Goal: Transaction & Acquisition: Purchase product/service

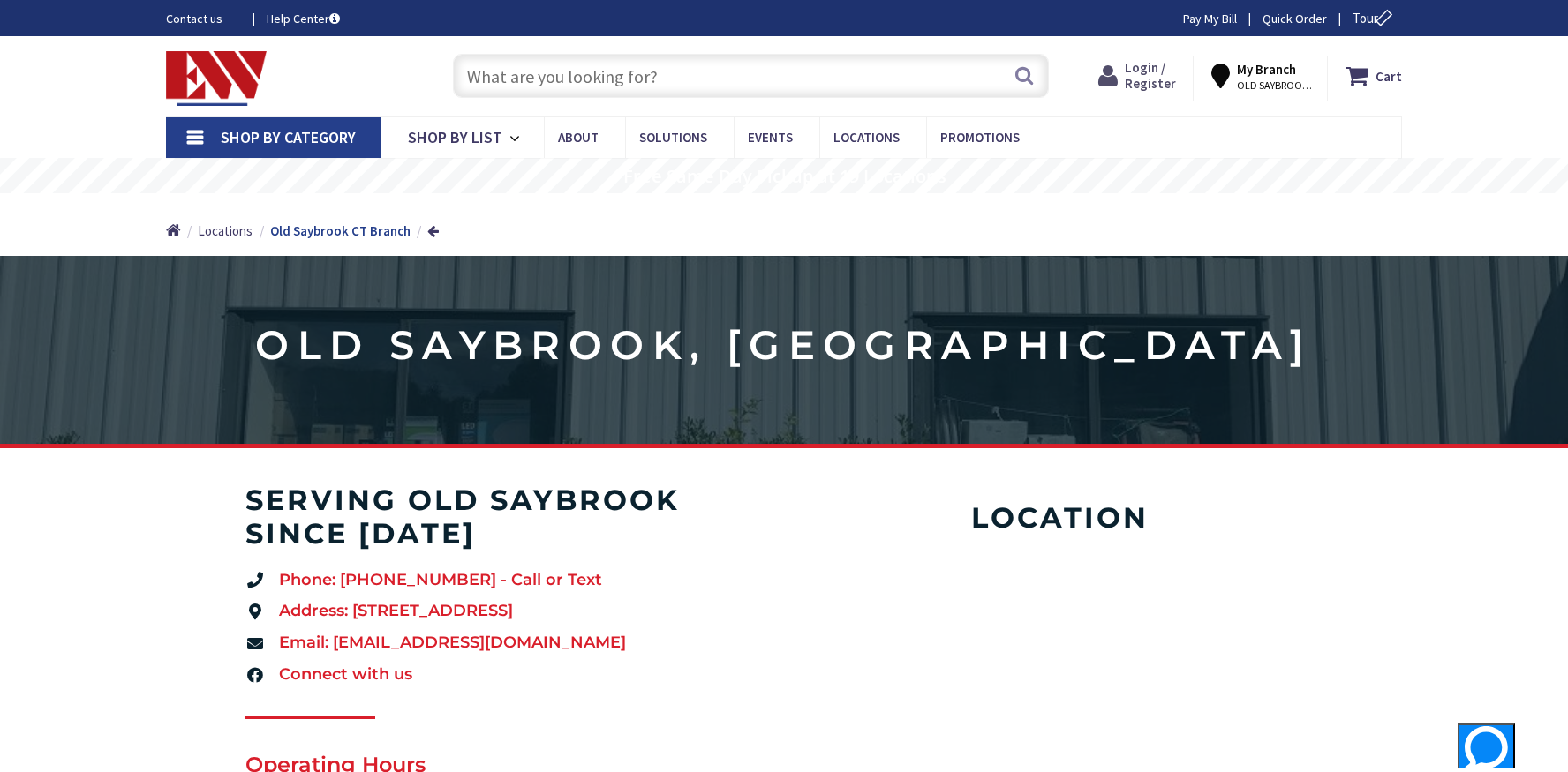
click at [1140, 69] on span "Login / Register" at bounding box center [1150, 76] width 51 height 33
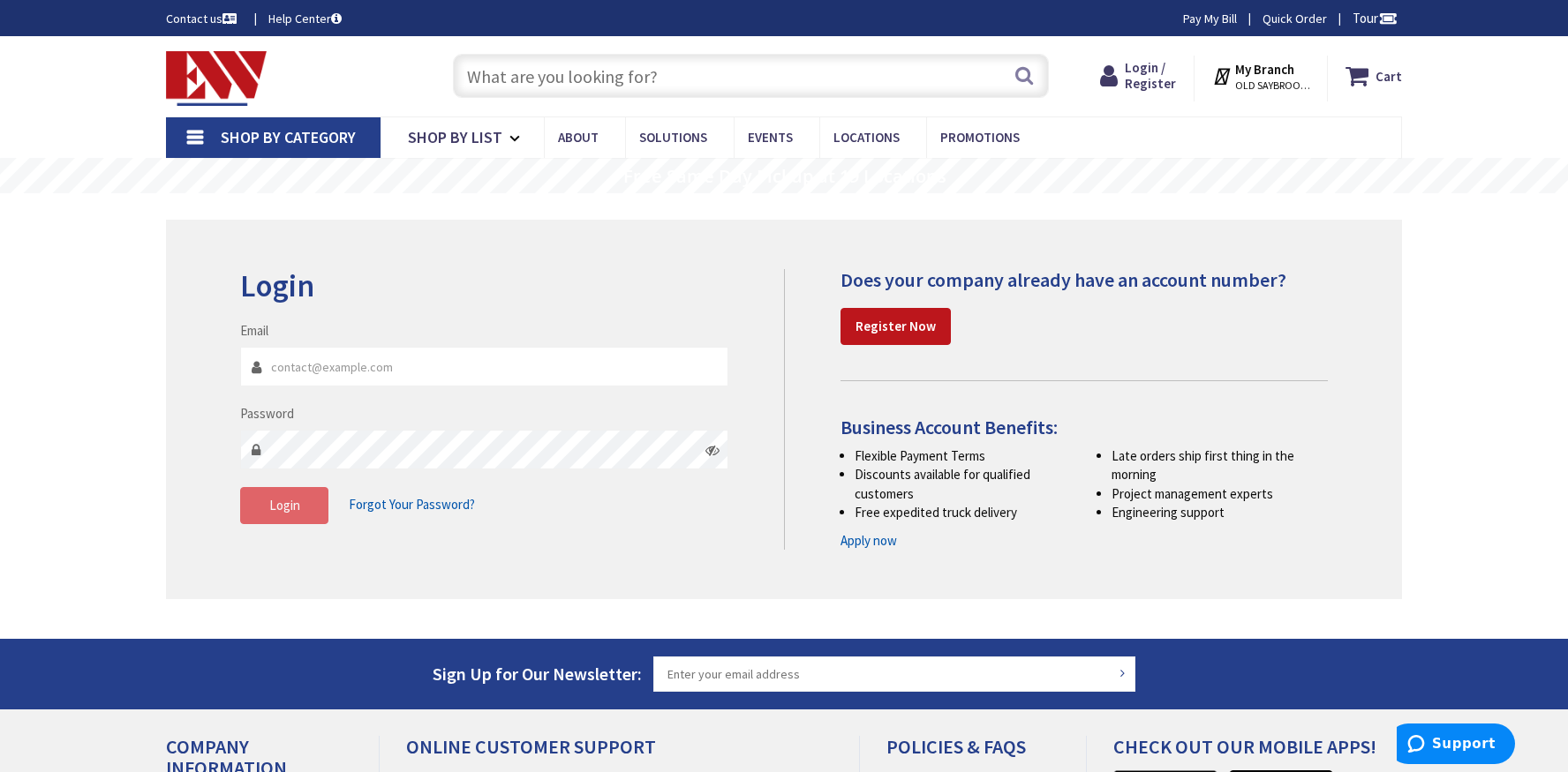
type input "shipping@sshcinc.com"
click at [275, 515] on button "Login" at bounding box center [284, 506] width 88 height 37
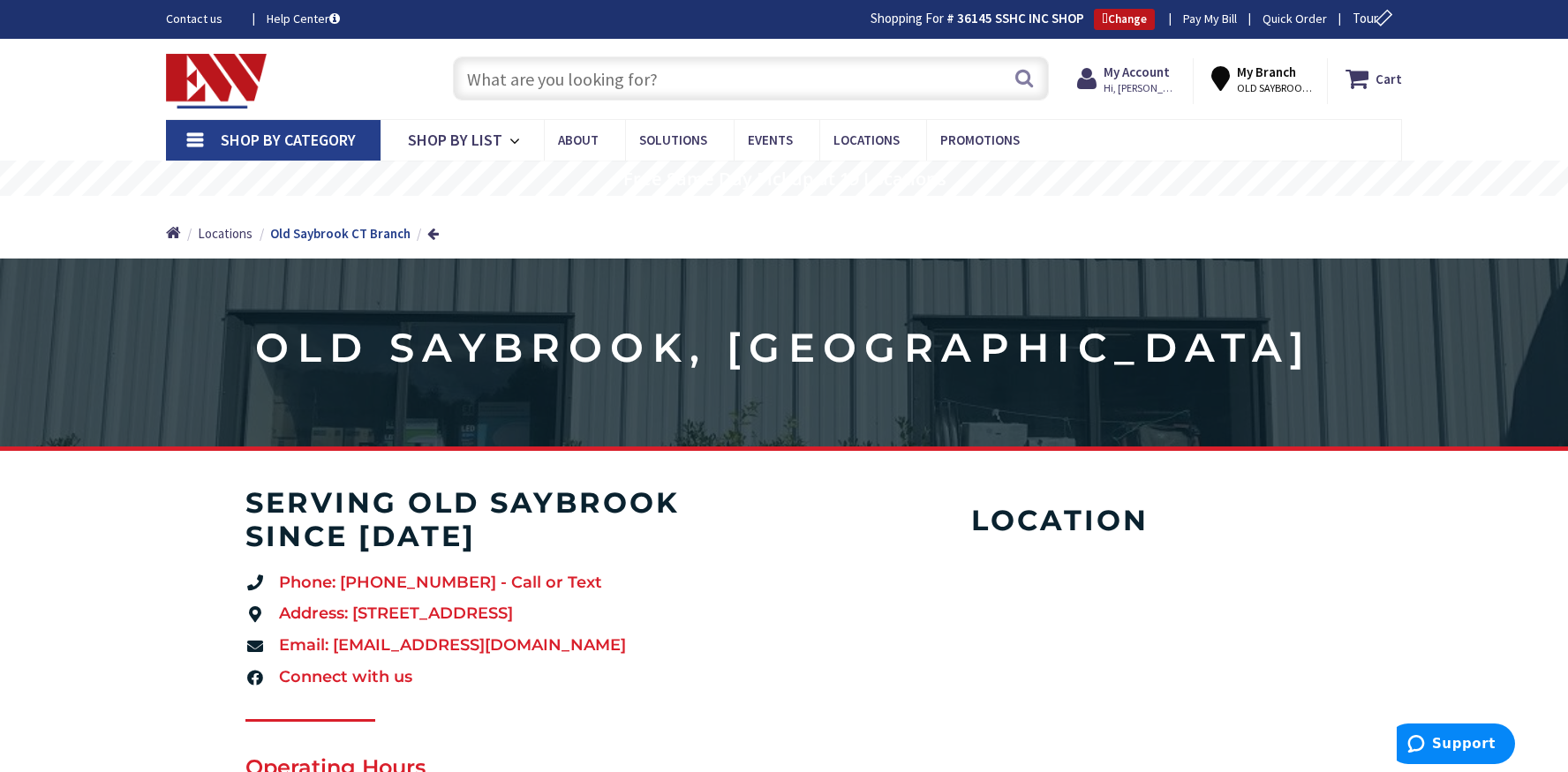
click at [191, 140] on link "Shop By Category" at bounding box center [273, 141] width 215 height 41
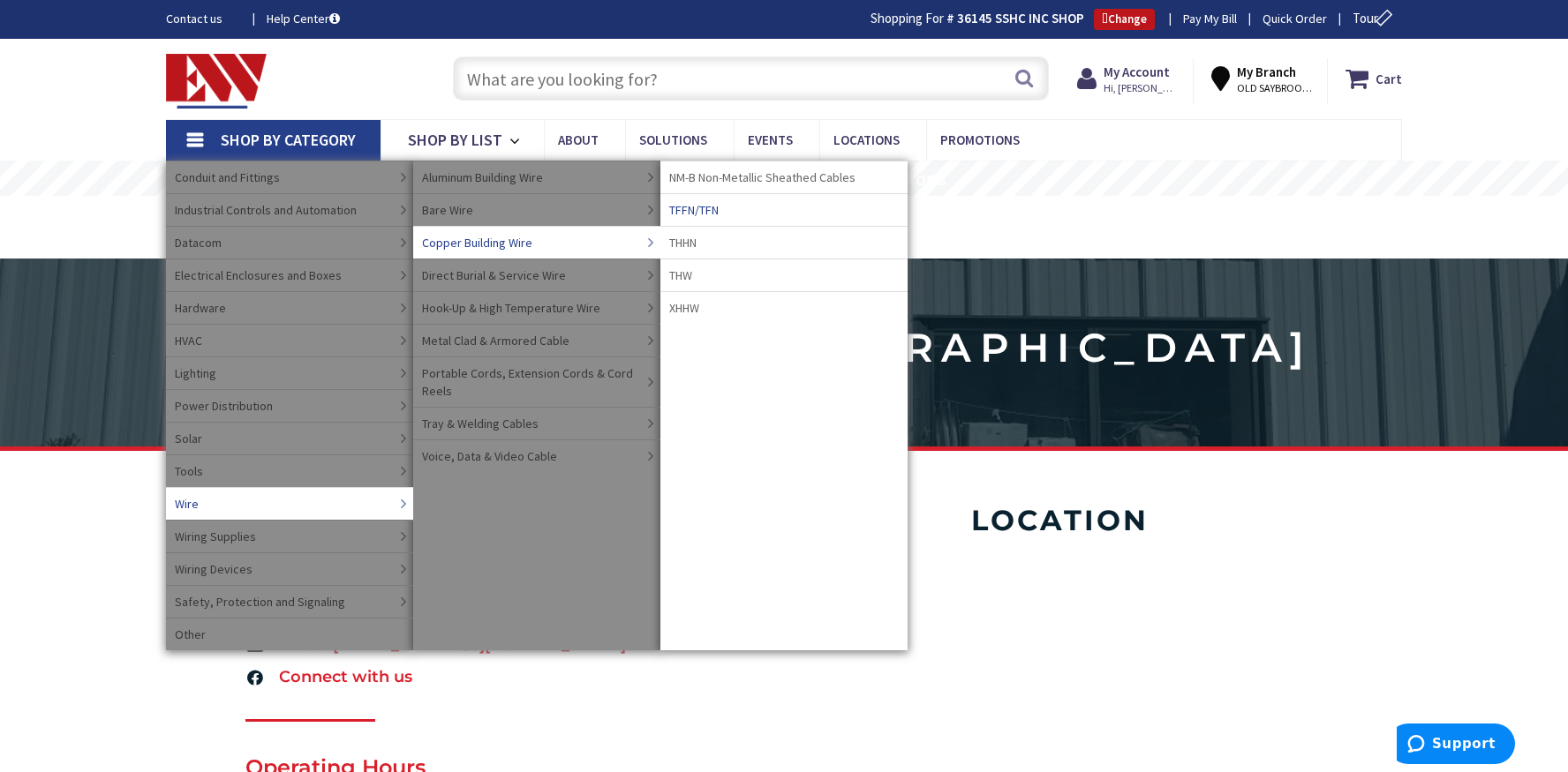
click at [717, 206] on span "TFFN/TFN" at bounding box center [694, 210] width 50 height 17
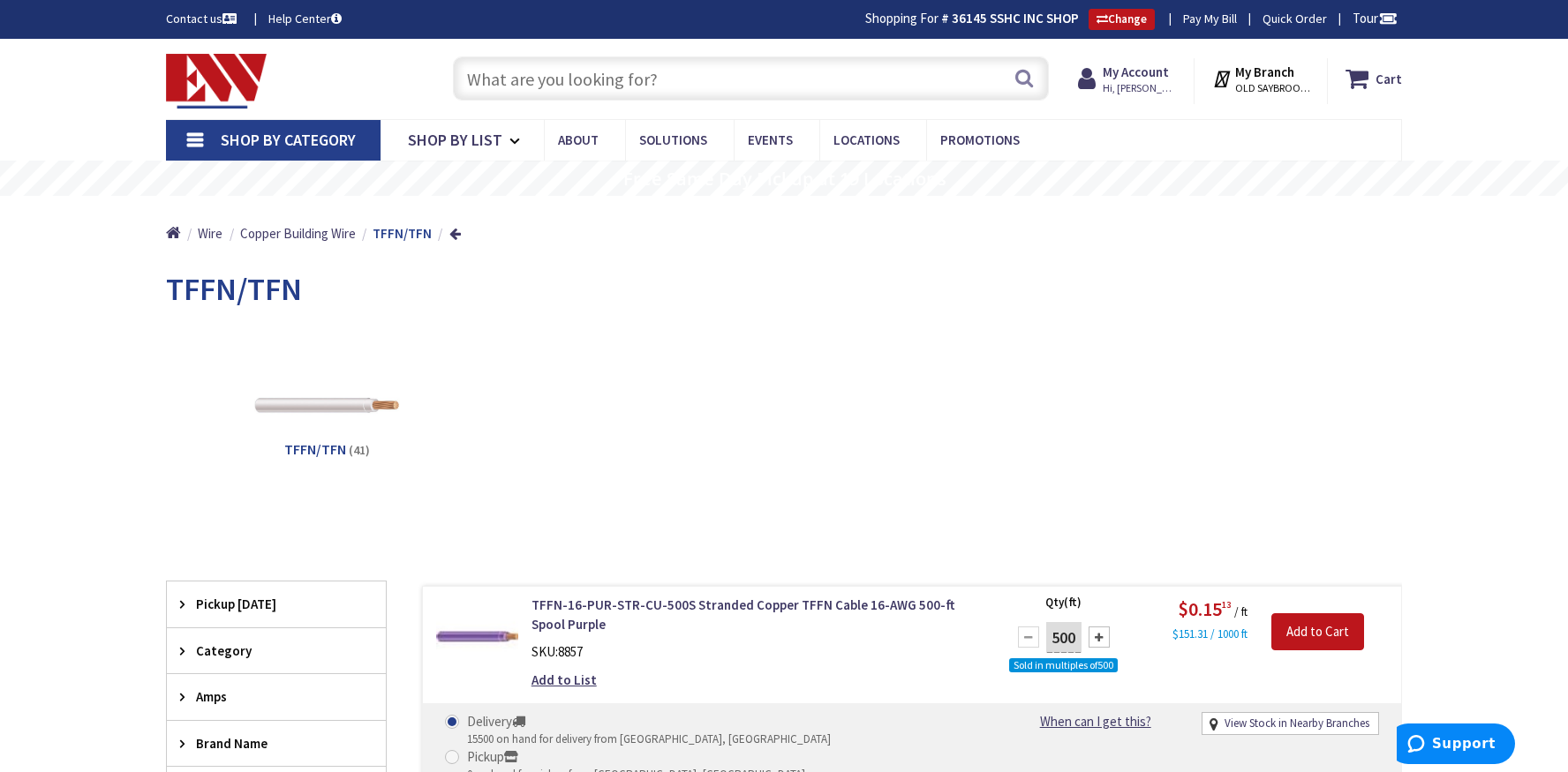
click at [589, 83] on input "text" at bounding box center [751, 78] width 597 height 44
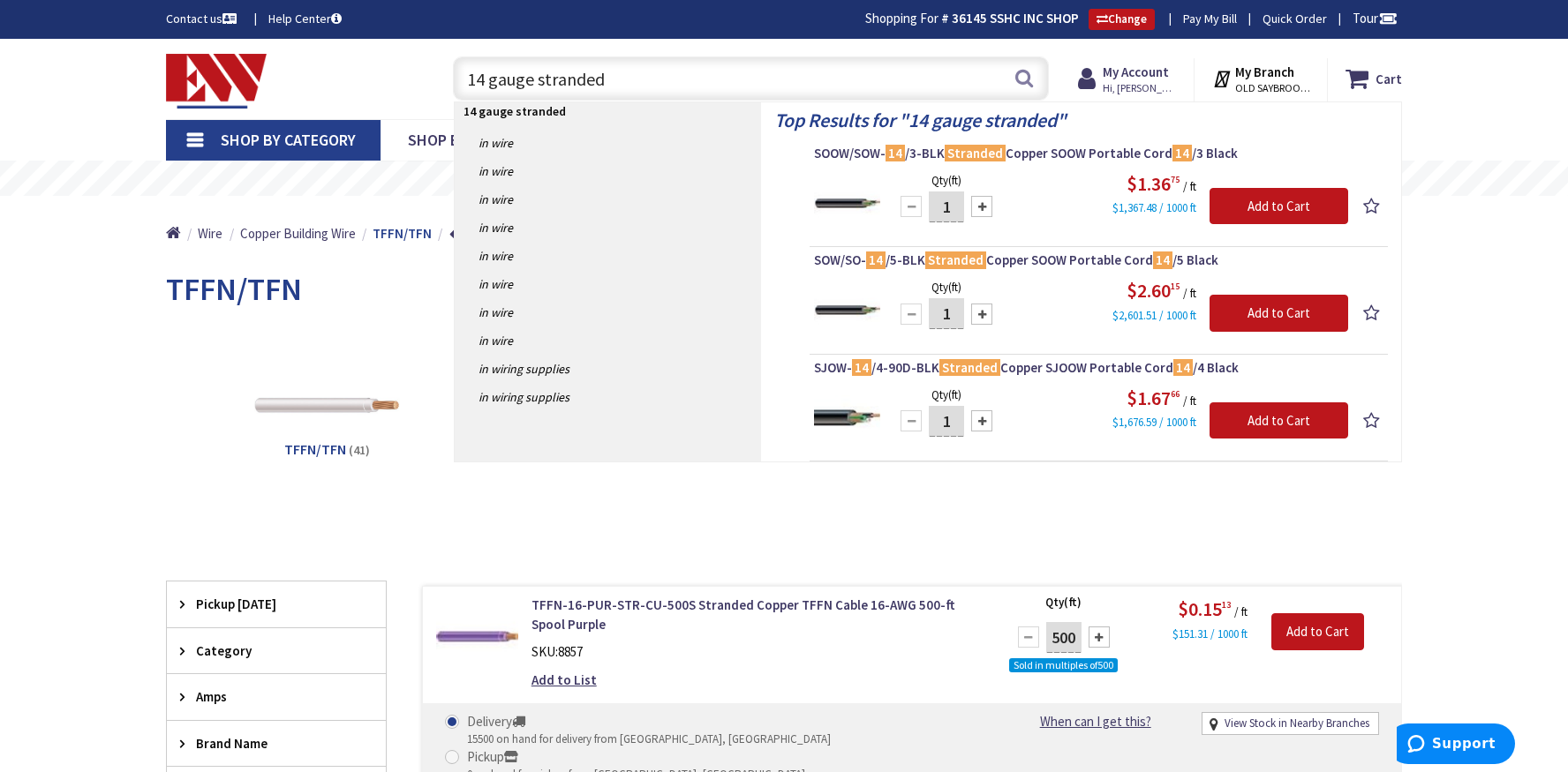
click at [469, 81] on input "14 gauge stranded" at bounding box center [751, 78] width 597 height 44
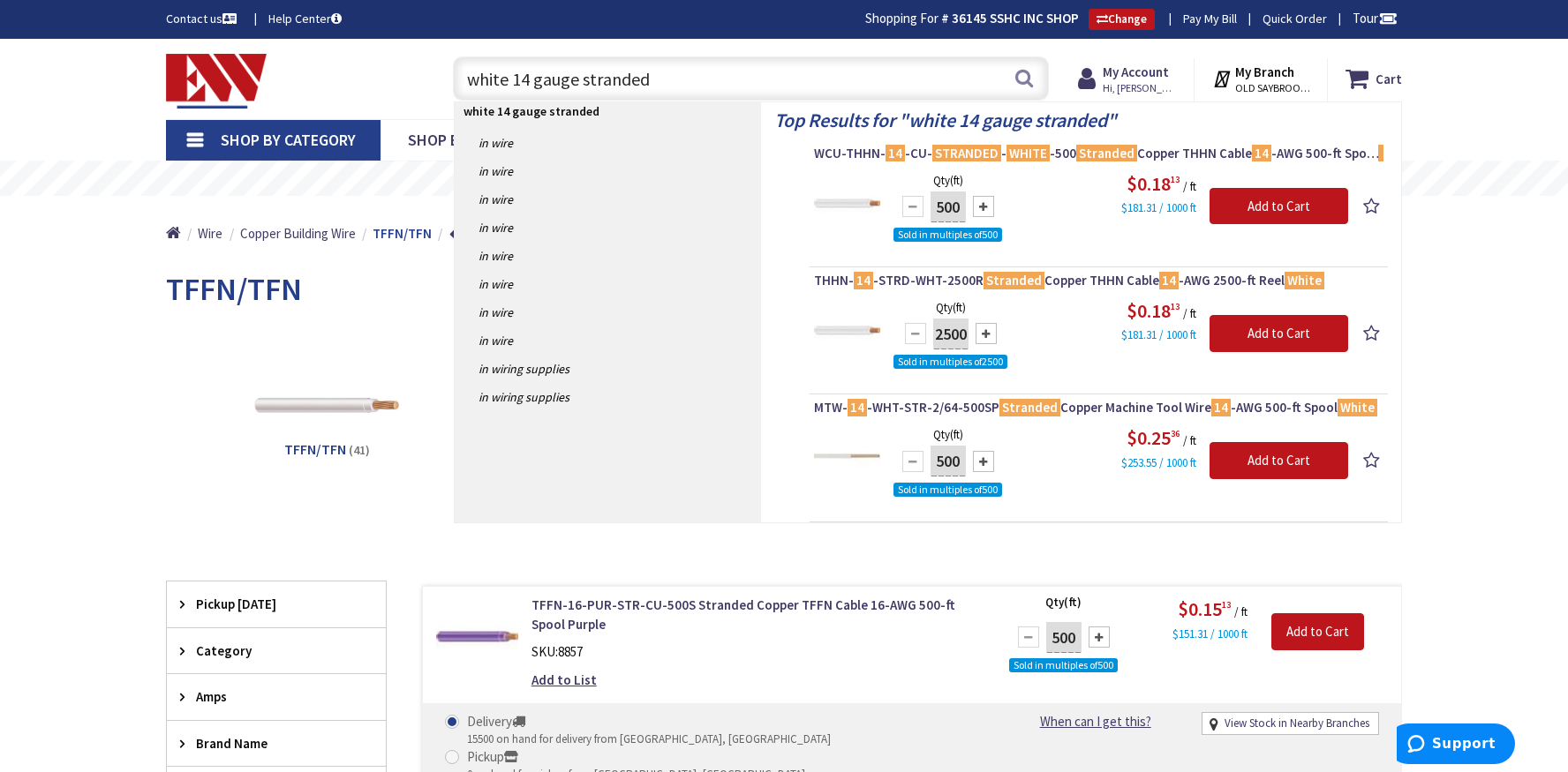
type input "white 14 gauge stranded"
click at [987, 200] on div at bounding box center [984, 207] width 21 height 21
click at [918, 206] on div at bounding box center [913, 207] width 21 height 21
type input "500"
click at [657, 76] on input "white 14 gauge stranded" at bounding box center [751, 78] width 597 height 44
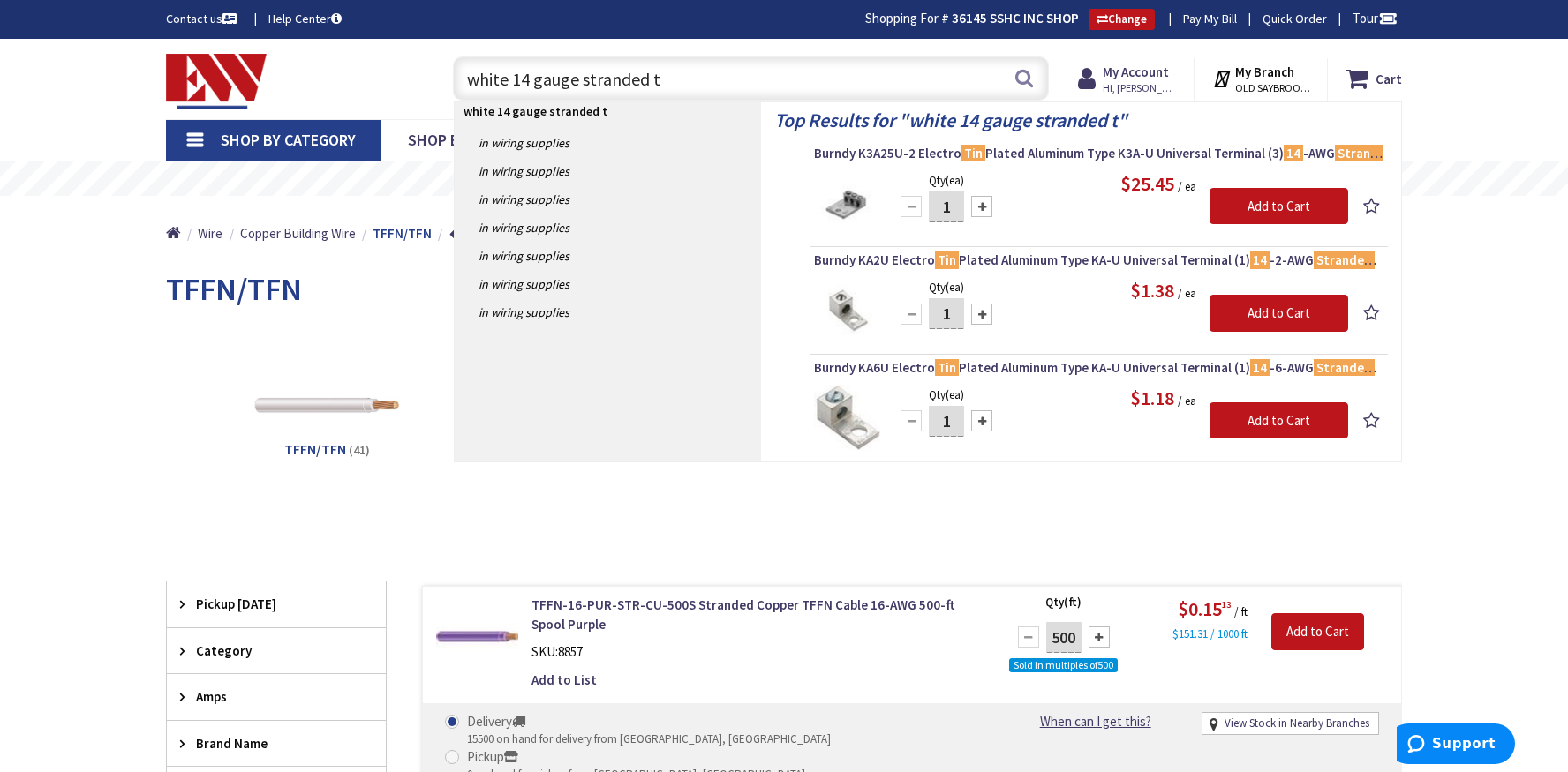
type input "white 14 gauge stranded"
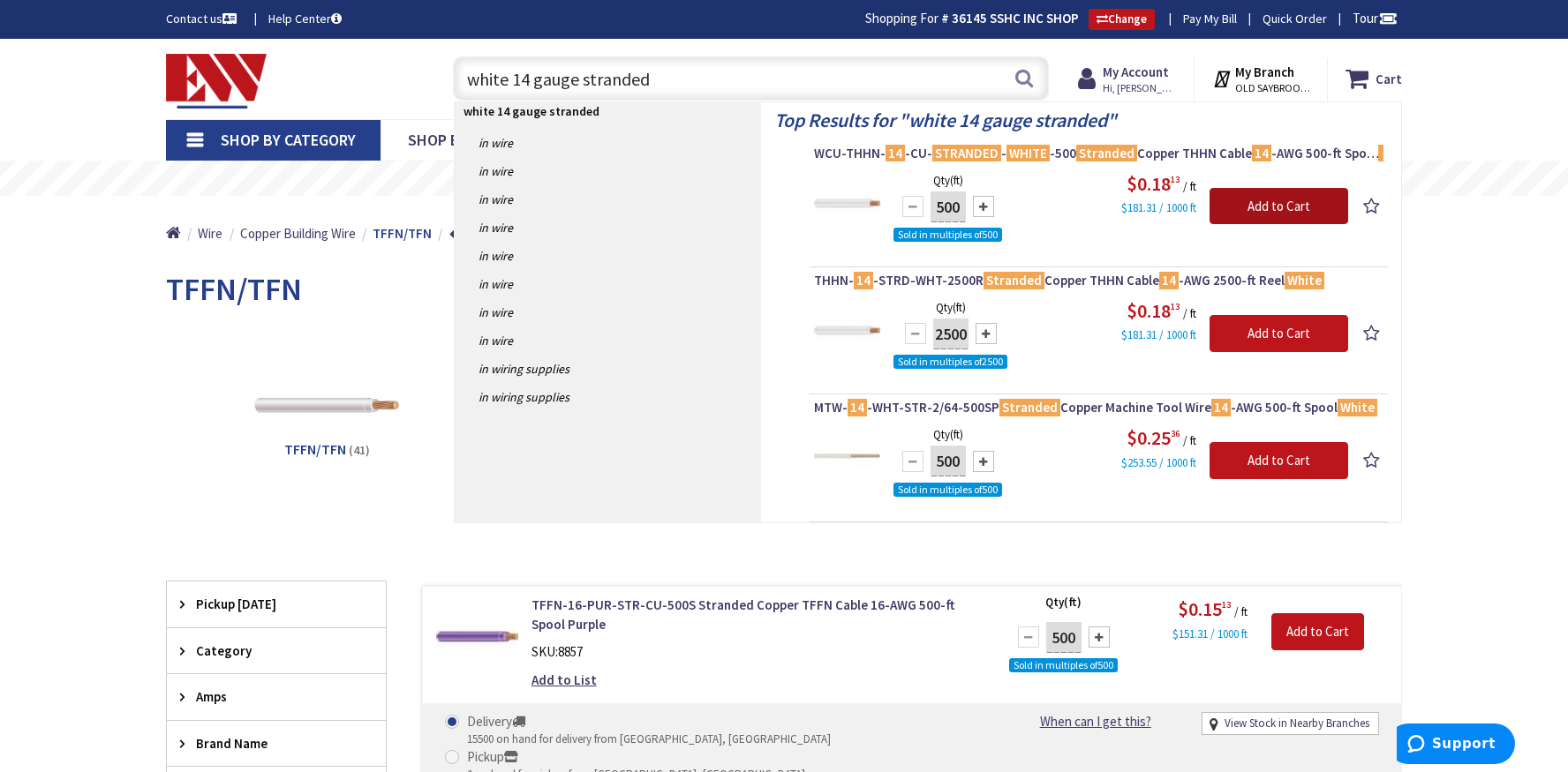
click at [1279, 214] on input "Add to Cart" at bounding box center [1278, 207] width 139 height 37
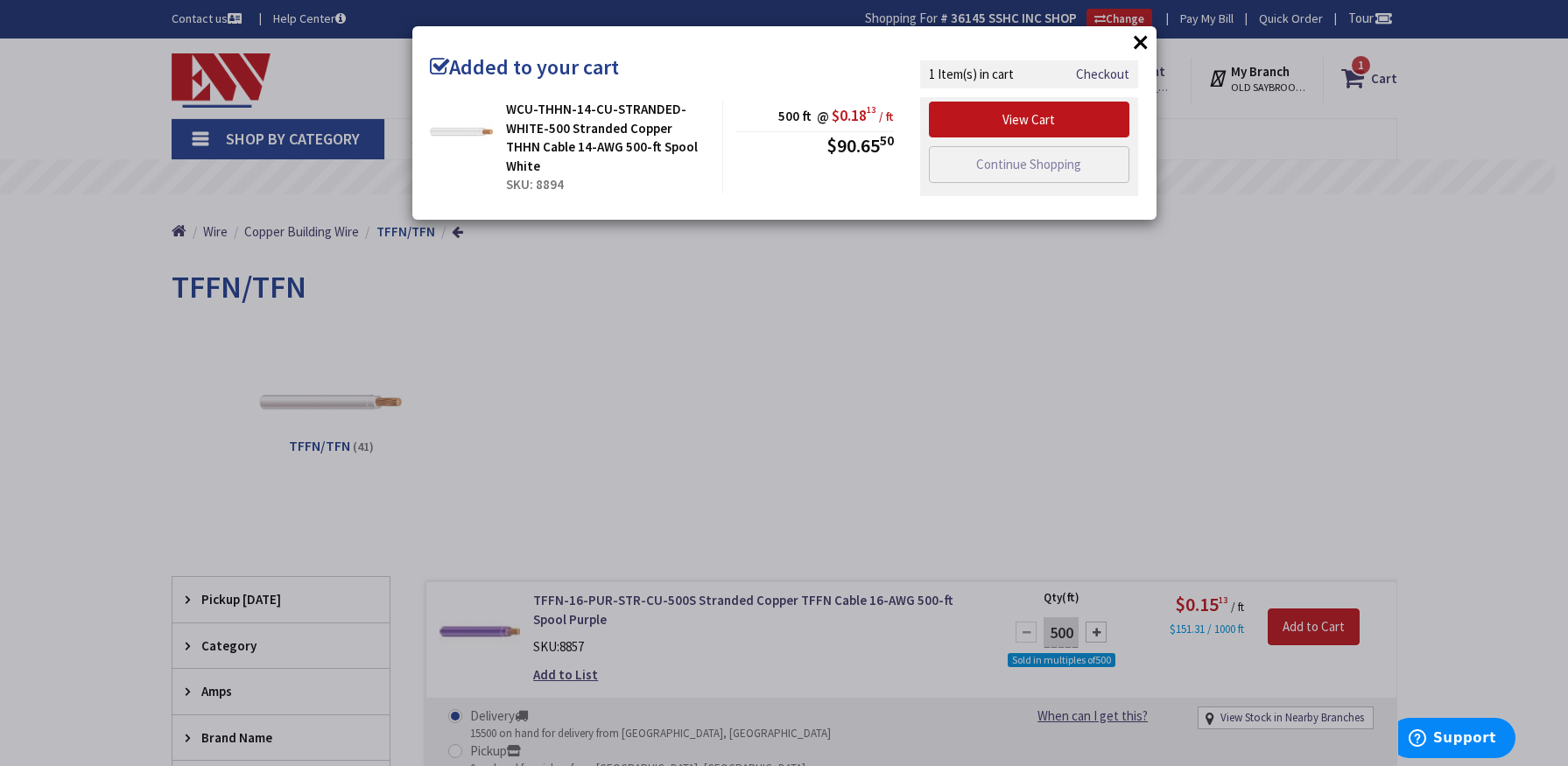
click at [1137, 45] on button "×" at bounding box center [1140, 41] width 26 height 26
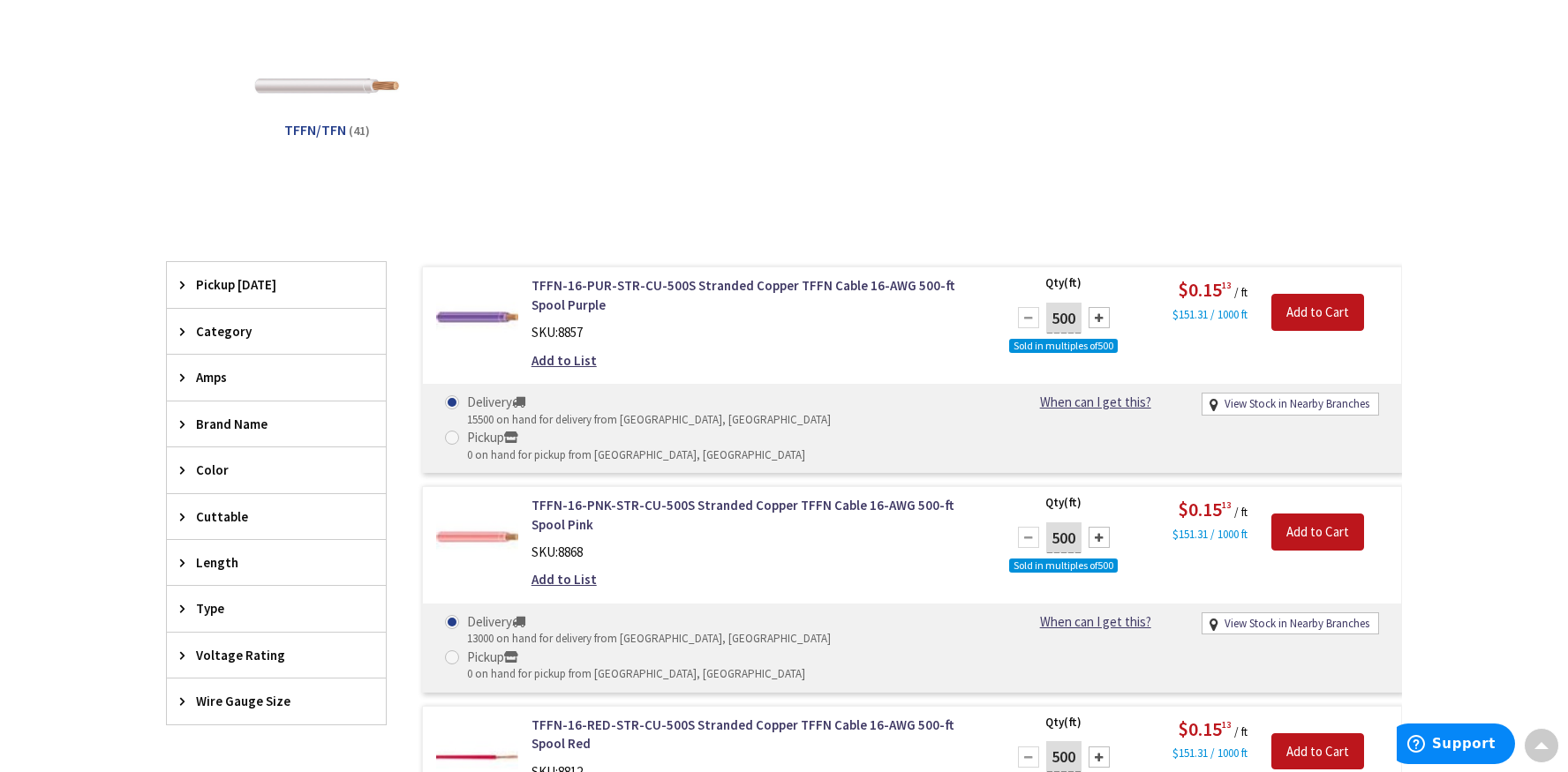
scroll to position [353, 0]
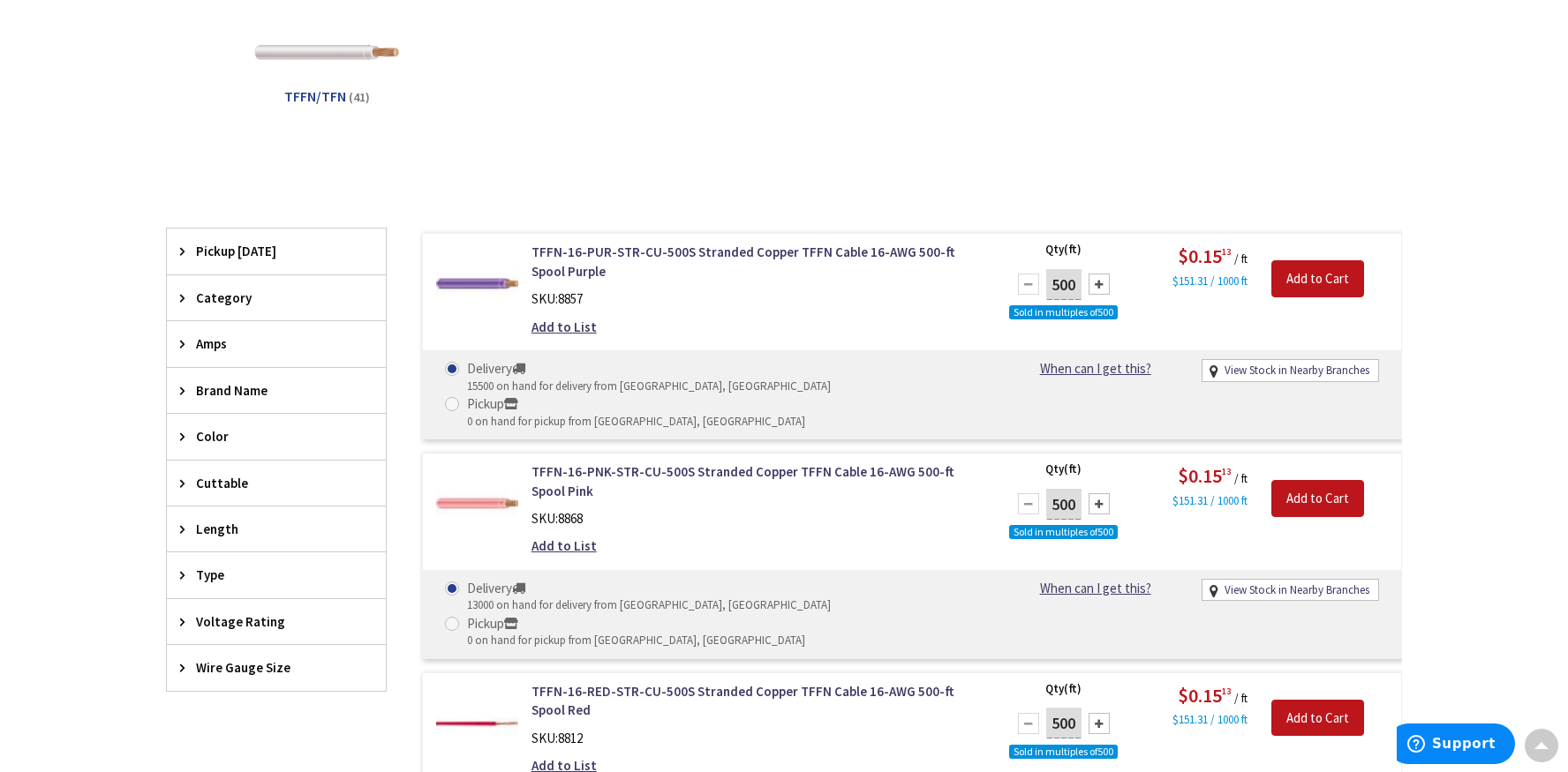
click at [180, 576] on icon at bounding box center [187, 575] width 14 height 14
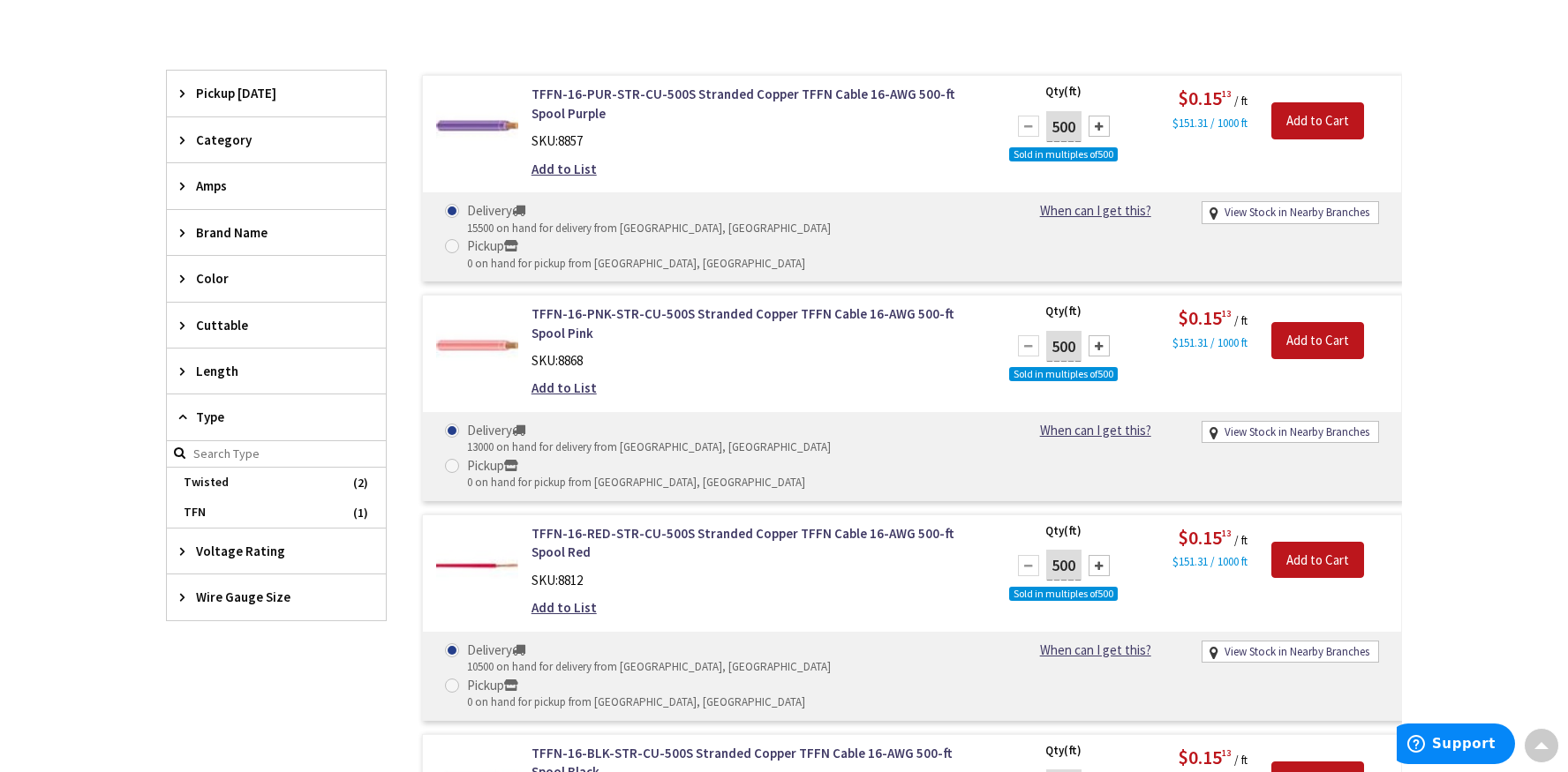
scroll to position [529, 0]
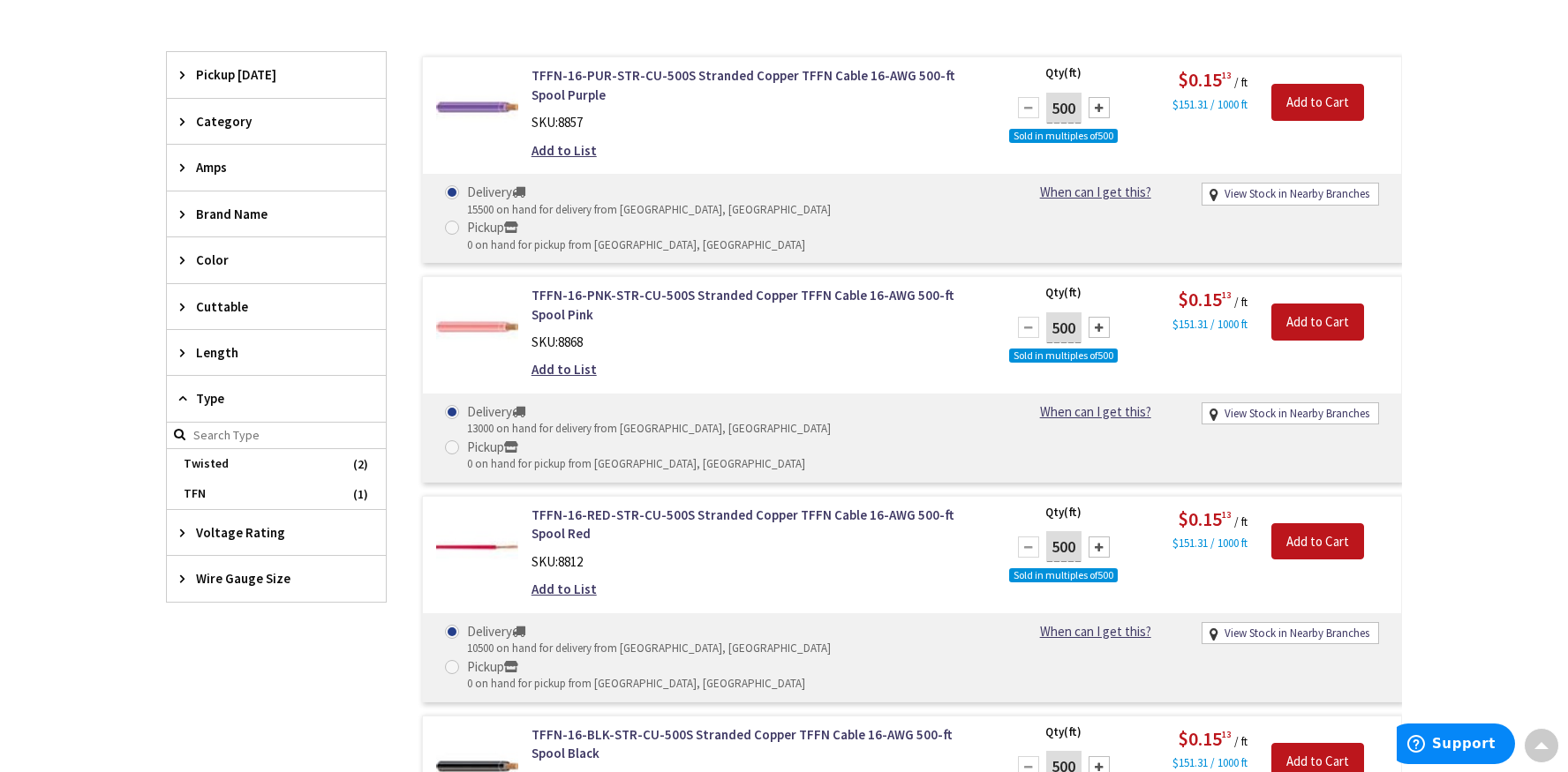
click at [182, 577] on icon at bounding box center [187, 579] width 14 height 14
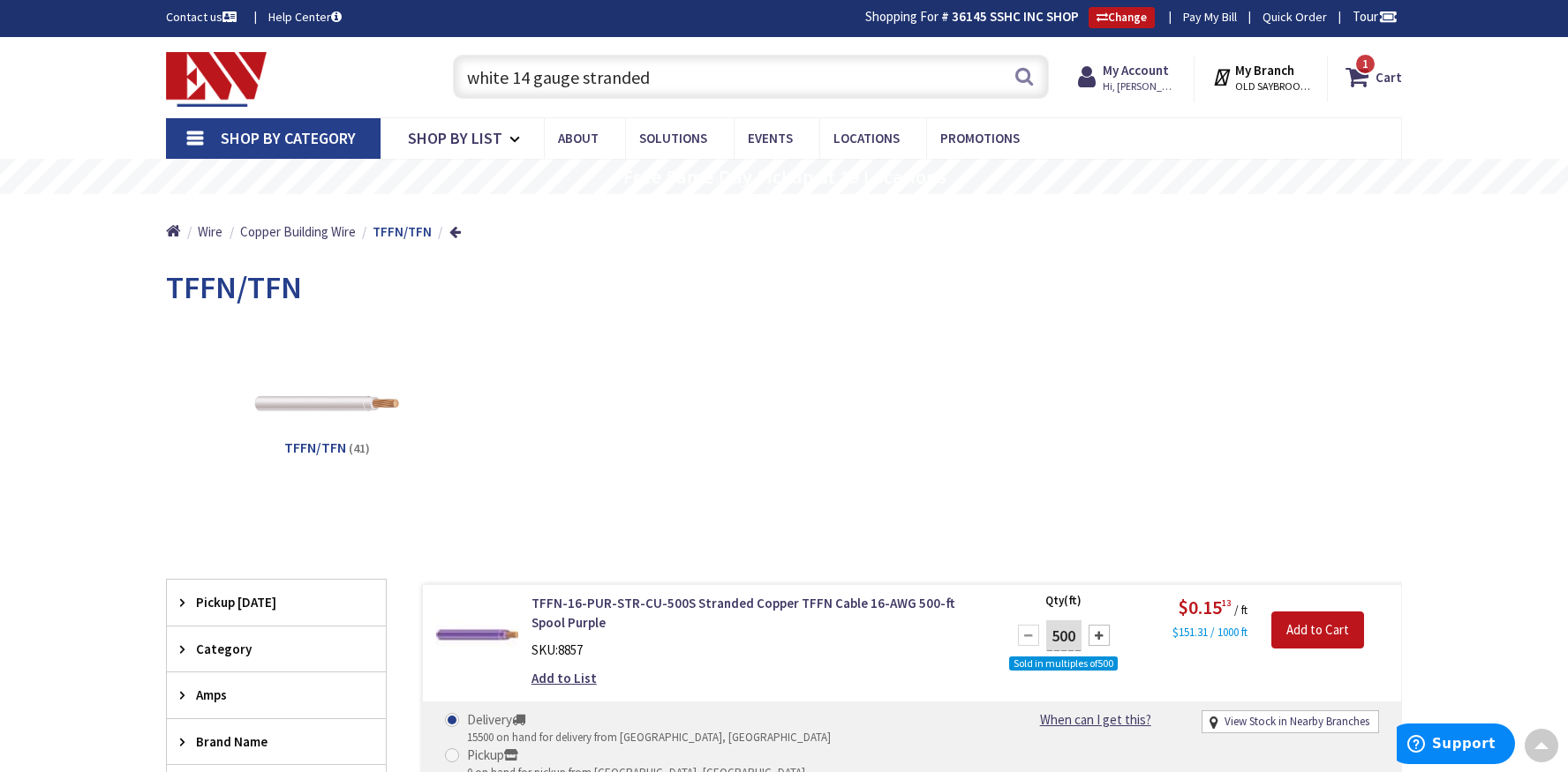
scroll to position [0, 0]
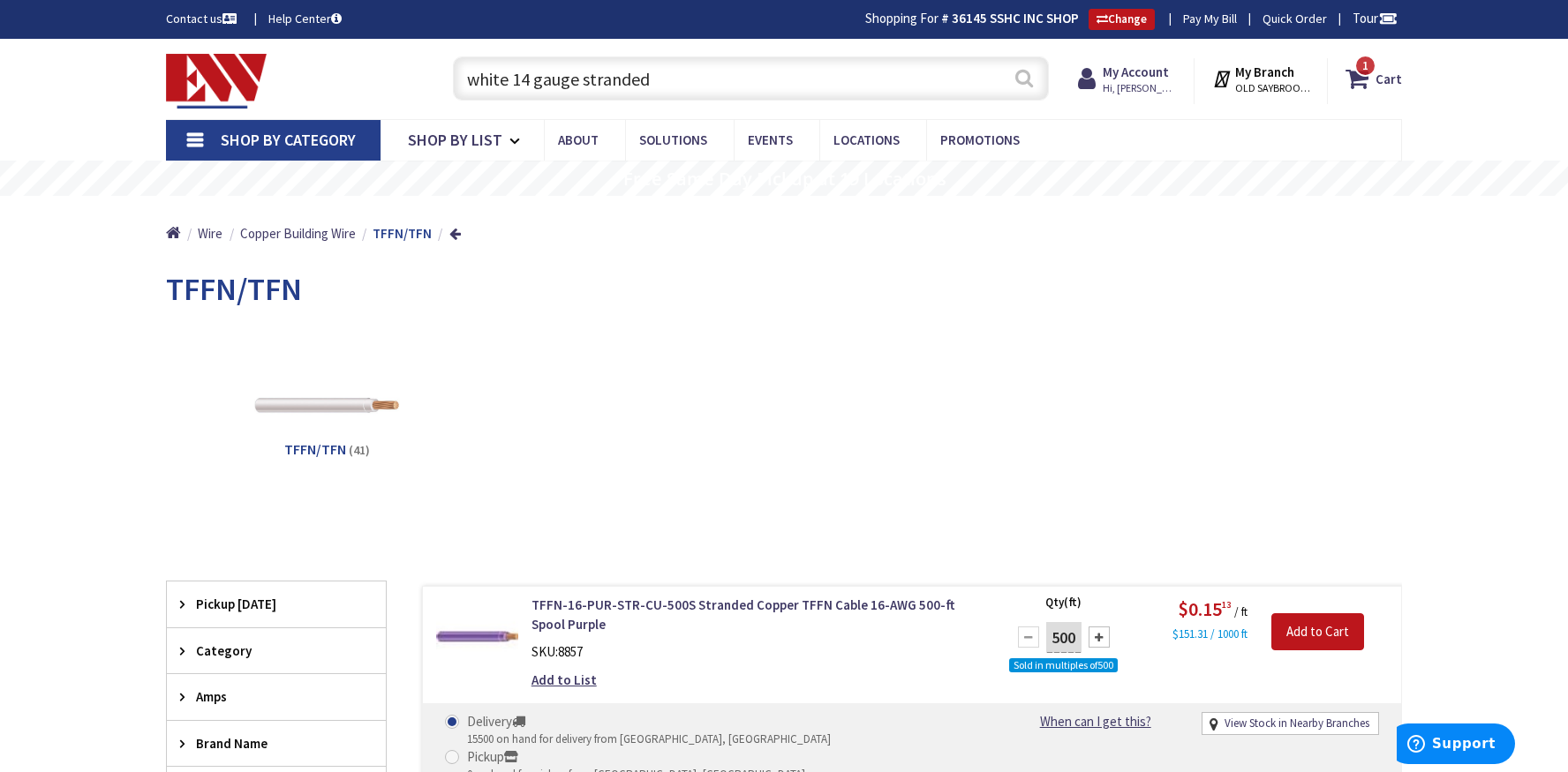
click at [1023, 74] on button "Search" at bounding box center [1025, 78] width 23 height 40
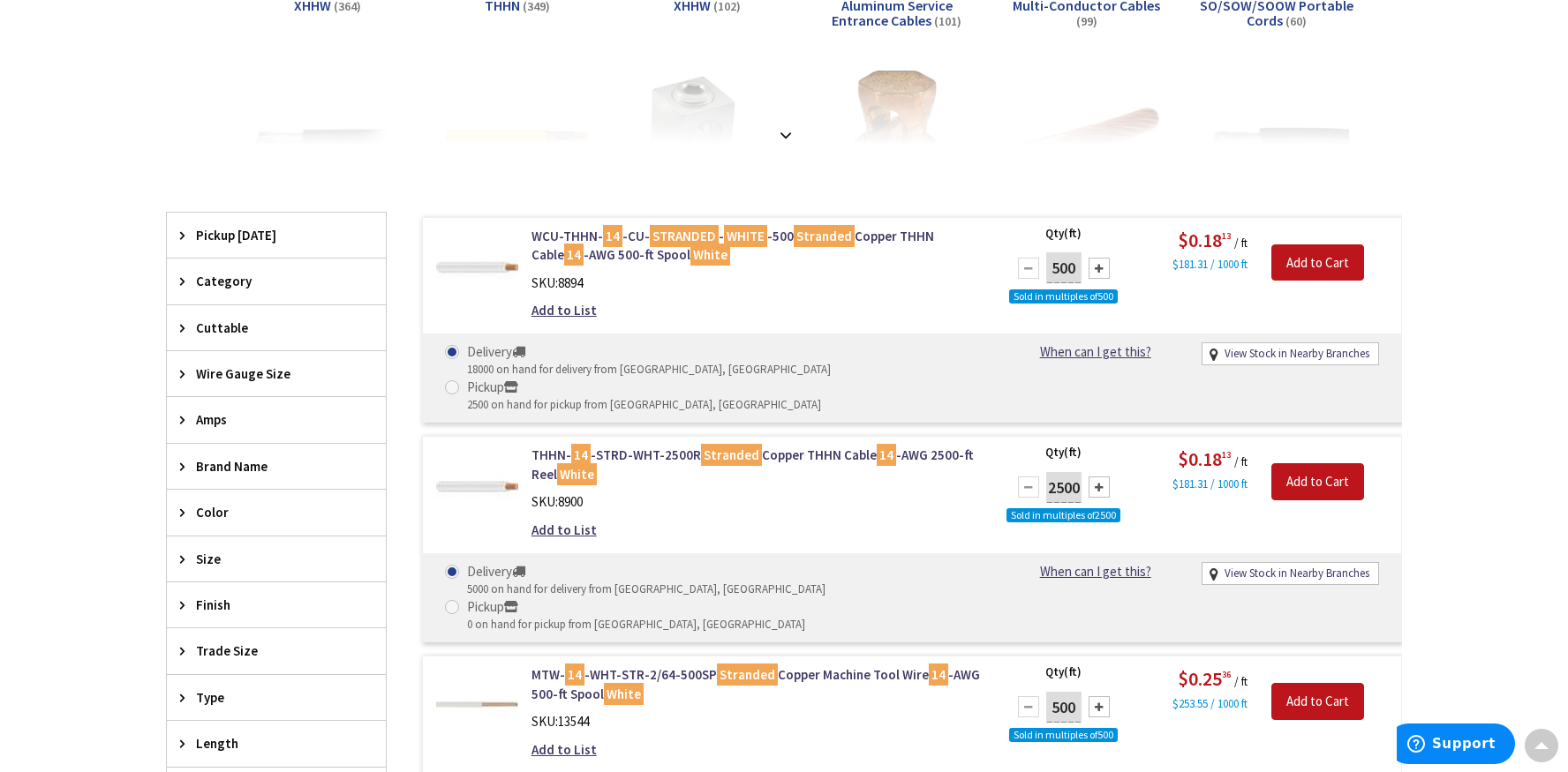
scroll to position [267, 0]
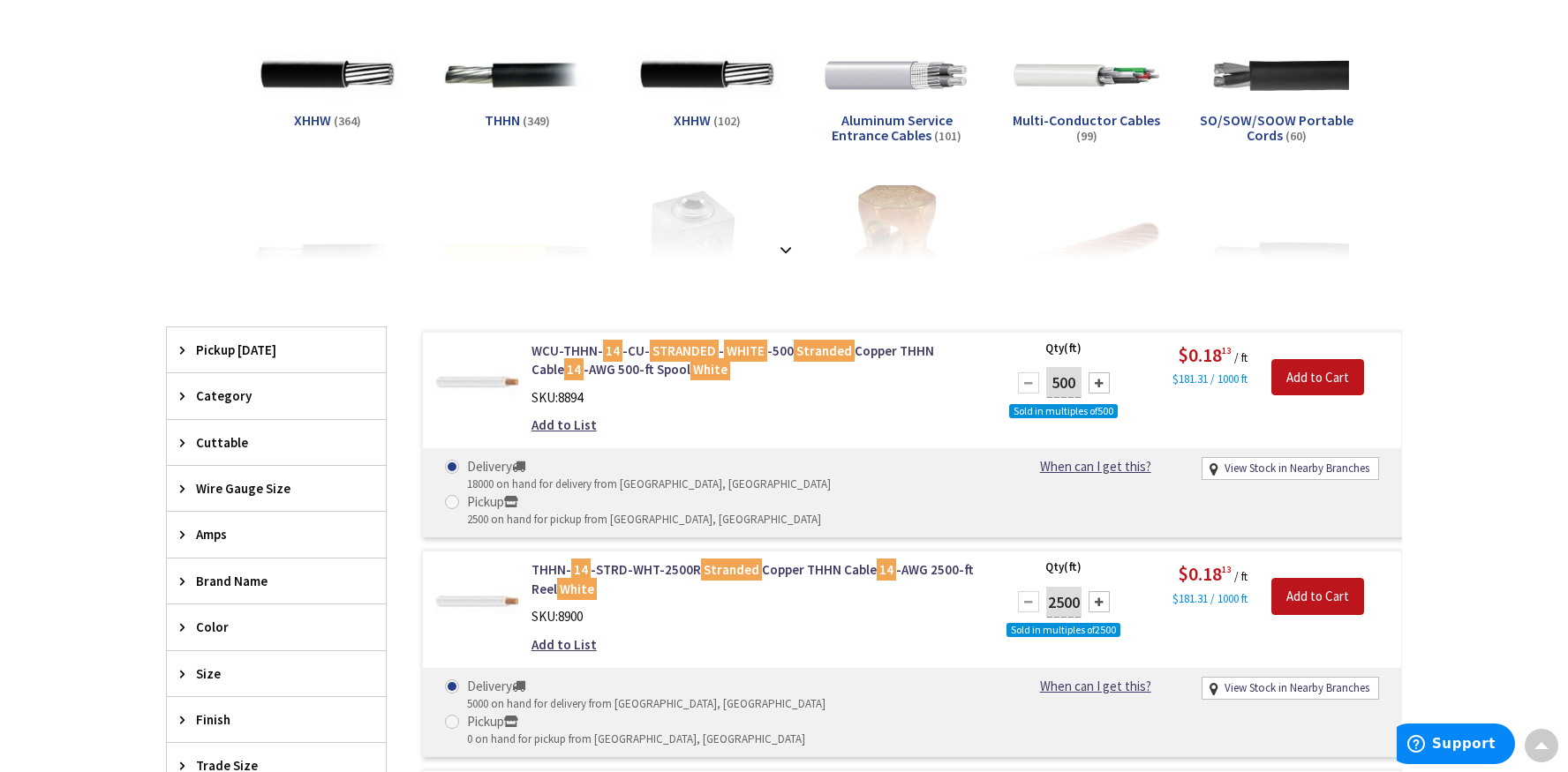
click at [489, 379] on img at bounding box center [477, 383] width 83 height 83
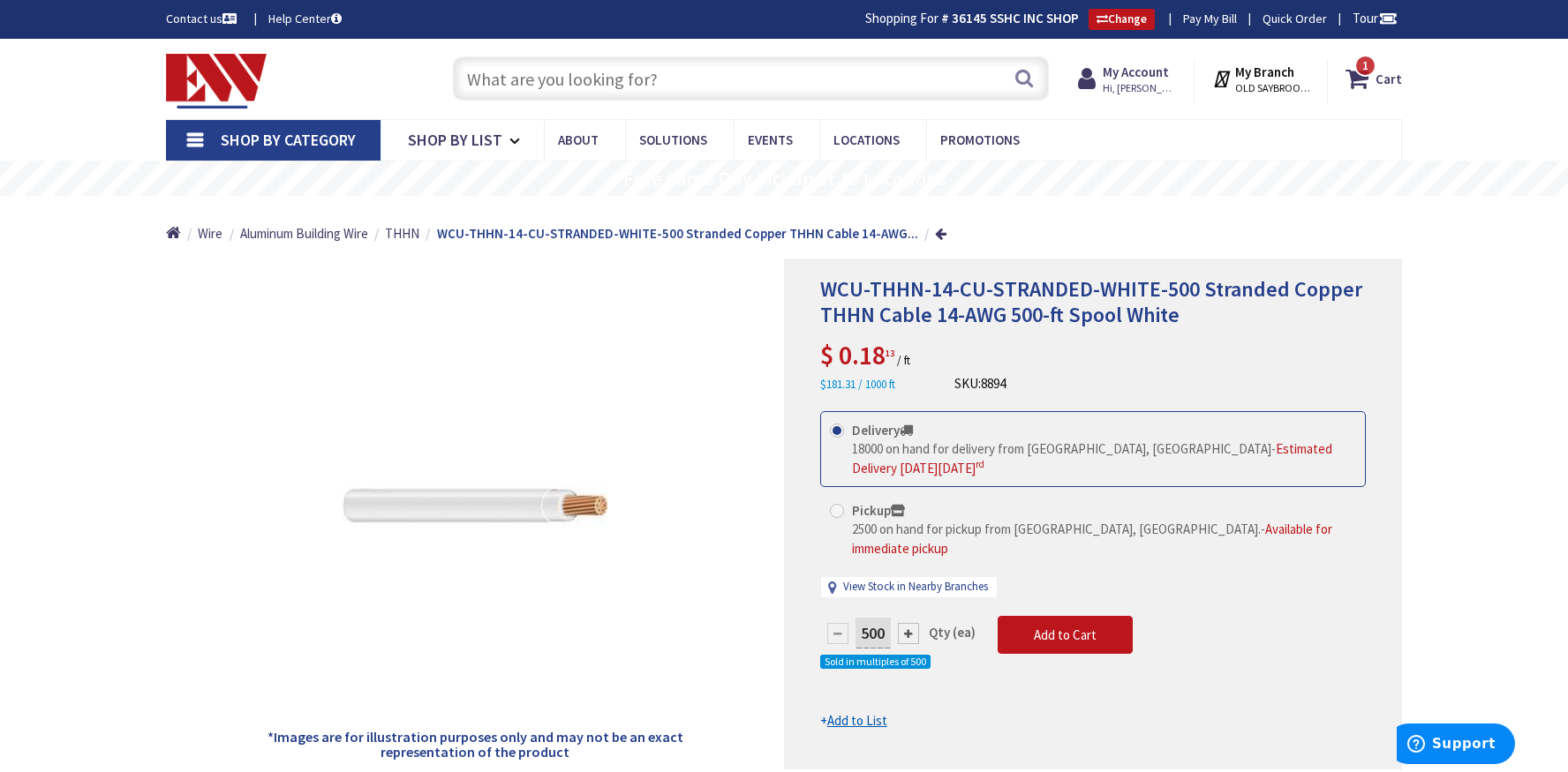
click at [906, 623] on div at bounding box center [908, 634] width 21 height 21
click at [839, 623] on div at bounding box center [838, 634] width 21 height 21
type input "500"
click at [1358, 78] on icon at bounding box center [1360, 79] width 30 height 32
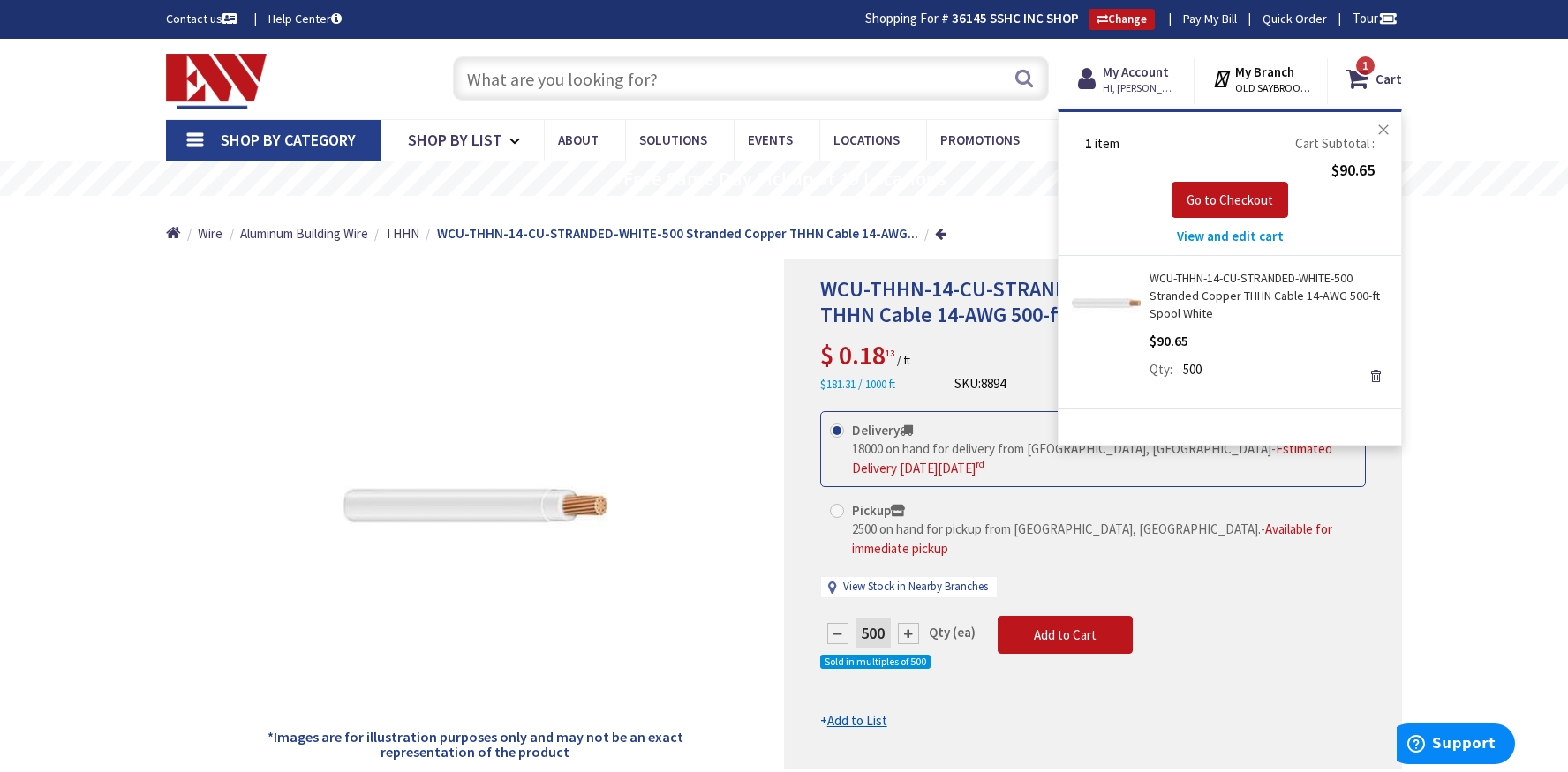
click at [1382, 126] on button "Close" at bounding box center [1383, 129] width 35 height 35
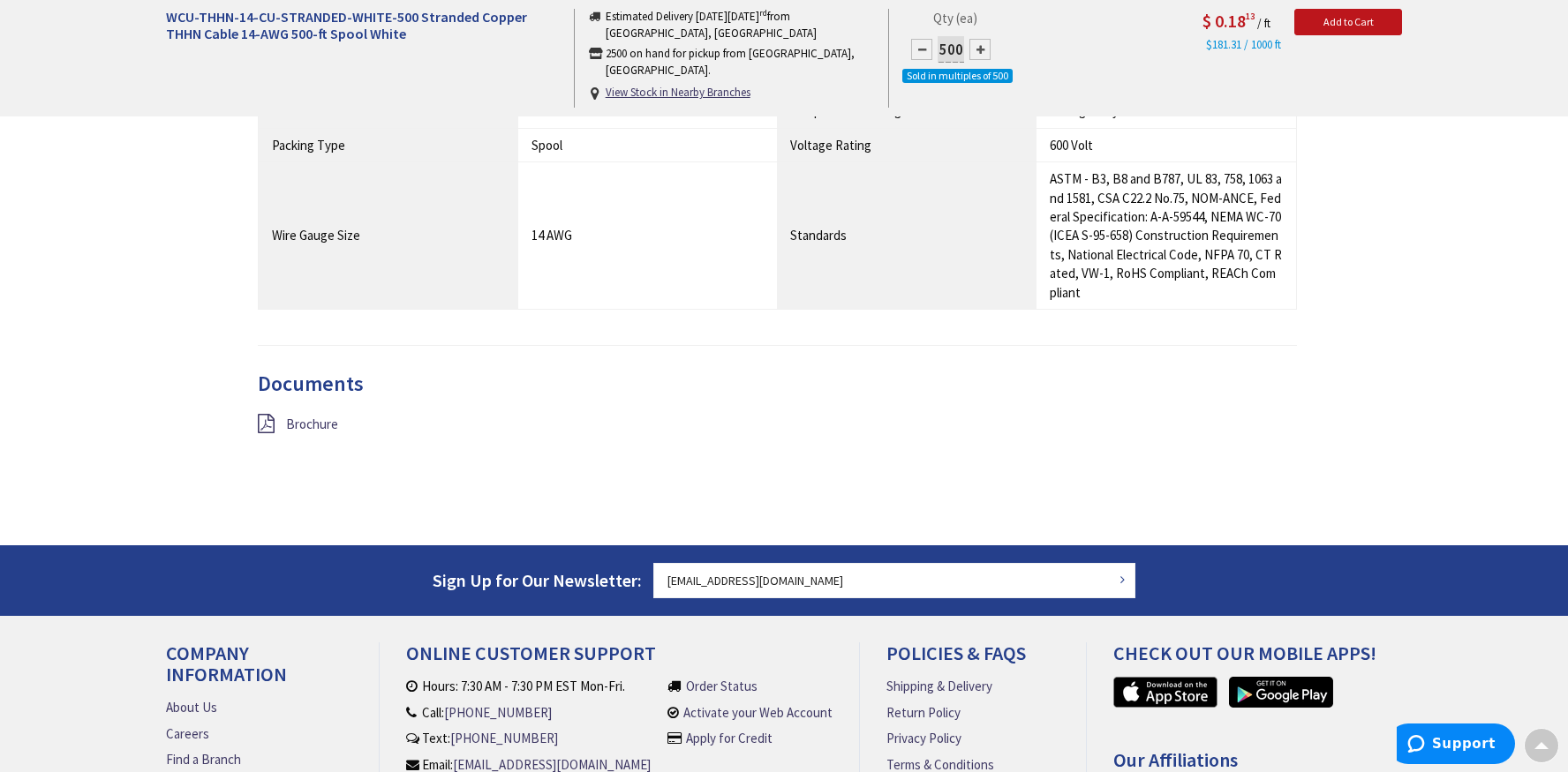
scroll to position [1412, 0]
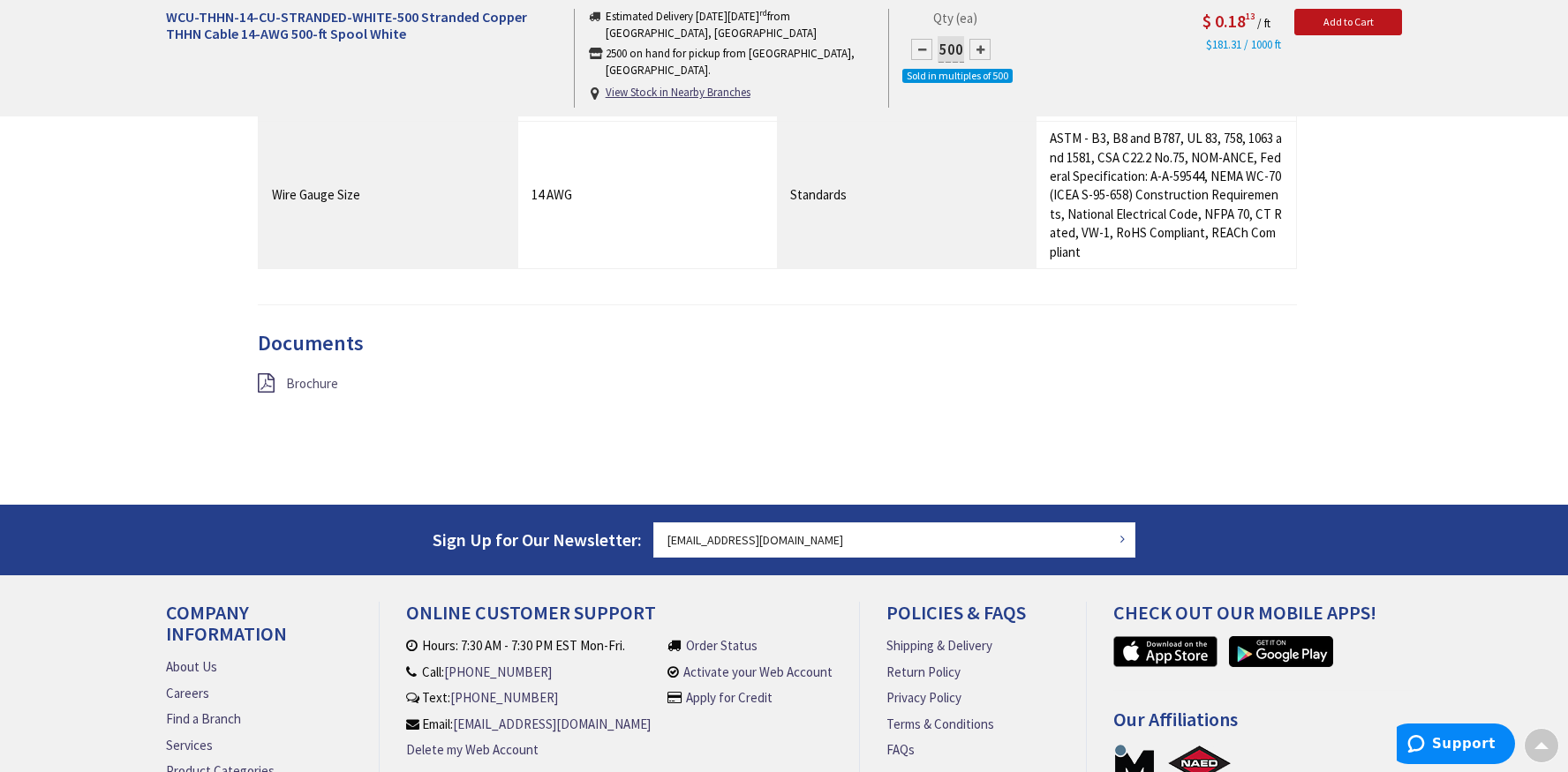
click at [287, 375] on span "Brochure" at bounding box center [312, 383] width 52 height 17
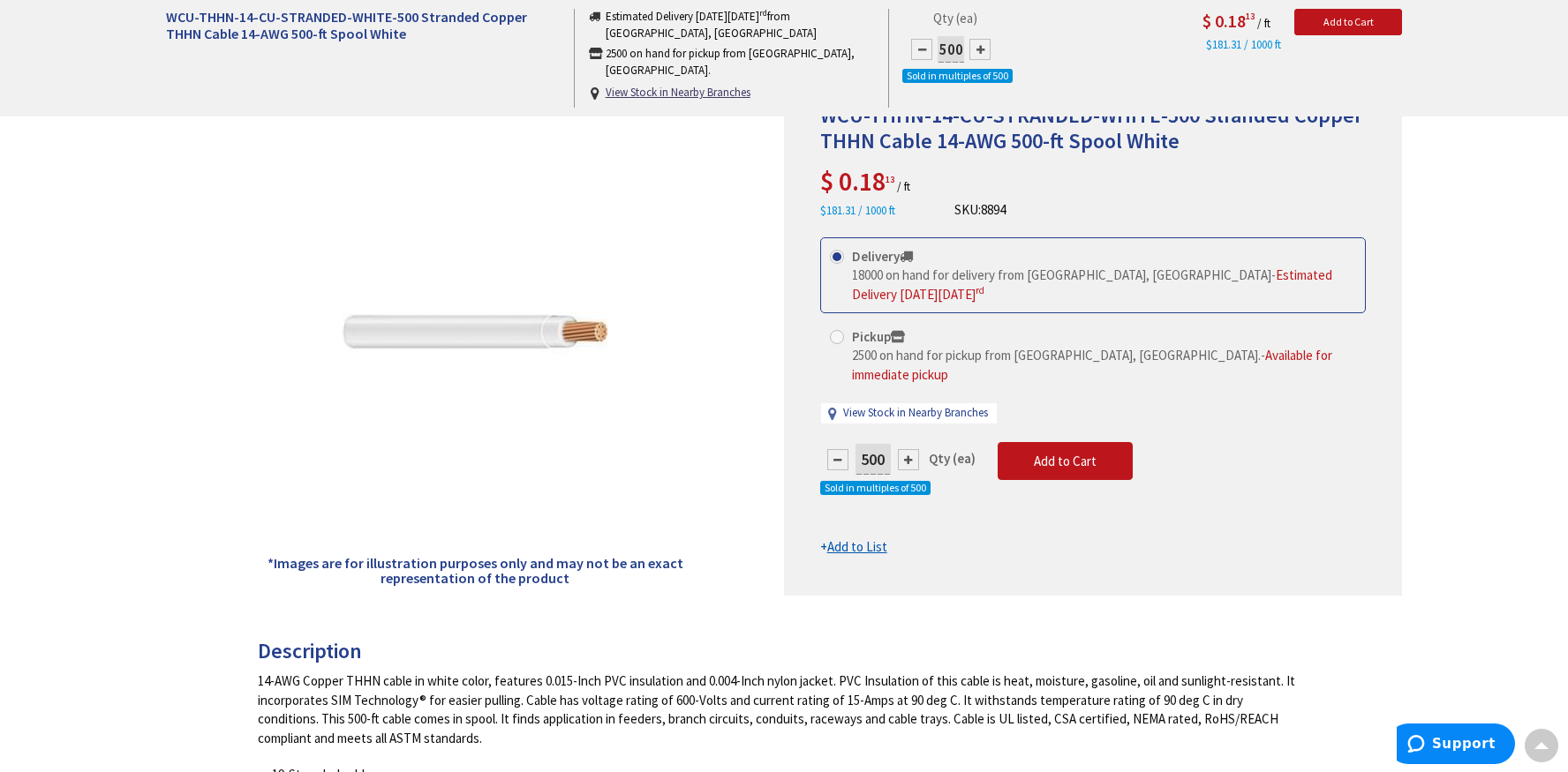
scroll to position [0, 0]
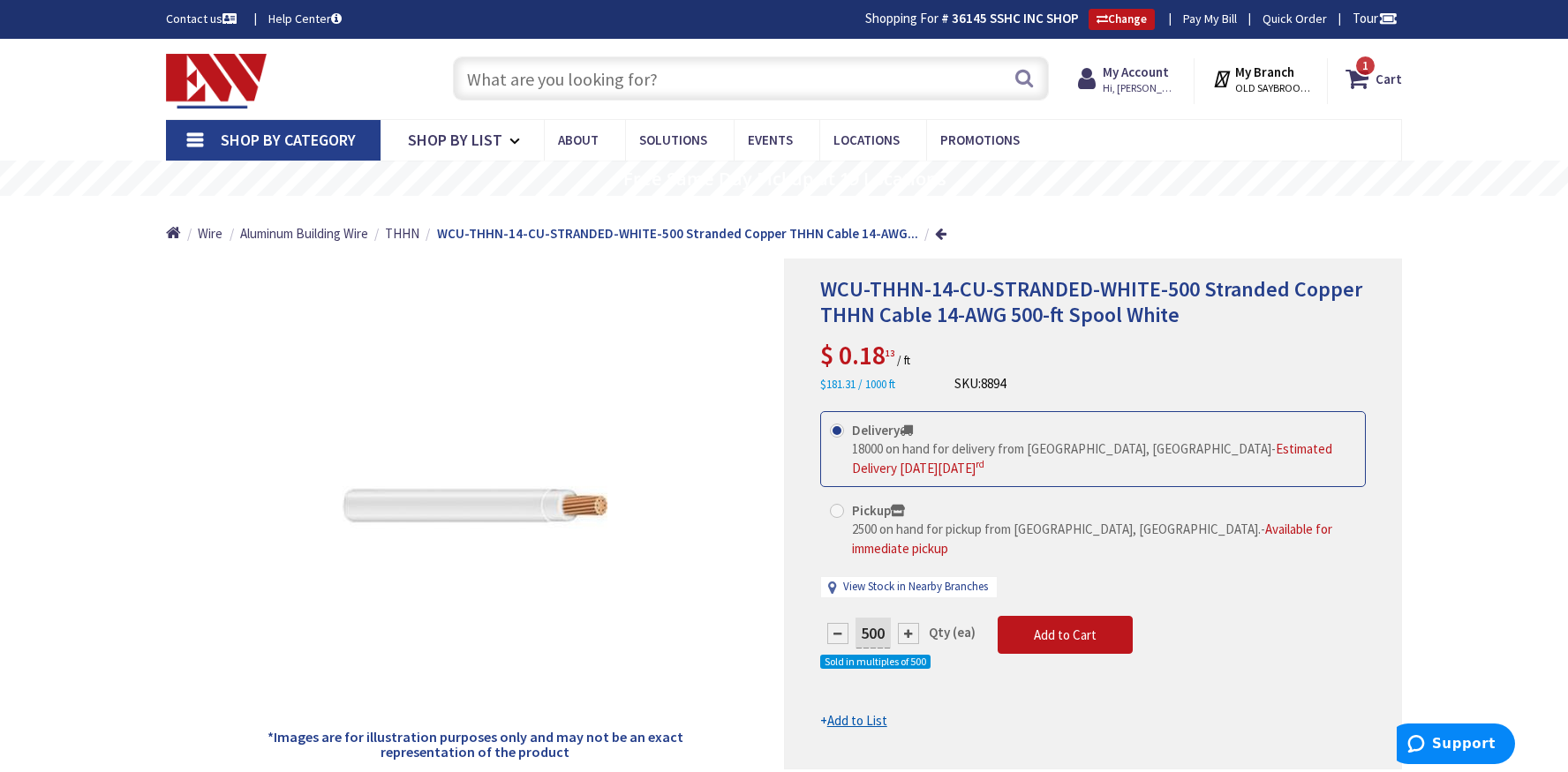
click at [834, 514] on span at bounding box center [836, 511] width 15 height 15
click at [835, 514] on input "Pickup 2500 on hand for pickup from Old Saybrook, CT. - Available for immediate…" at bounding box center [840, 511] width 12 height 12
radio input "true"
click at [1131, 73] on strong "My Account" at bounding box center [1136, 71] width 66 height 17
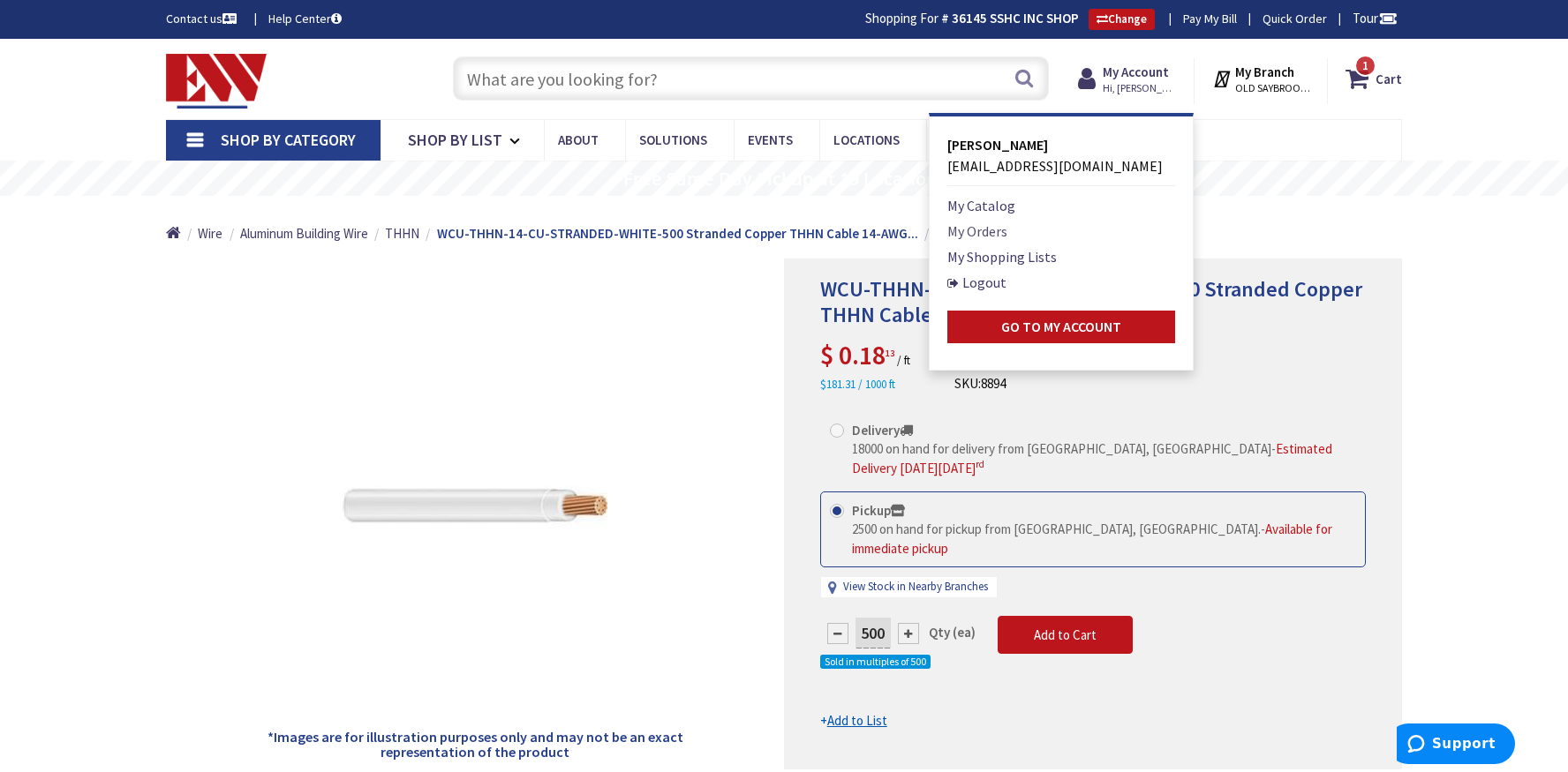
click at [974, 235] on link "My Orders" at bounding box center [977, 231] width 60 height 21
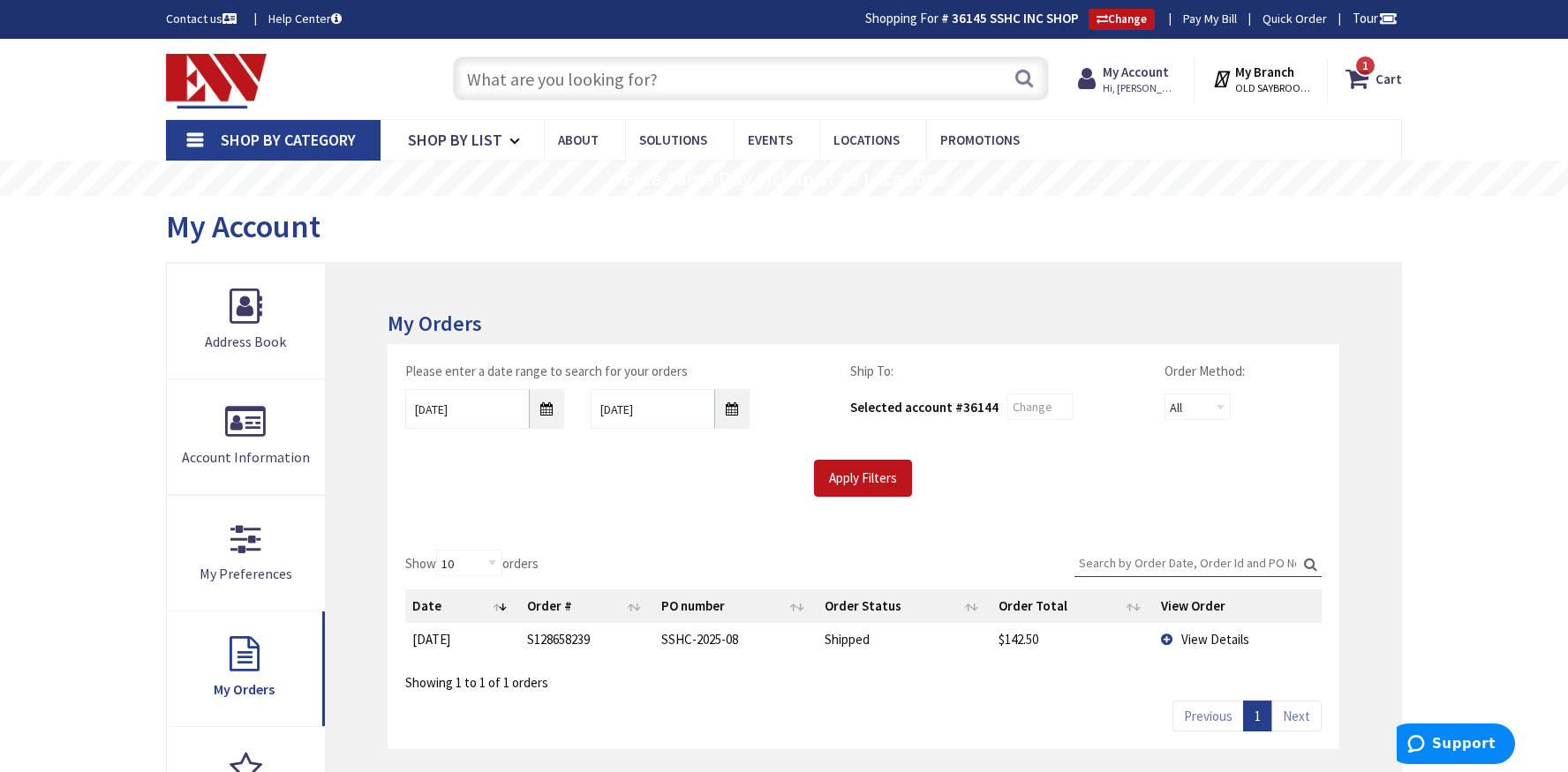
click at [520, 84] on input "text" at bounding box center [751, 78] width 597 height 44
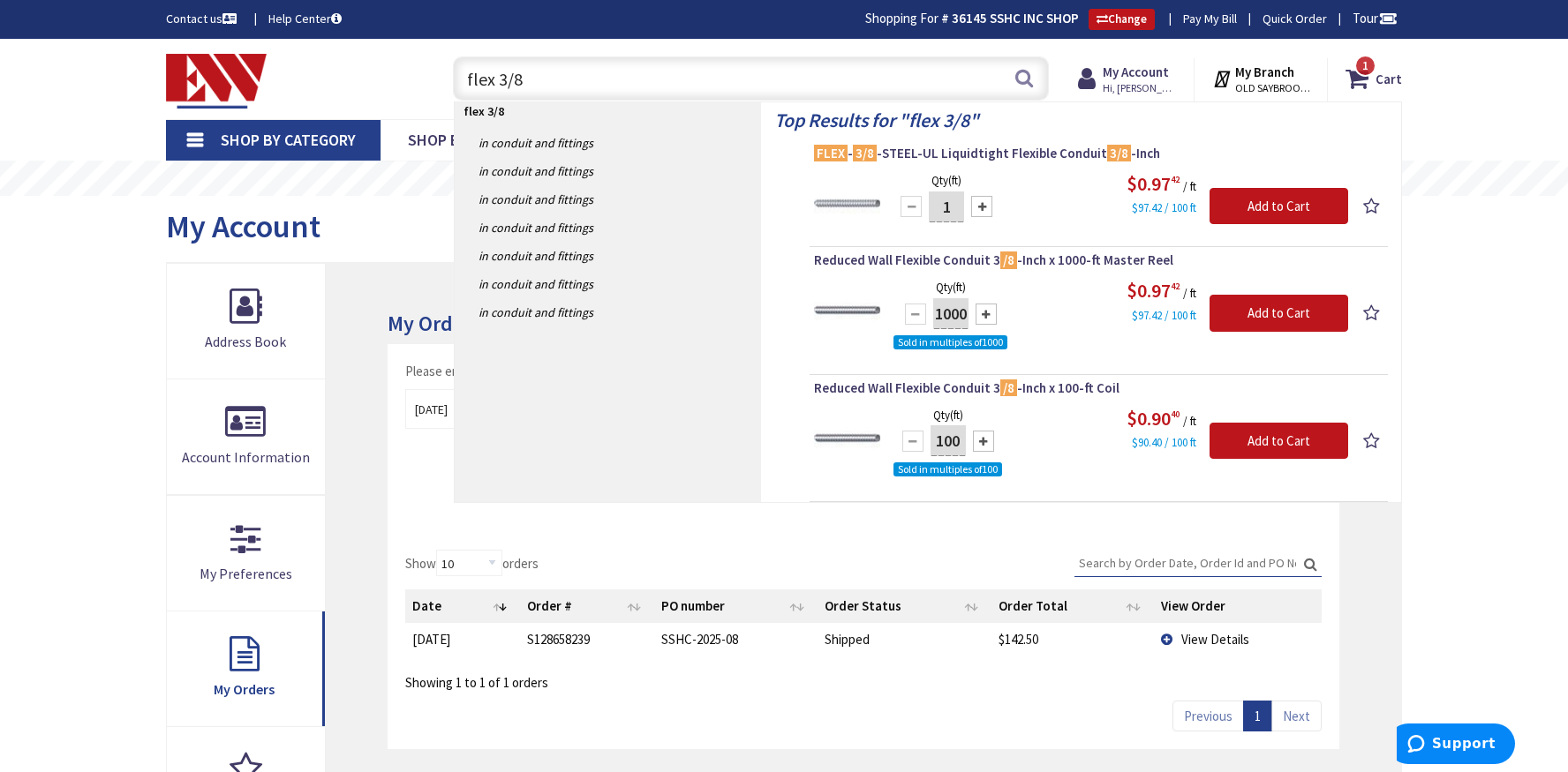
type input "flex 3/8"
click at [984, 206] on div at bounding box center [982, 207] width 21 height 21
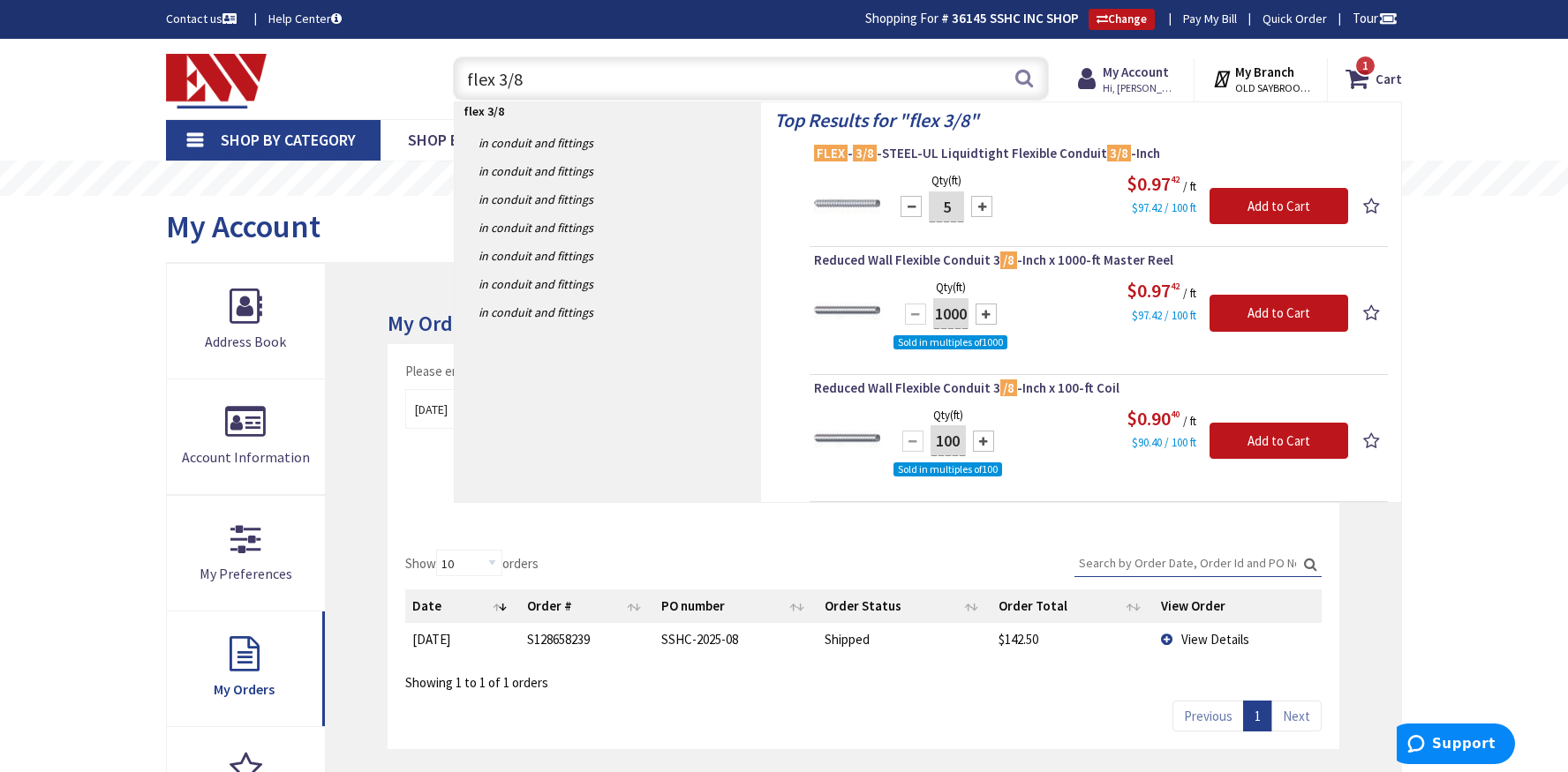
click at [984, 206] on div at bounding box center [982, 207] width 21 height 21
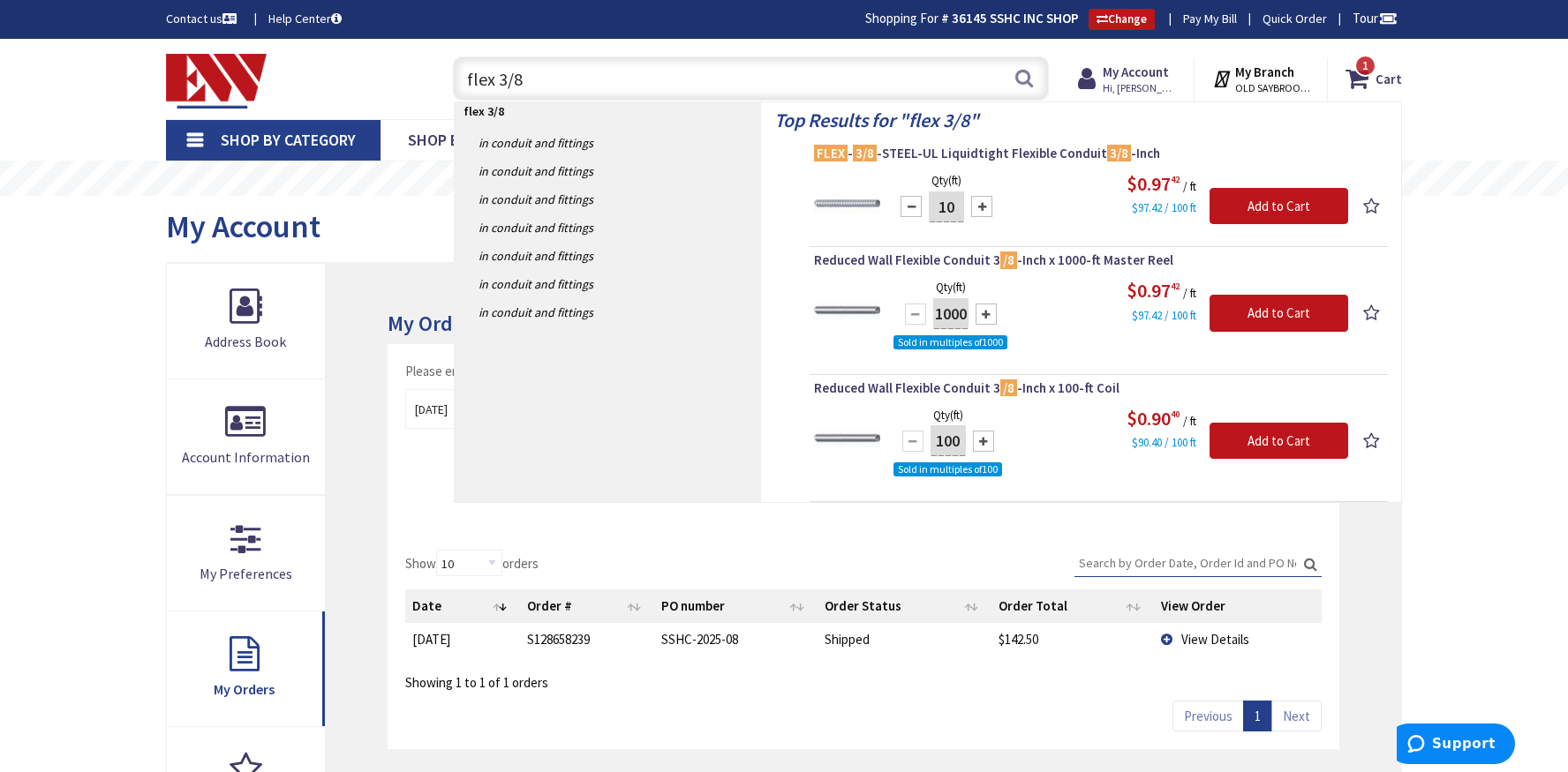
click at [984, 206] on div at bounding box center [982, 207] width 21 height 21
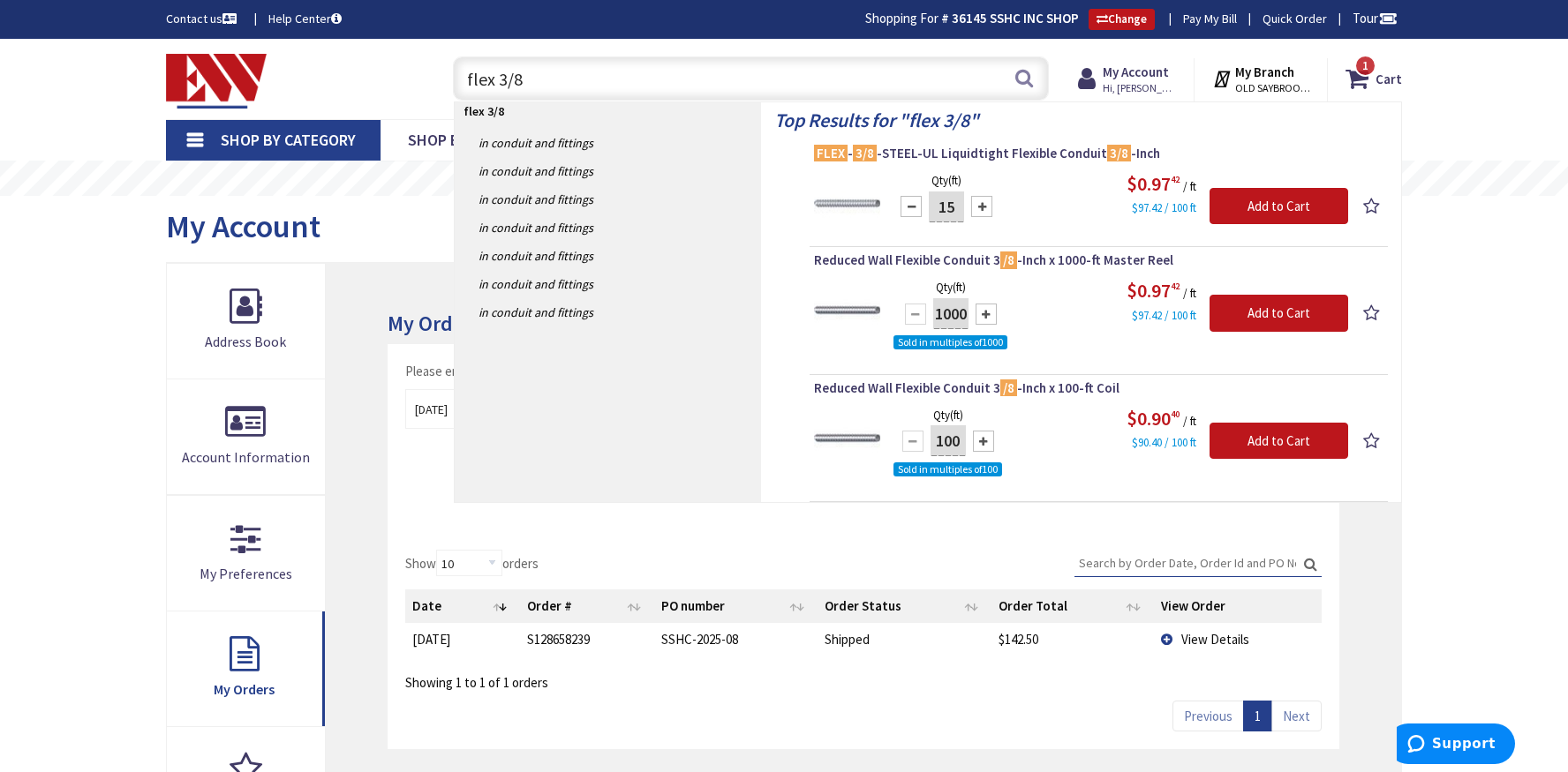
click at [984, 206] on div at bounding box center [982, 207] width 21 height 21
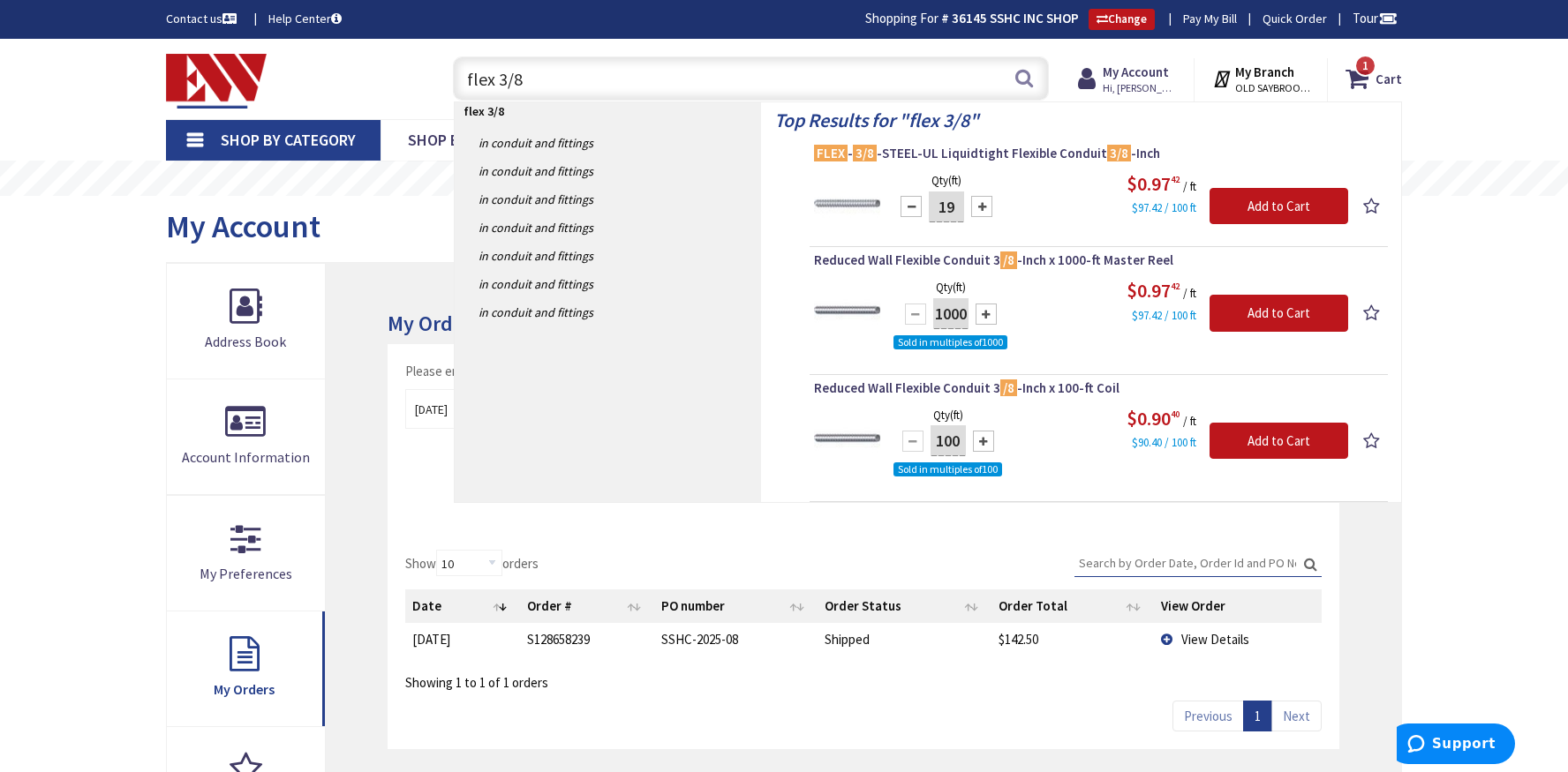
type input "20"
click at [1226, 208] on input "Add to Cart" at bounding box center [1278, 207] width 139 height 37
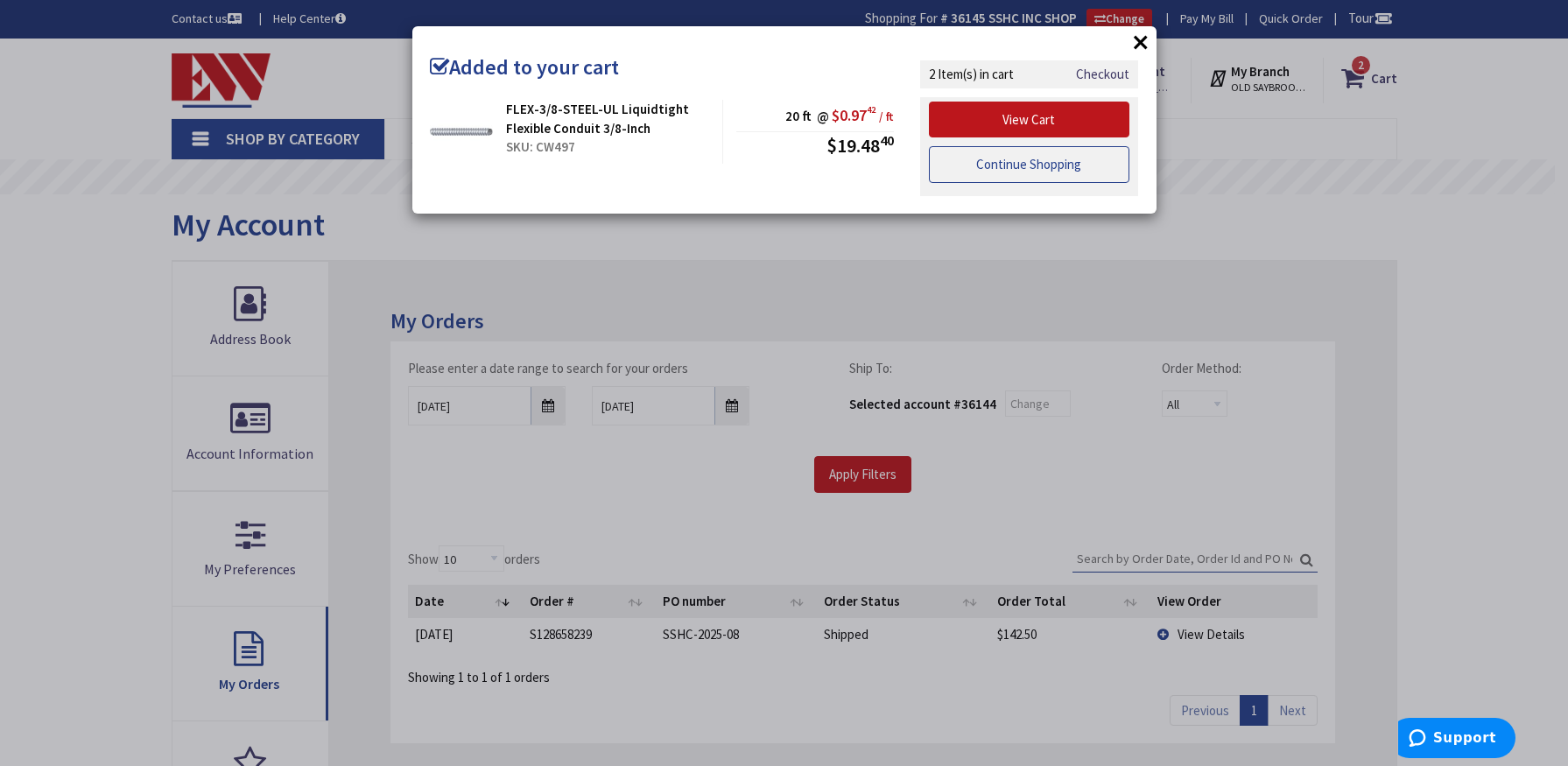
click at [1044, 159] on link "Continue Shopping" at bounding box center [1029, 165] width 201 height 37
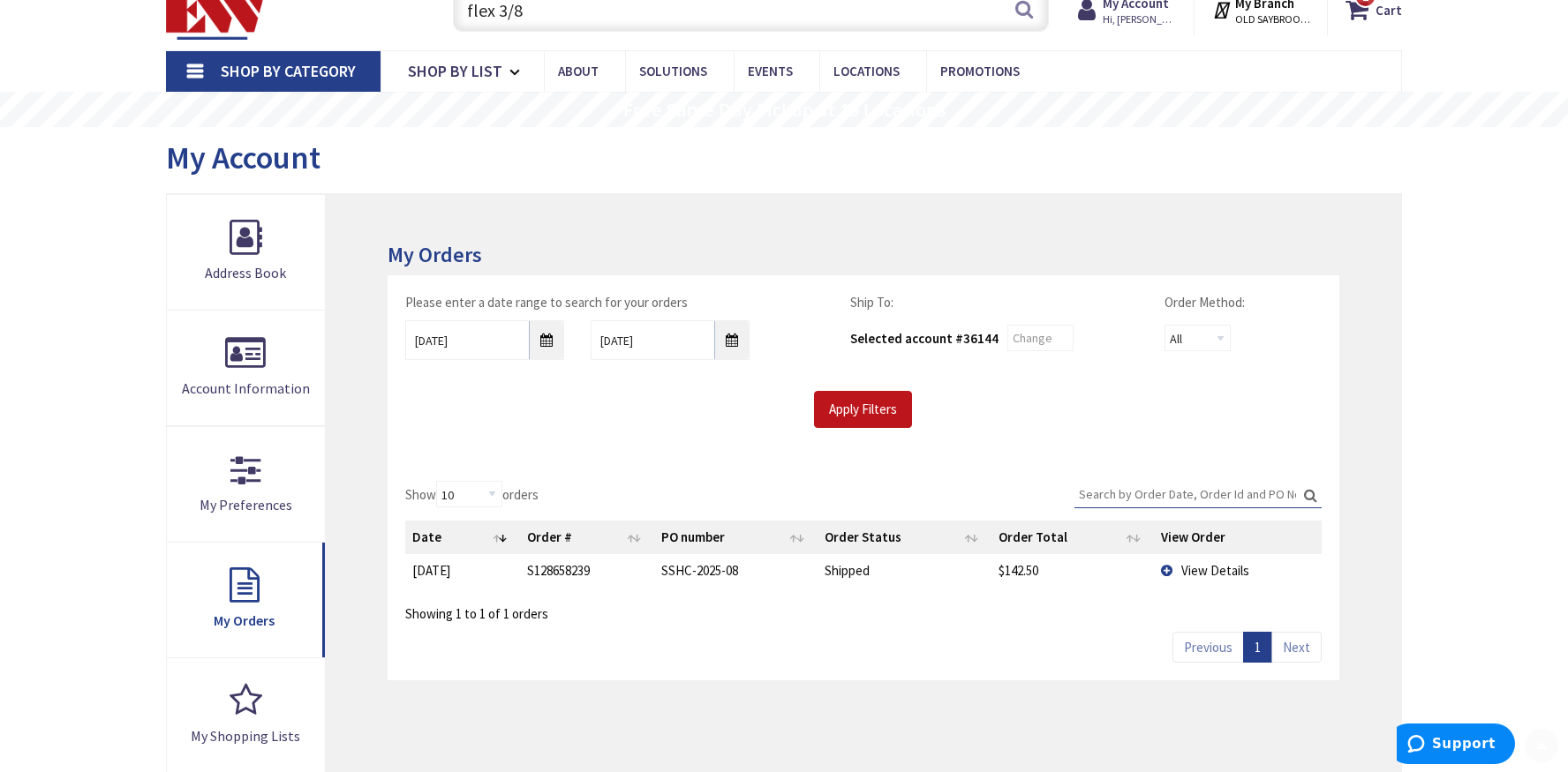
scroll to position [265, 0]
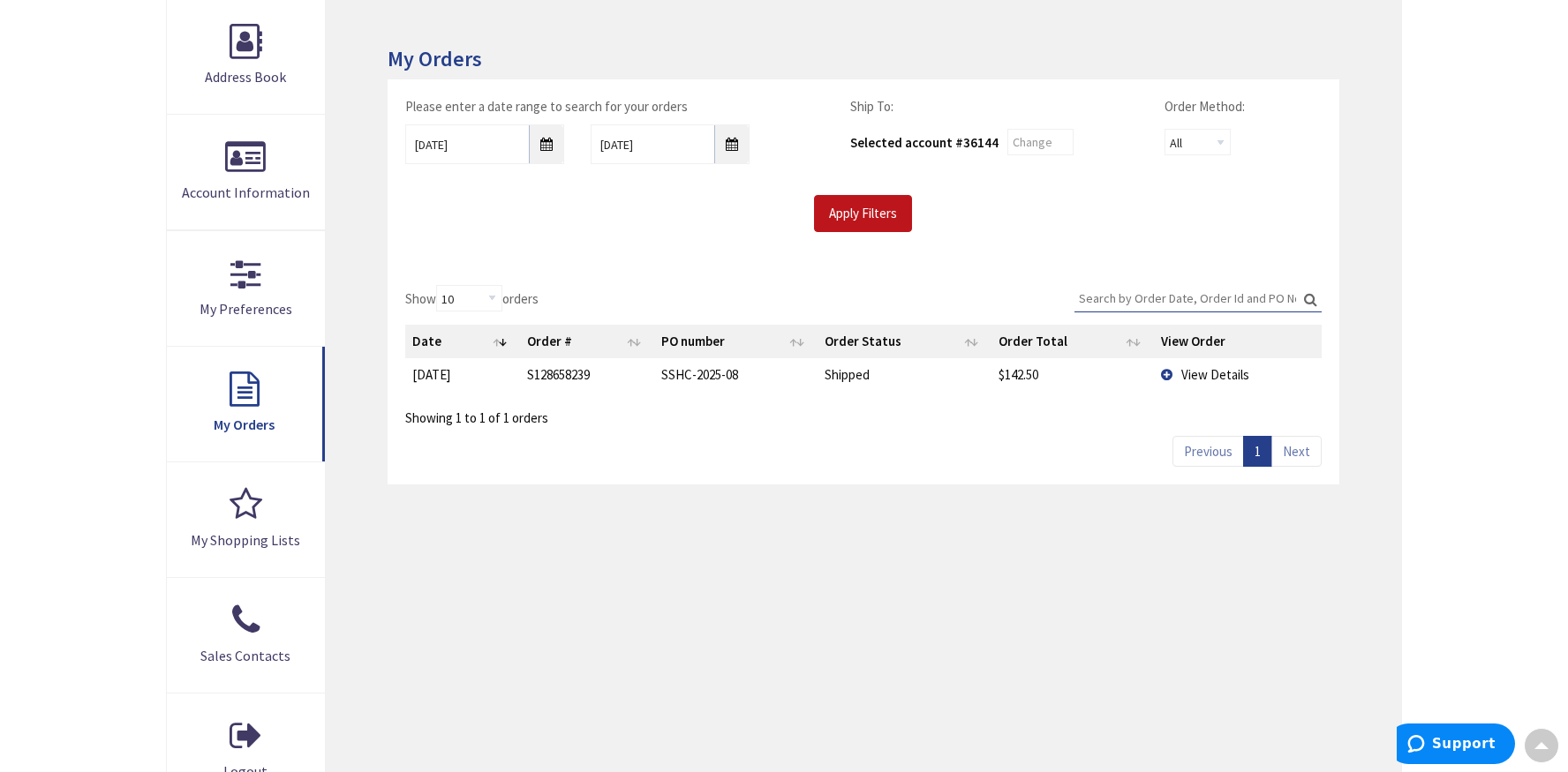
click at [574, 368] on td "S128658239" at bounding box center [587, 375] width 134 height 33
click at [1187, 372] on span "View Details" at bounding box center [1215, 374] width 68 height 17
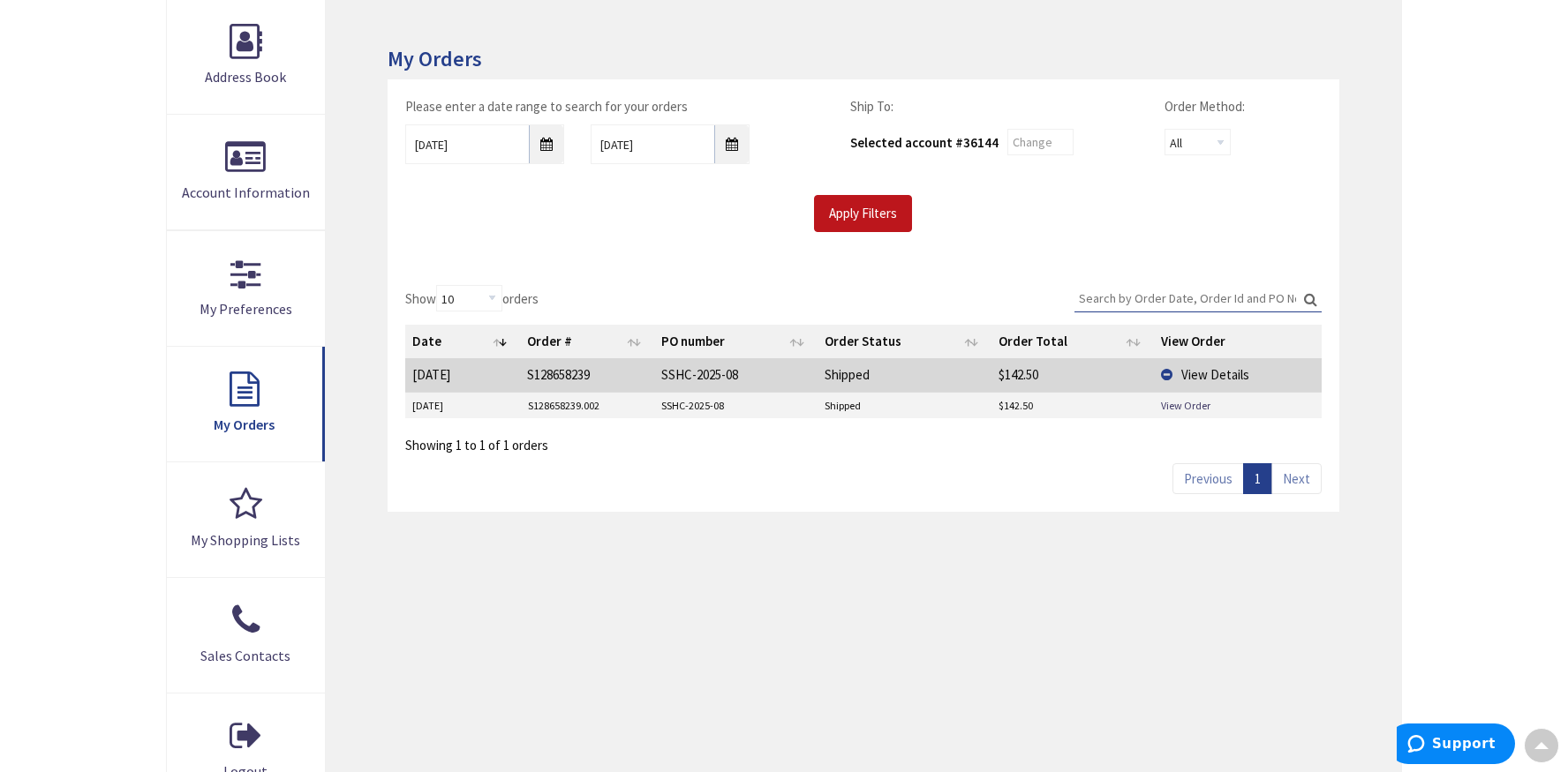
click at [569, 404] on td "S128658239.002" at bounding box center [588, 405] width 134 height 26
click at [1164, 373] on td "View Details" at bounding box center [1239, 375] width 169 height 33
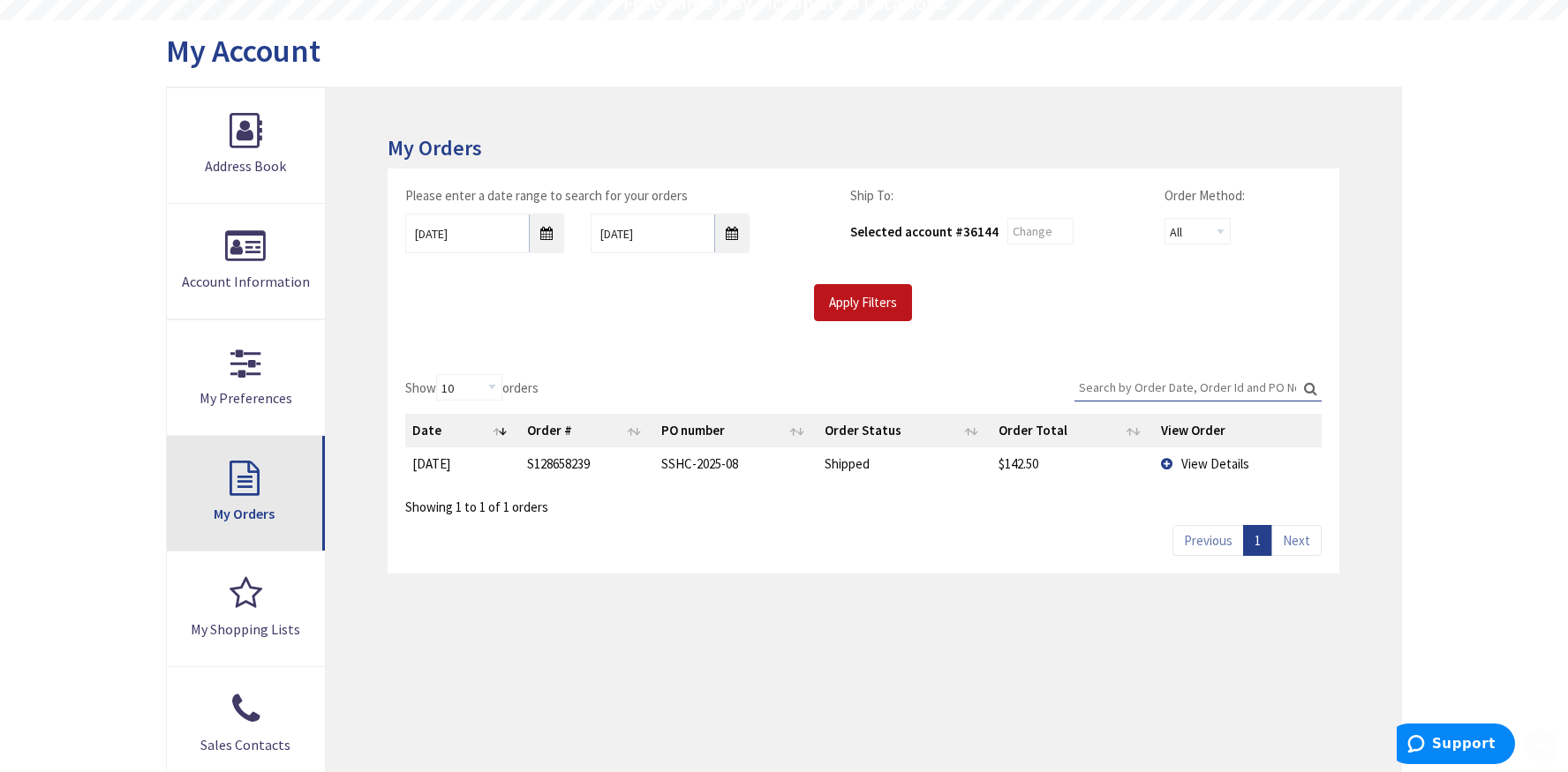
scroll to position [177, 0]
click at [254, 466] on link "My Orders" at bounding box center [246, 492] width 158 height 115
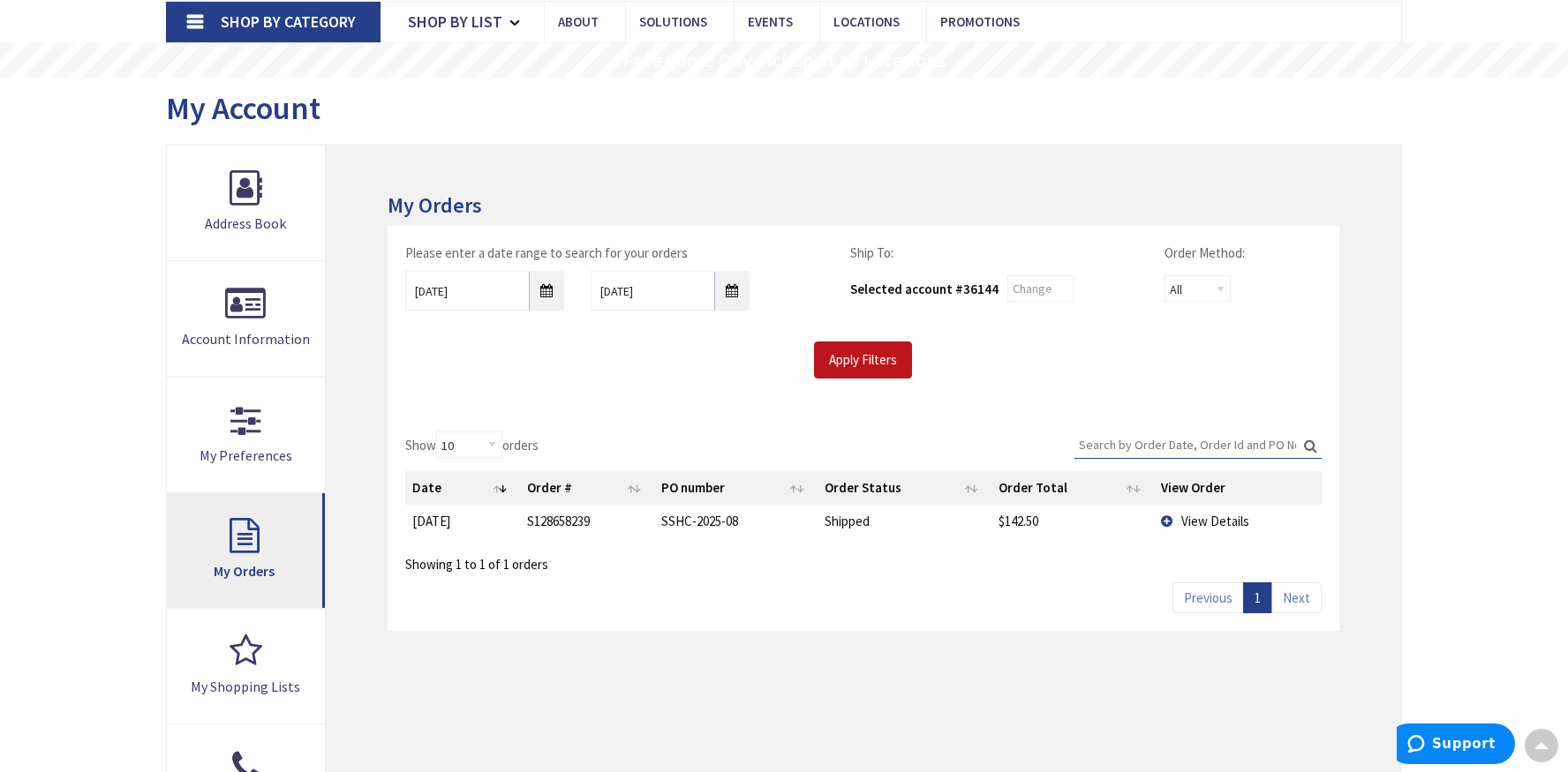
scroll to position [0, 0]
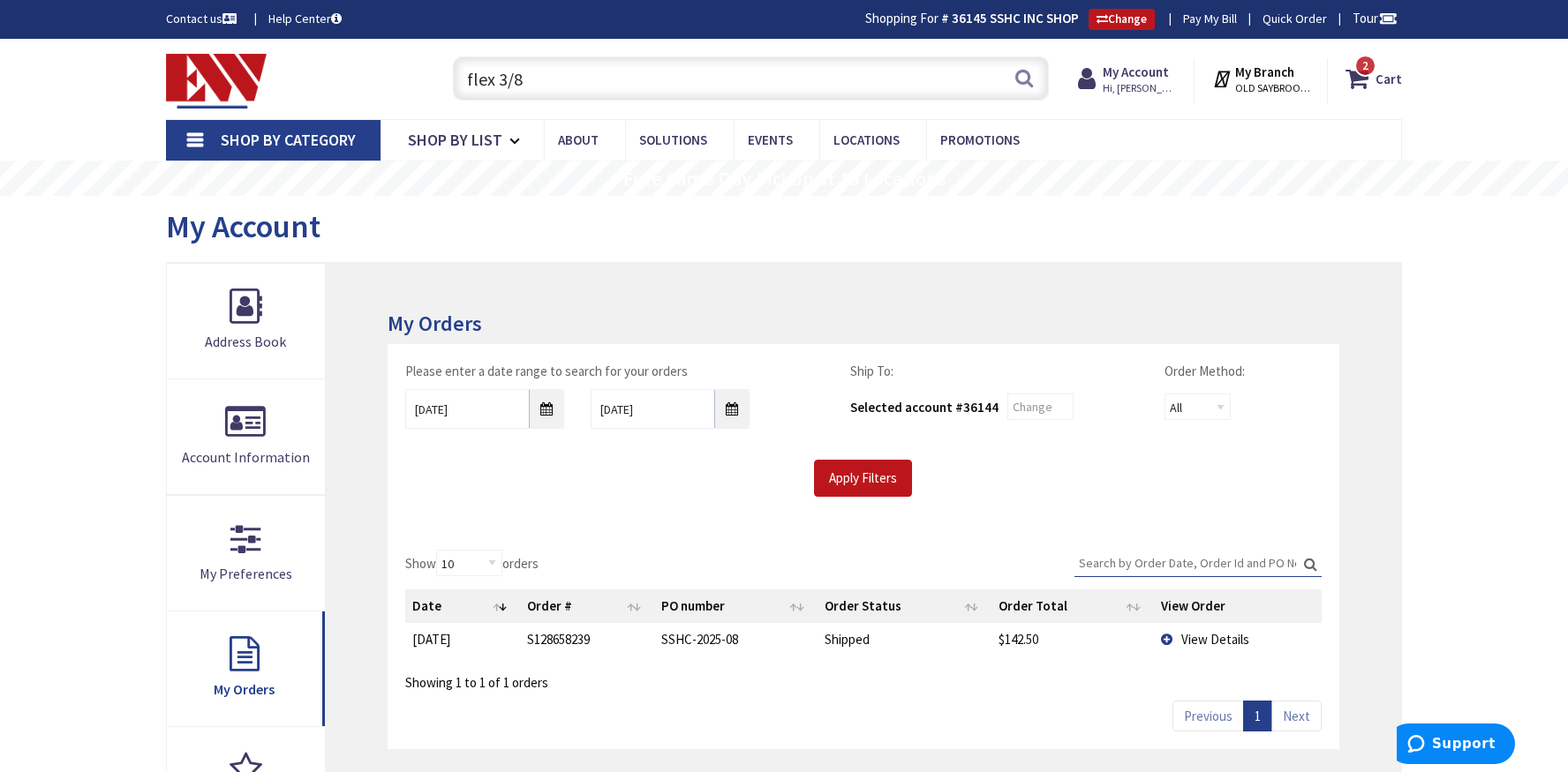
click at [544, 84] on input "flex 3/8" at bounding box center [751, 78] width 597 height 44
click at [1032, 81] on button "Search" at bounding box center [1025, 78] width 23 height 40
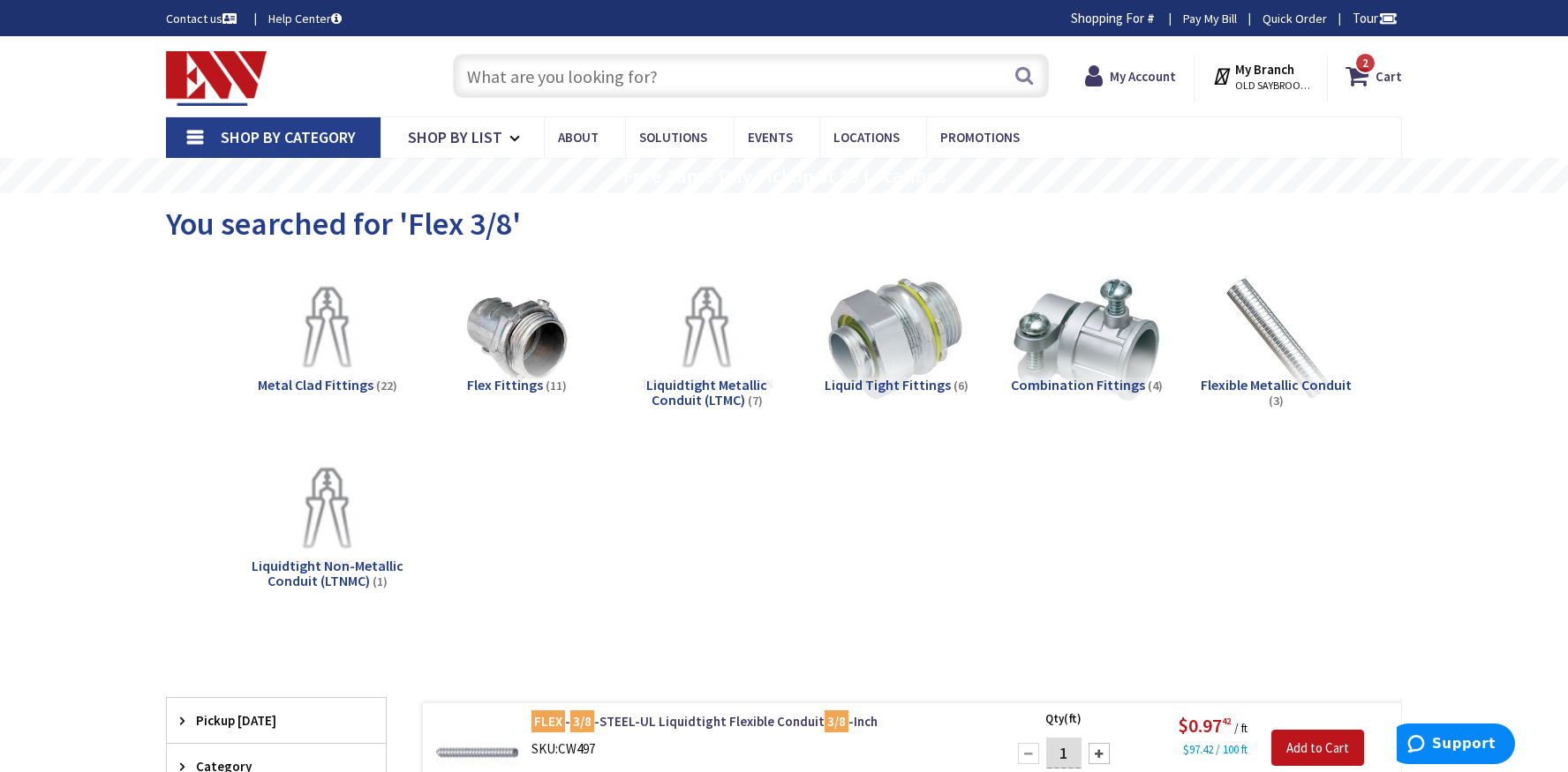
click at [508, 74] on input "text" at bounding box center [751, 75] width 597 height 44
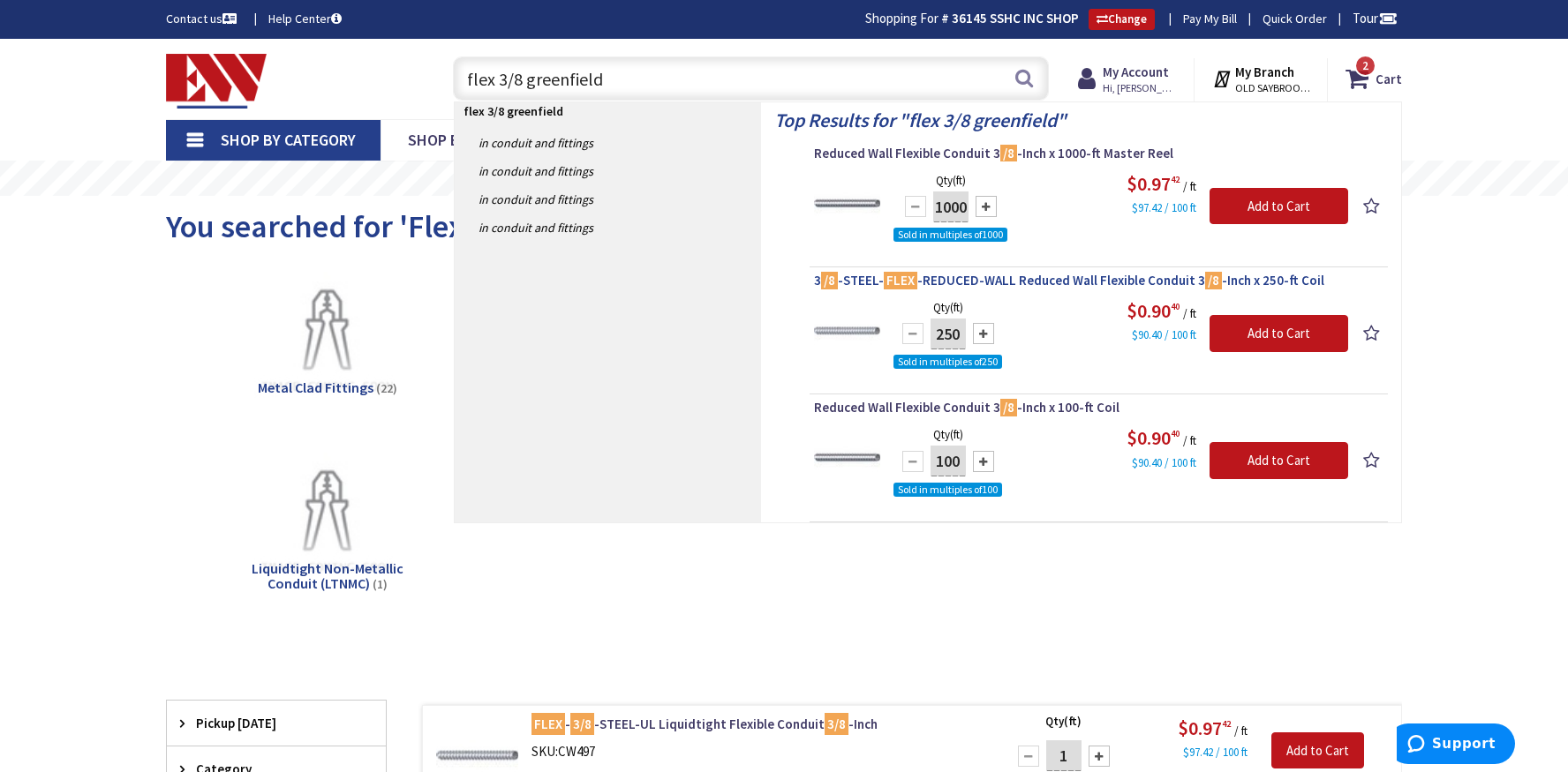
type input "flex 3/8 greenfield"
click at [932, 279] on span "3 /8 -STEEL- FLEX -REDUCED-WALL Reduced Wall Flexible Conduit 3 /8 -Inch x 250-…" at bounding box center [1099, 281] width 569 height 17
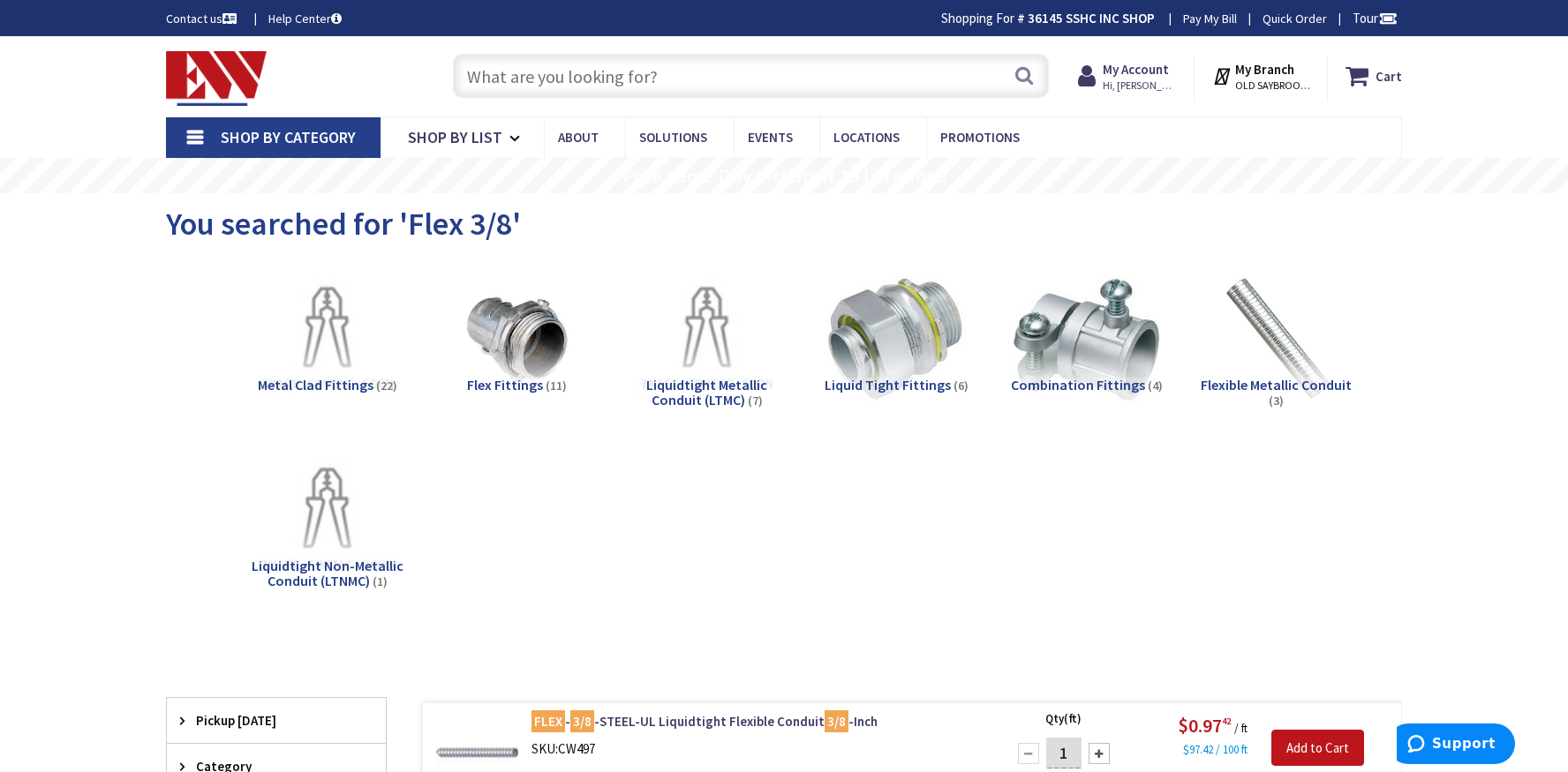
click at [616, 84] on input "text" at bounding box center [751, 75] width 597 height 44
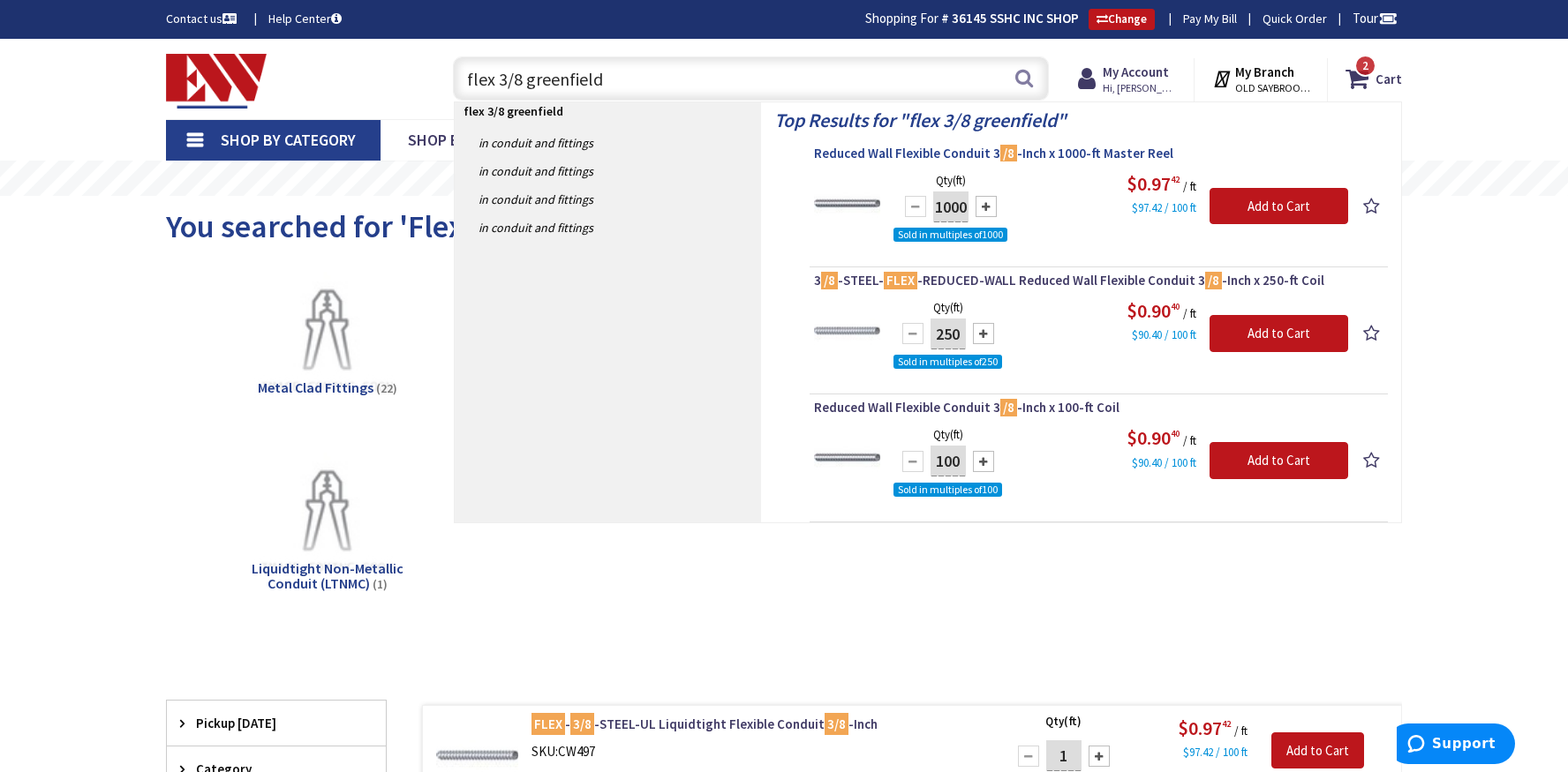
type input "flex 3/8 greenfield"
click at [906, 151] on span "Reduced Wall Flexible Conduit 3 /8 -Inch x 1000-ft Master Reel" at bounding box center [1099, 153] width 569 height 17
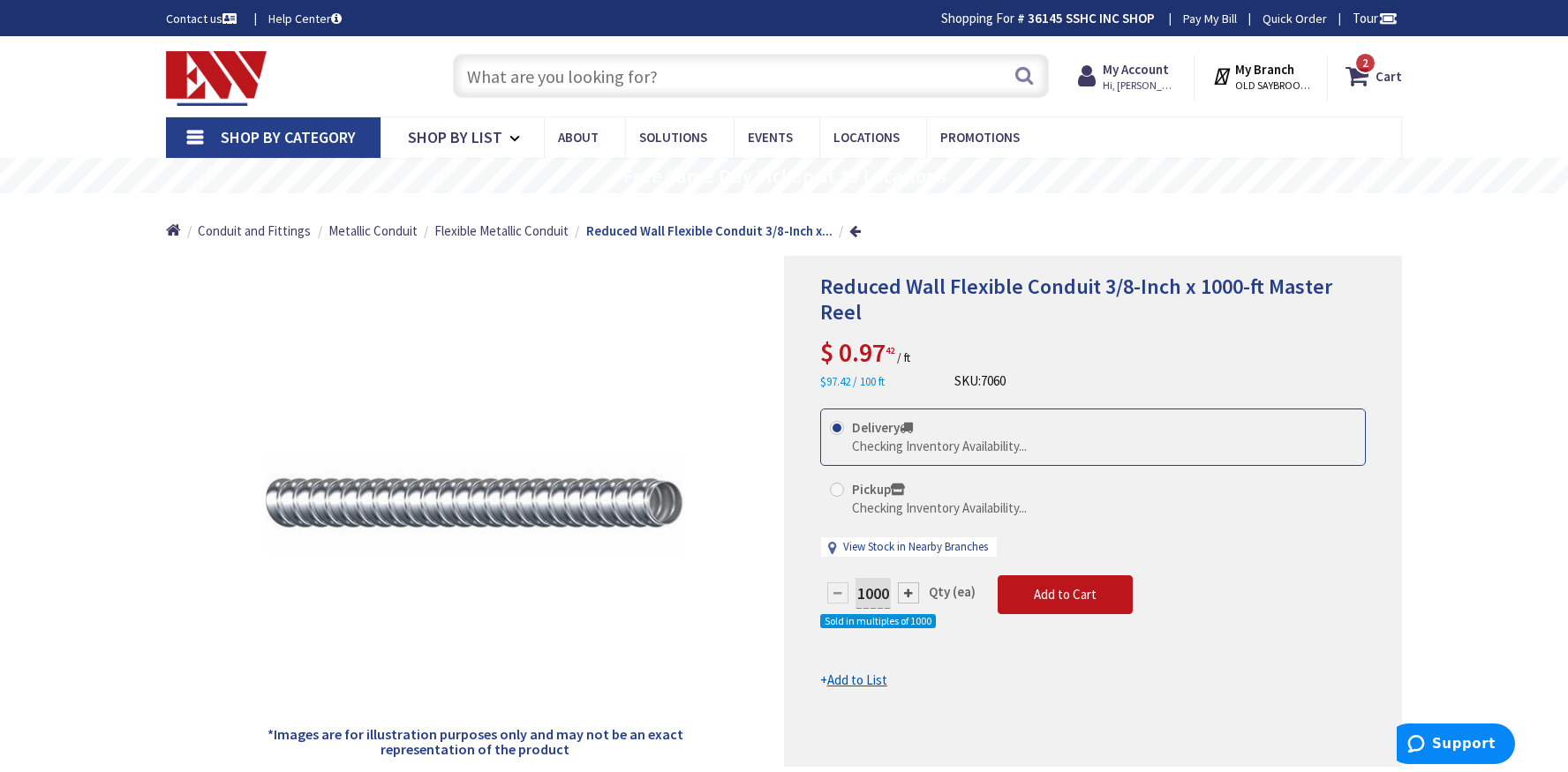
click at [837, 488] on span at bounding box center [836, 489] width 15 height 15
click at [837, 488] on input "Pickup Checking Inventory Availability..." at bounding box center [840, 489] width 12 height 12
radio input "true"
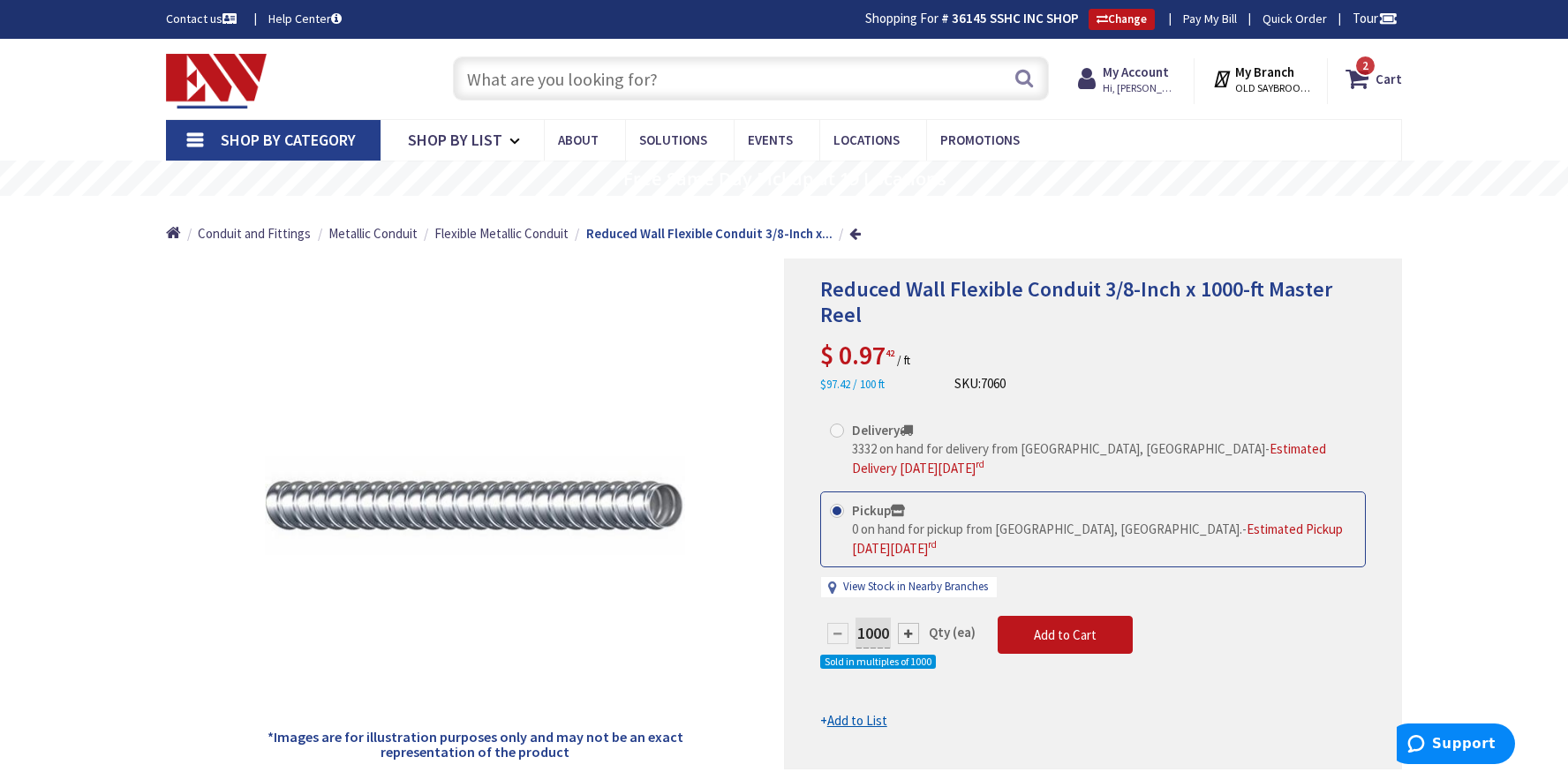
click at [566, 80] on input "text" at bounding box center [751, 78] width 597 height 44
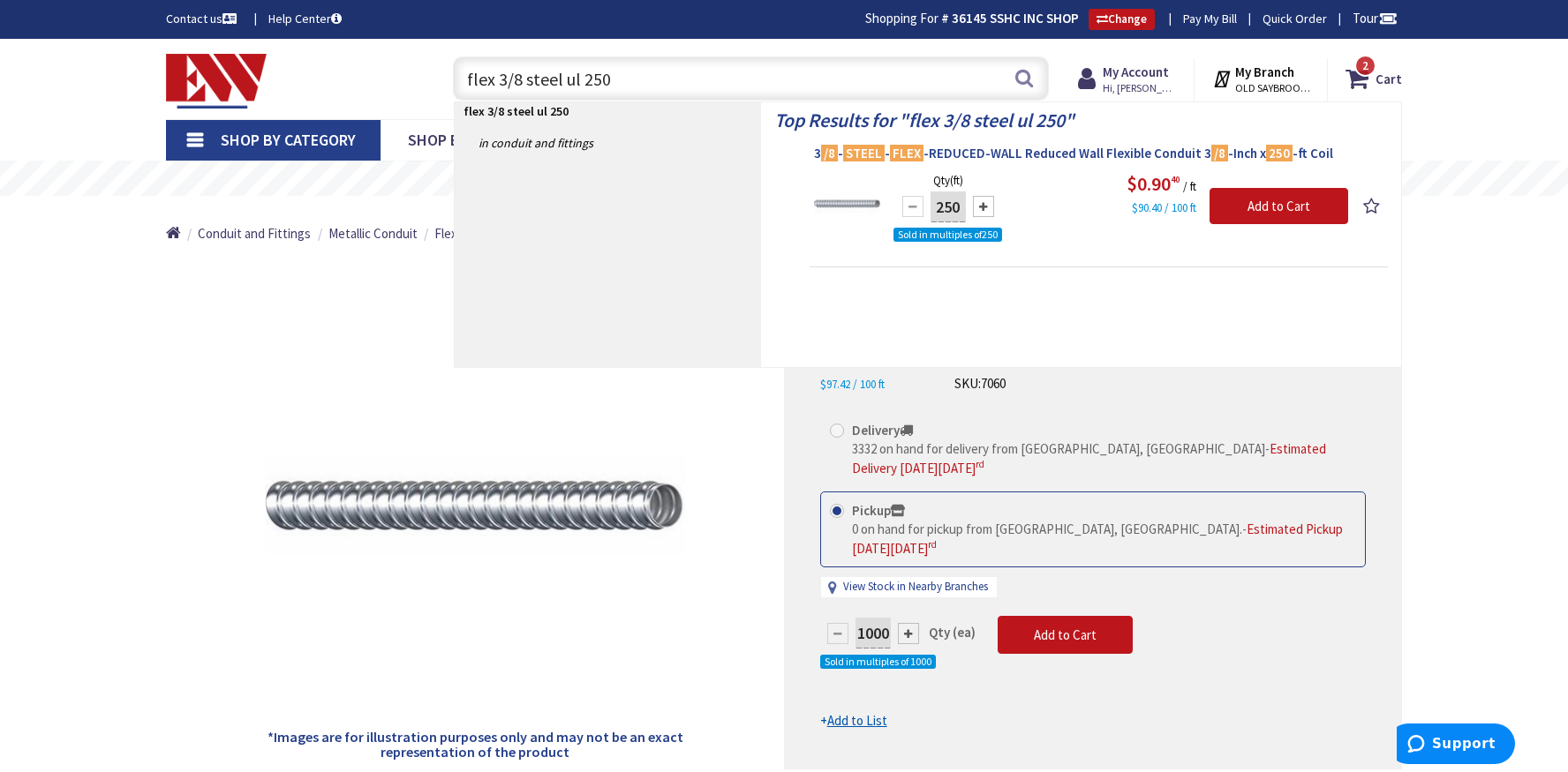
type input "flex 3/8 steel ul 250"
click at [933, 151] on span "3 /8 - STEEL - FLEX -REDUCED-WALL Reduced Wall Flexible Conduit 3 /8 -Inch x 25…" at bounding box center [1099, 153] width 569 height 17
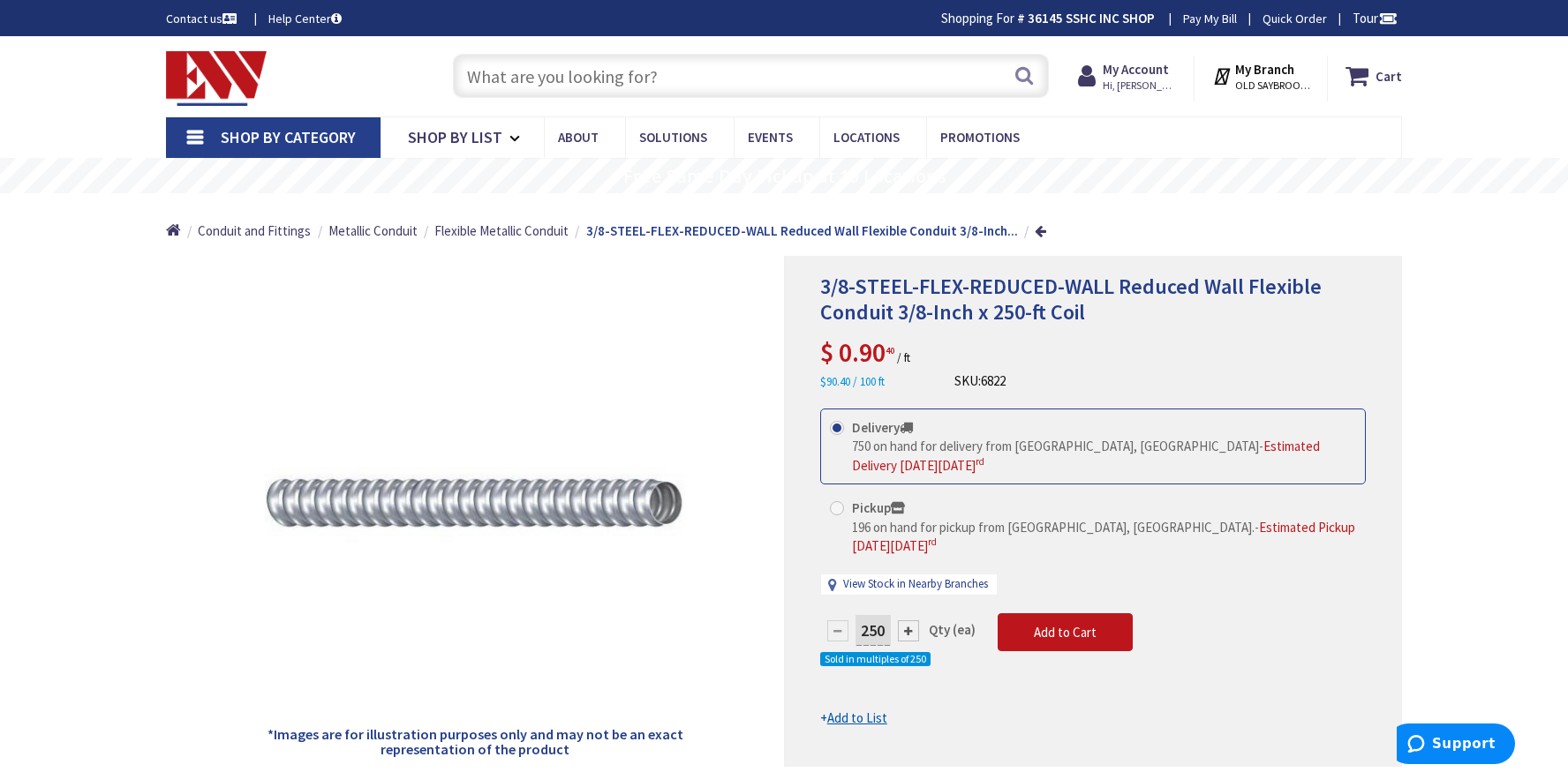
click at [845, 468] on label "Delivery 750 on hand for delivery from Middletown, CT - Estimated Delivery on W…" at bounding box center [1093, 447] width 527 height 56
click at [845, 433] on input "Delivery 750 on hand for delivery from Middletown, CT - Estimated Delivery on W…" at bounding box center [840, 427] width 12 height 12
click at [837, 510] on span at bounding box center [836, 508] width 15 height 15
click at [837, 510] on input "Pickup 196 on hand for pickup from Old Saybrook, CT. - Estimated Pickup on Wedn…" at bounding box center [840, 508] width 12 height 12
radio input "true"
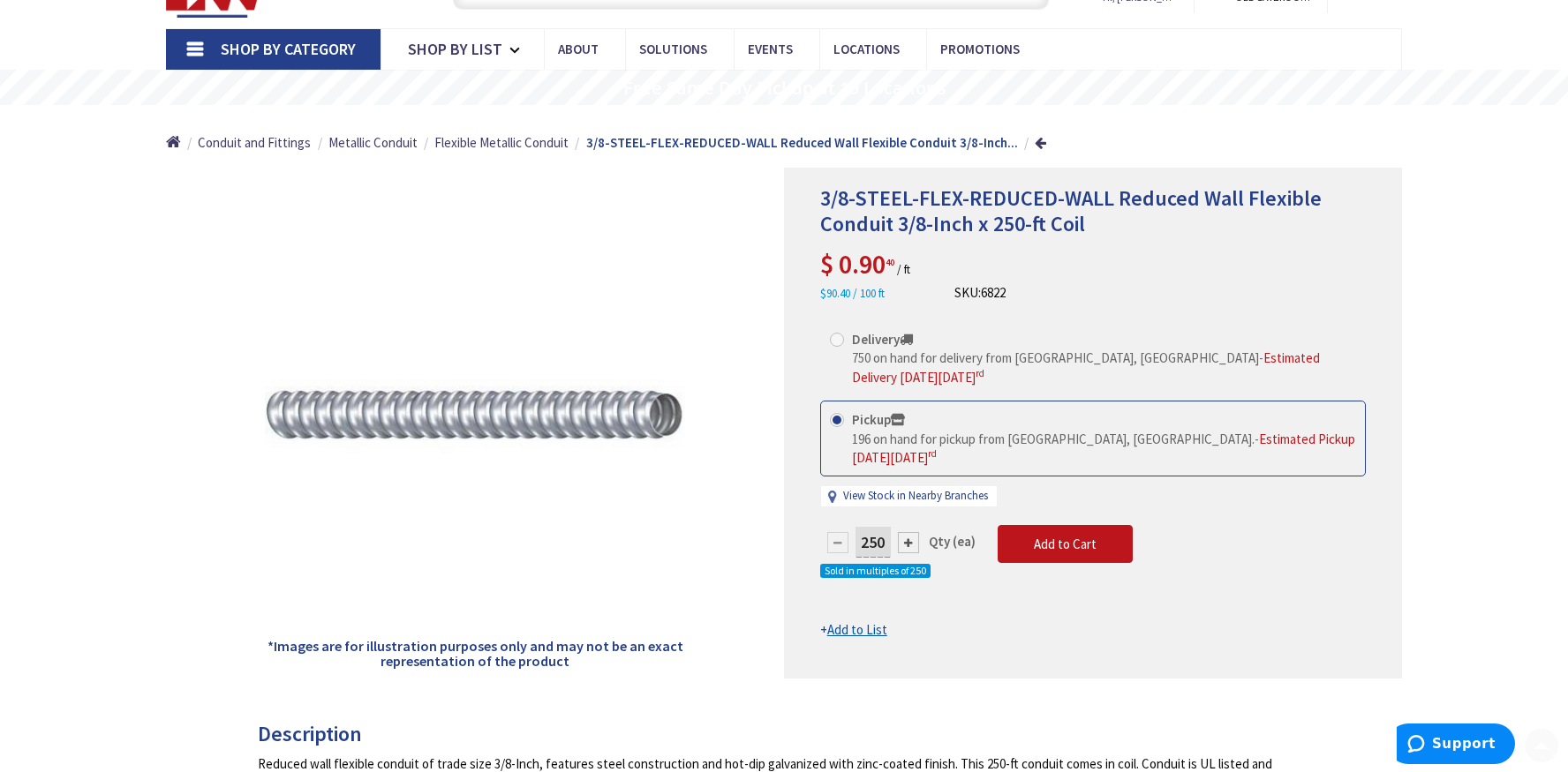
scroll to position [267, 0]
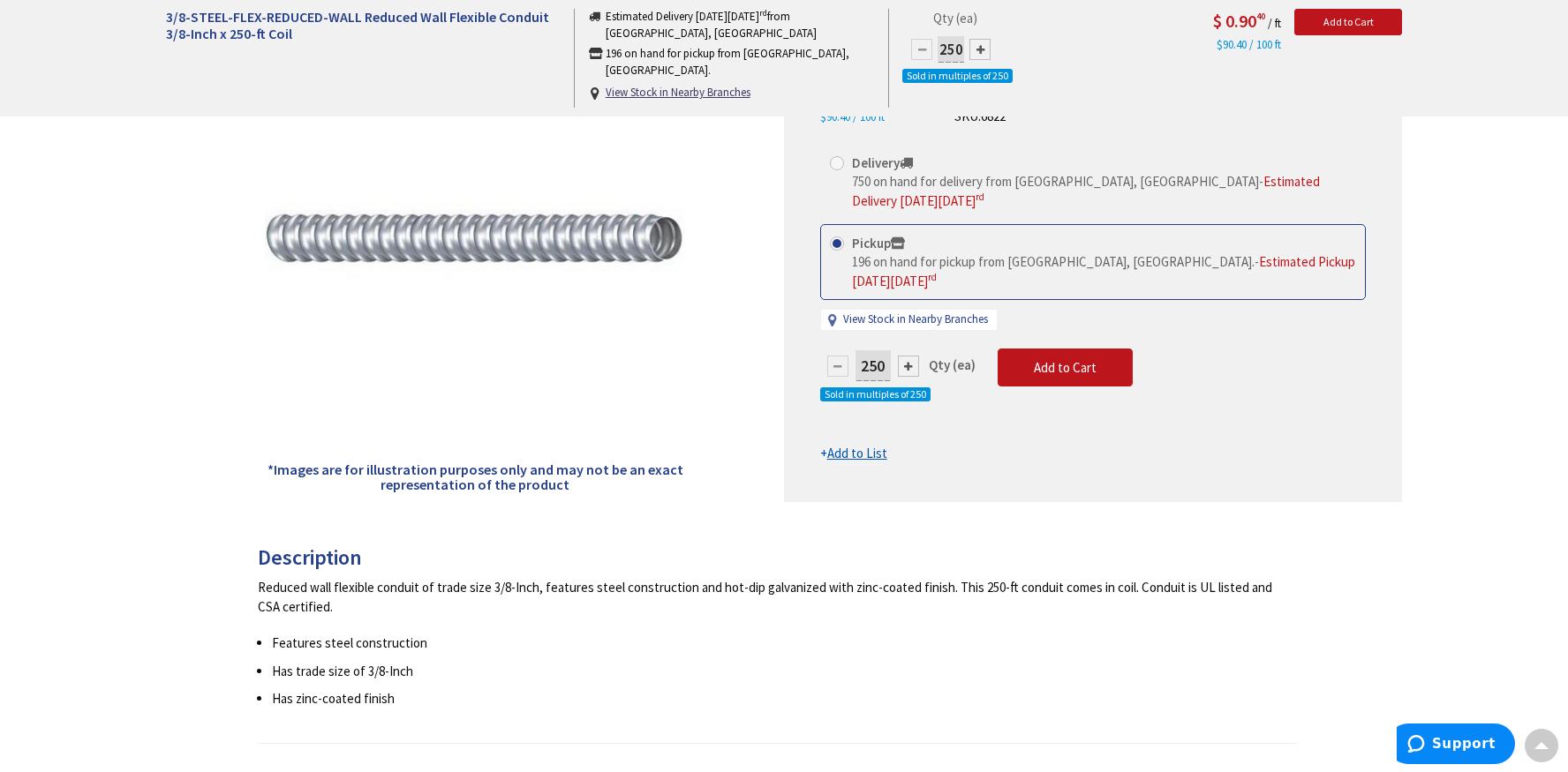
click at [909, 373] on div at bounding box center [908, 366] width 21 height 21
type input "500"
click at [831, 365] on div at bounding box center [838, 366] width 21 height 21
type input "250"
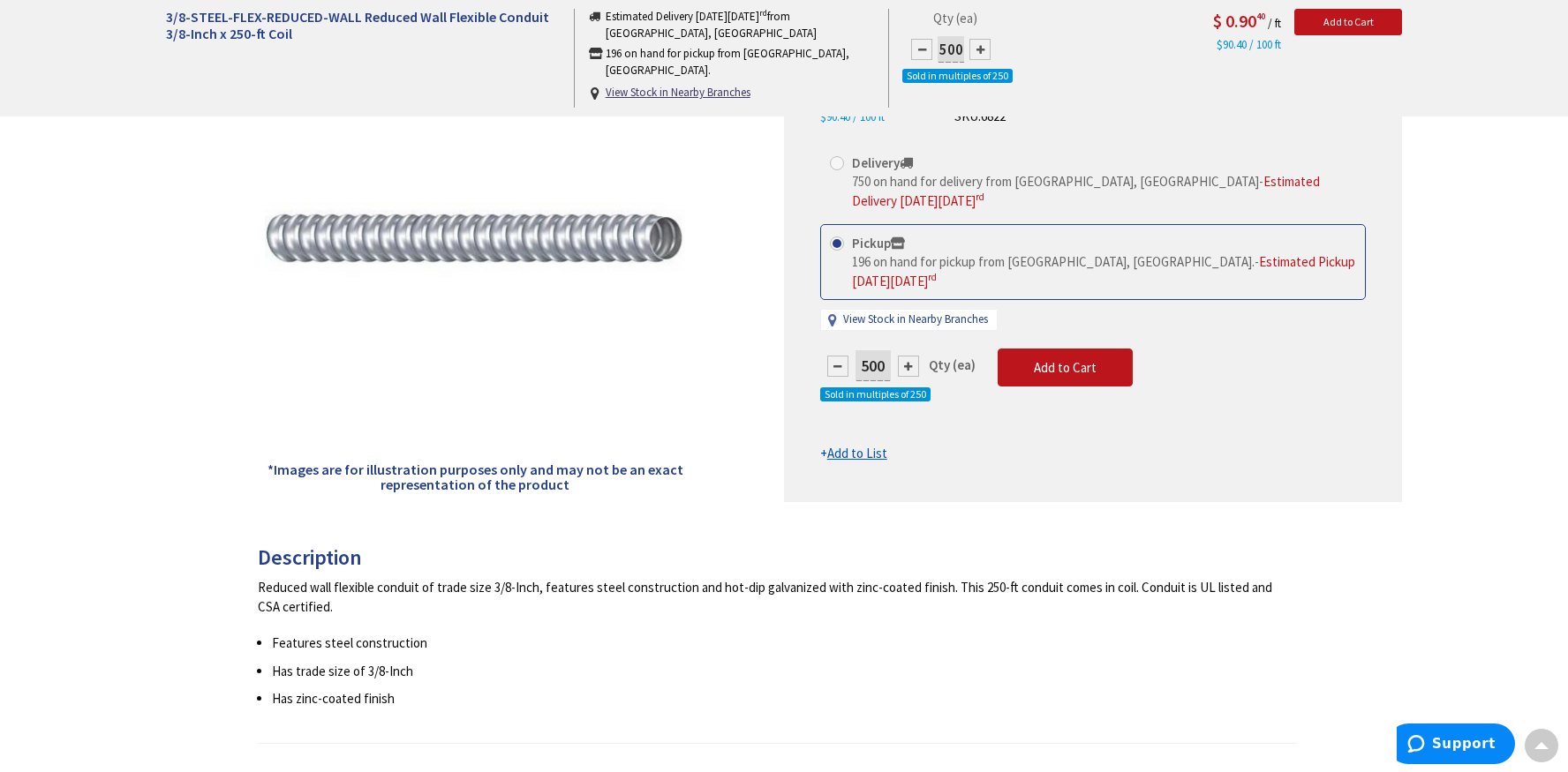
type input "250"
click at [831, 365] on div at bounding box center [838, 366] width 21 height 21
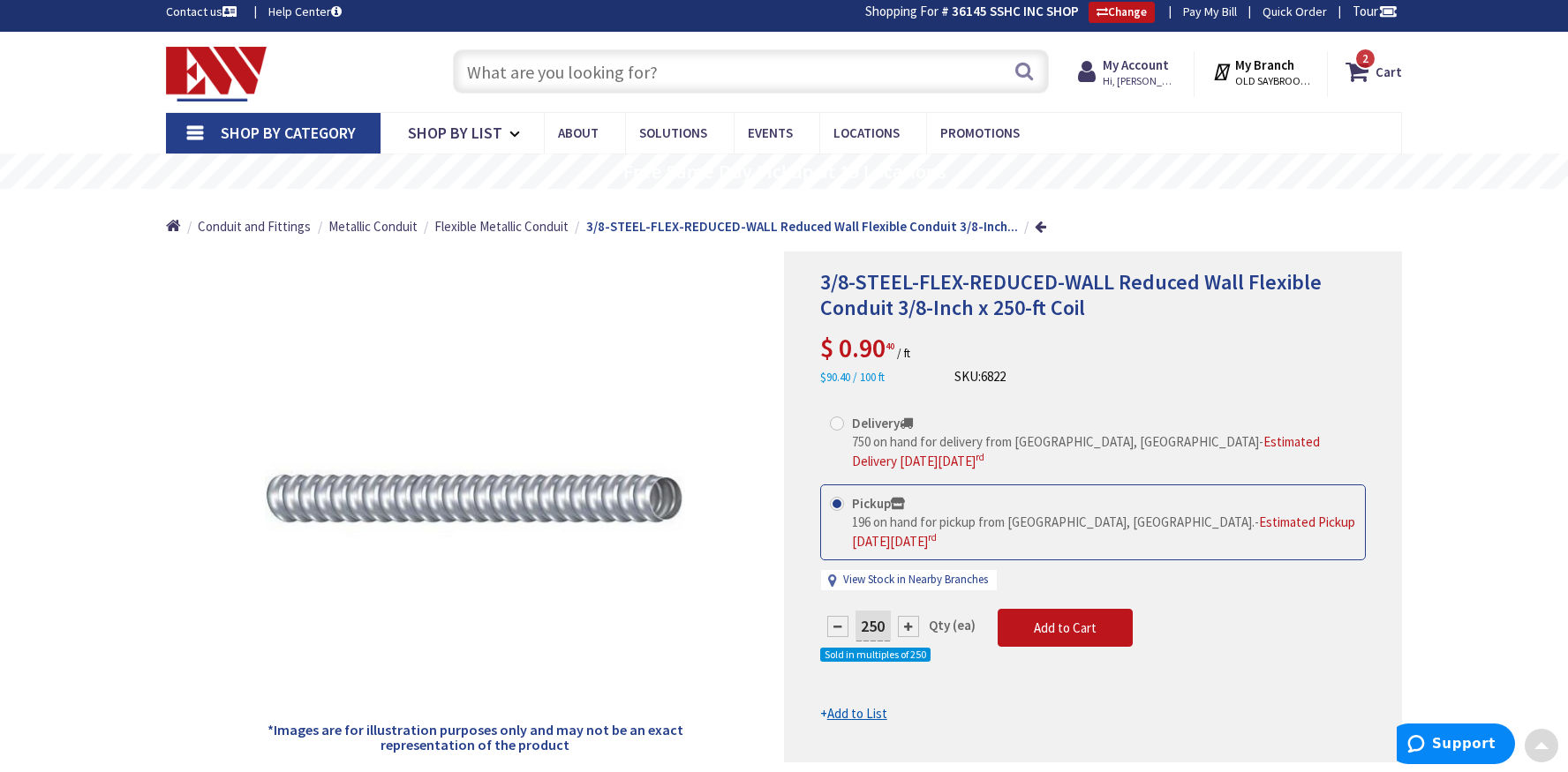
scroll to position [0, 0]
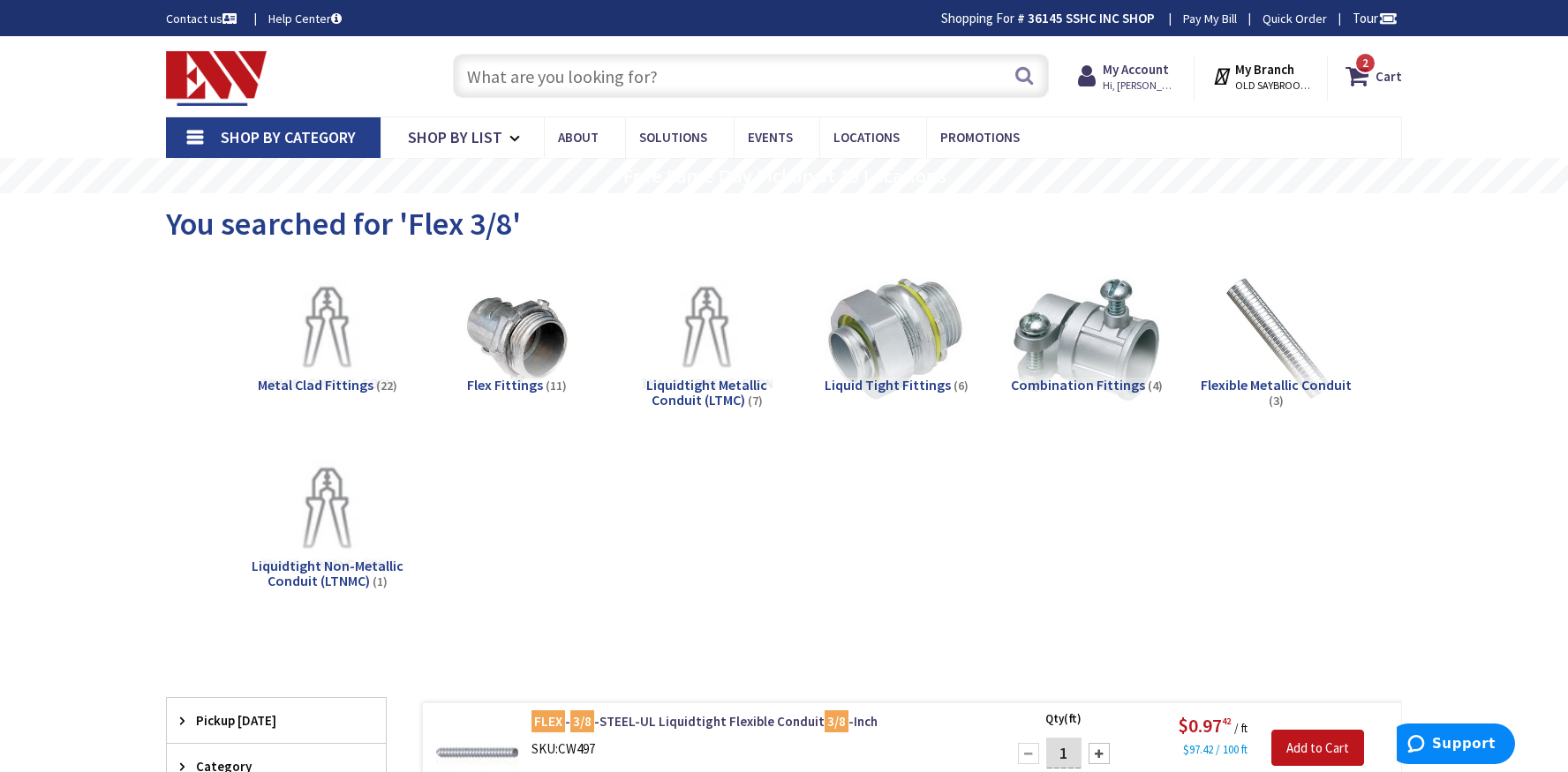
click at [500, 72] on input "text" at bounding box center [751, 75] width 597 height 44
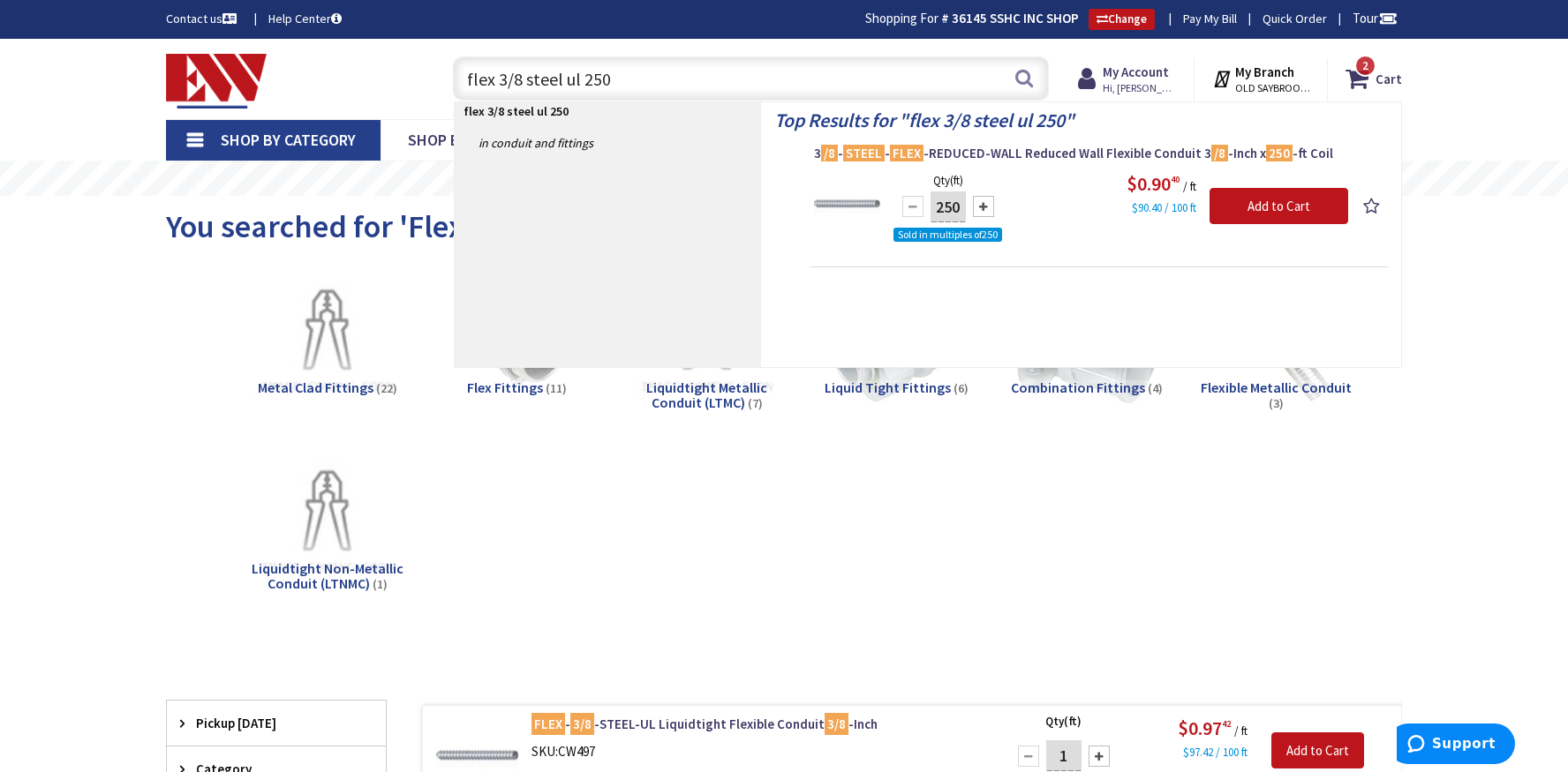
type input "flex 3/8 steel ul 250"
click at [982, 208] on div at bounding box center [984, 207] width 21 height 21
click at [915, 204] on div at bounding box center [913, 207] width 21 height 21
type input "250"
click at [653, 83] on input "flex 3/8 steel ul 250" at bounding box center [751, 78] width 597 height 44
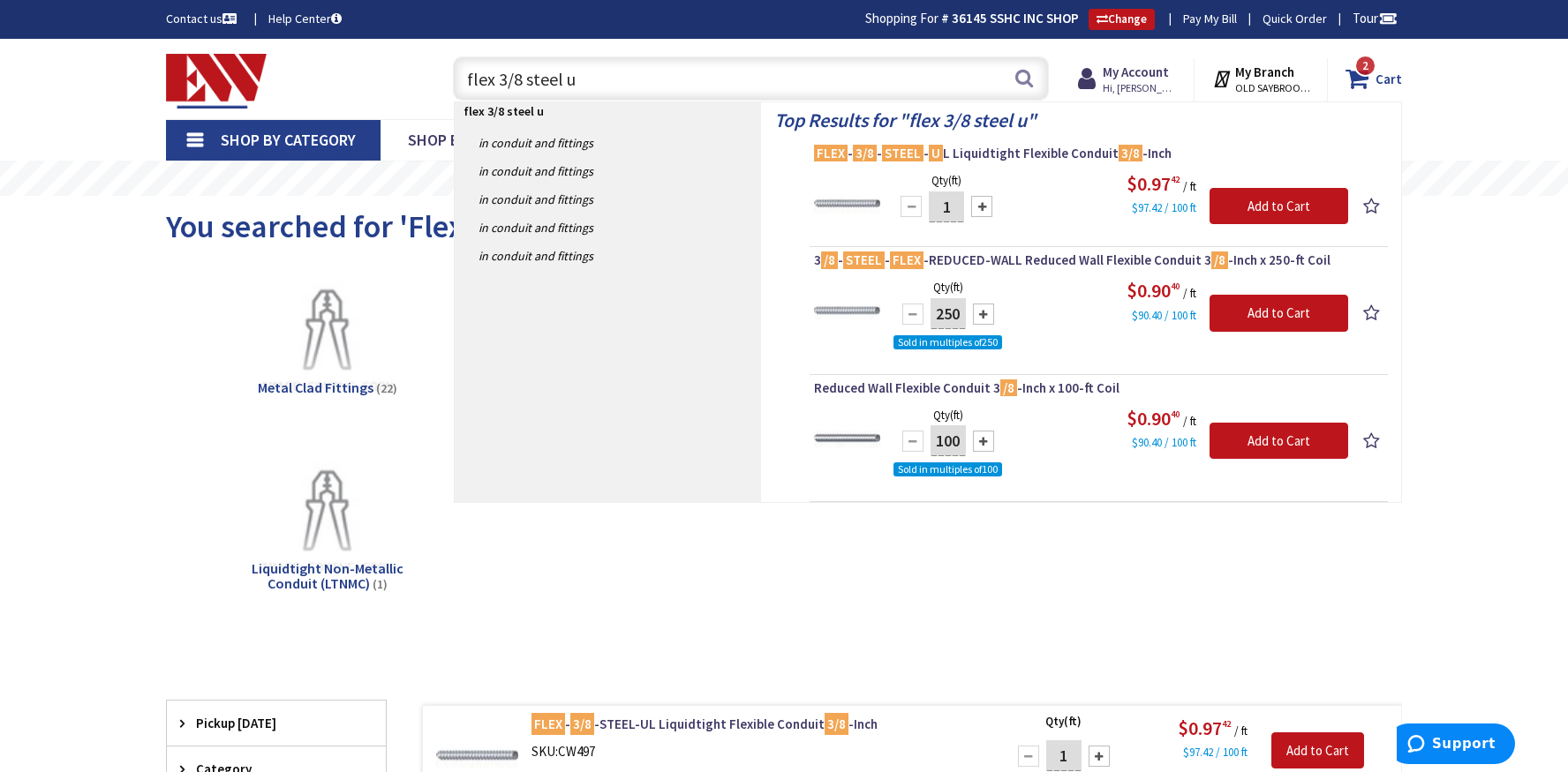
type input "flex 3/8 steel u"
click at [1365, 63] on span "2" at bounding box center [1365, 65] width 6 height 15
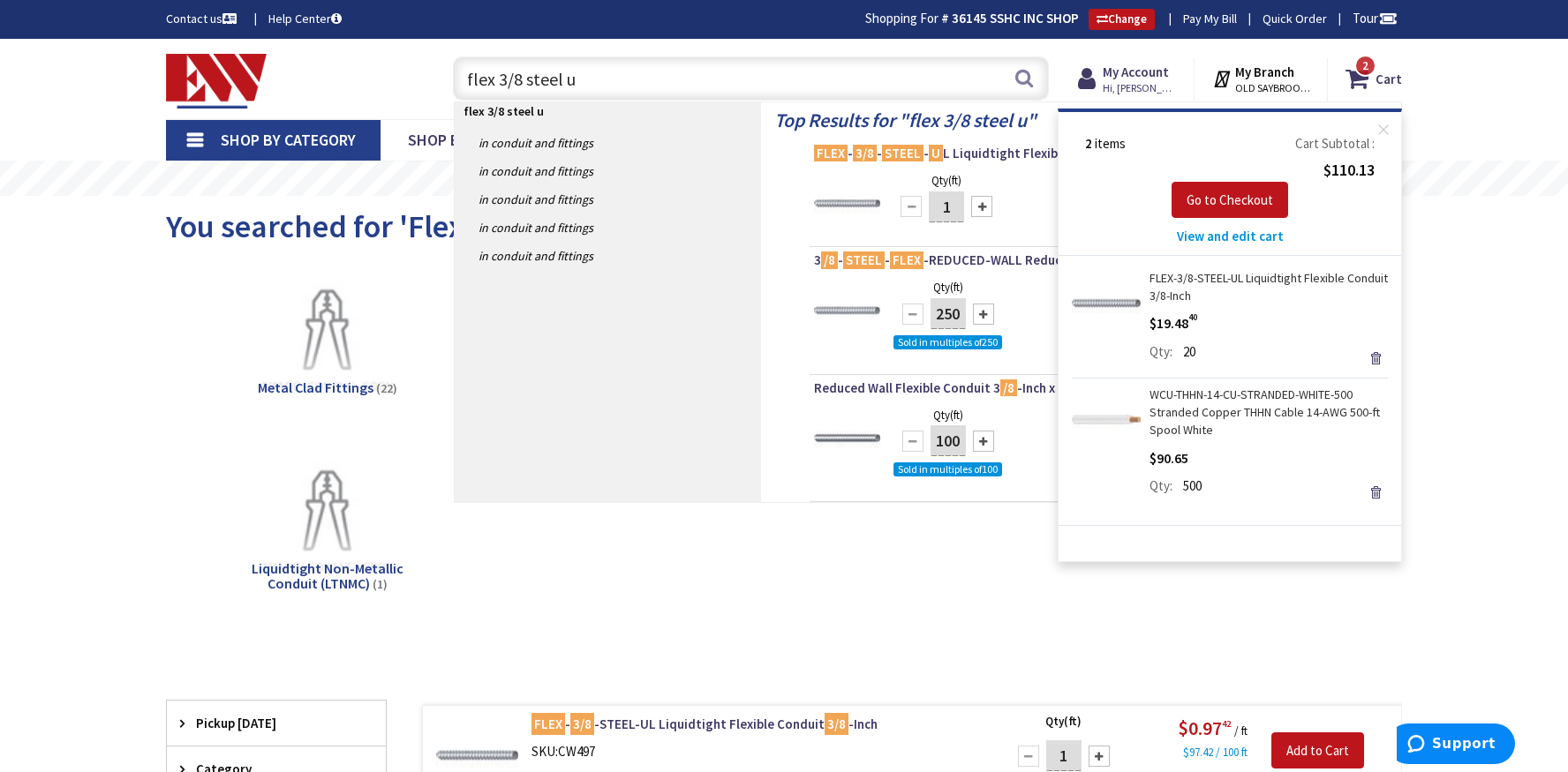
click at [1188, 400] on link "WCU-THHN-14-CU-STRANDED-WHITE-500 Stranded Copper THHN Cable 14-AWG 500-ft Spoo…" at bounding box center [1268, 412] width 238 height 53
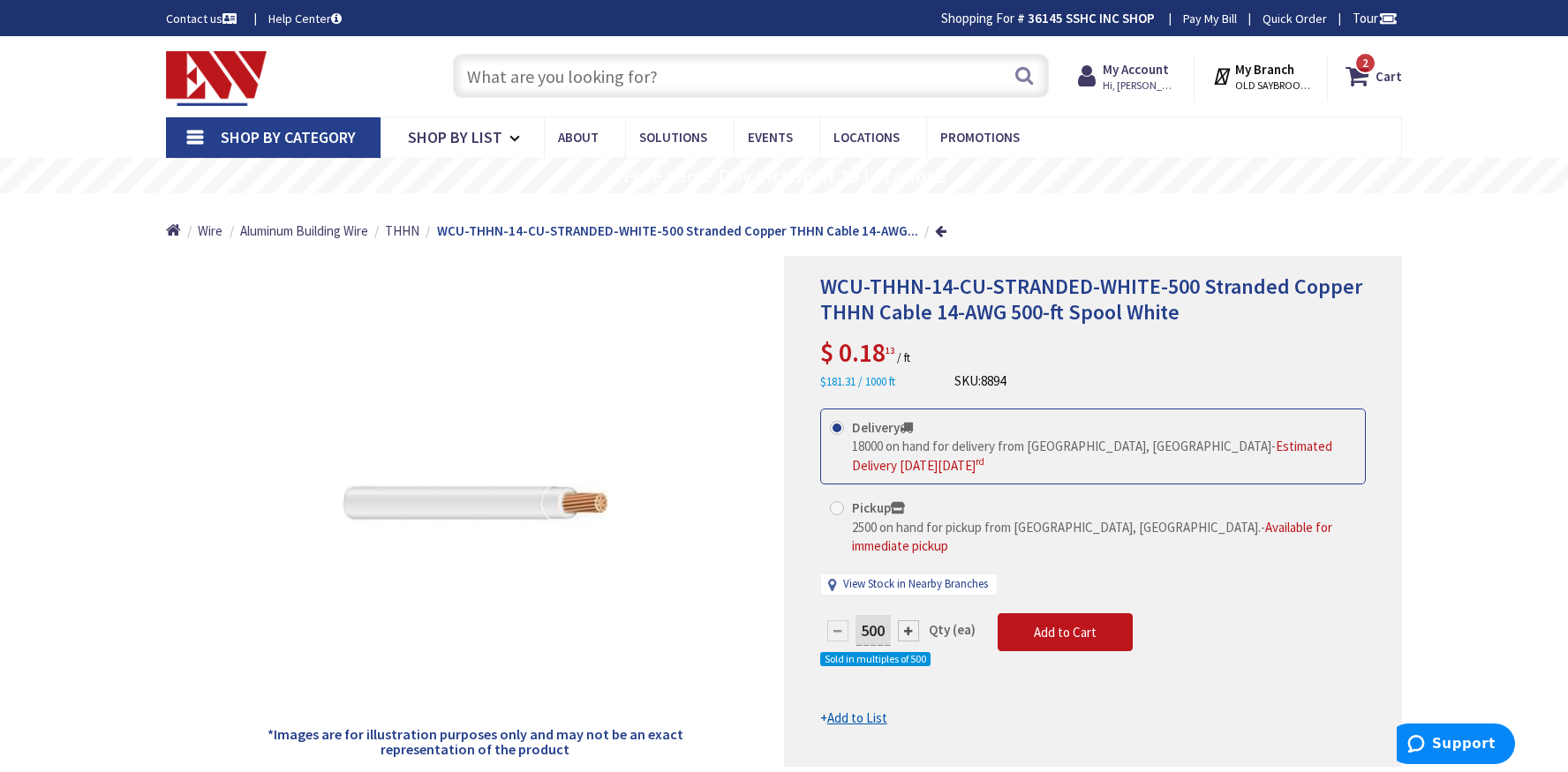
click at [836, 508] on span at bounding box center [836, 508] width 15 height 15
click at [836, 508] on input "Pickup 2500 on hand for pickup from Old Saybrook, CT. - Available for immediate…" at bounding box center [840, 508] width 12 height 12
radio input "true"
click at [908, 621] on div at bounding box center [908, 631] width 21 height 21
type input "1000"
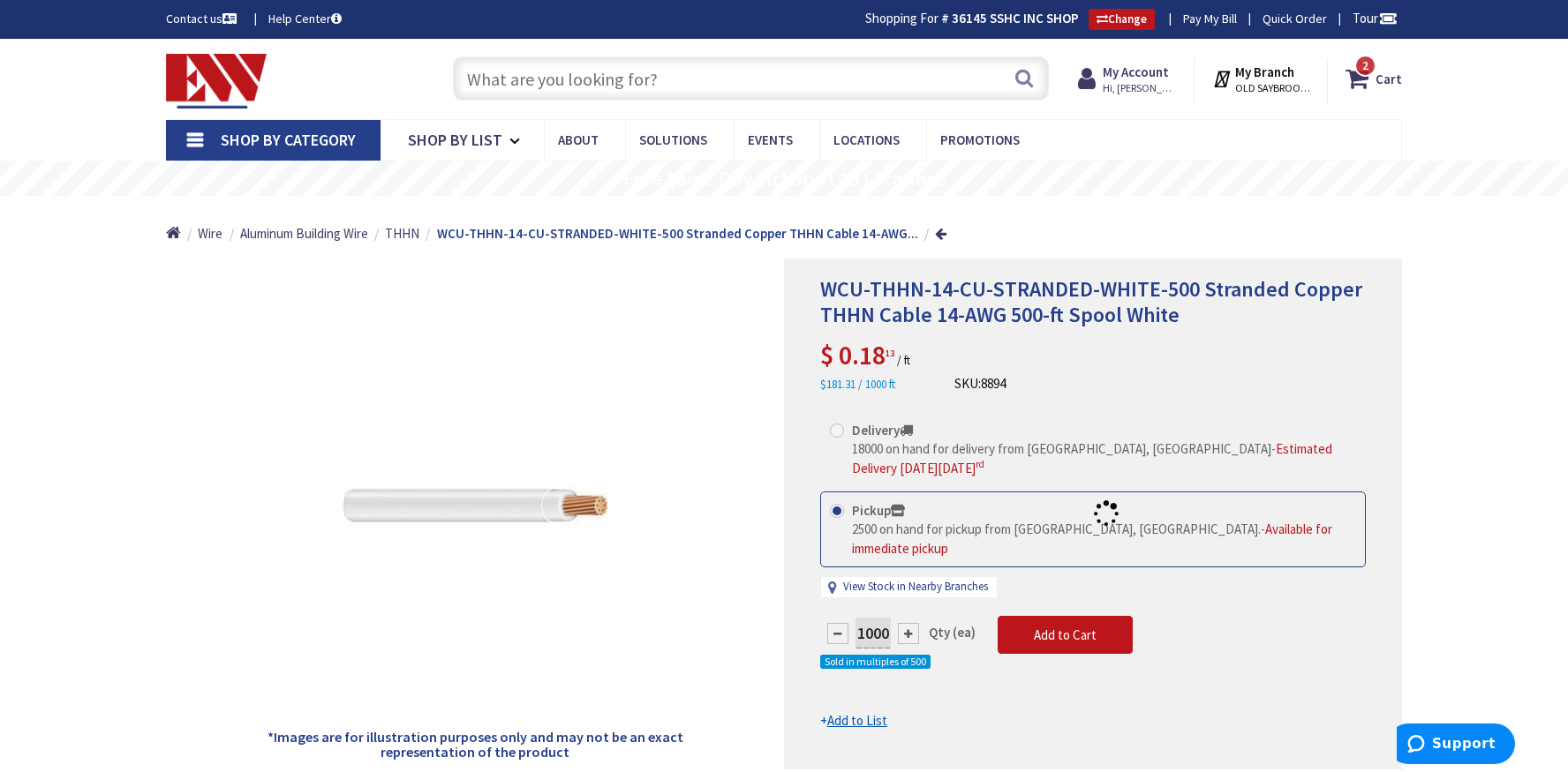
click at [835, 610] on div at bounding box center [1093, 514] width 616 height 509
click at [838, 618] on div at bounding box center [1093, 514] width 616 height 509
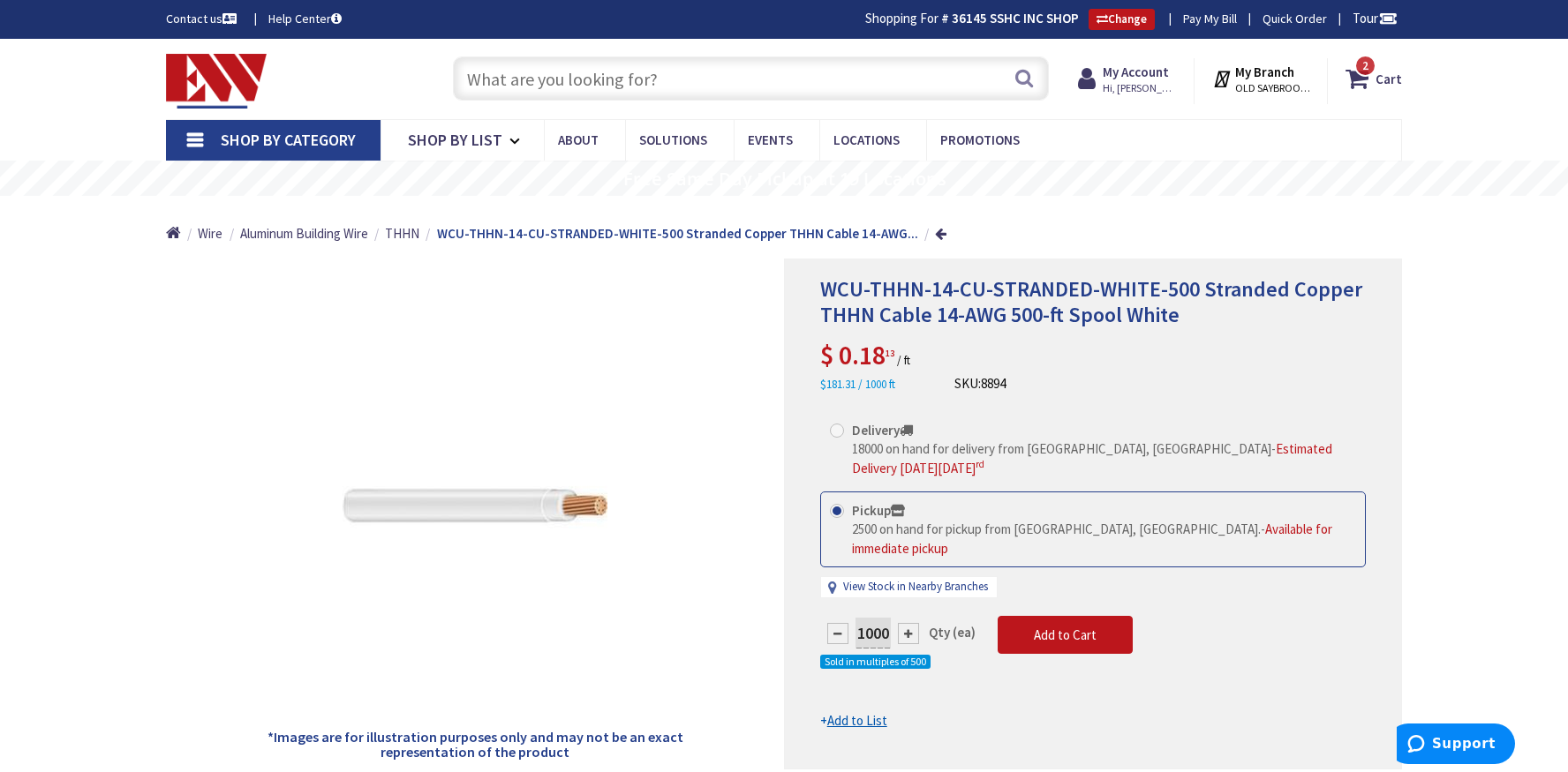
click at [509, 81] on input "text" at bounding box center [751, 78] width 597 height 44
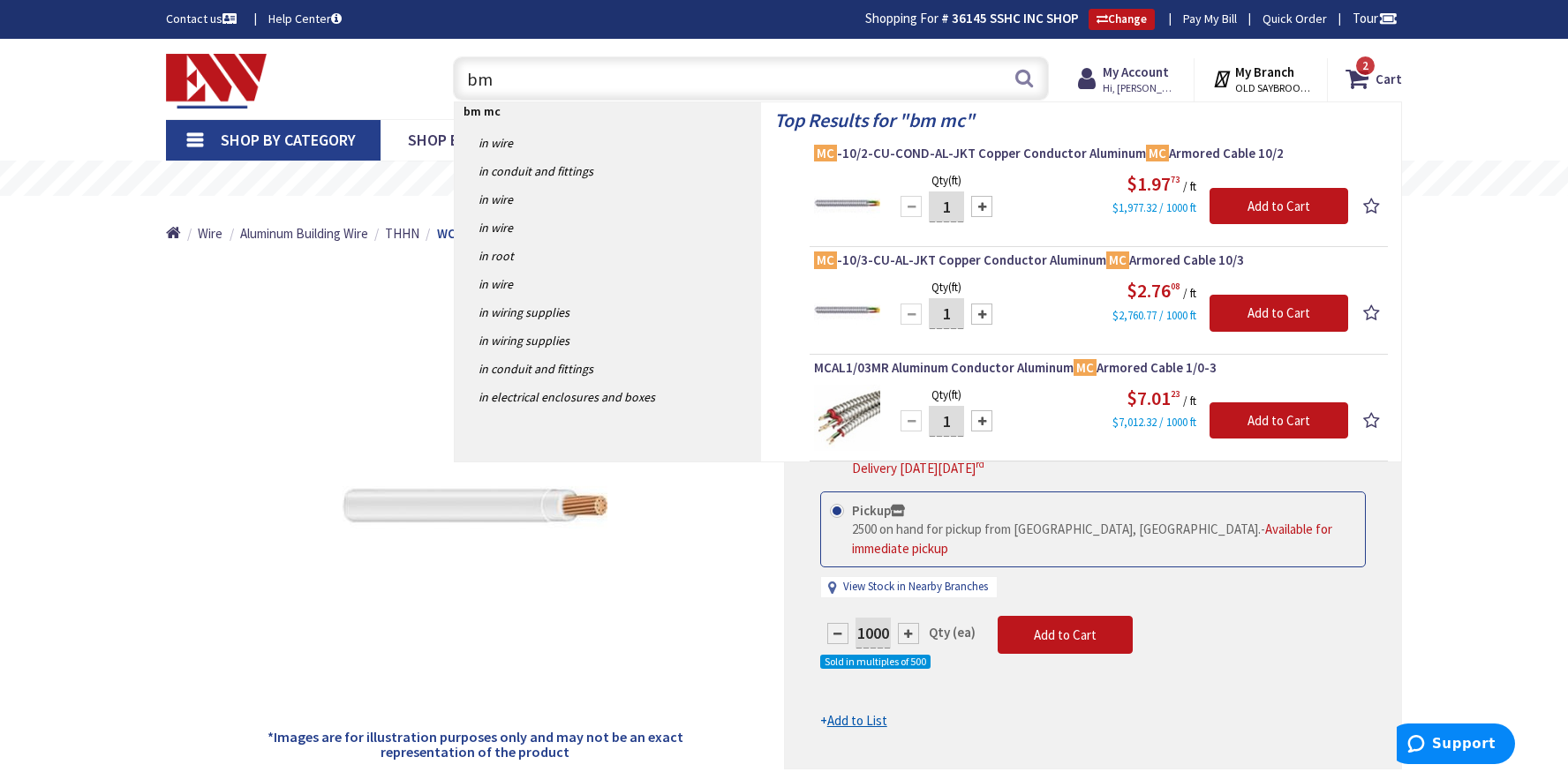
type input "b"
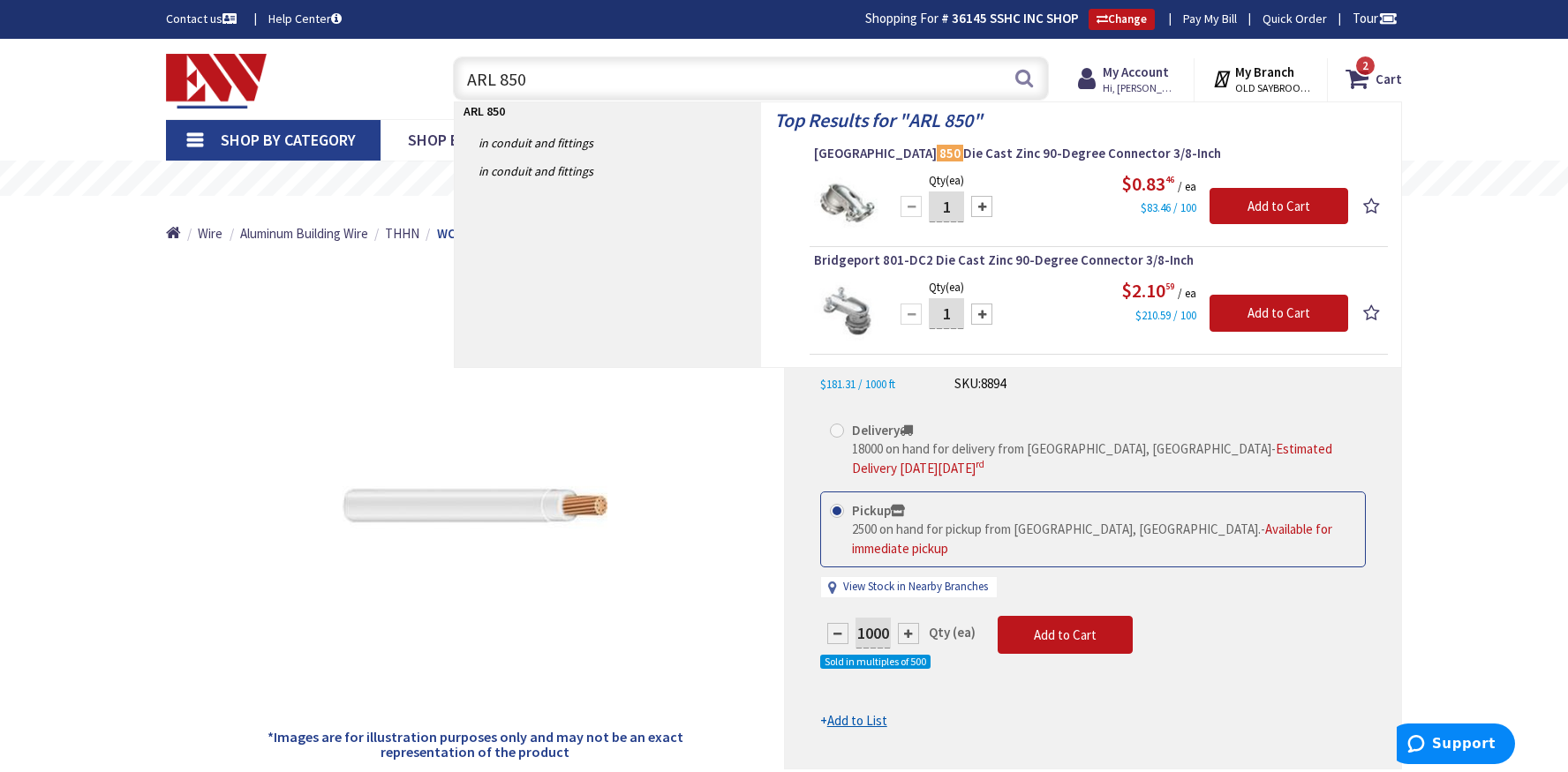
type input "ARL 850"
click at [986, 203] on div at bounding box center [982, 207] width 21 height 21
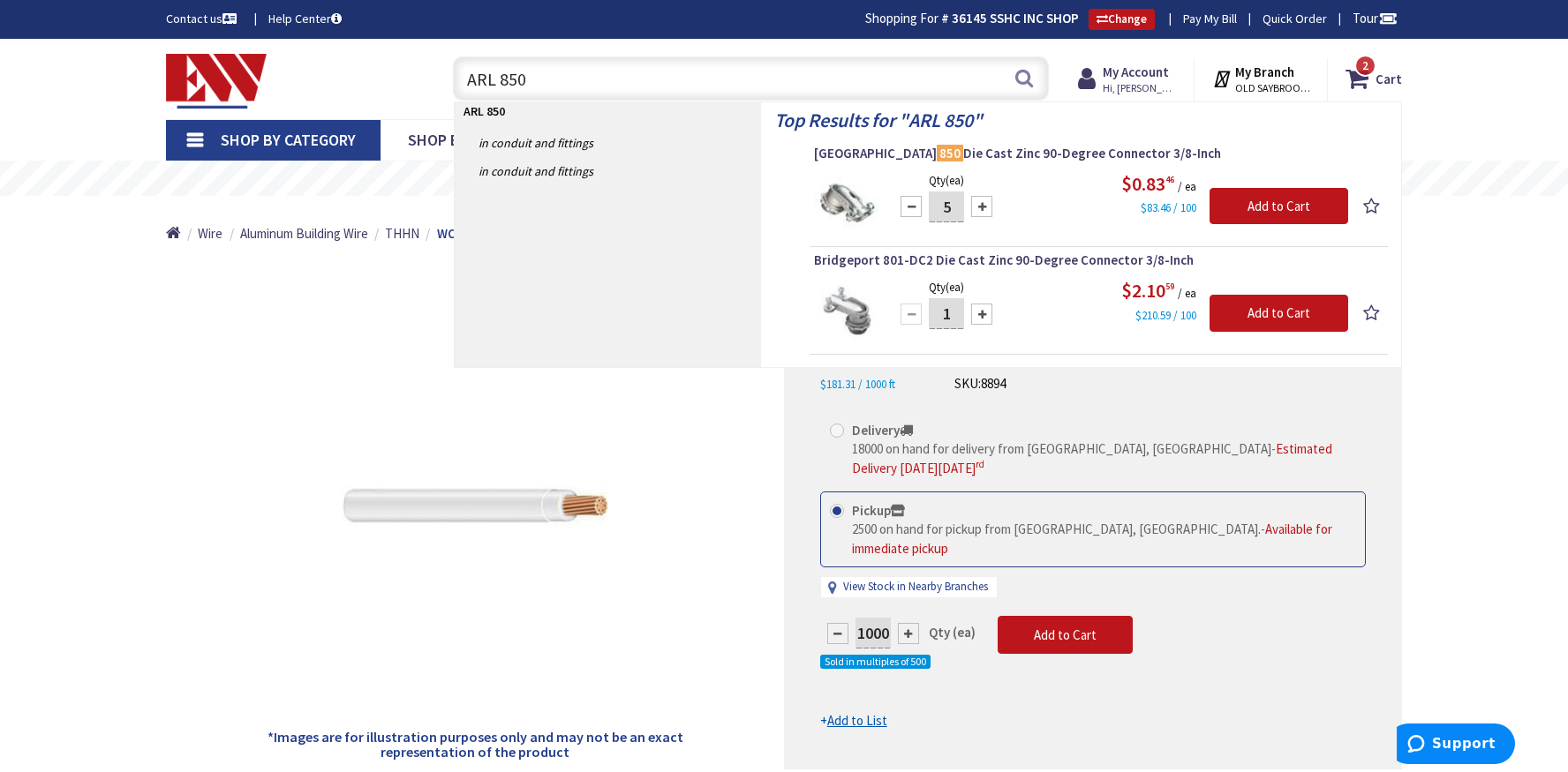
click at [986, 203] on div at bounding box center [982, 207] width 21 height 21
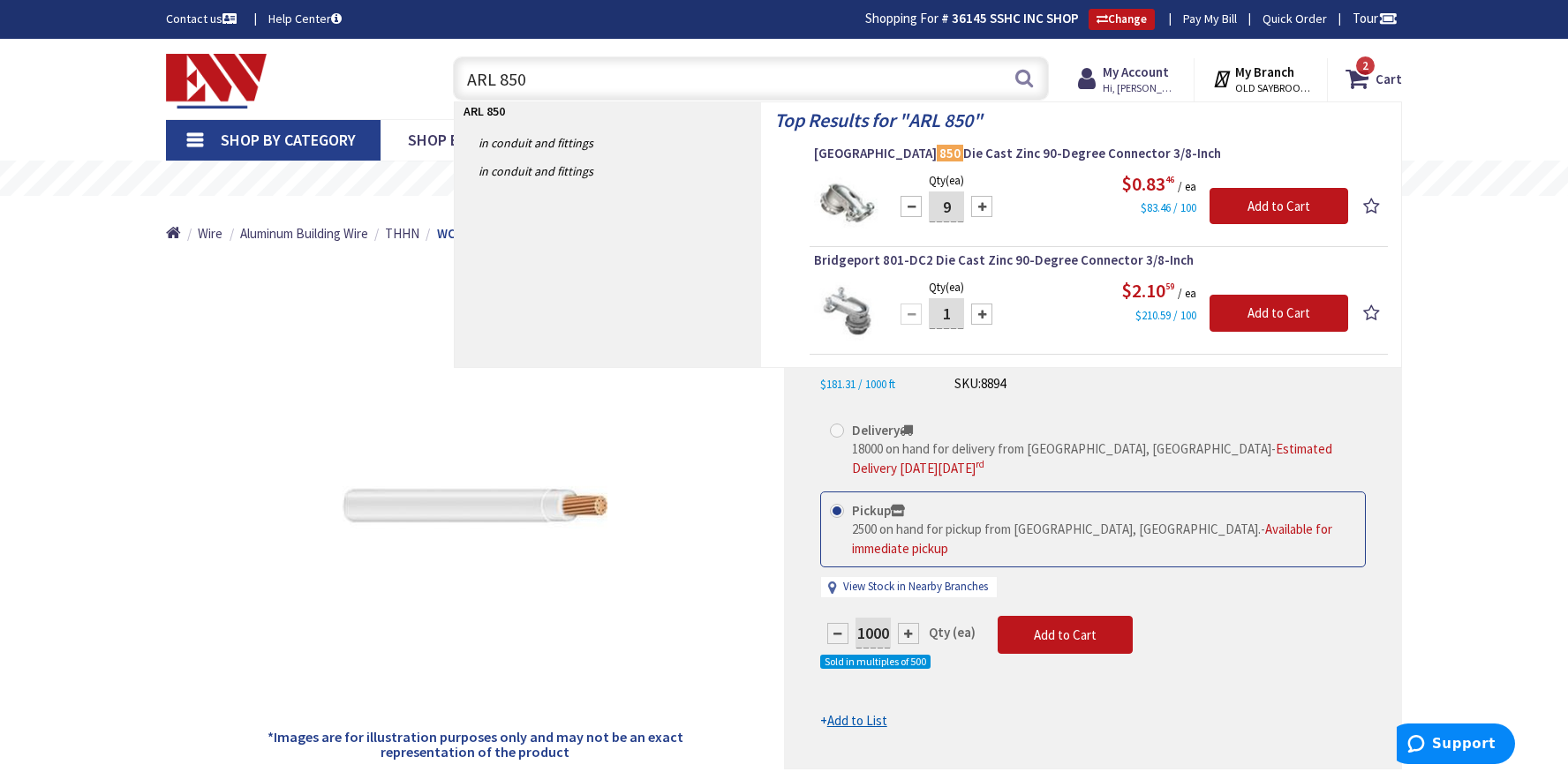
type input "10"
click at [1245, 208] on input "Add to Cart" at bounding box center [1278, 207] width 139 height 37
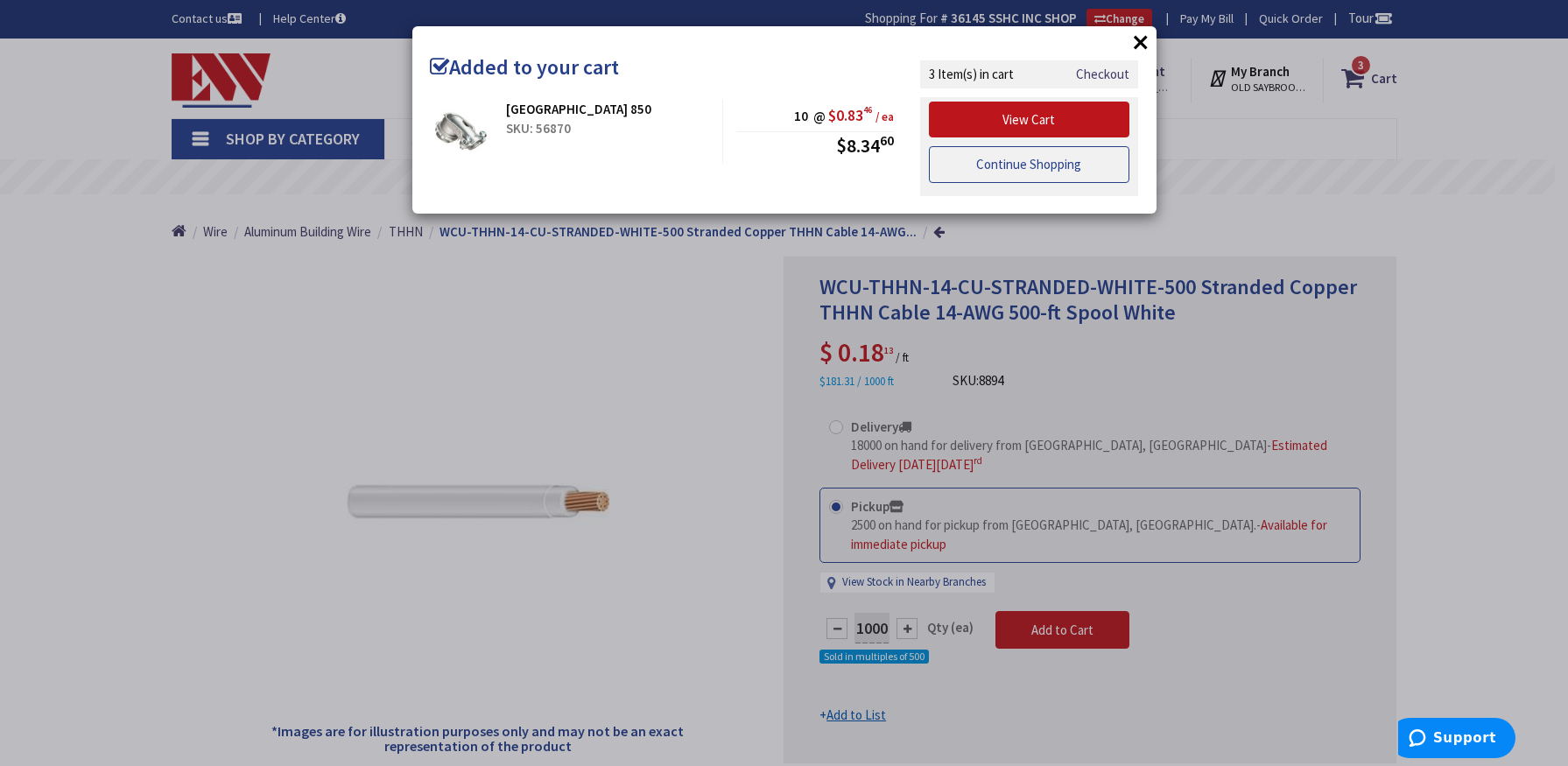
click at [1049, 161] on link "Continue Shopping" at bounding box center [1029, 165] width 201 height 37
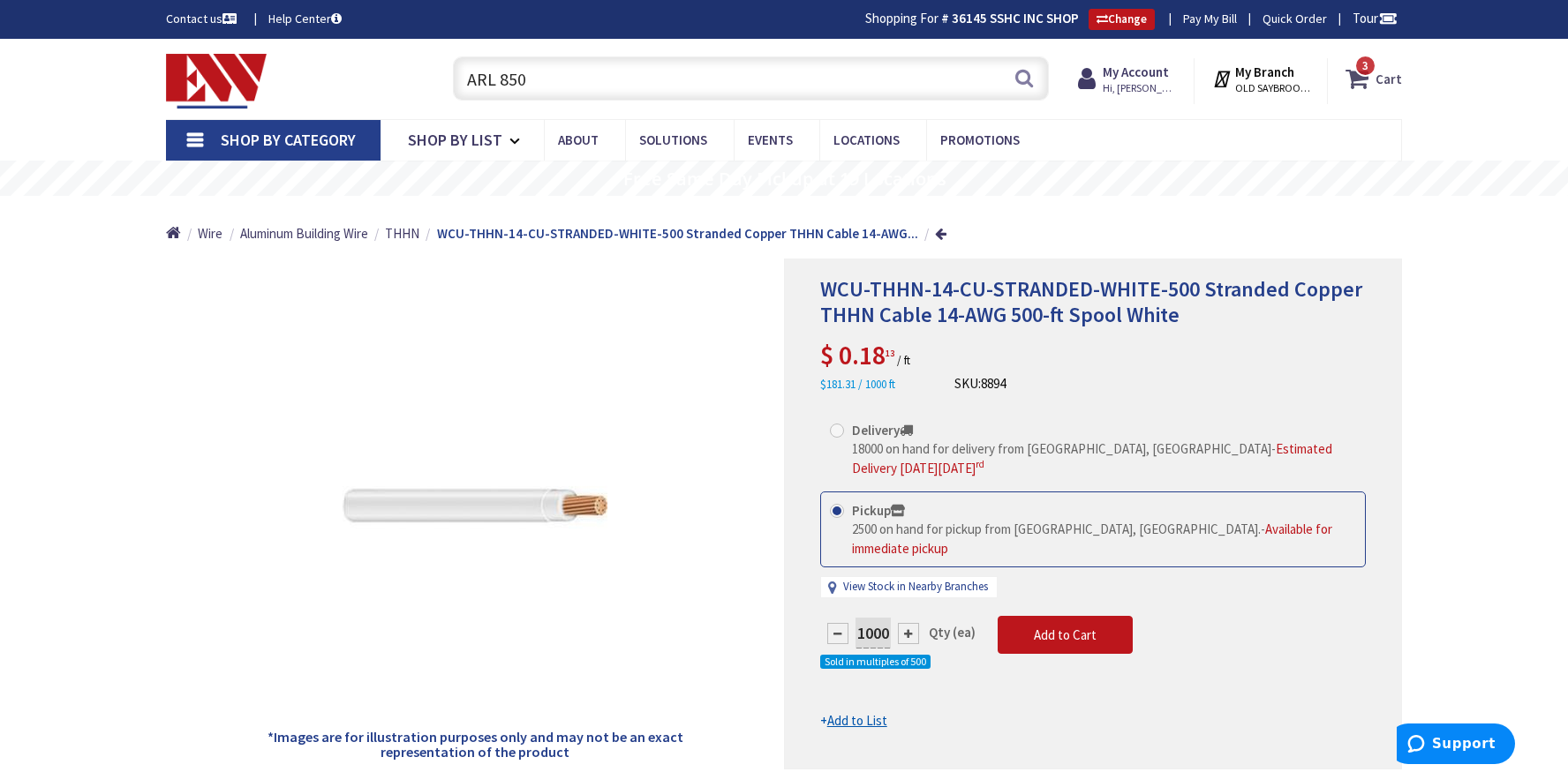
click at [1358, 70] on span "3 3 items" at bounding box center [1365, 65] width 22 height 22
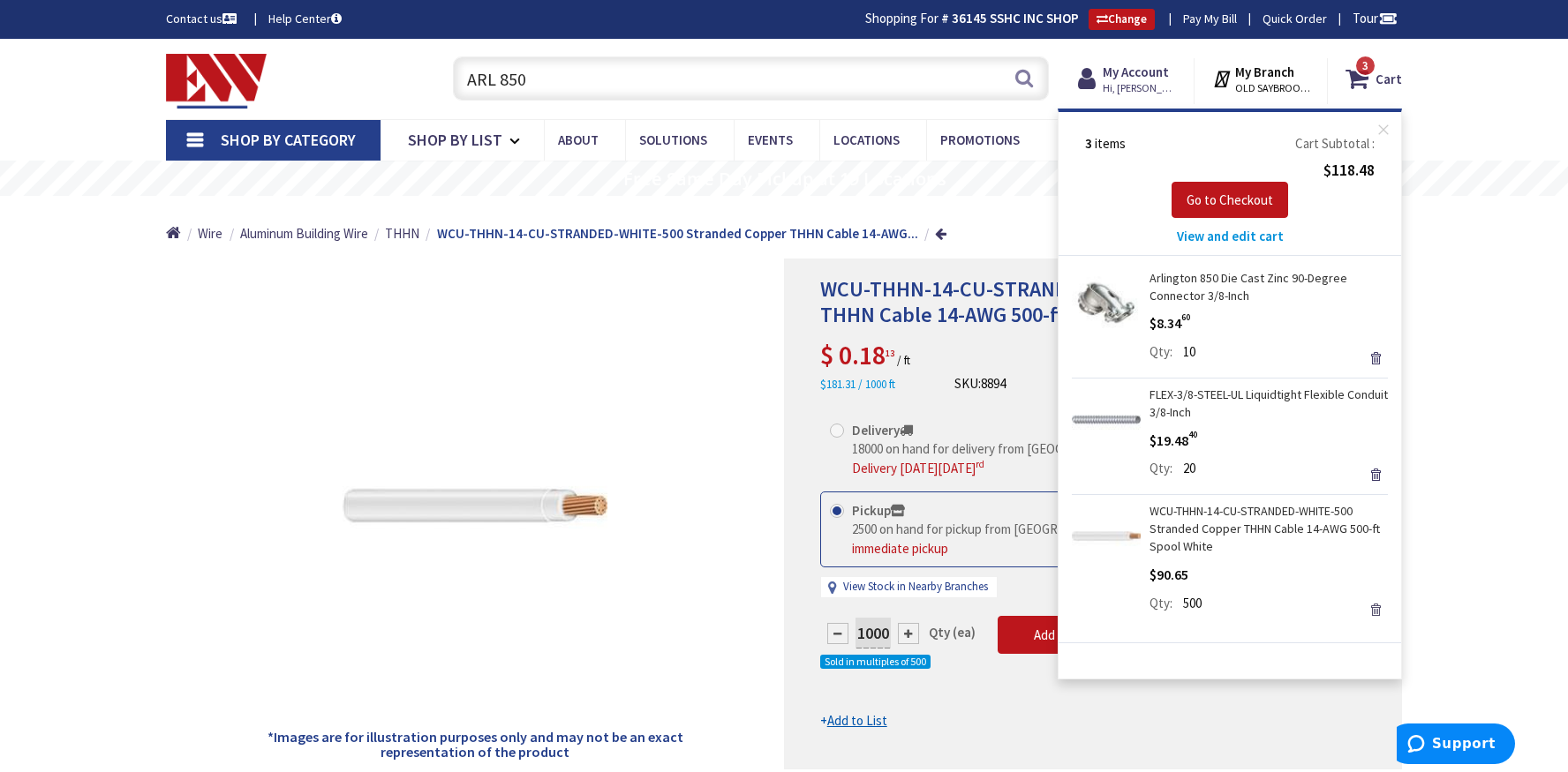
click at [1377, 608] on link "Remove" at bounding box center [1375, 609] width 24 height 24
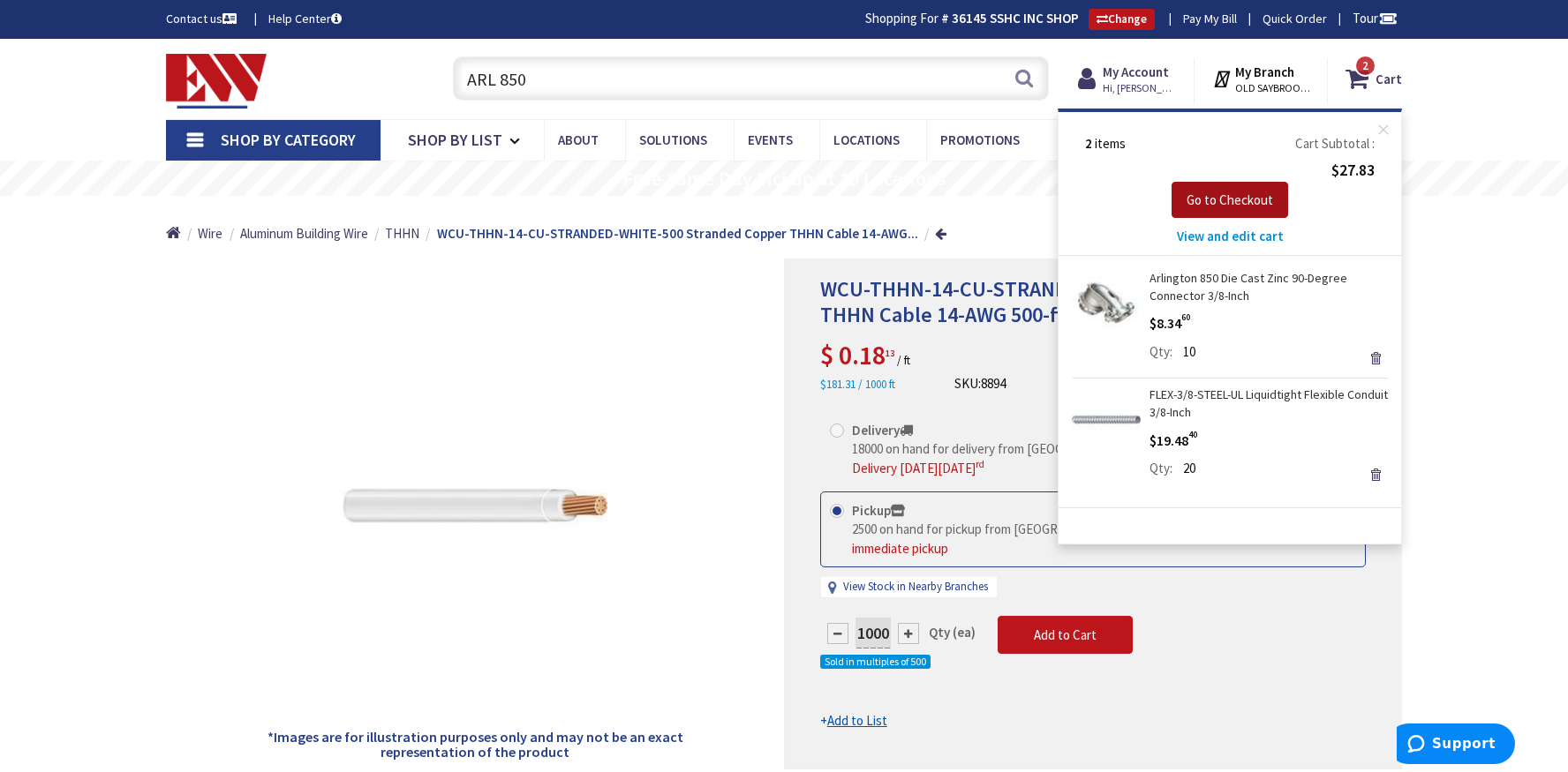
click at [1206, 205] on span "Go to Checkout" at bounding box center [1230, 199] width 86 height 17
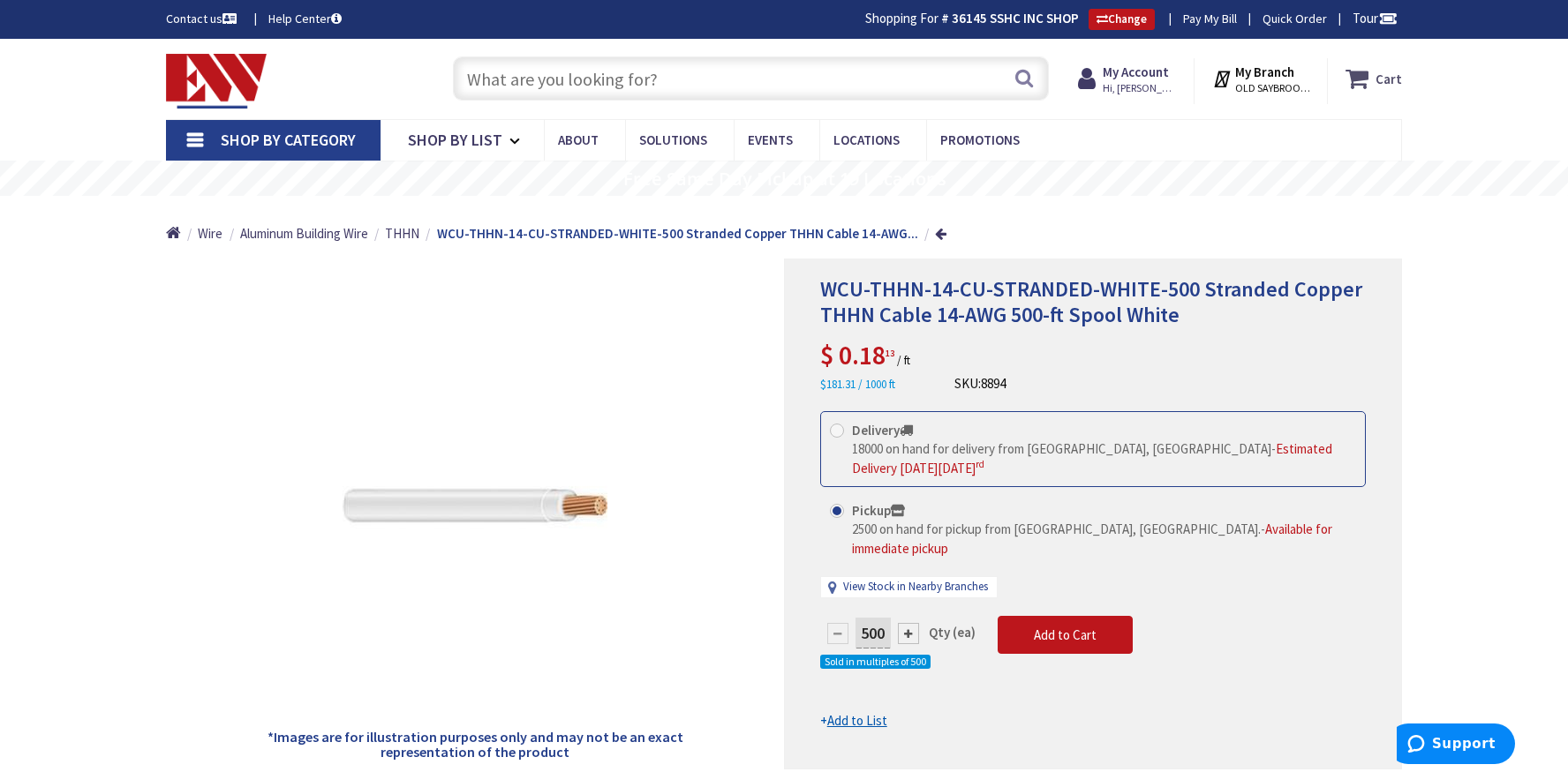
click at [1356, 74] on icon at bounding box center [1360, 79] width 30 height 32
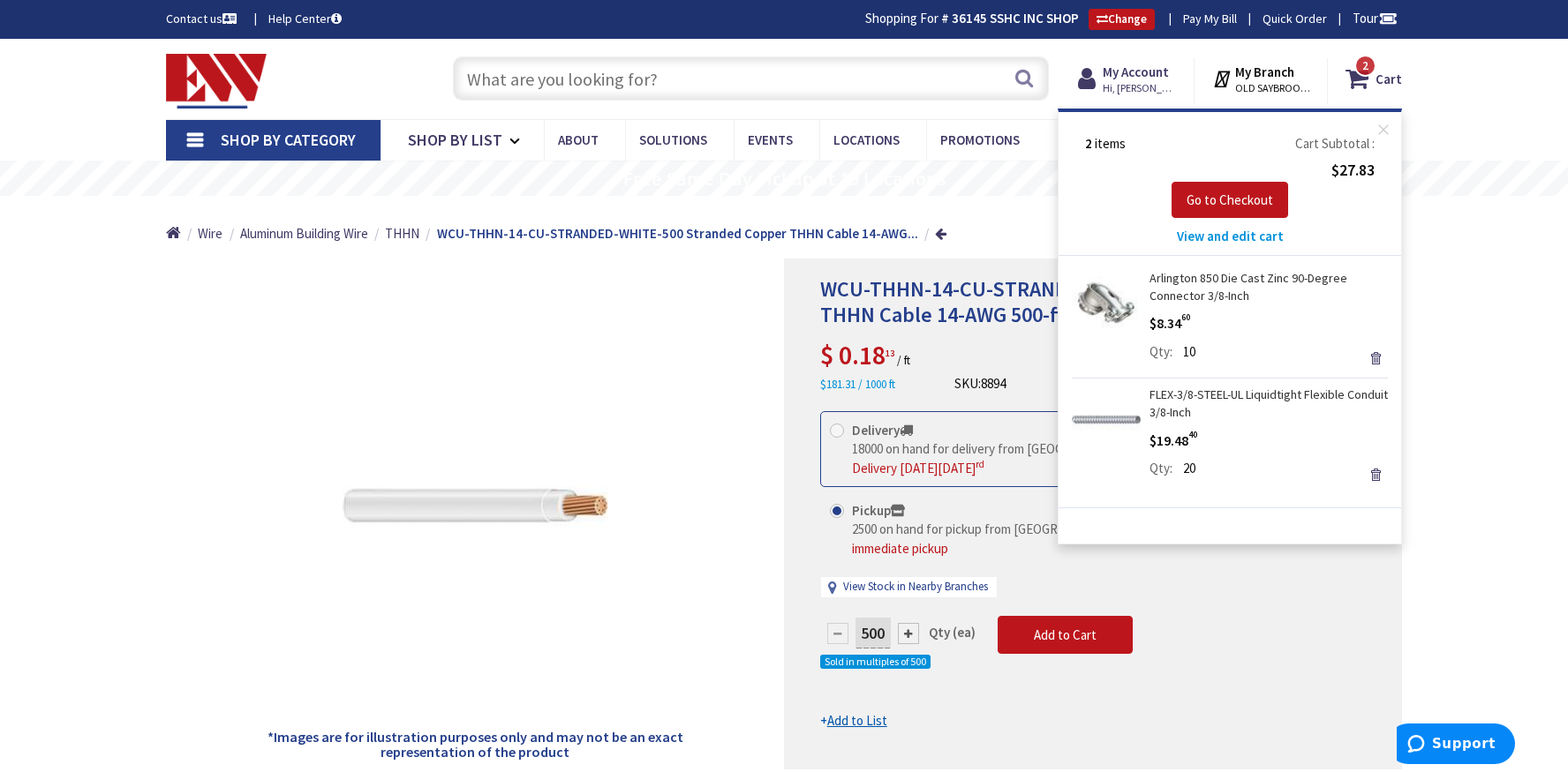
click at [1188, 296] on link "Arlington 850 Die Cast Zinc 90-Degree Connector 3/8-Inch" at bounding box center [1268, 286] width 238 height 35
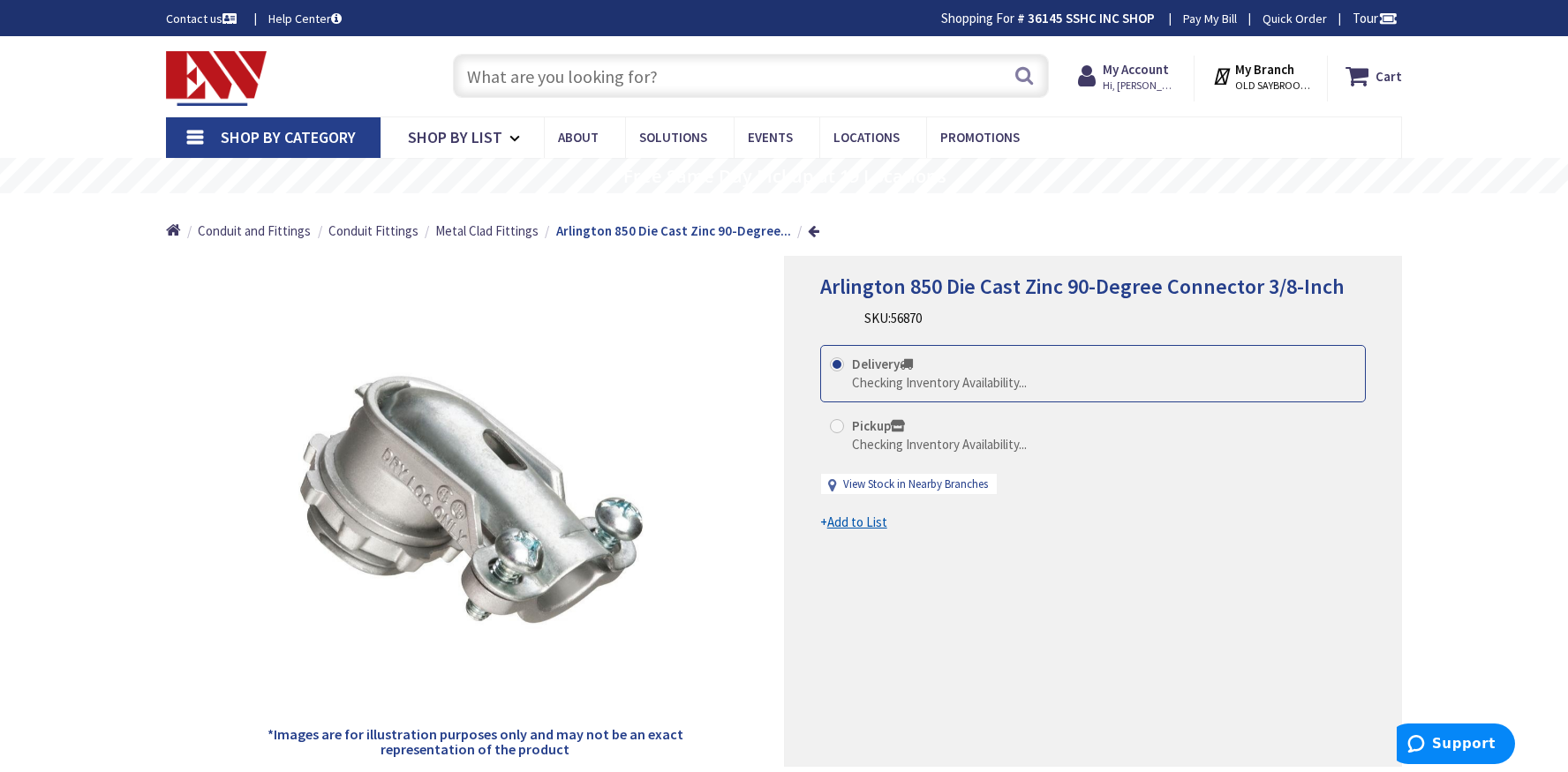
click at [838, 427] on span at bounding box center [836, 426] width 15 height 15
click at [838, 427] on input "Pickup Checking Inventory Availability..." at bounding box center [840, 426] width 12 height 12
radio input "true"
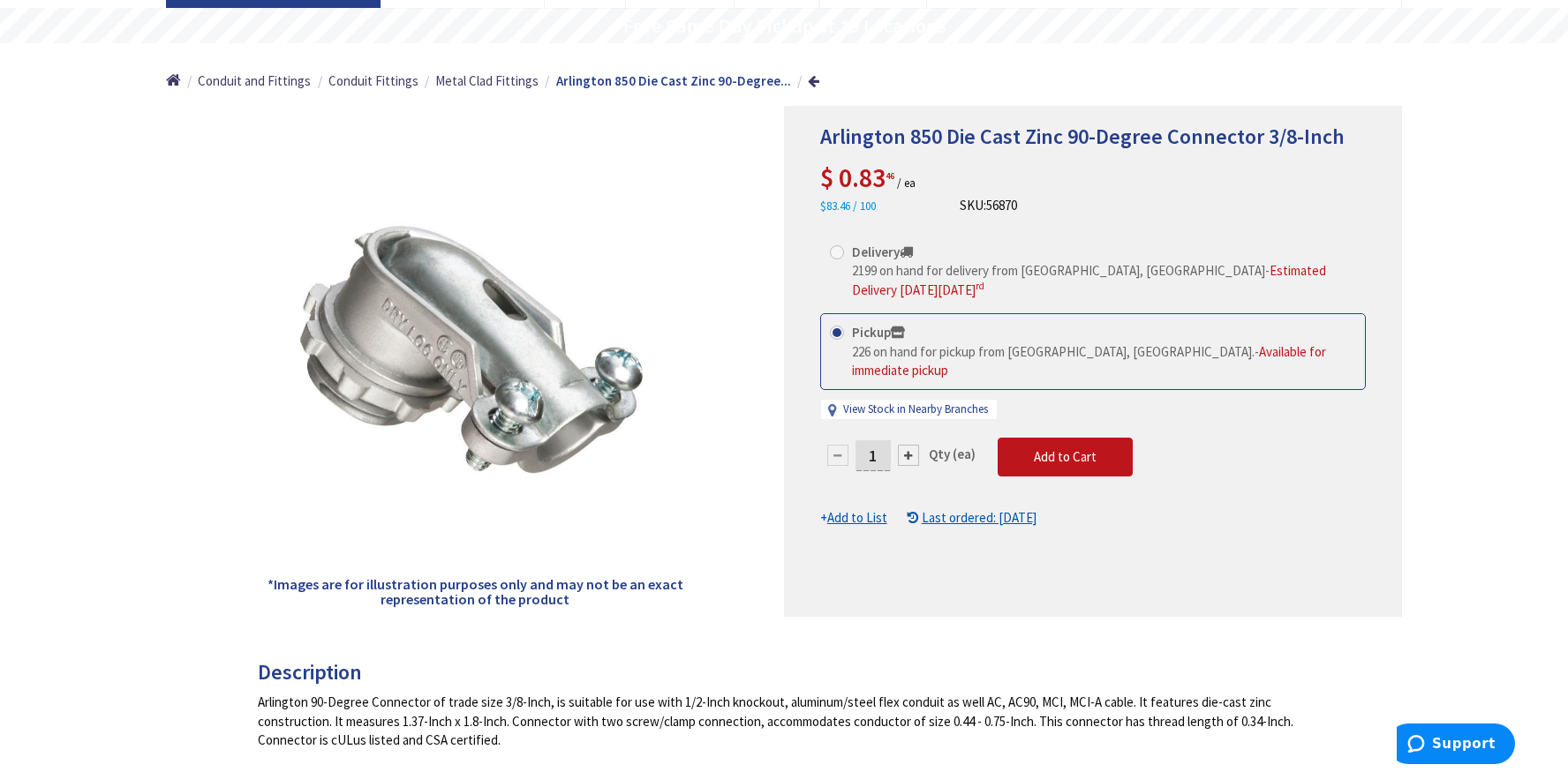
scroll to position [177, 0]
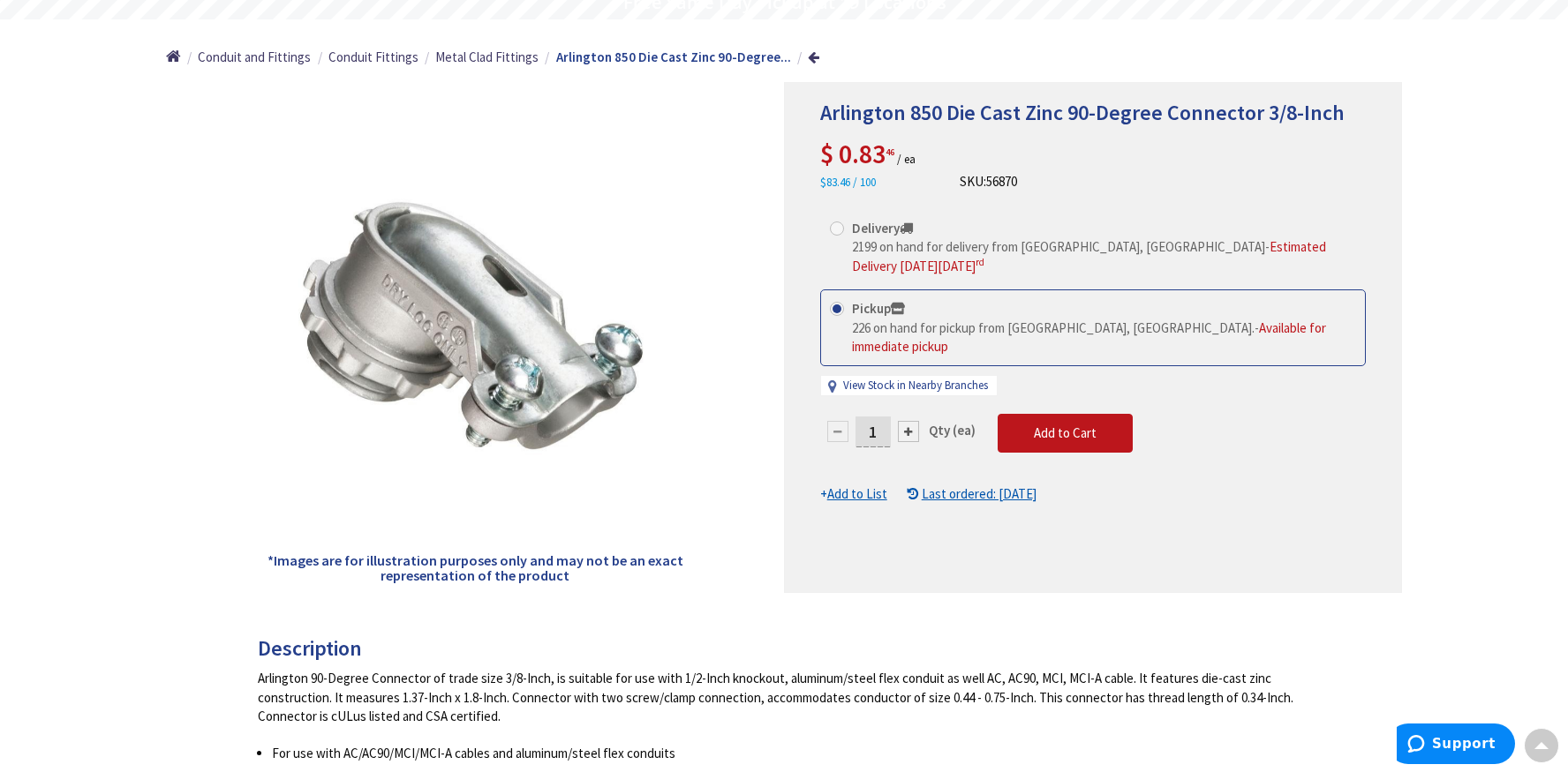
click at [904, 421] on div at bounding box center [908, 432] width 21 height 21
click at [904, 415] on div at bounding box center [1093, 337] width 616 height 509
click at [904, 415] on form "This product is Discontinued Delivery 2199 on hand for delivery from Middletown…" at bounding box center [1093, 356] width 546 height 295
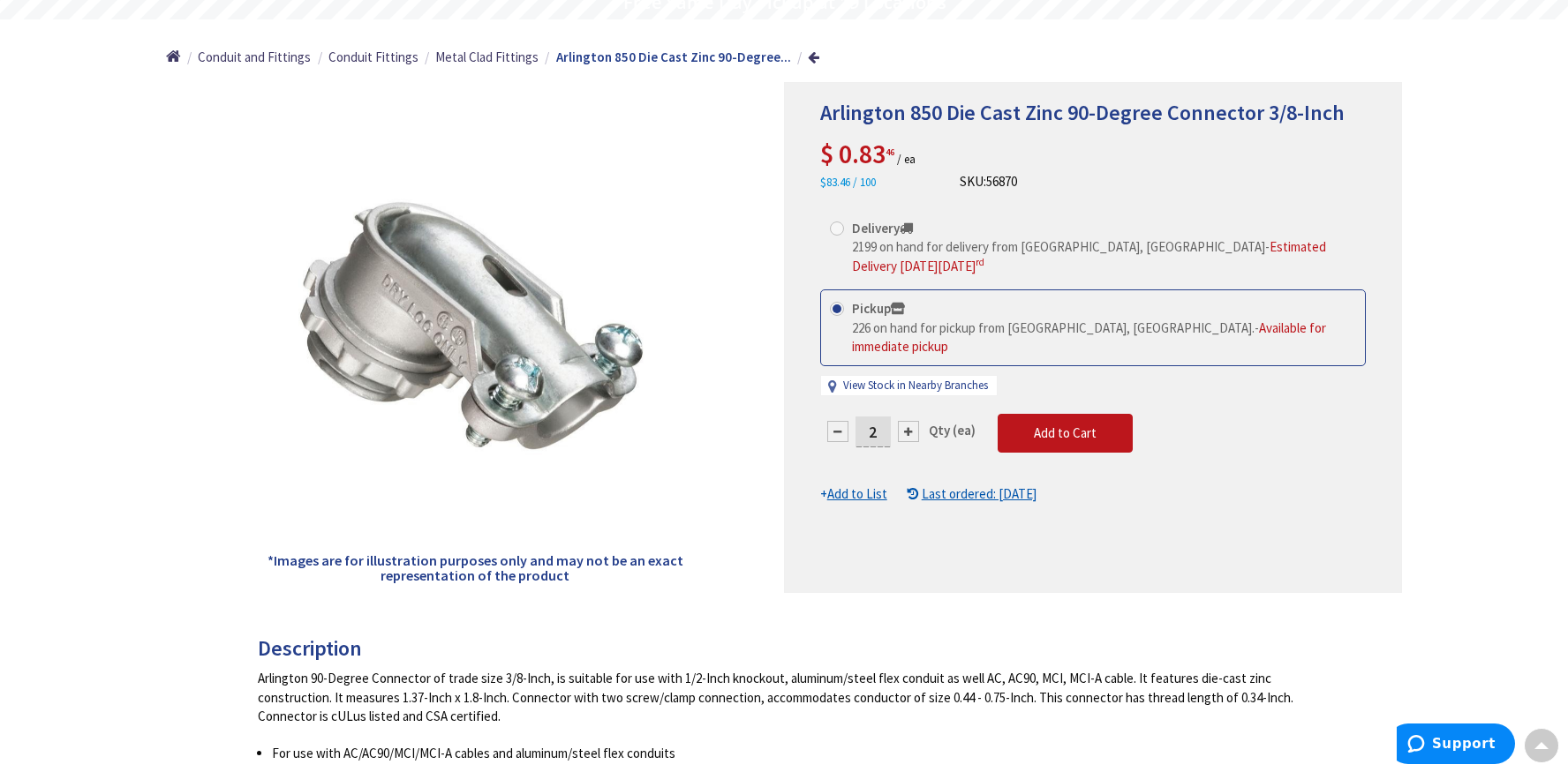
click at [904, 421] on div at bounding box center [908, 432] width 21 height 21
click at [904, 415] on div at bounding box center [1093, 337] width 616 height 509
click at [904, 415] on form "This product is Discontinued Delivery 2199 on hand for delivery from Middletown…" at bounding box center [1093, 356] width 546 height 295
click at [909, 421] on div at bounding box center [908, 432] width 21 height 21
click at [909, 415] on form "This product is Discontinued Delivery 2199 on hand for delivery from Middletown…" at bounding box center [1093, 356] width 546 height 295
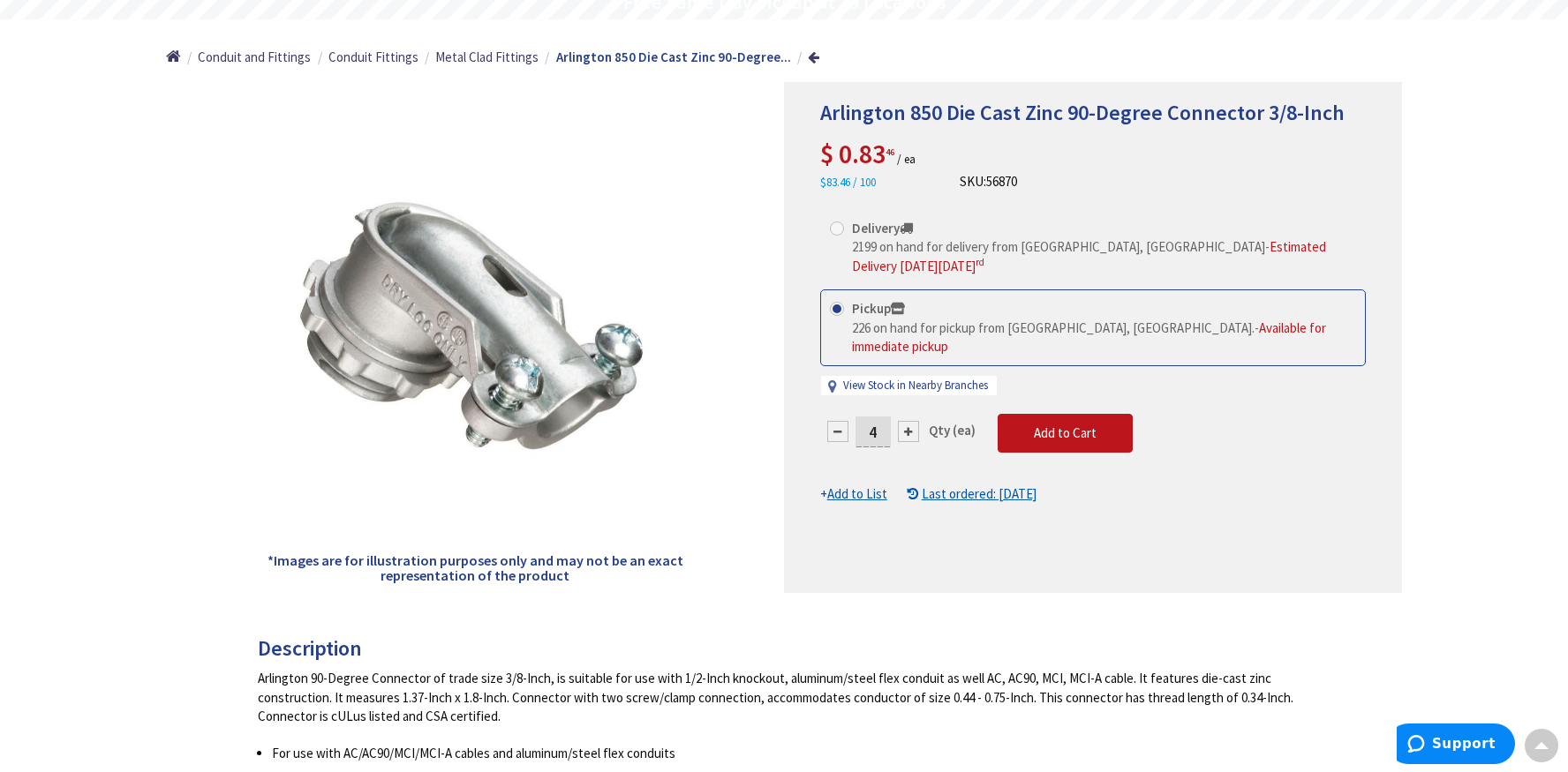
click at [909, 421] on div at bounding box center [908, 432] width 21 height 21
click at [909, 415] on div at bounding box center [1093, 337] width 616 height 509
click at [909, 421] on div at bounding box center [908, 432] width 21 height 21
type input "7"
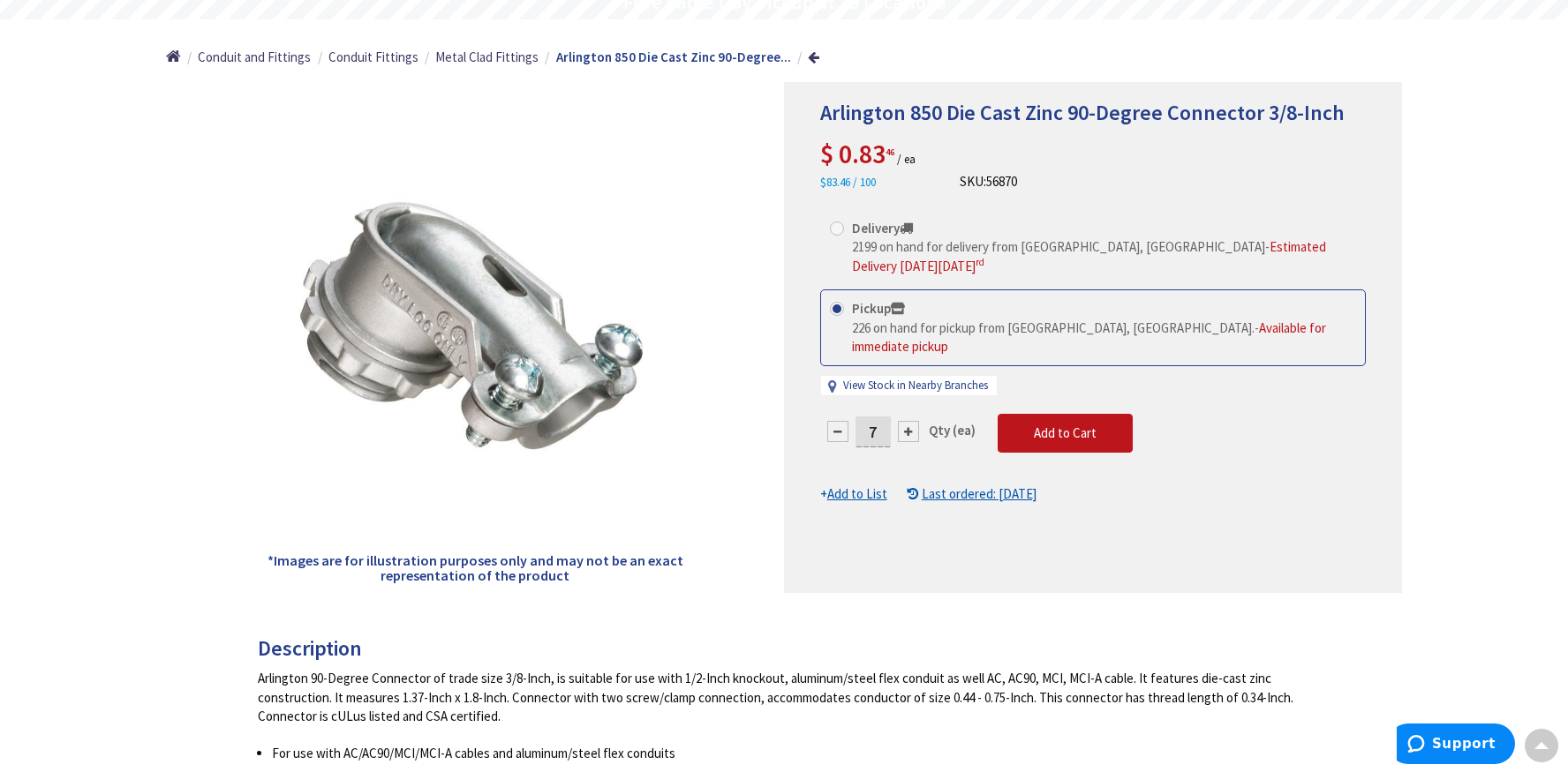
click at [883, 417] on input "7" at bounding box center [873, 432] width 35 height 31
type input "10"
click at [905, 521] on div "Arlington 850 Die Cast Zinc 90-Degree Connector 3/8-Inch $ 0.83 46 / ea $83.46 …" at bounding box center [1093, 338] width 618 height 511
click at [1039, 424] on span "Add to Cart" at bounding box center [1065, 432] width 63 height 17
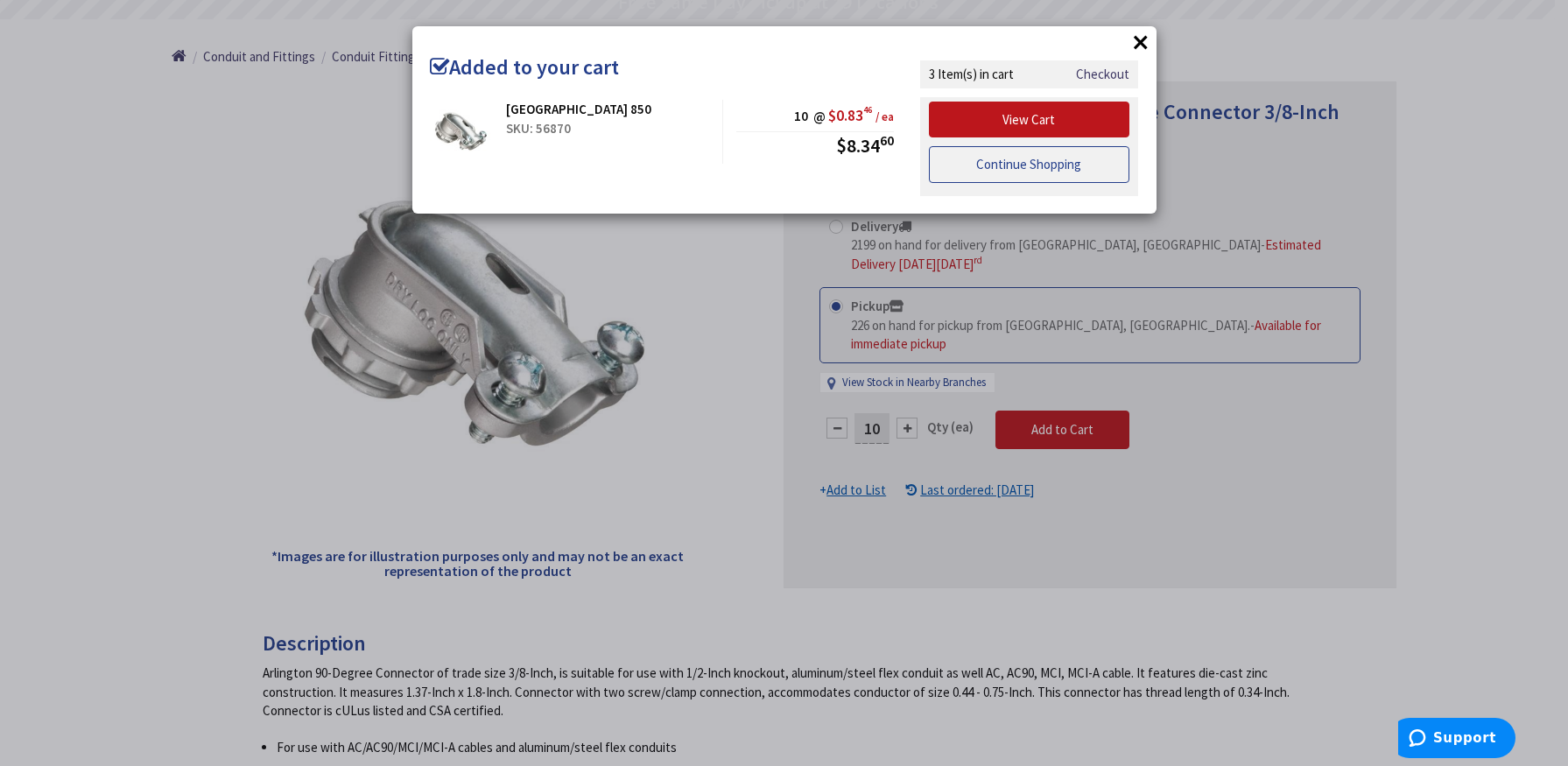
click at [1042, 156] on link "Continue Shopping" at bounding box center [1029, 165] width 201 height 37
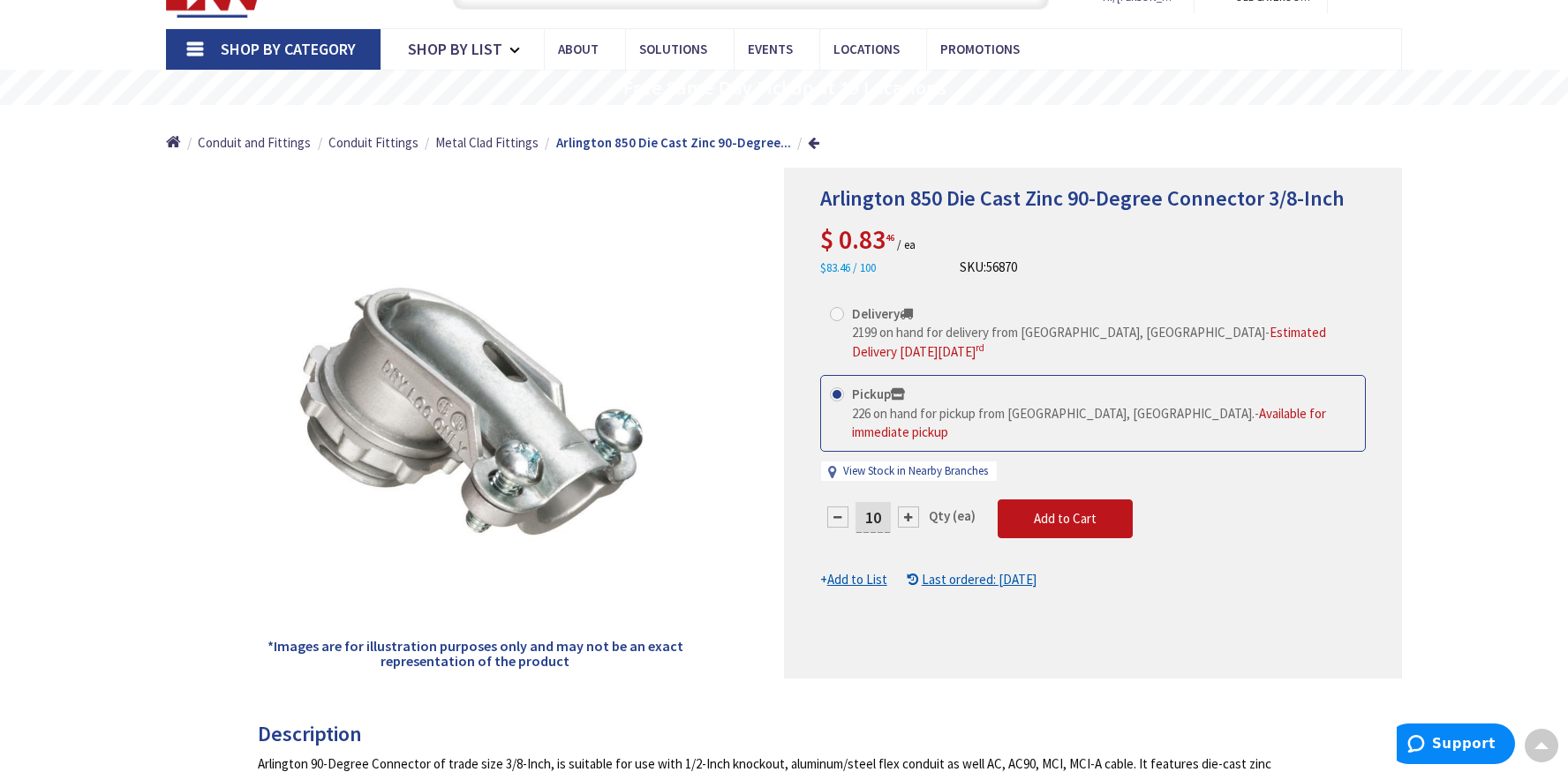
scroll to position [0, 0]
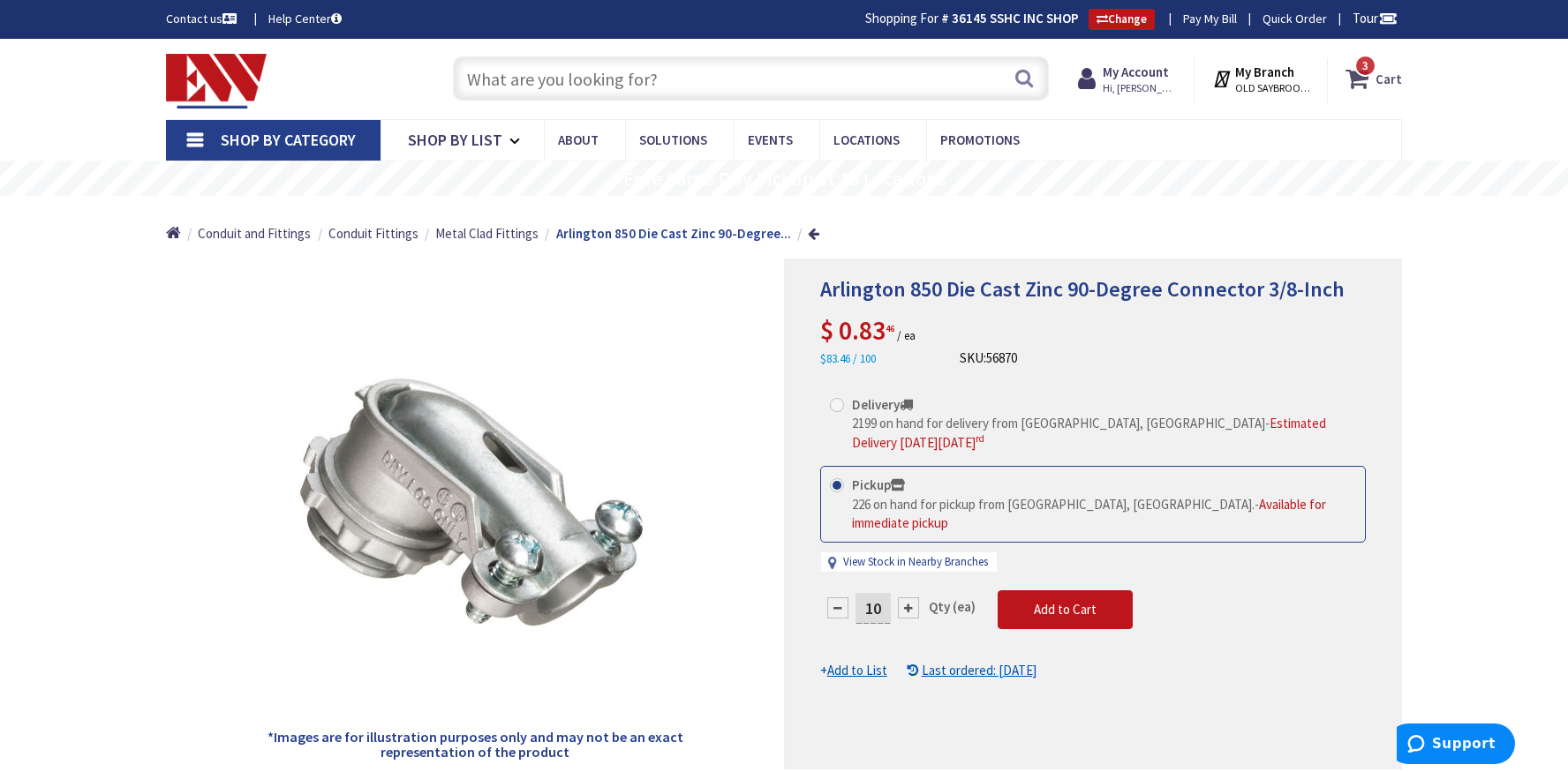
click at [1368, 62] on span "3" at bounding box center [1365, 65] width 6 height 15
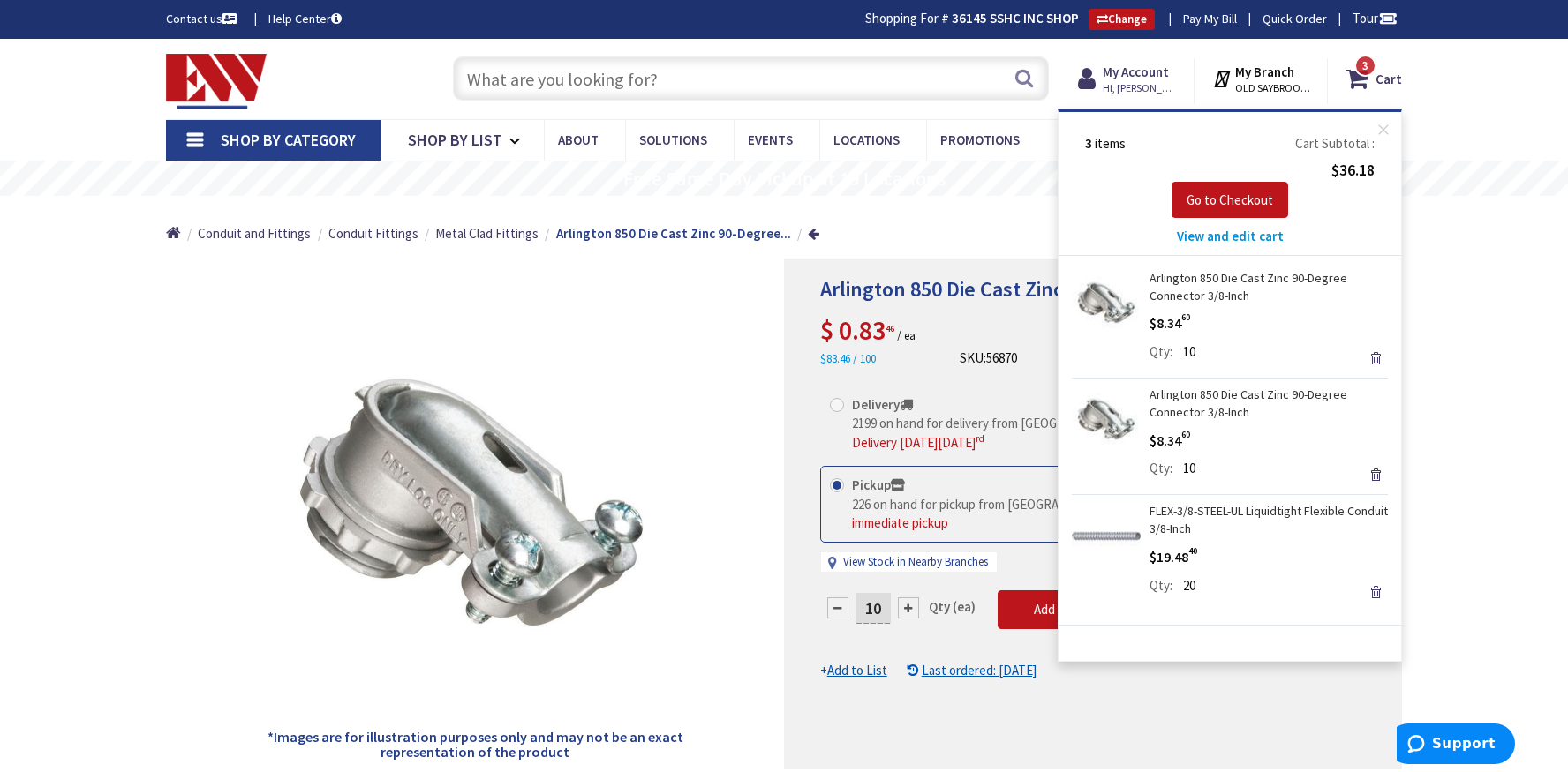
click at [1169, 526] on link "FLEX-3/8-STEEL-UL Liquidtight Flexible Conduit 3/8-Inch" at bounding box center [1268, 520] width 238 height 35
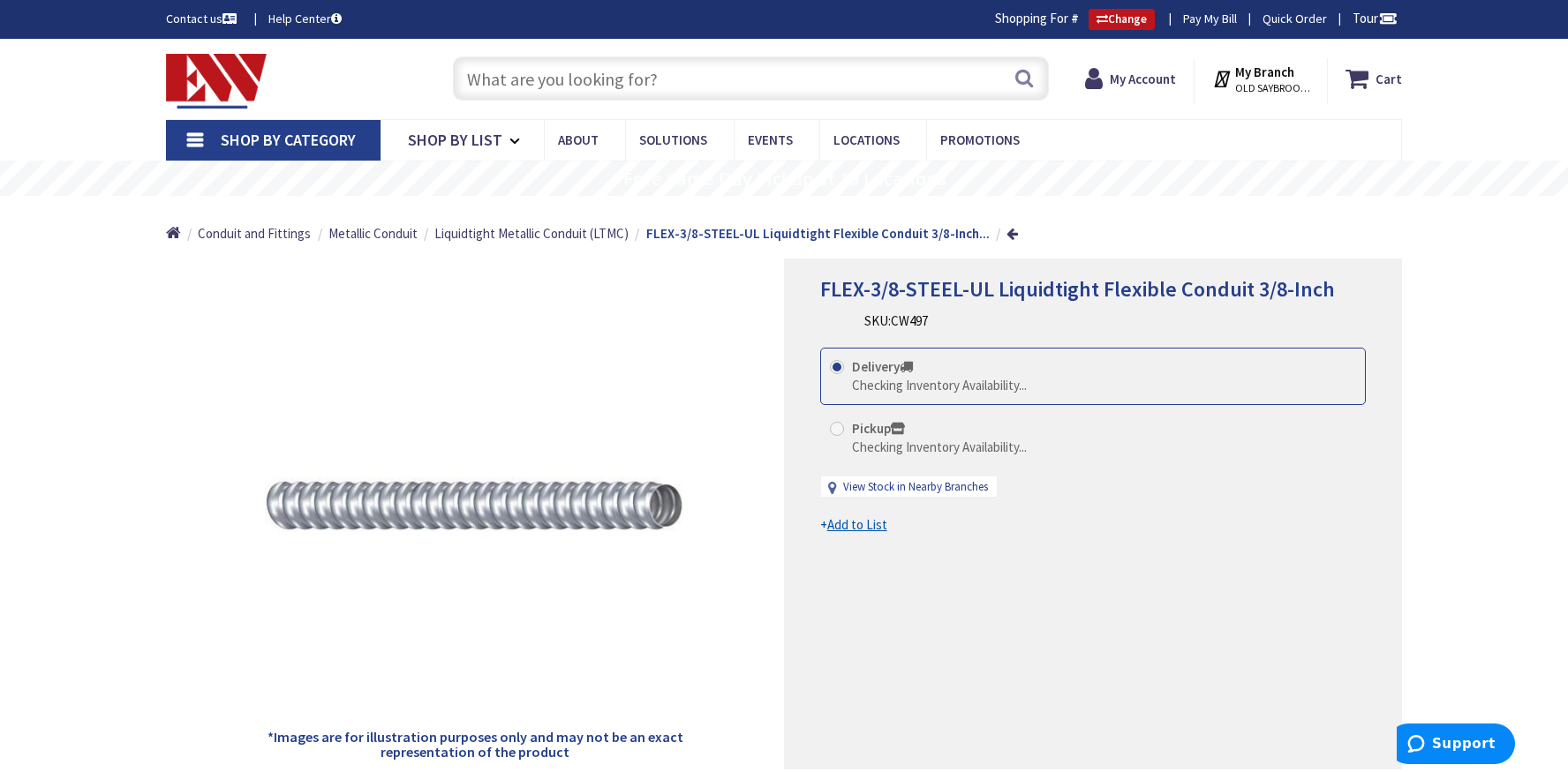
click at [836, 422] on span at bounding box center [836, 428] width 15 height 15
click at [836, 422] on input "Pickup Checking Inventory Availability..." at bounding box center [840, 428] width 12 height 12
radio input "true"
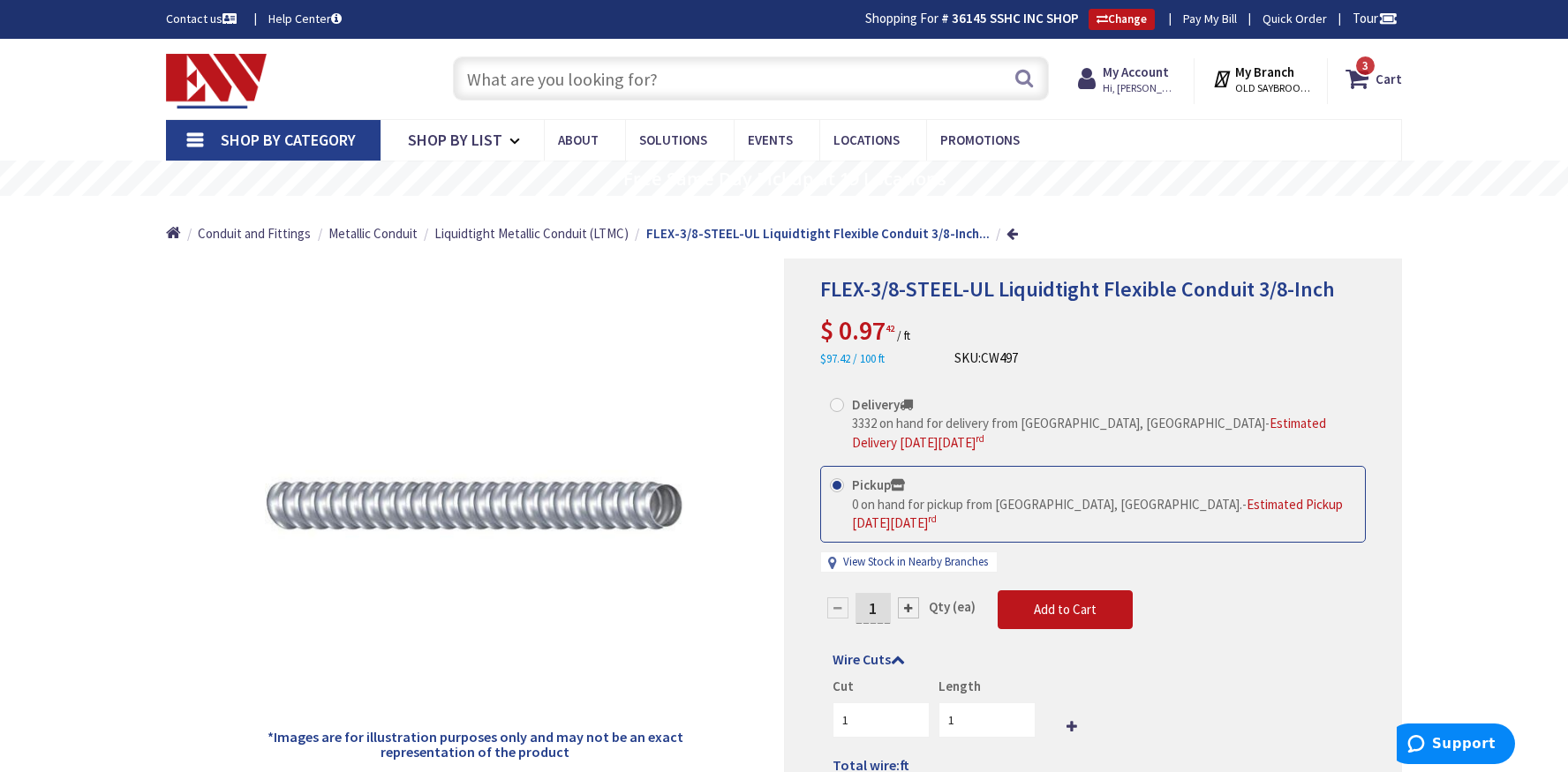
click at [880, 607] on input "1" at bounding box center [873, 609] width 35 height 31
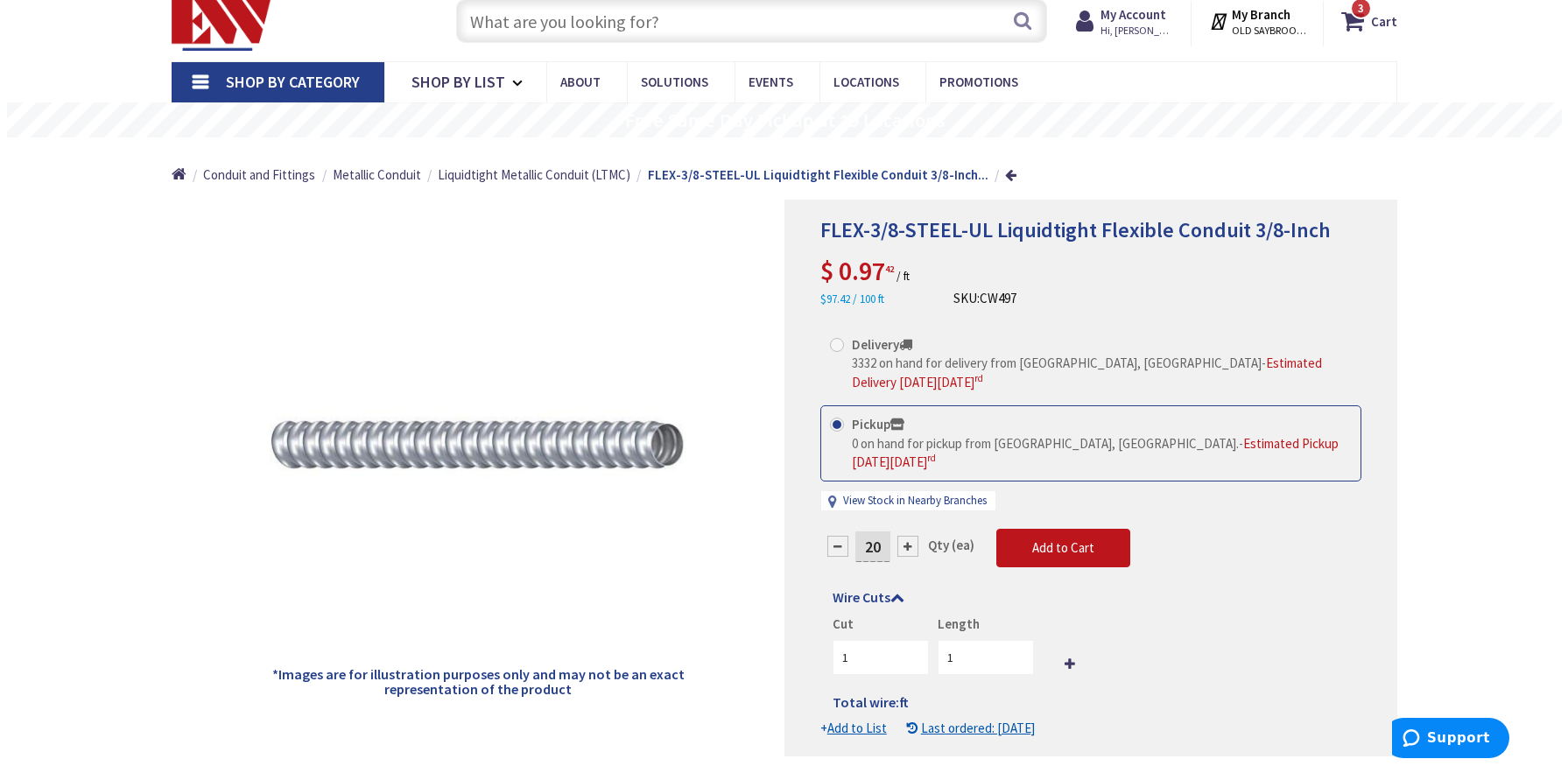
scroll to position [88, 0]
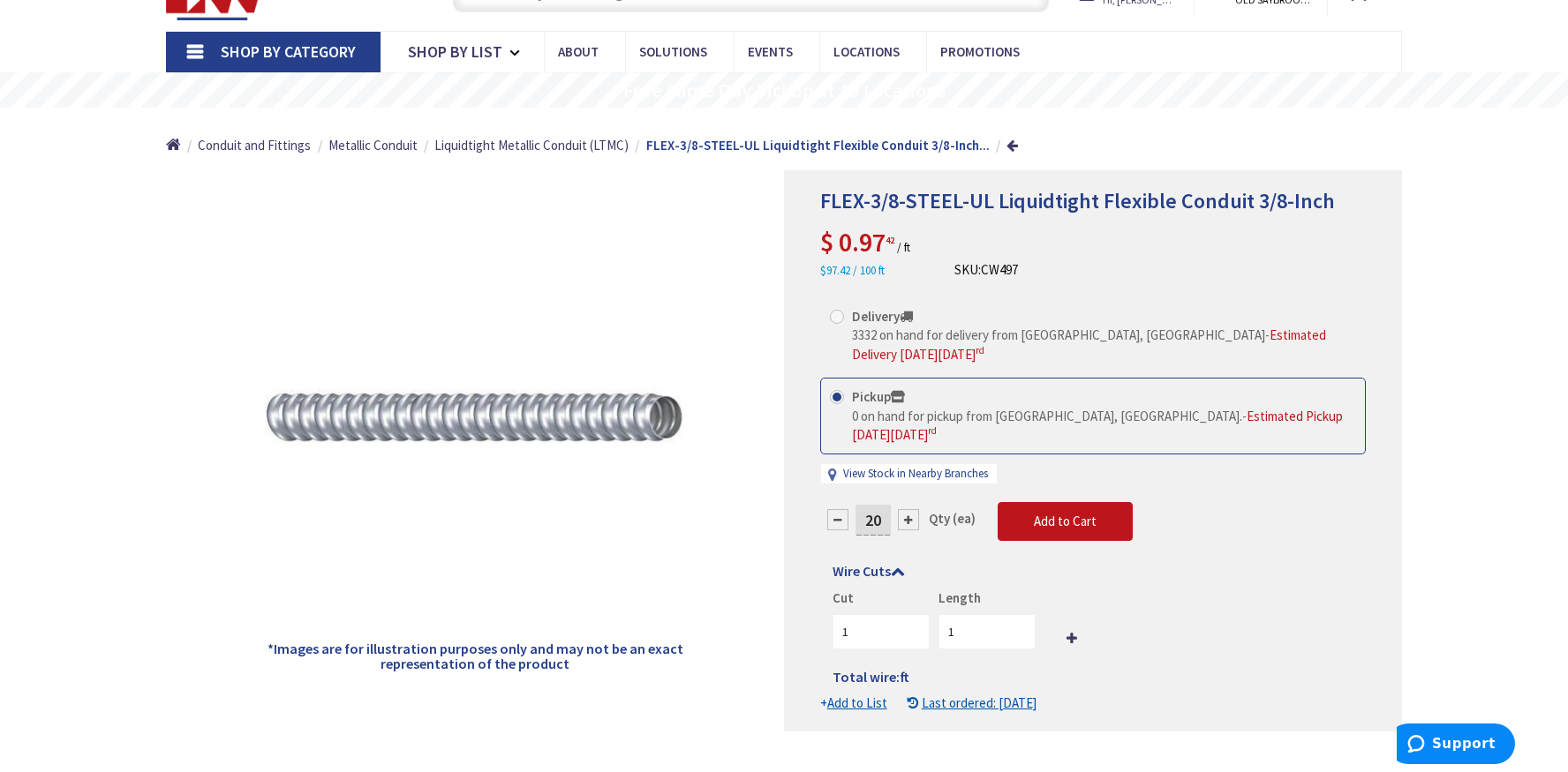
type input "20"
click at [1018, 627] on input "20" at bounding box center [987, 632] width 97 height 35
click at [1019, 639] on input "19" at bounding box center [987, 632] width 97 height 35
click at [1017, 629] on input "20" at bounding box center [987, 632] width 97 height 35
click at [996, 632] on input "20" at bounding box center [987, 632] width 97 height 35
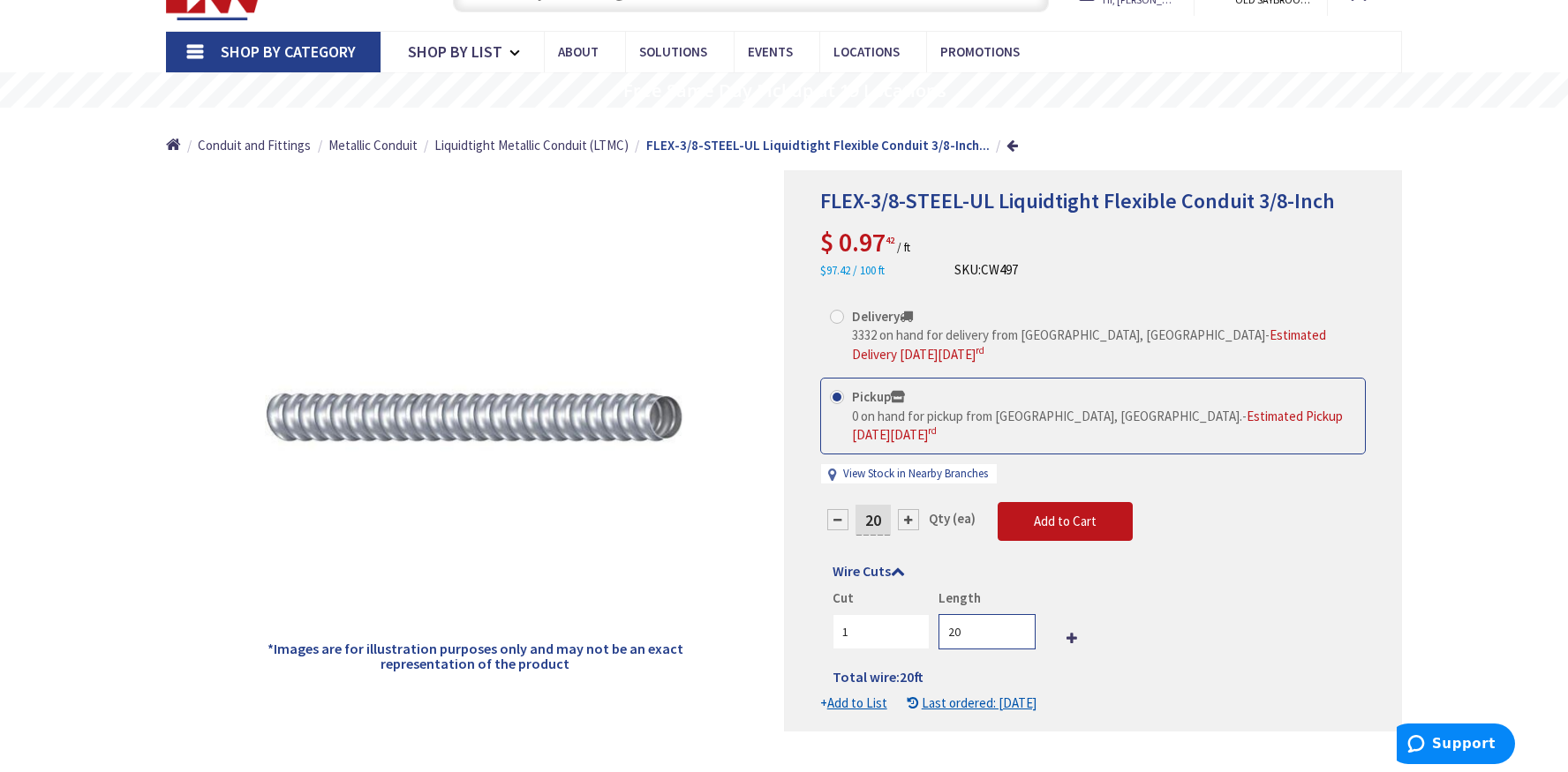
type input "2"
click at [885, 638] on input "1" at bounding box center [881, 632] width 97 height 35
click at [1084, 688] on div "Wire Cuts Cut Length Total wire: ft Ordered wire quantity does not match the to…" at bounding box center [1092, 629] width 546 height 130
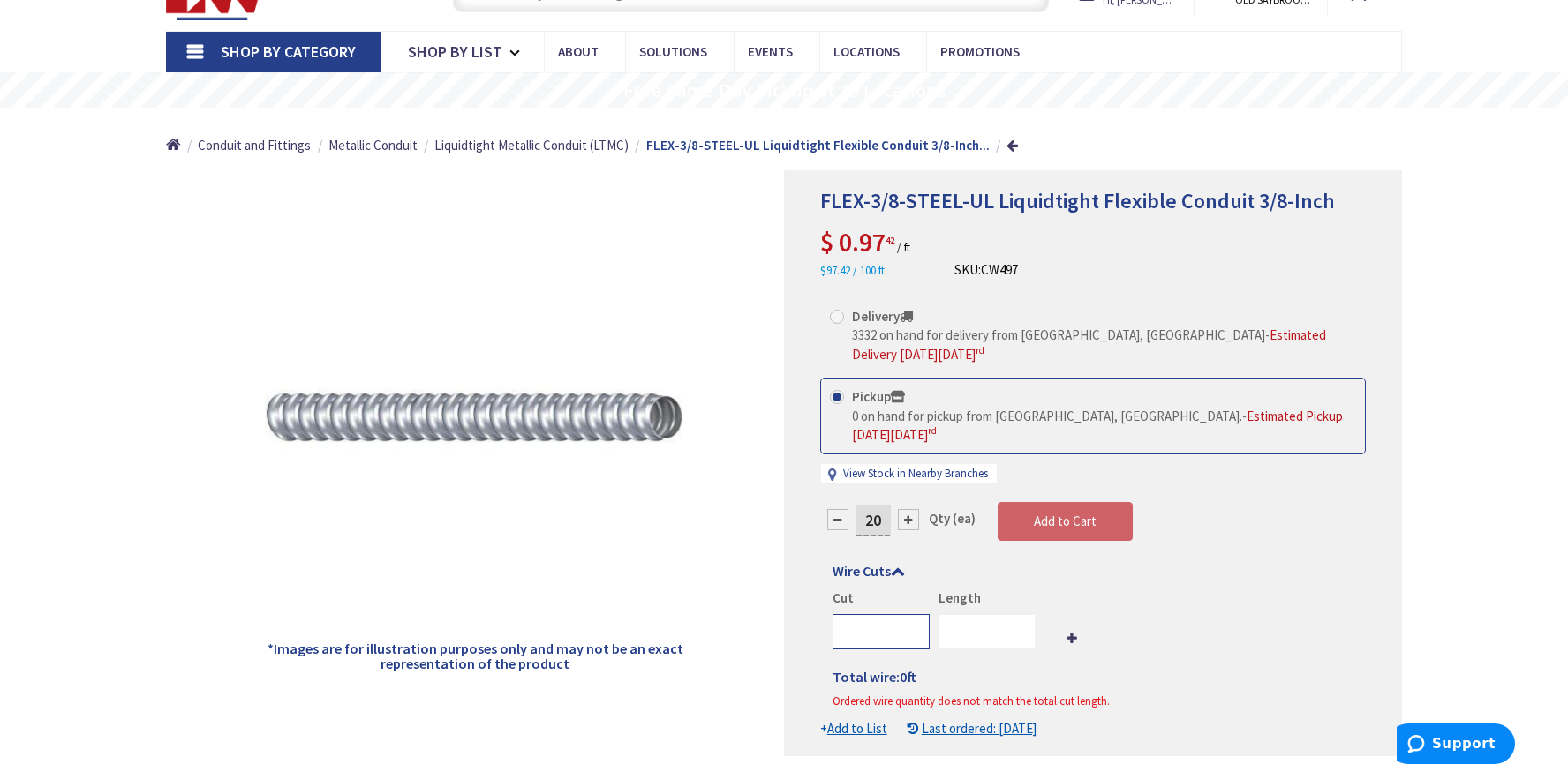
click at [859, 644] on input "number" at bounding box center [881, 632] width 97 height 35
type input "1"
click at [946, 643] on input "number" at bounding box center [987, 632] width 97 height 35
click at [1172, 630] on div "Cut 1 Length 1" at bounding box center [1092, 619] width 519 height 61
click at [1017, 625] on input "2" at bounding box center [987, 632] width 97 height 35
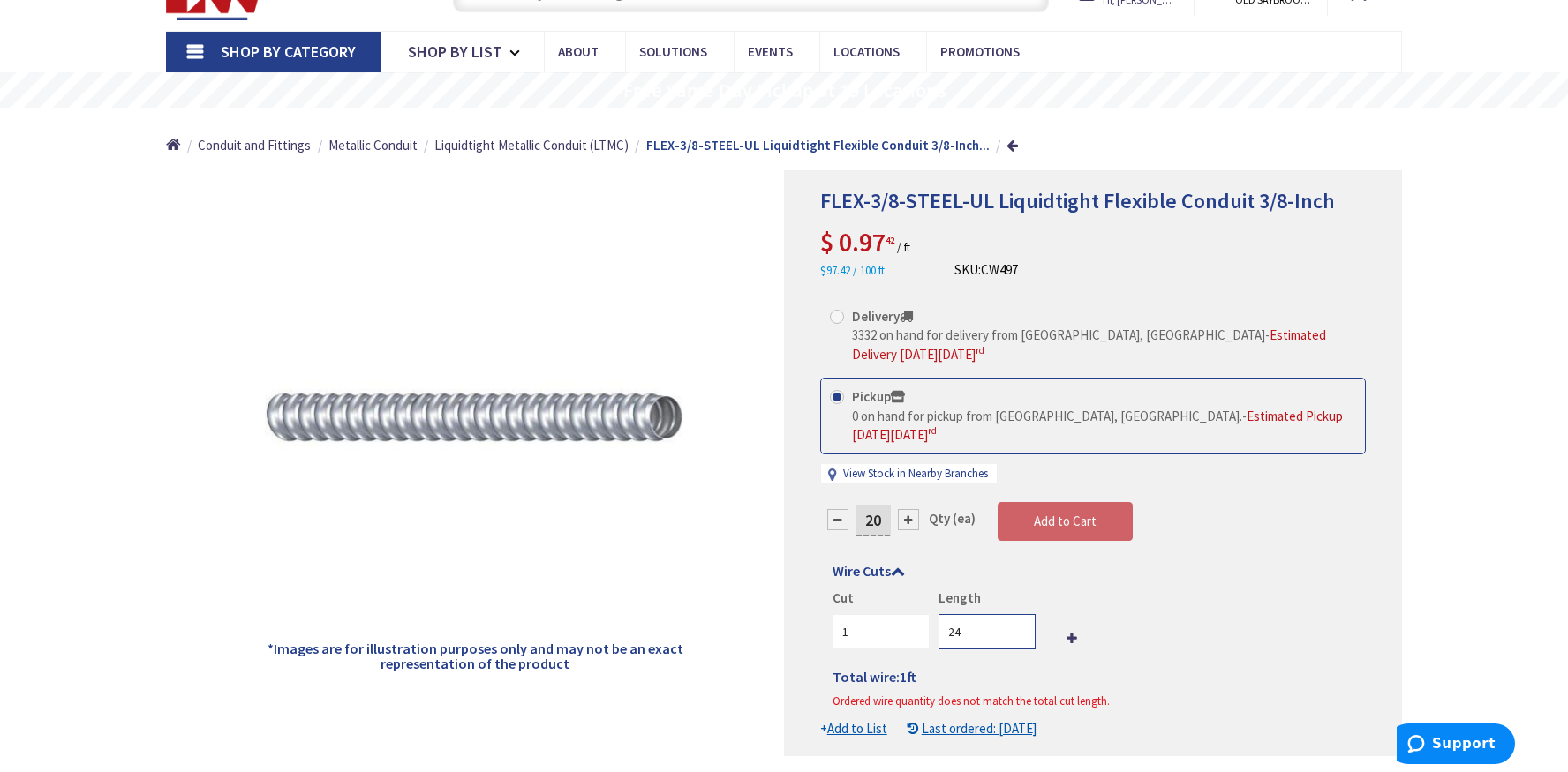
click at [1017, 625] on input "24" at bounding box center [987, 632] width 97 height 35
click at [1019, 634] on input "23" at bounding box center [987, 632] width 97 height 35
click at [1019, 634] on input "22" at bounding box center [987, 632] width 97 height 35
click at [1019, 634] on input "21" at bounding box center [987, 632] width 97 height 35
type input "20"
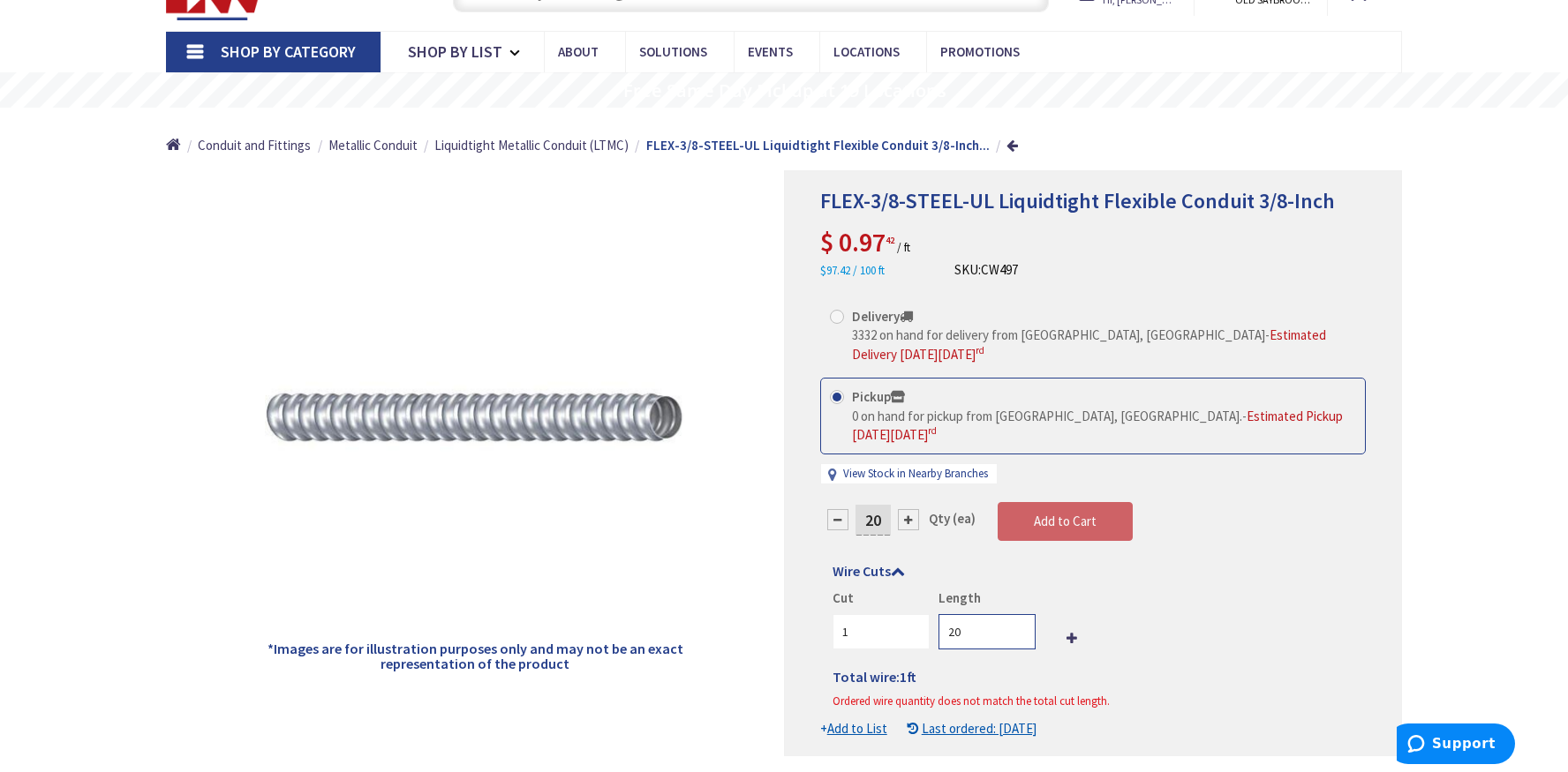
click at [1019, 634] on input "20" at bounding box center [987, 632] width 97 height 35
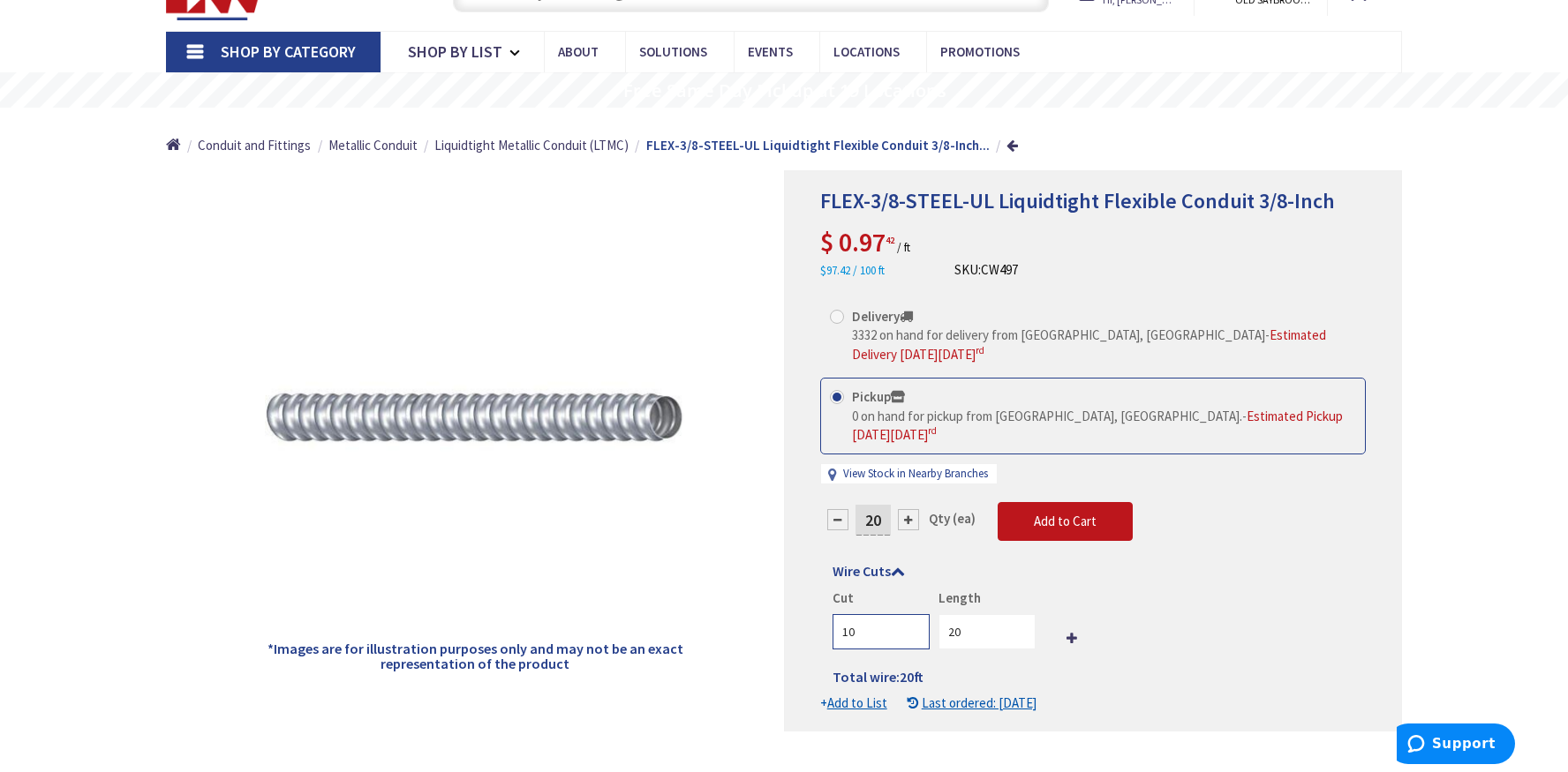
click at [916, 625] on input "10" at bounding box center [881, 632] width 97 height 35
click at [916, 625] on input "22" at bounding box center [881, 632] width 97 height 35
click at [916, 639] on input "21" at bounding box center [881, 632] width 97 height 35
click at [916, 639] on input "20" at bounding box center [881, 632] width 97 height 35
click at [916, 639] on input "19" at bounding box center [881, 632] width 97 height 35
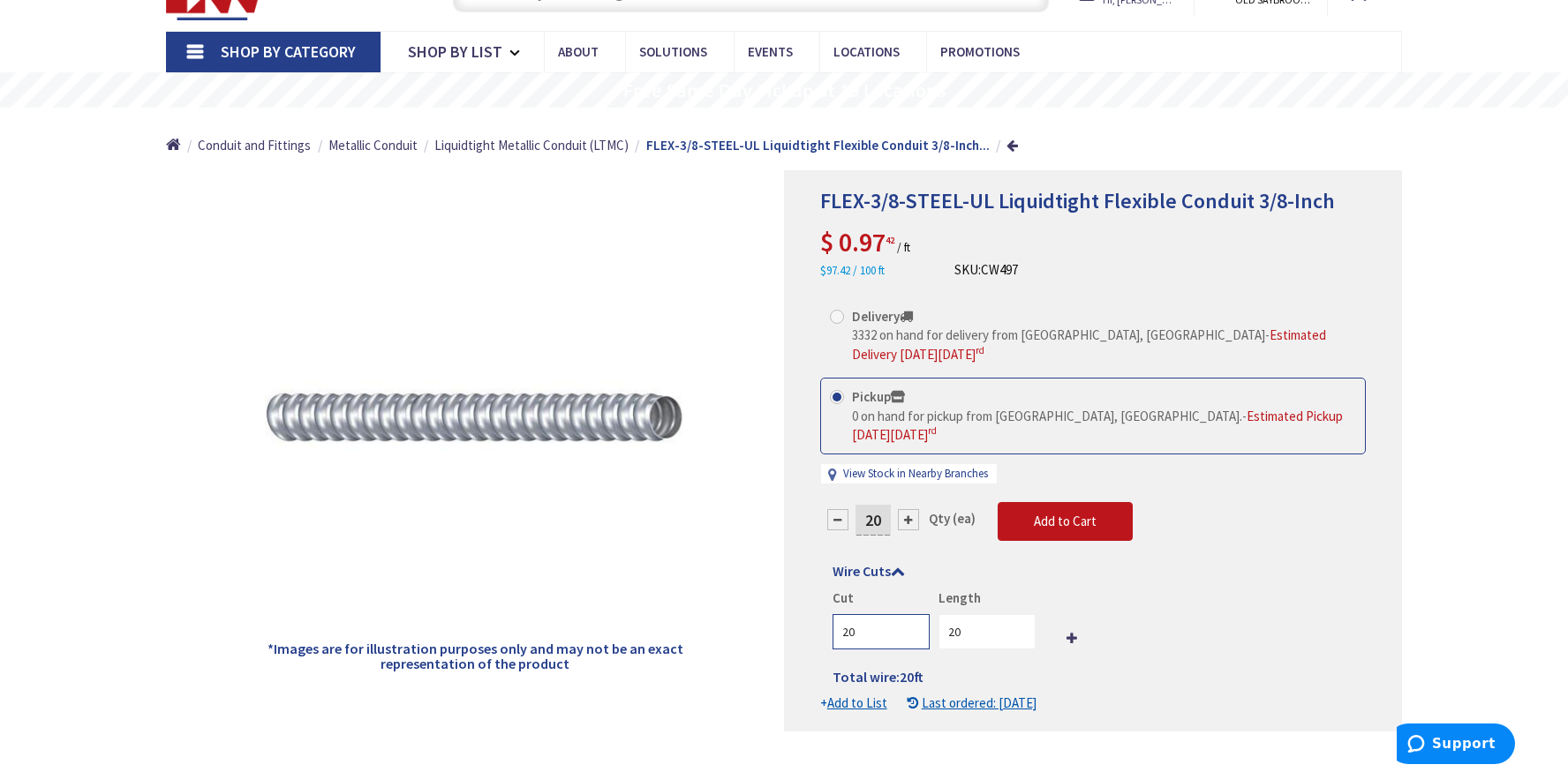
click at [908, 624] on input "20" at bounding box center [881, 632] width 97 height 35
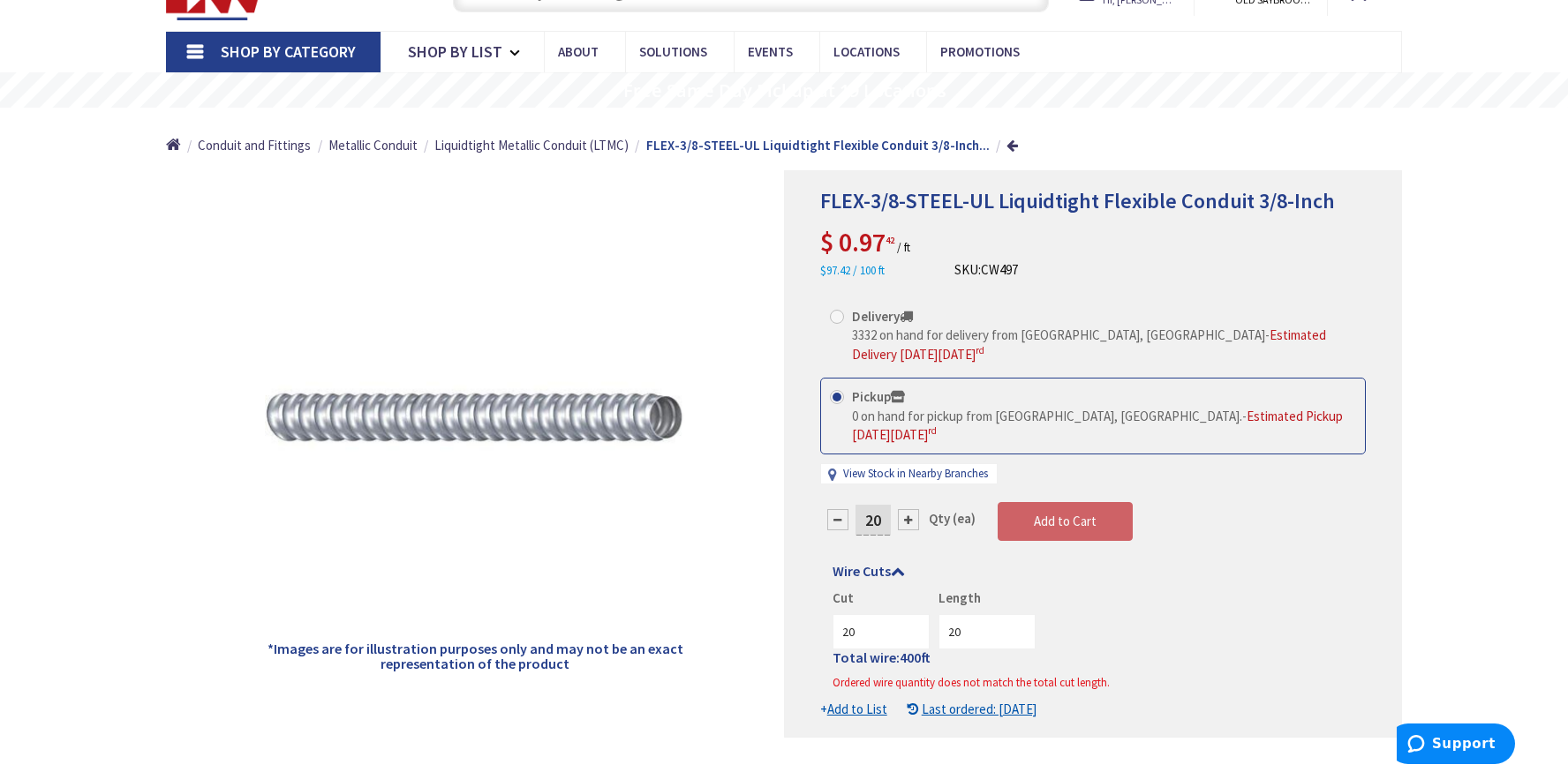
click at [1073, 596] on div "Cut 20 Length 20" at bounding box center [1092, 619] width 519 height 61
click at [872, 632] on input "20" at bounding box center [881, 632] width 97 height 35
type input "2"
type input "1"
click at [1054, 603] on div "Cut 1 Length 20" at bounding box center [1092, 619] width 519 height 61
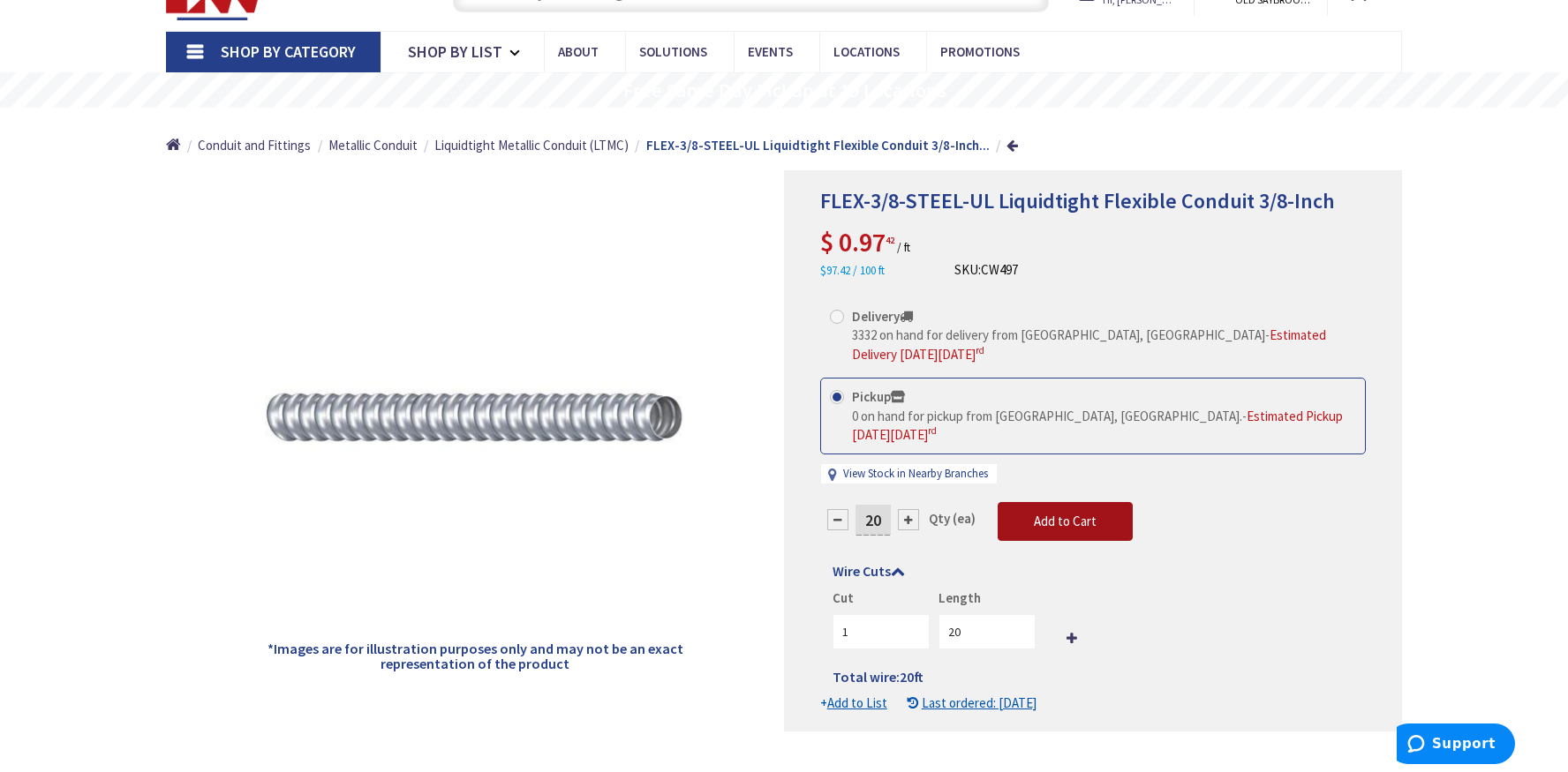
click at [1047, 520] on span "Add to Cart" at bounding box center [1065, 520] width 63 height 17
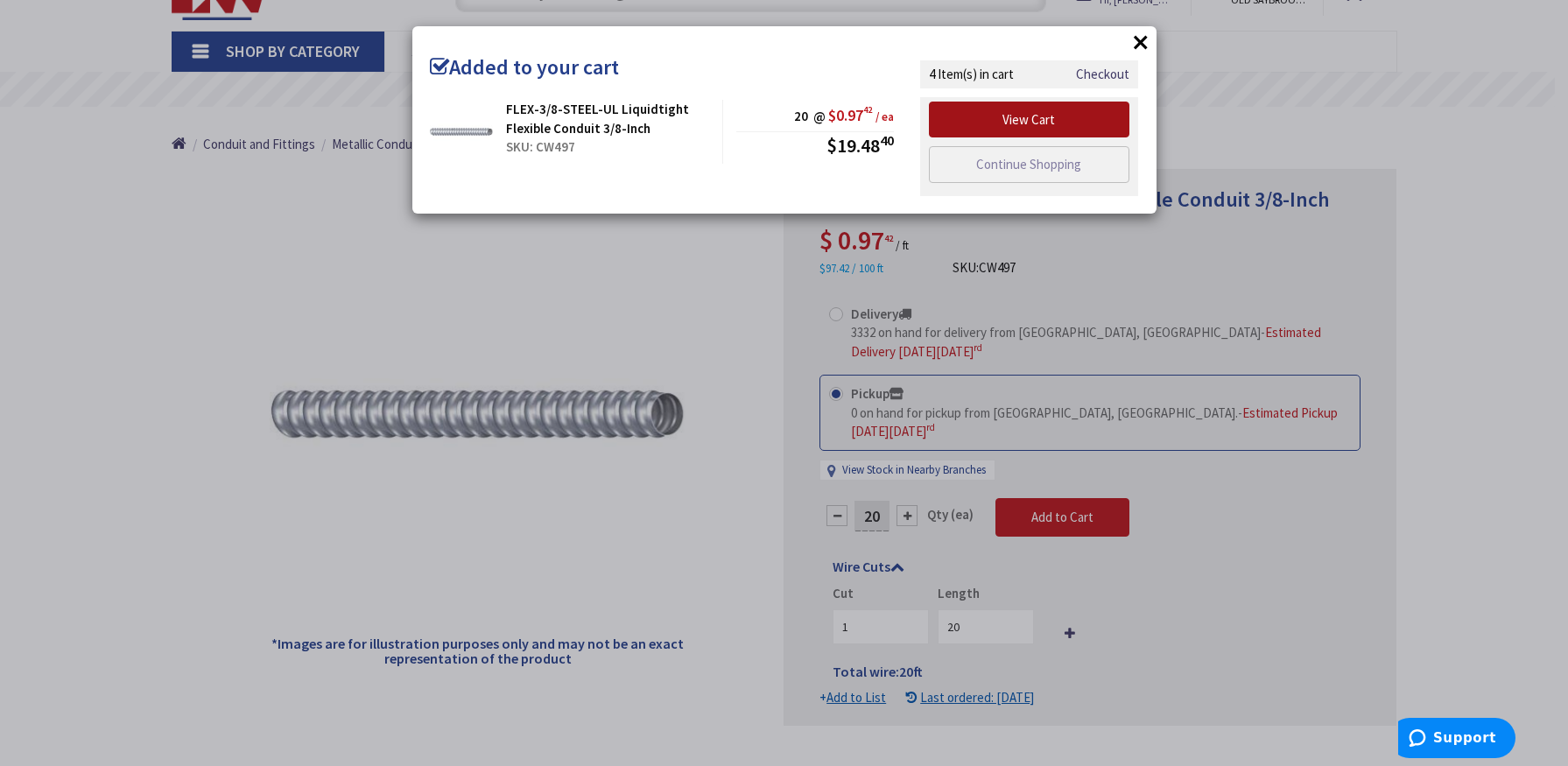
click at [1008, 120] on link "View Cart" at bounding box center [1029, 119] width 201 height 37
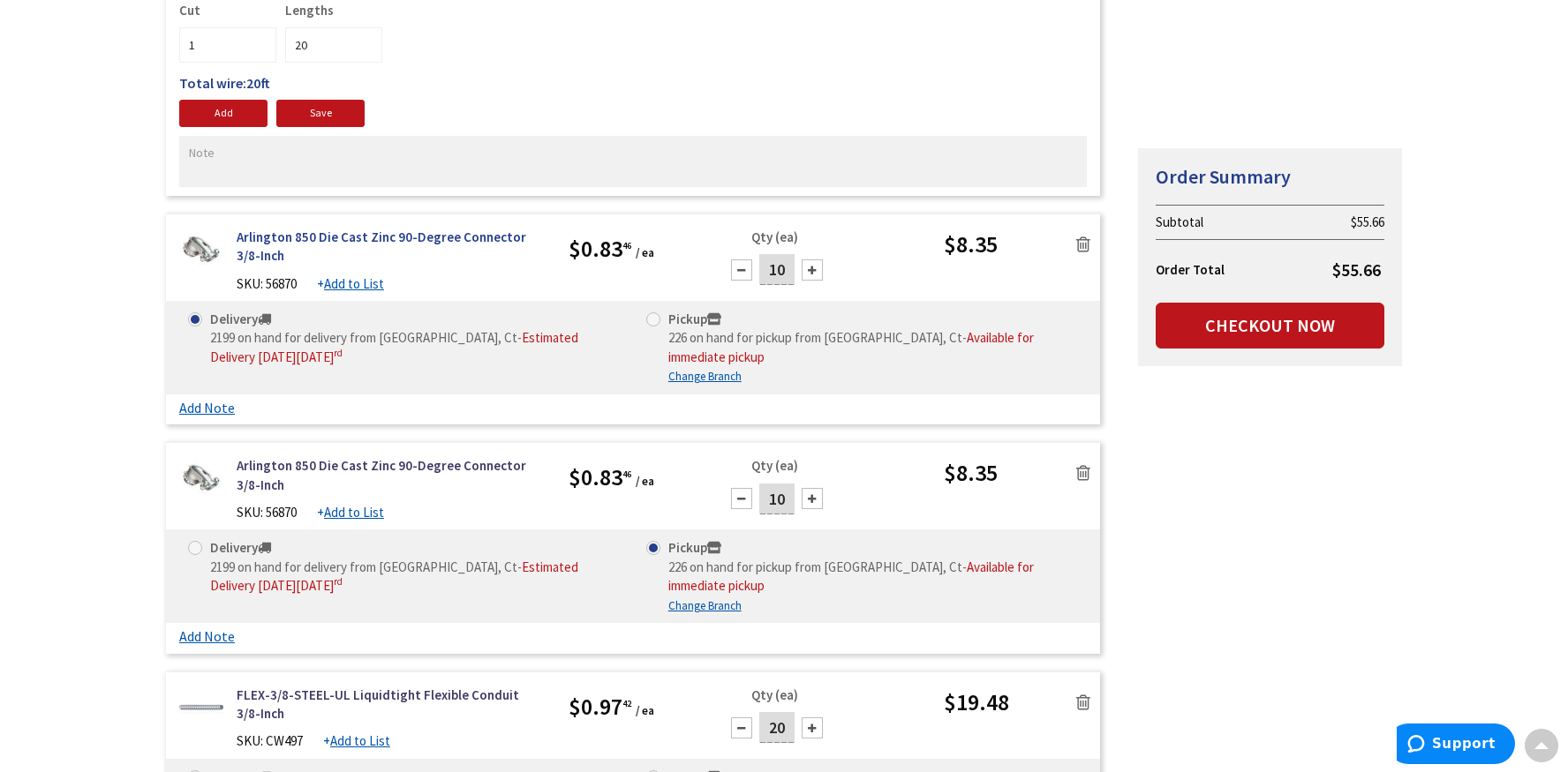
scroll to position [618, 0]
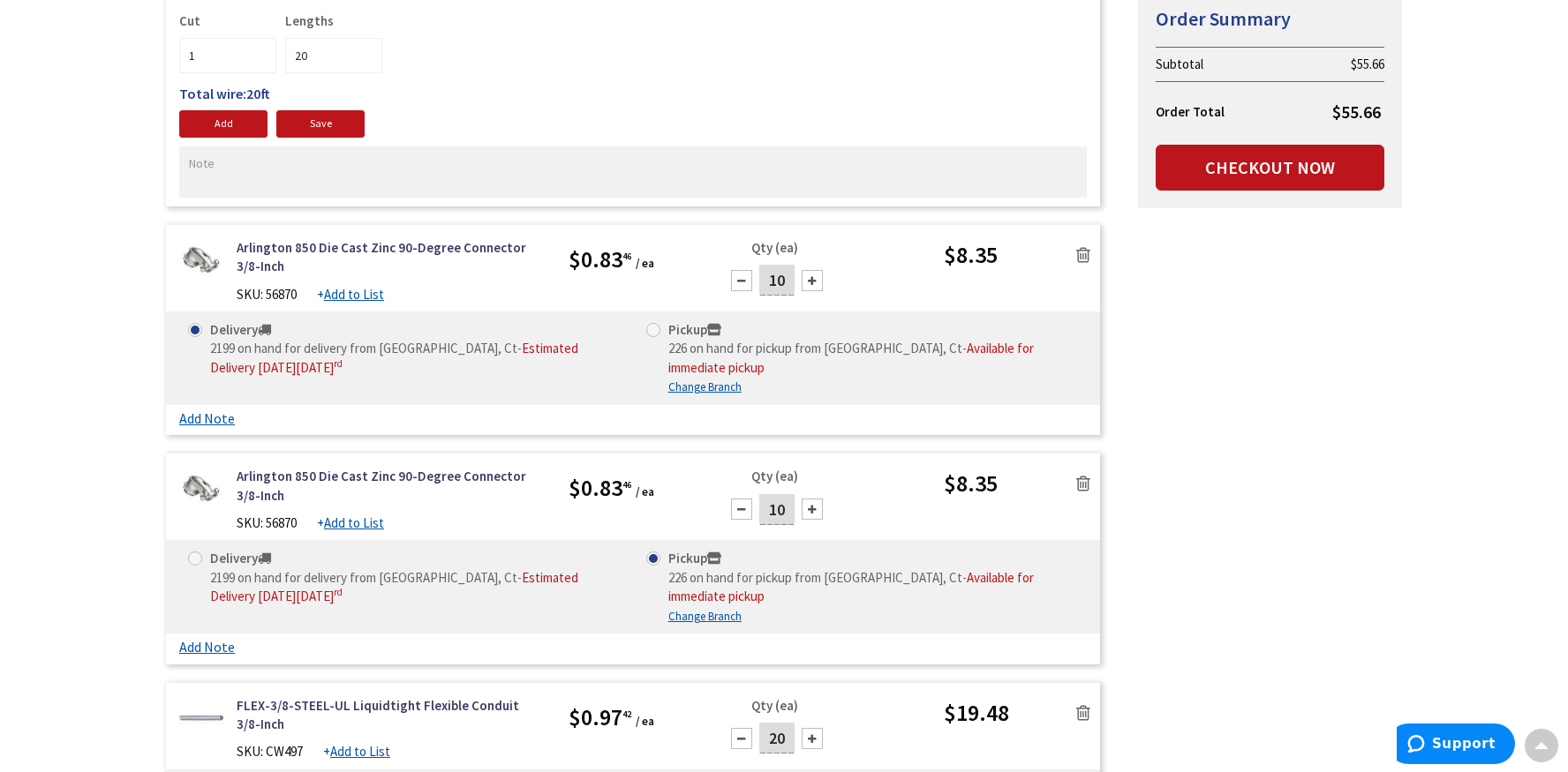
click at [654, 330] on span at bounding box center [653, 330] width 15 height 15
click at [654, 330] on input "Pickup 226 on hand for pickup from [GEOGRAPHIC_DATA], Ct - Available for immedi…" at bounding box center [657, 330] width 12 height 12
radio input "true"
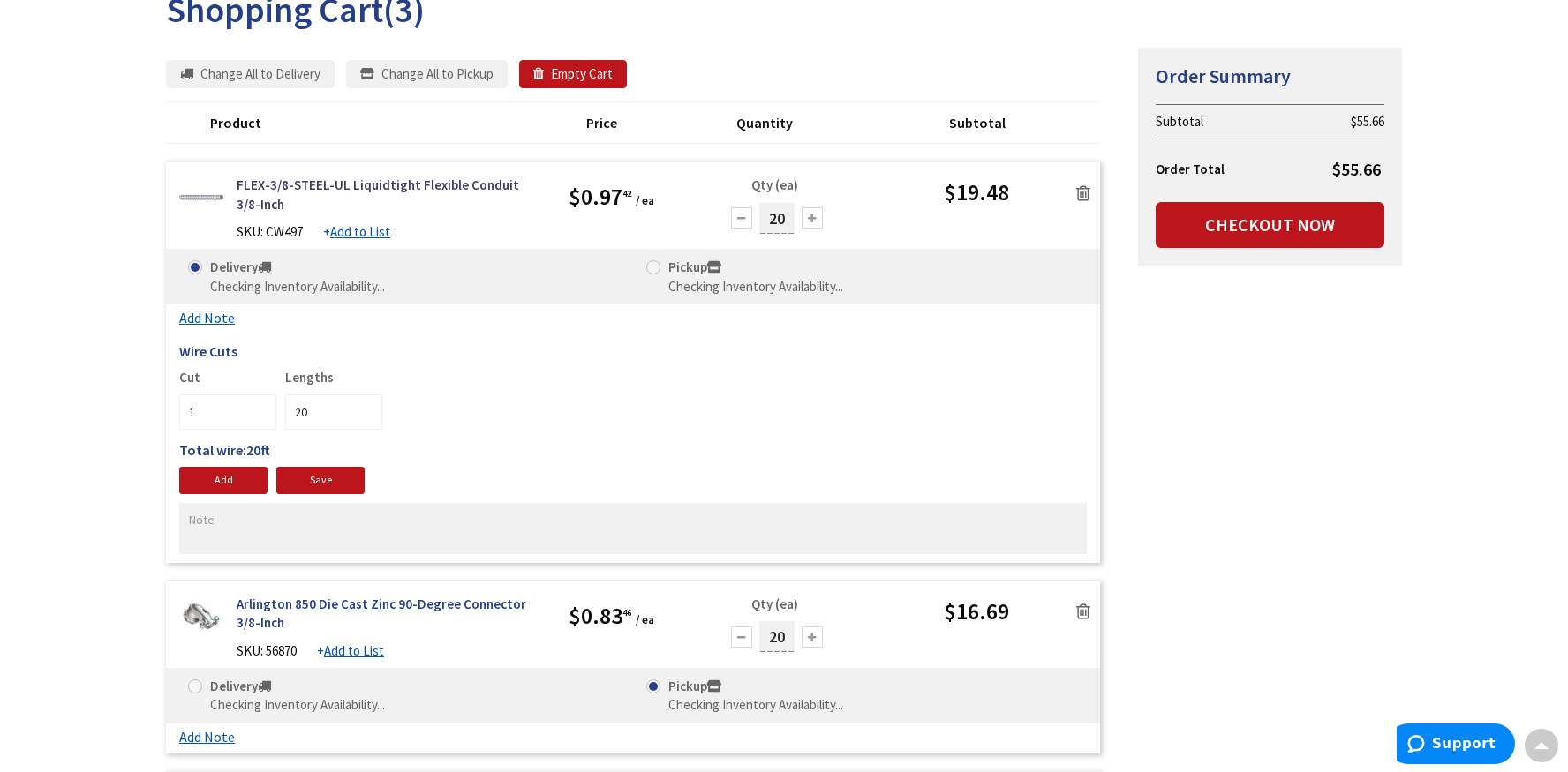
scroll to position [44, 0]
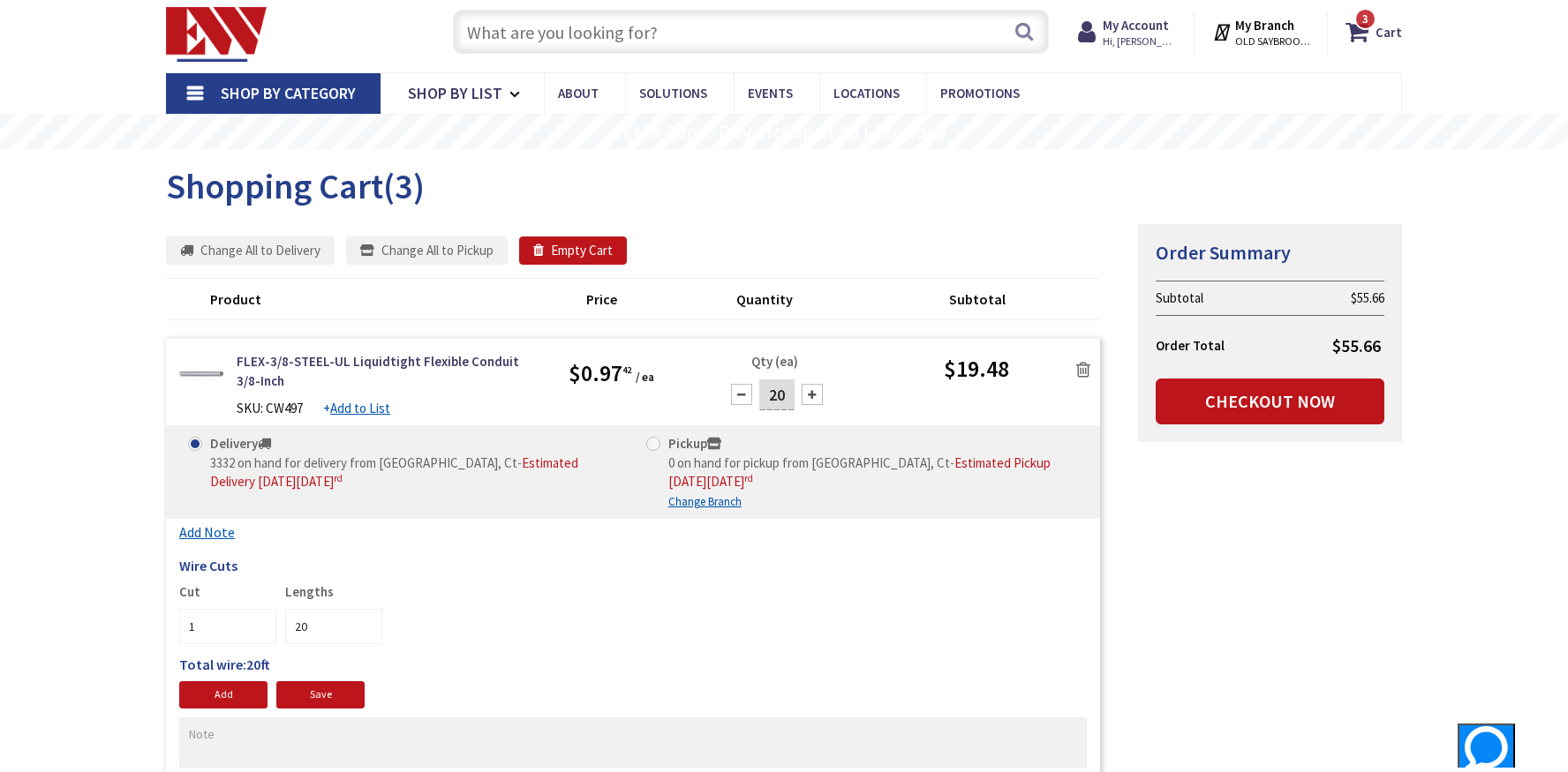
click at [654, 444] on span at bounding box center [653, 444] width 15 height 15
click at [654, 444] on input "Pickup 0 on hand for pickup from [GEOGRAPHIC_DATA], Ct - Estimated Pickup [DATE…" at bounding box center [657, 444] width 12 height 12
radio input "true"
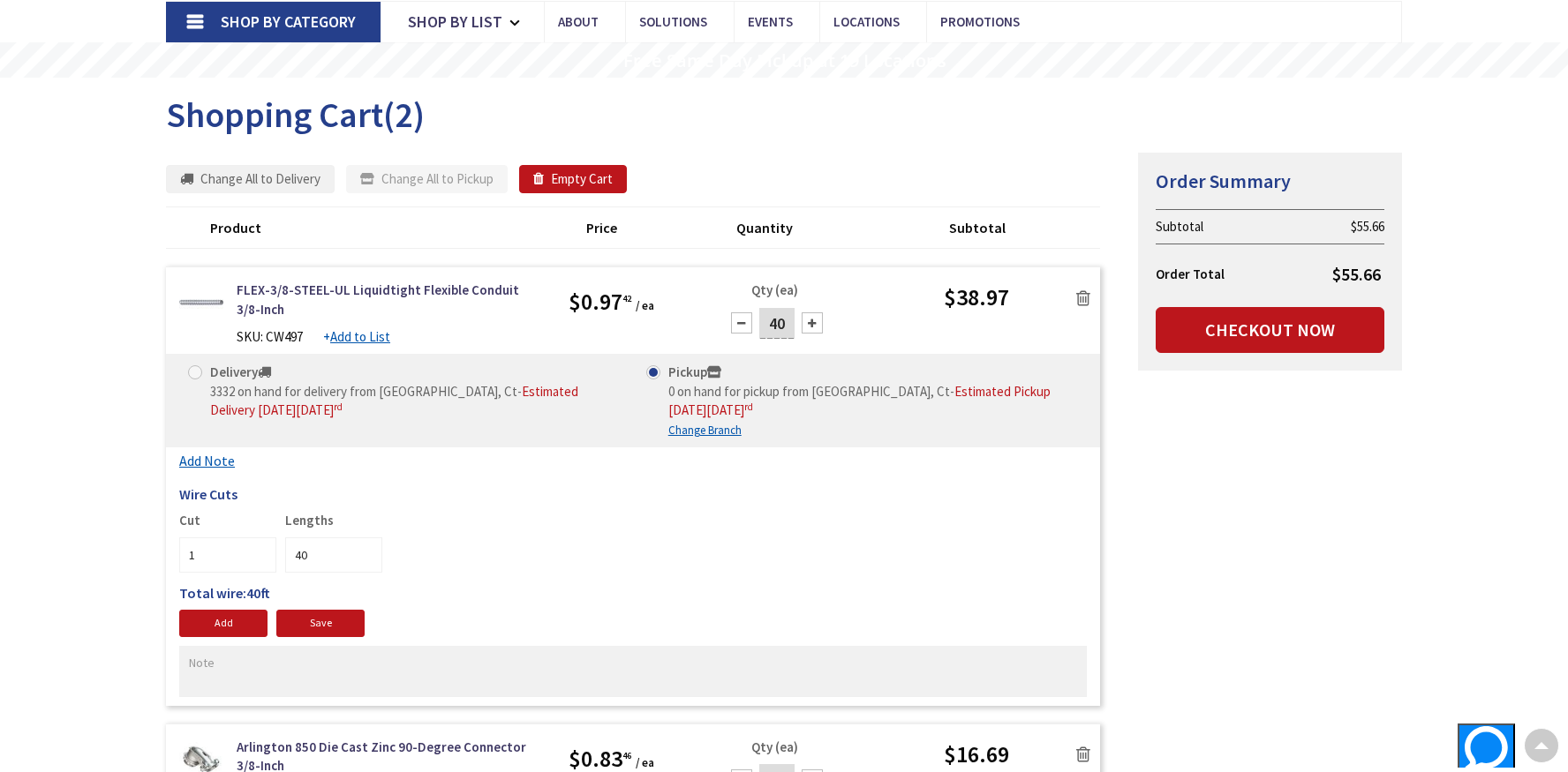
scroll to position [121, 0]
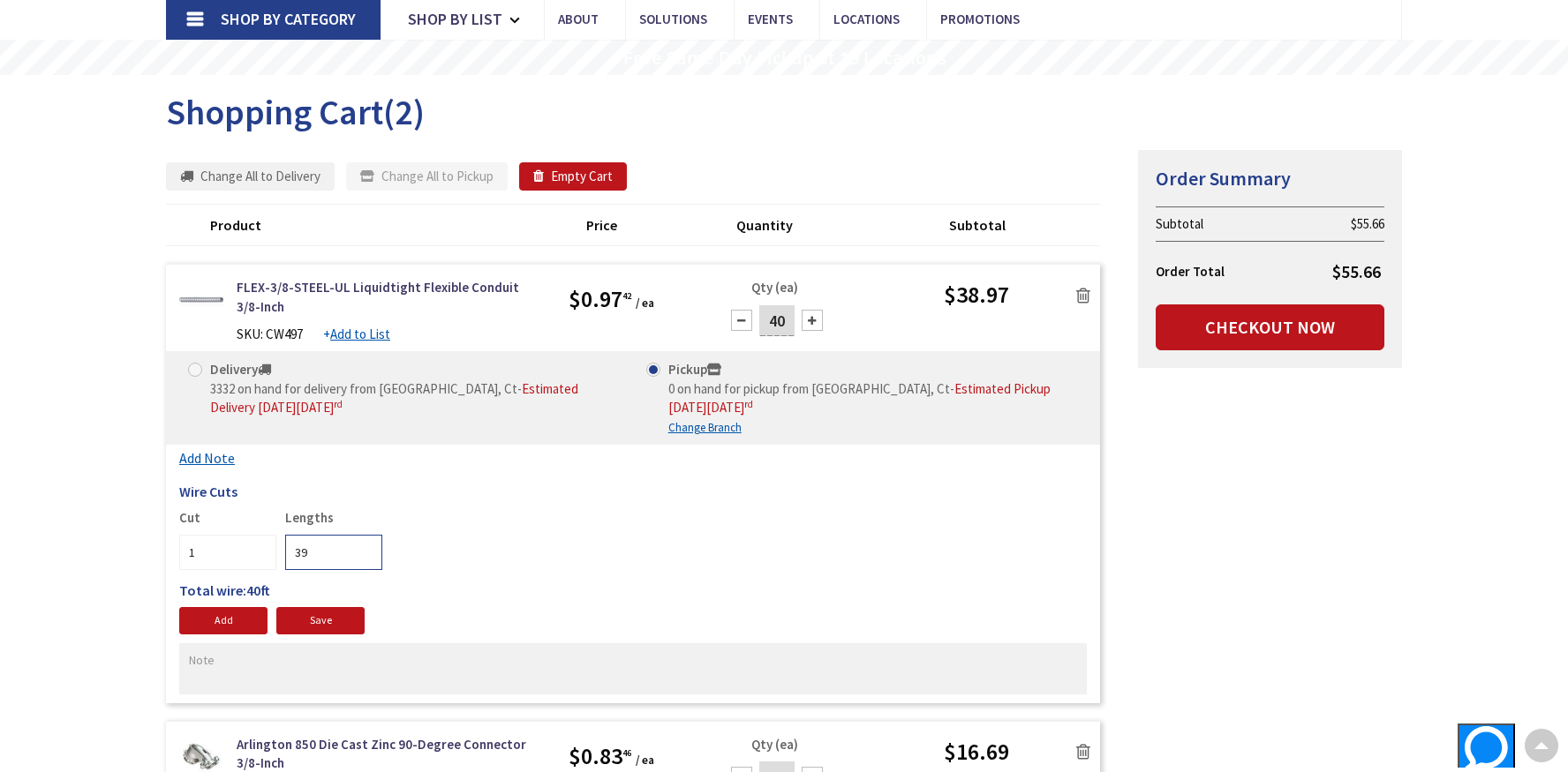
click at [366, 557] on input "39" at bounding box center [334, 553] width 97 height 35
click at [366, 557] on input "38" at bounding box center [334, 553] width 97 height 35
click at [366, 557] on input "28" at bounding box center [334, 553] width 97 height 35
click at [366, 557] on input "27" at bounding box center [334, 553] width 97 height 35
click at [366, 557] on input "26" at bounding box center [334, 553] width 97 height 35
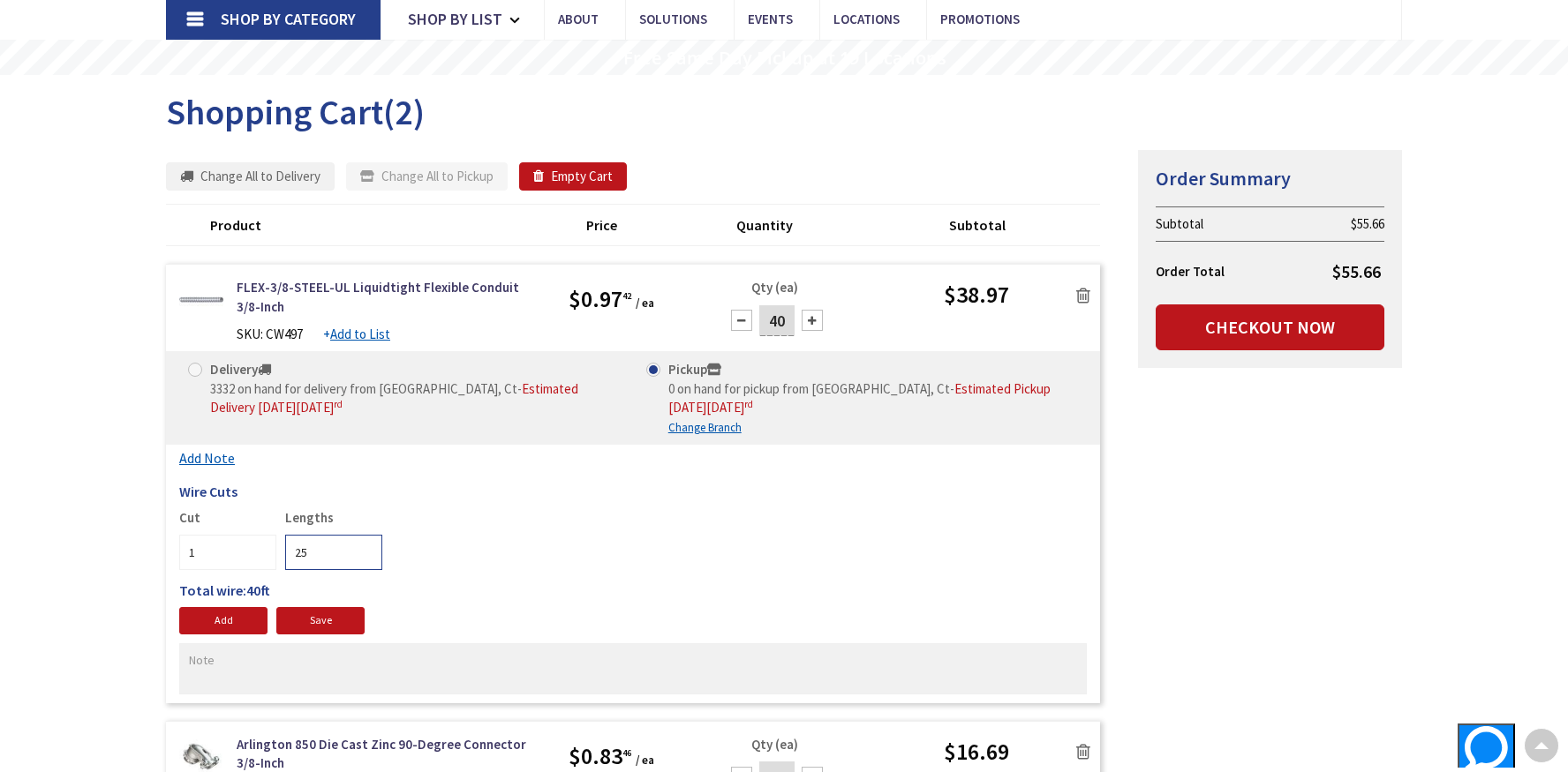
click at [366, 557] on input "25" at bounding box center [334, 553] width 97 height 35
click at [366, 557] on input "24" at bounding box center [334, 553] width 97 height 35
click at [366, 557] on input "23" at bounding box center [334, 553] width 97 height 35
click at [366, 557] on input "22" at bounding box center [334, 553] width 97 height 35
click at [366, 557] on input "21" at bounding box center [334, 553] width 97 height 35
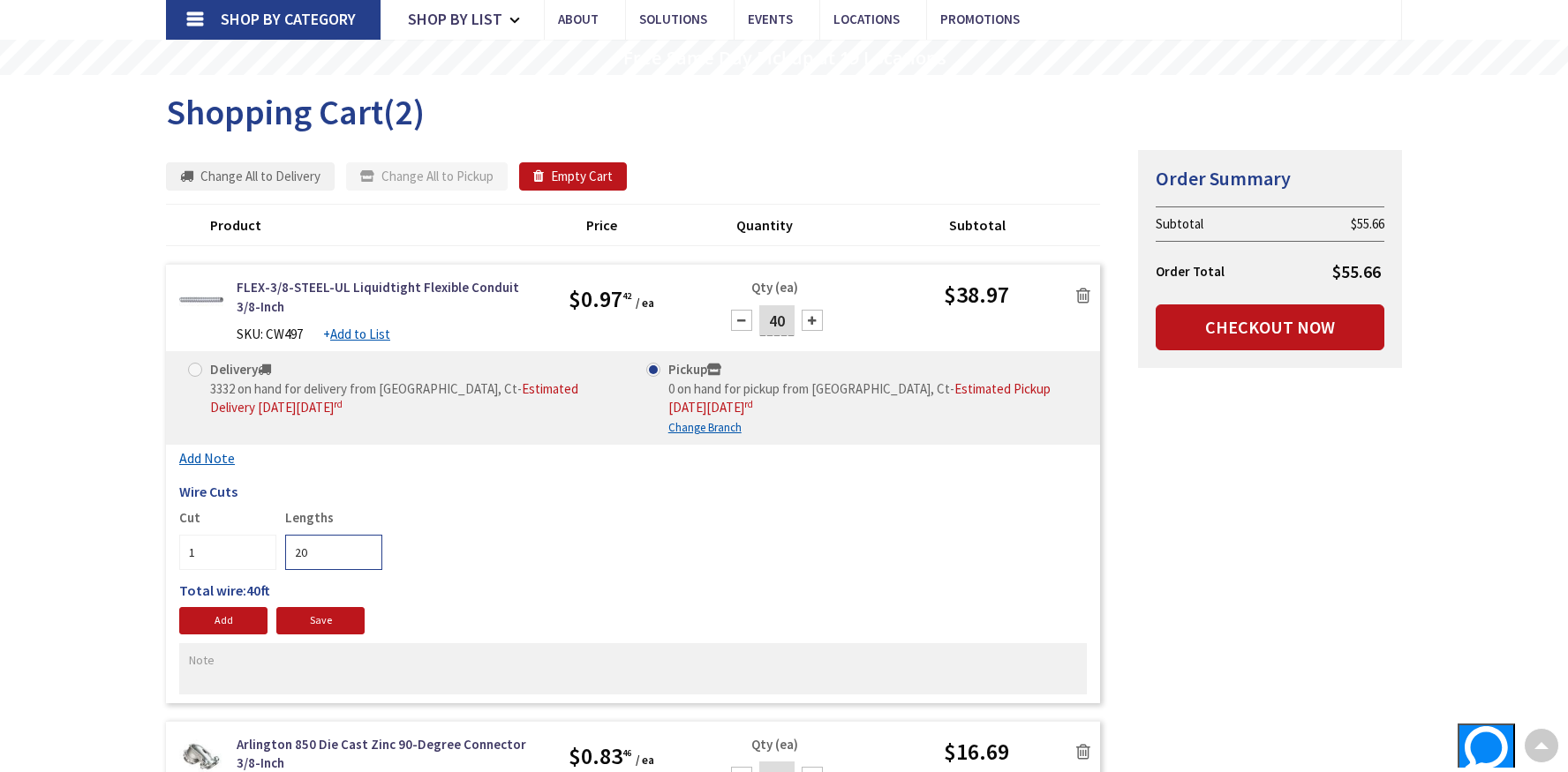
type input "20"
click at [366, 557] on input "20" at bounding box center [334, 553] width 97 height 35
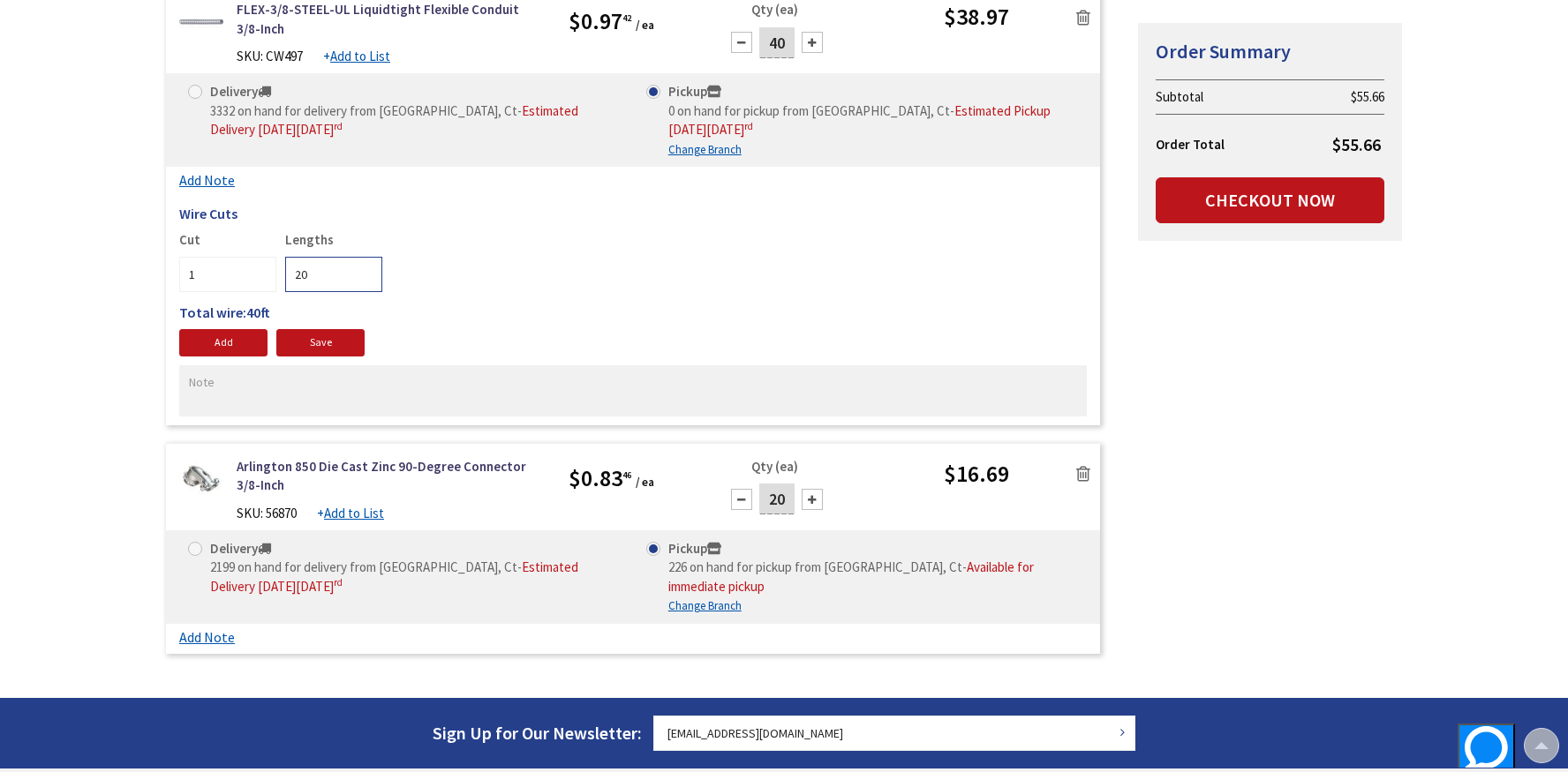
scroll to position [441, 0]
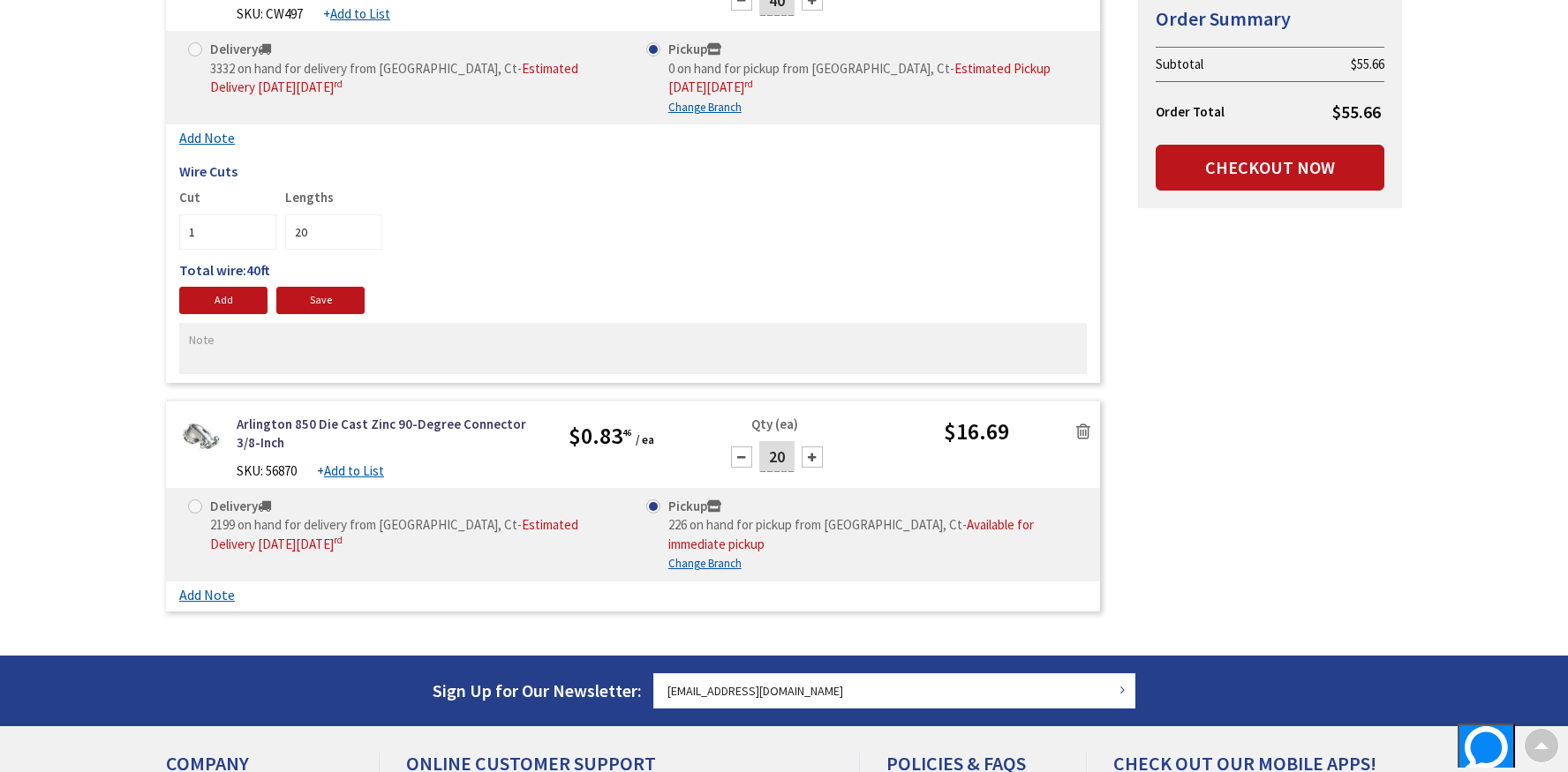
click at [737, 453] on div "Qty (ea) 20" at bounding box center [776, 445] width 106 height 60
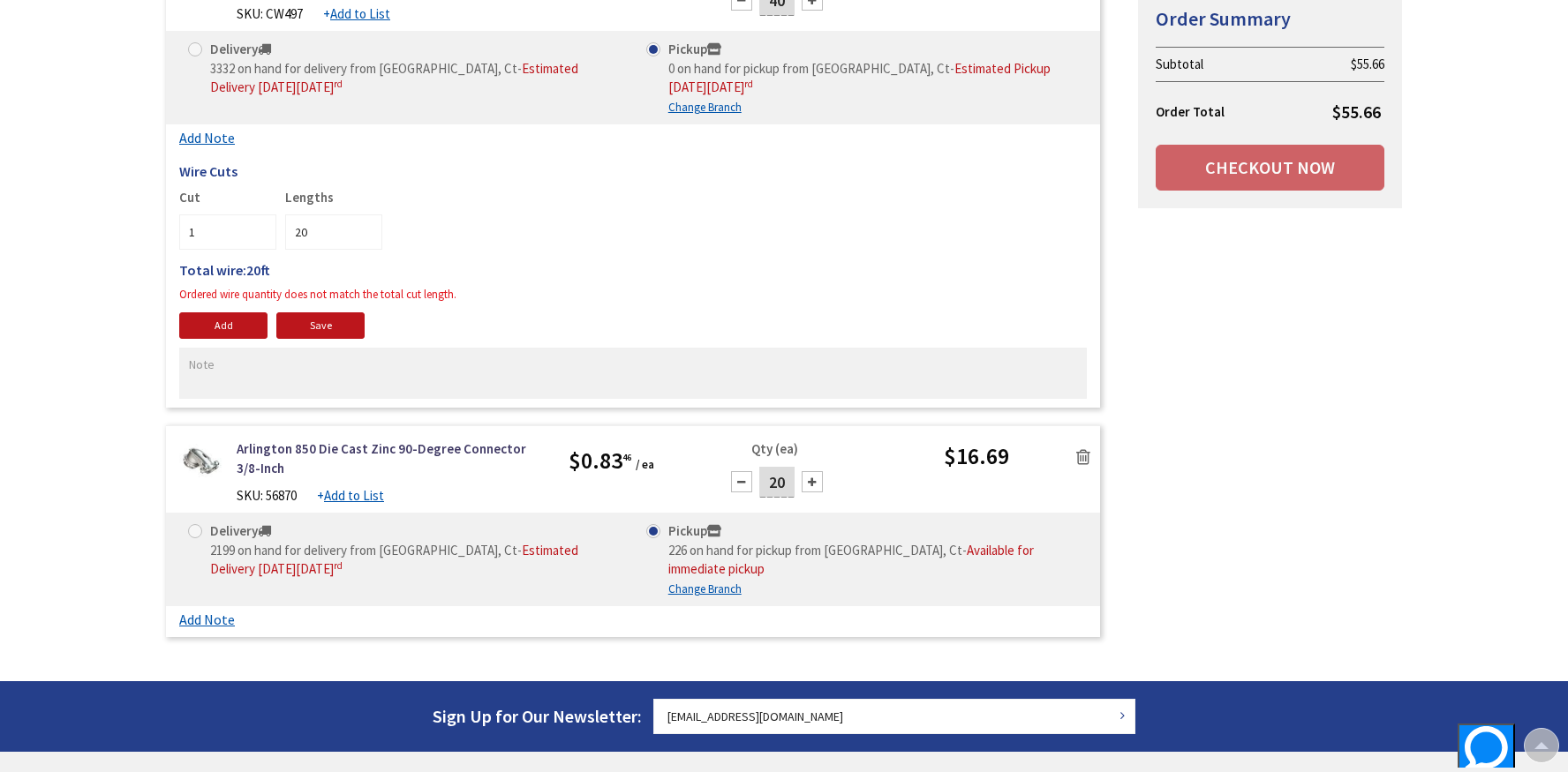
click at [740, 483] on div at bounding box center [742, 482] width 21 height 21
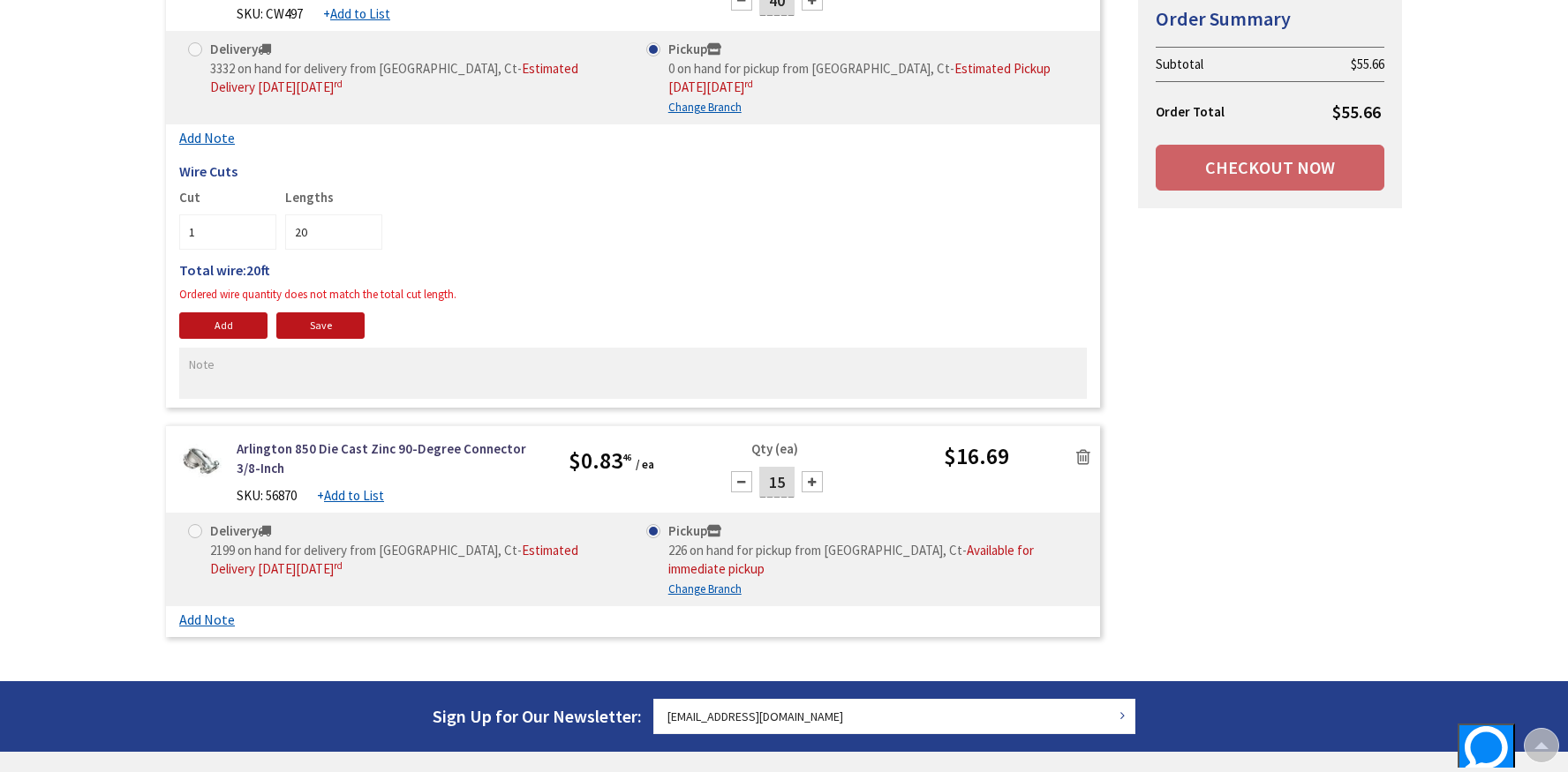
click at [740, 483] on div at bounding box center [742, 482] width 21 height 21
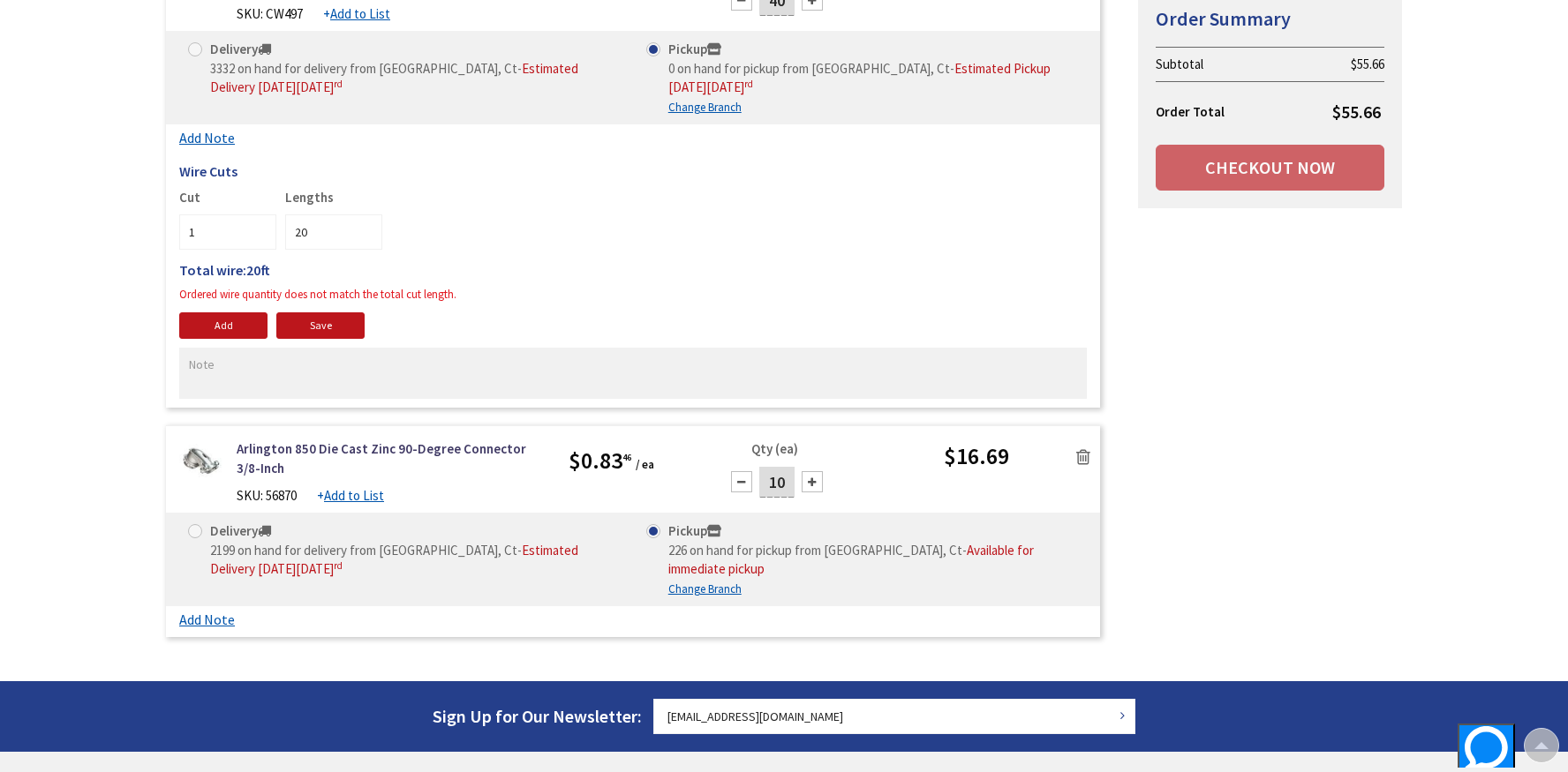
click at [740, 483] on div at bounding box center [742, 482] width 21 height 21
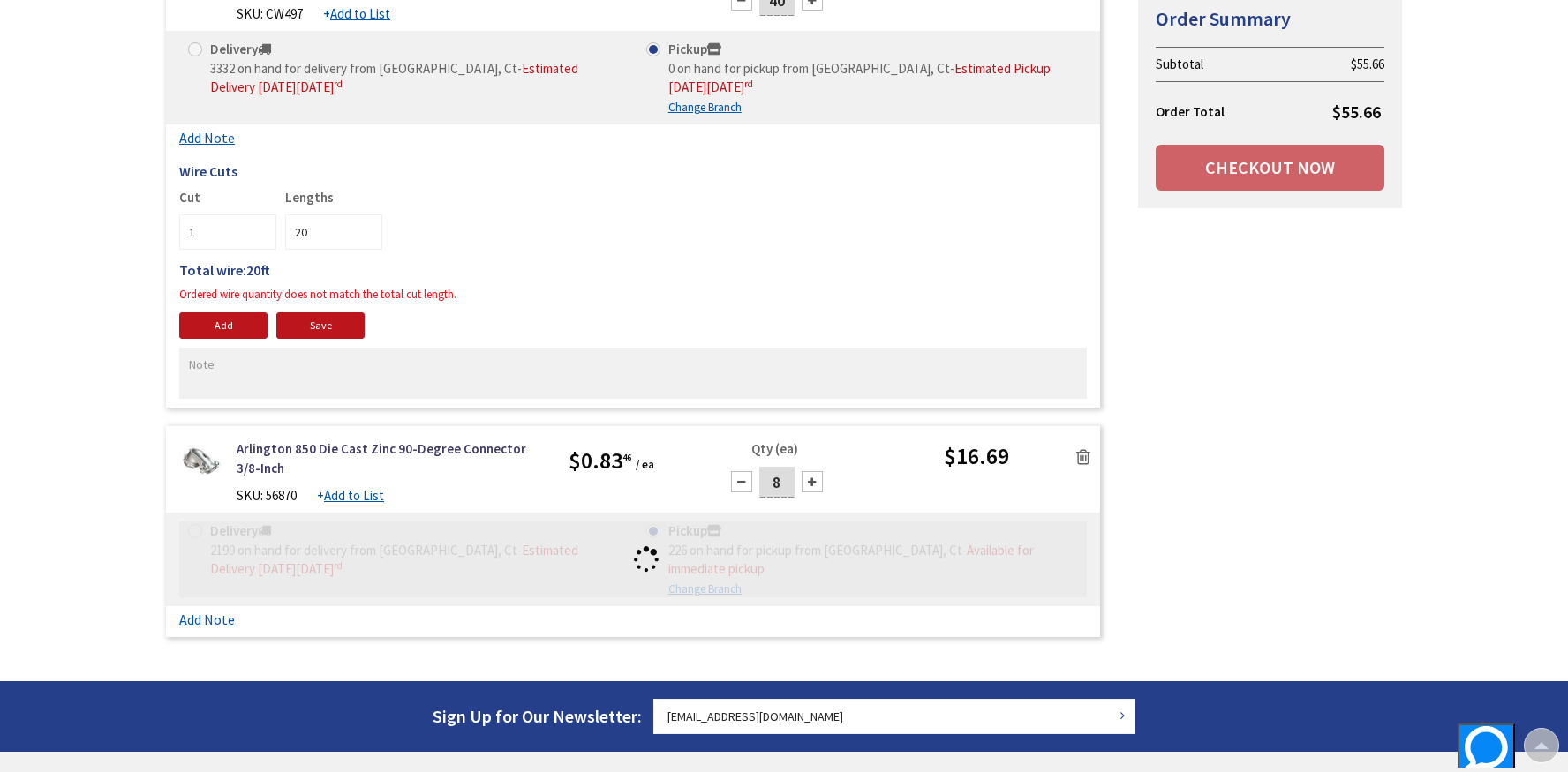
click at [806, 489] on div at bounding box center [812, 482] width 21 height 21
type input "10"
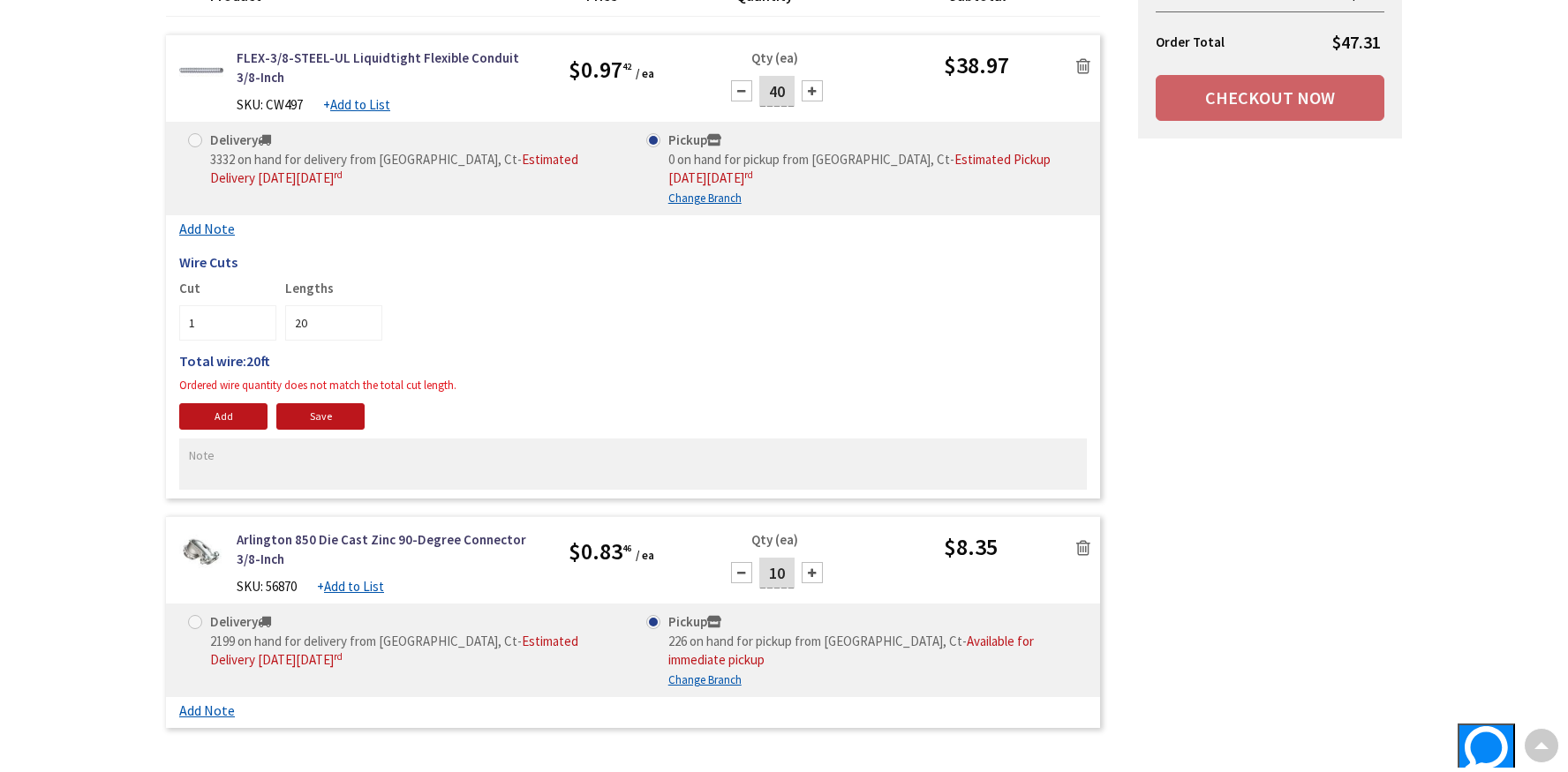
scroll to position [265, 0]
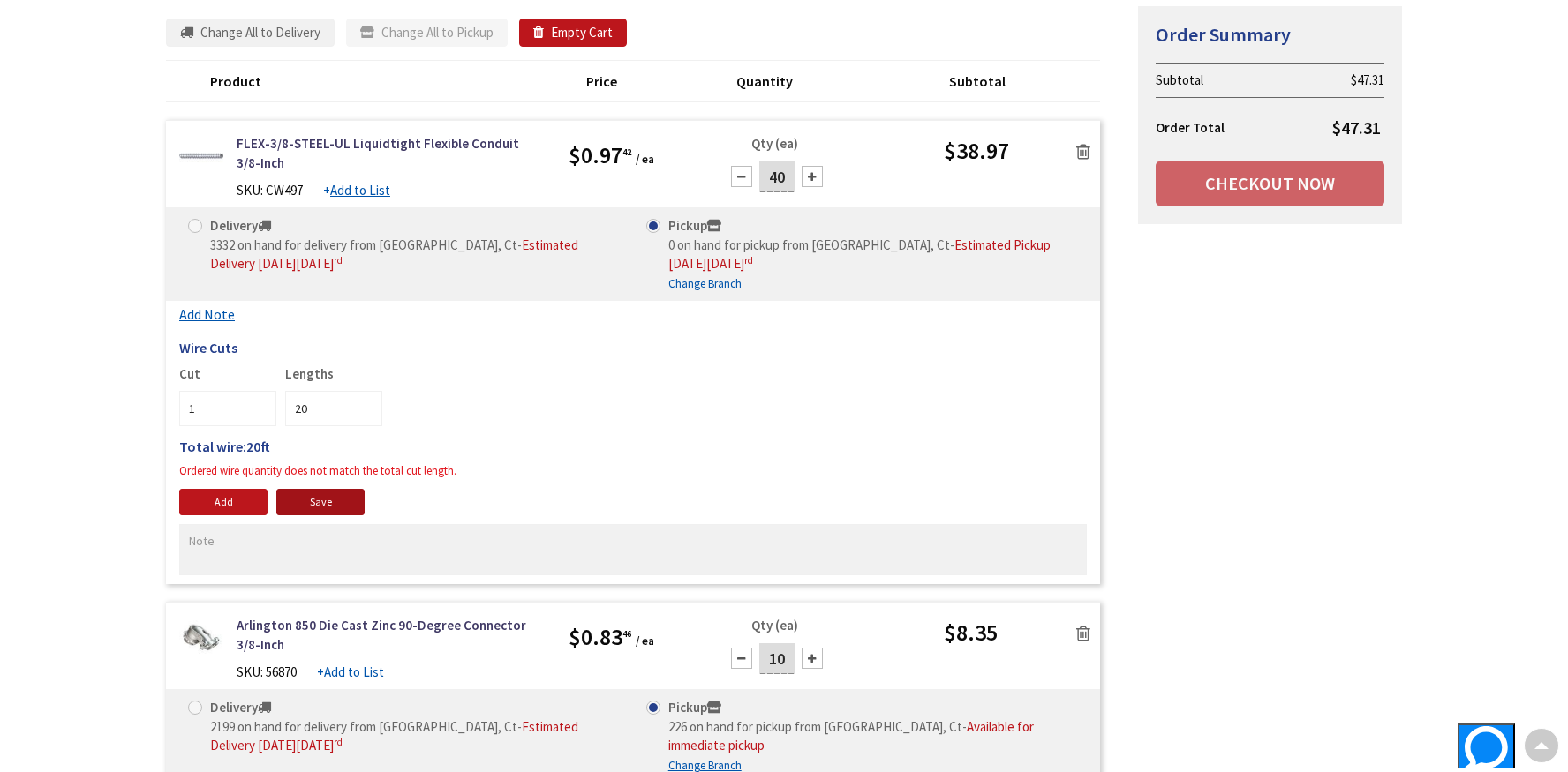
click at [324, 504] on link "Save" at bounding box center [320, 502] width 88 height 26
click at [742, 177] on div at bounding box center [742, 177] width 21 height 21
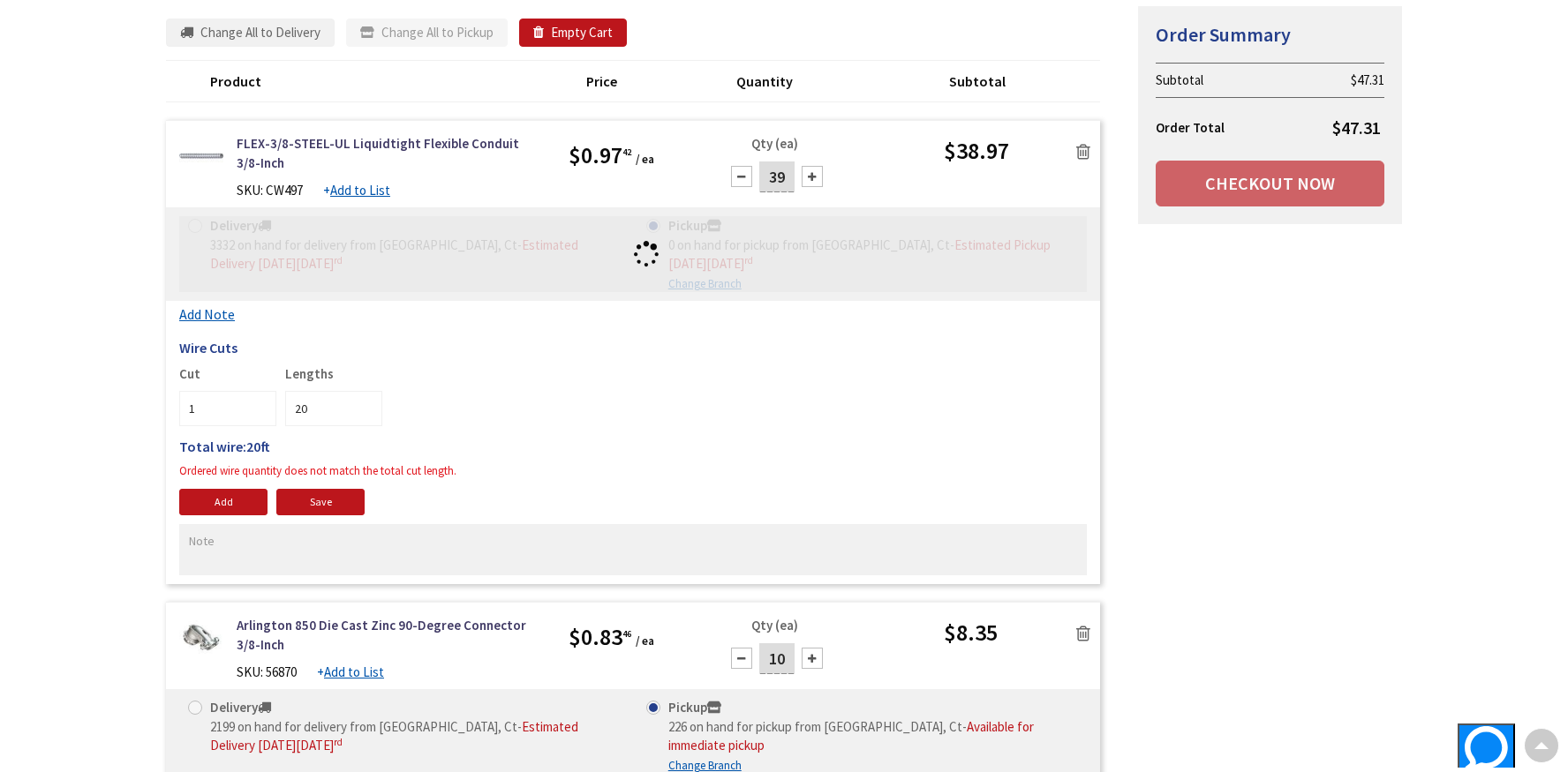
click at [742, 177] on div at bounding box center [742, 177] width 21 height 21
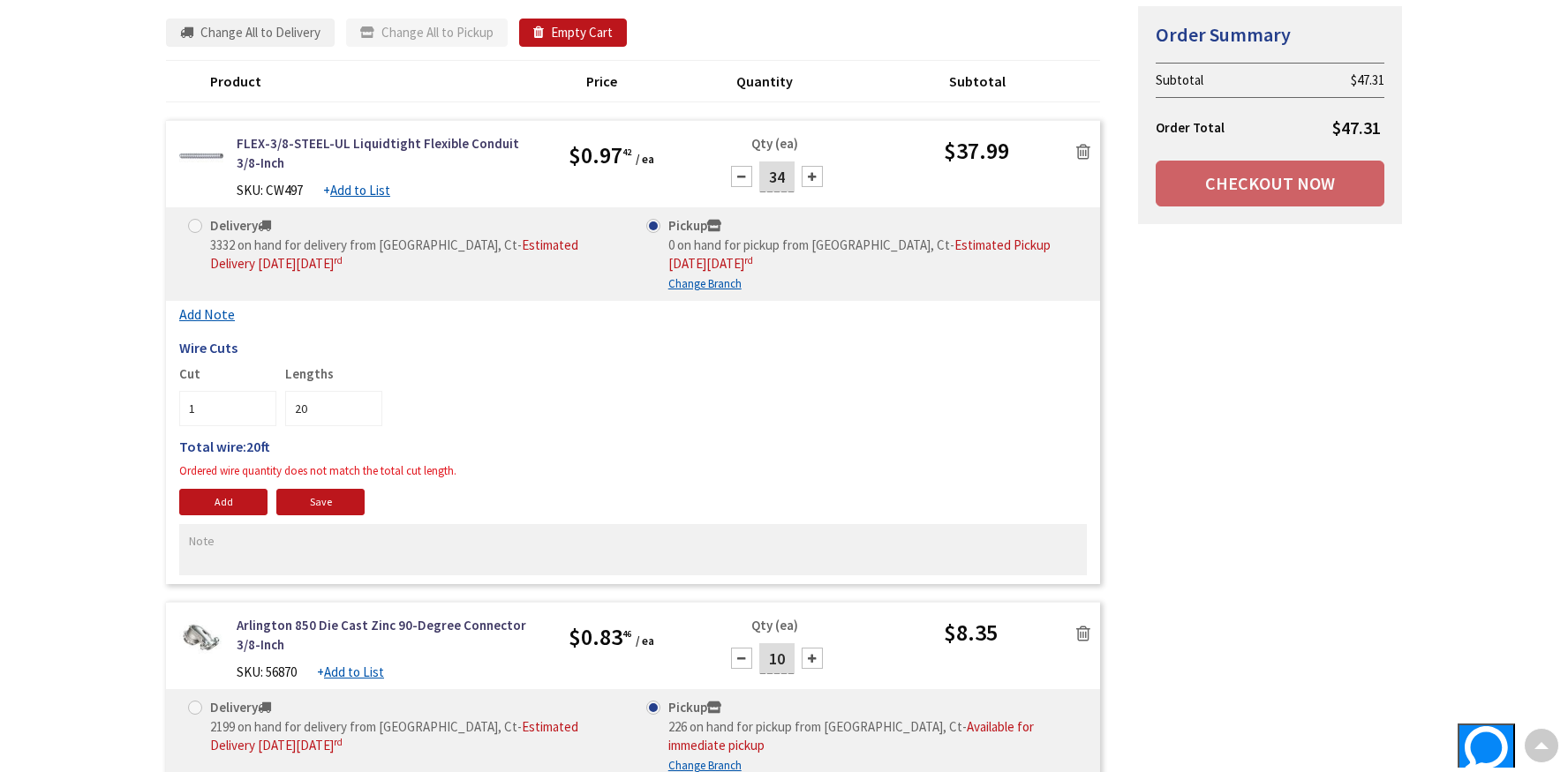
click at [742, 177] on div at bounding box center [742, 177] width 21 height 21
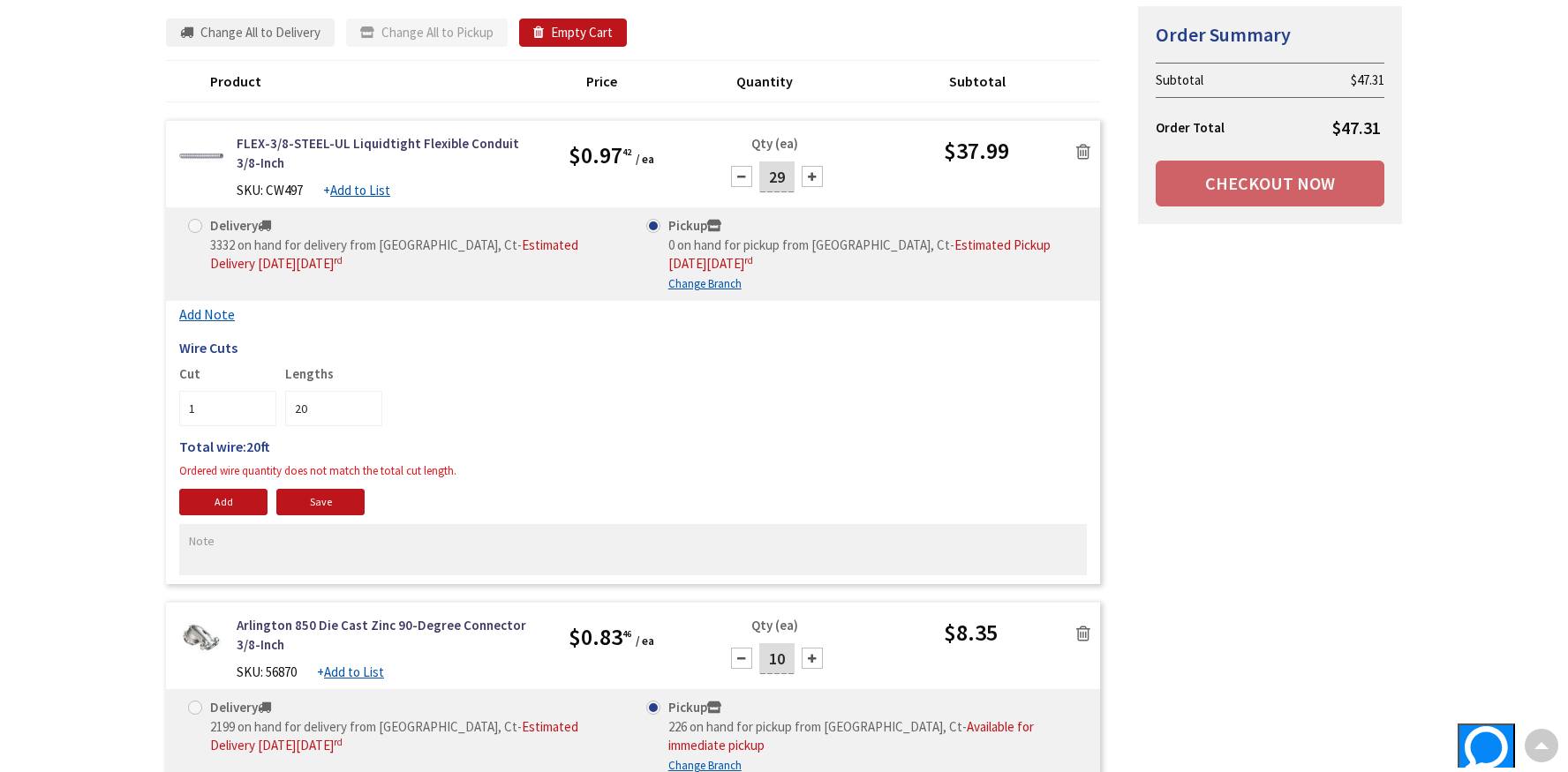
click at [742, 177] on div at bounding box center [742, 177] width 21 height 21
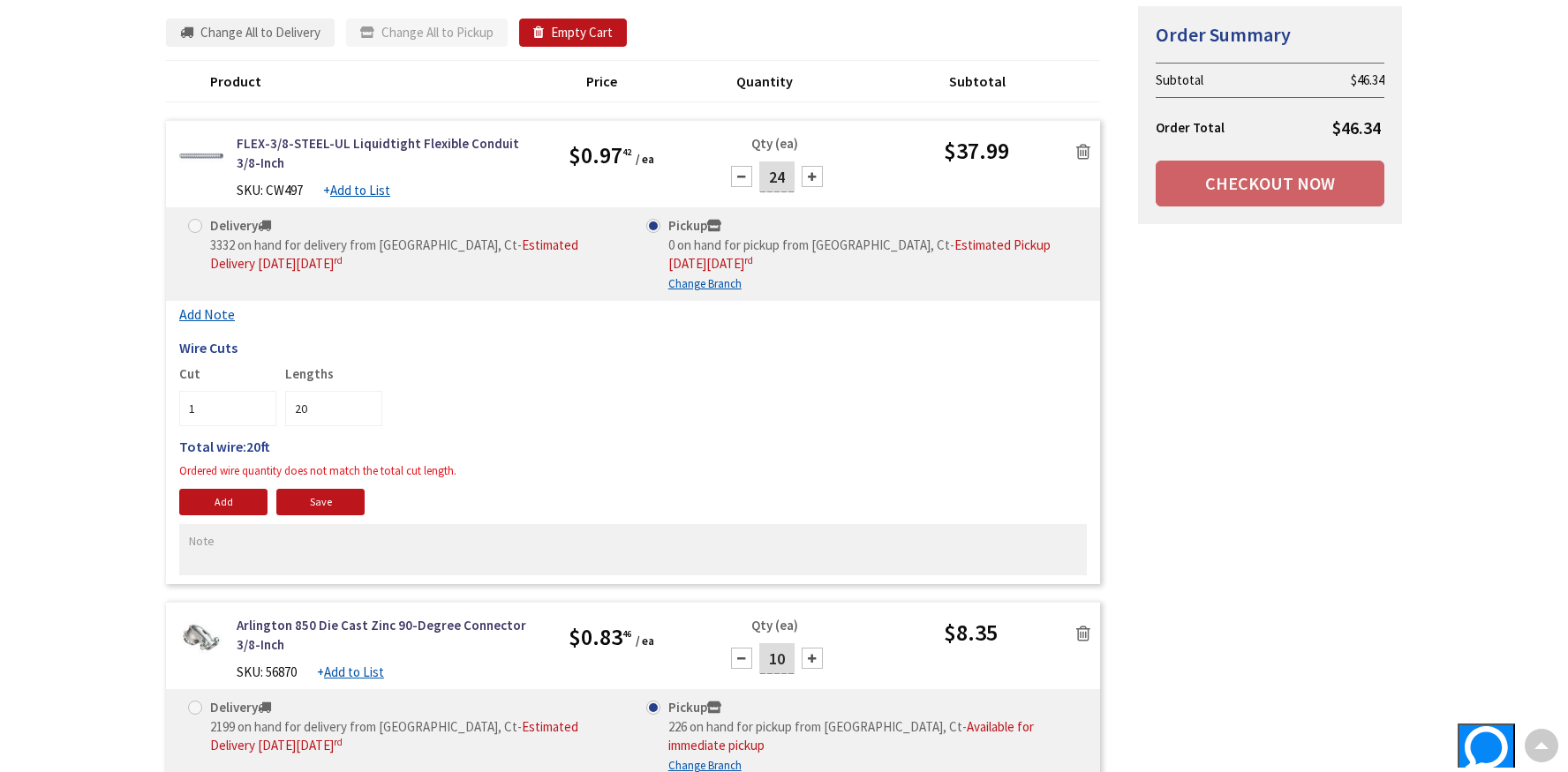
click at [742, 177] on div at bounding box center [742, 177] width 21 height 21
type input "20"
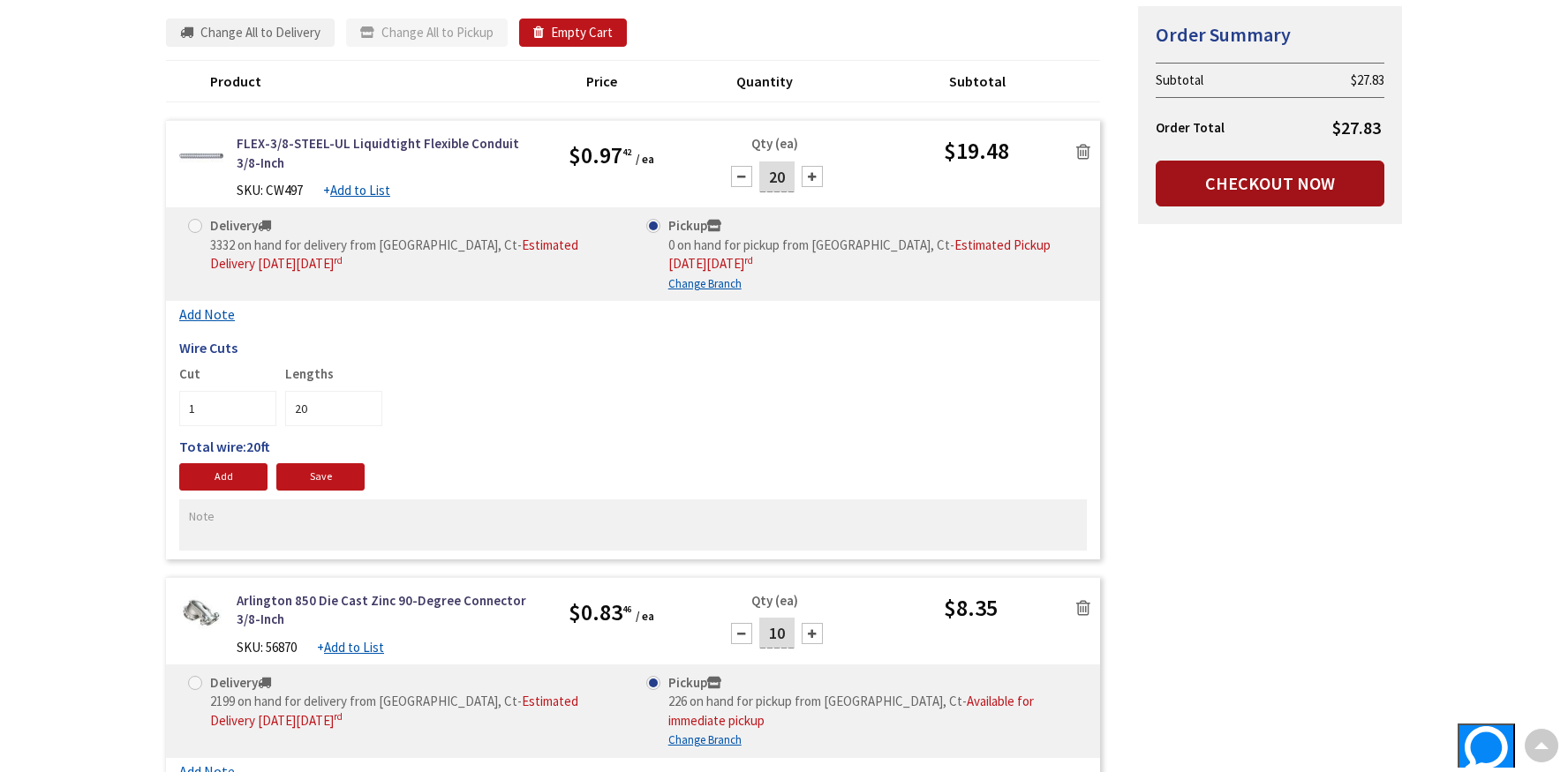
click at [1185, 183] on link "Checkout Now" at bounding box center [1270, 183] width 228 height 46
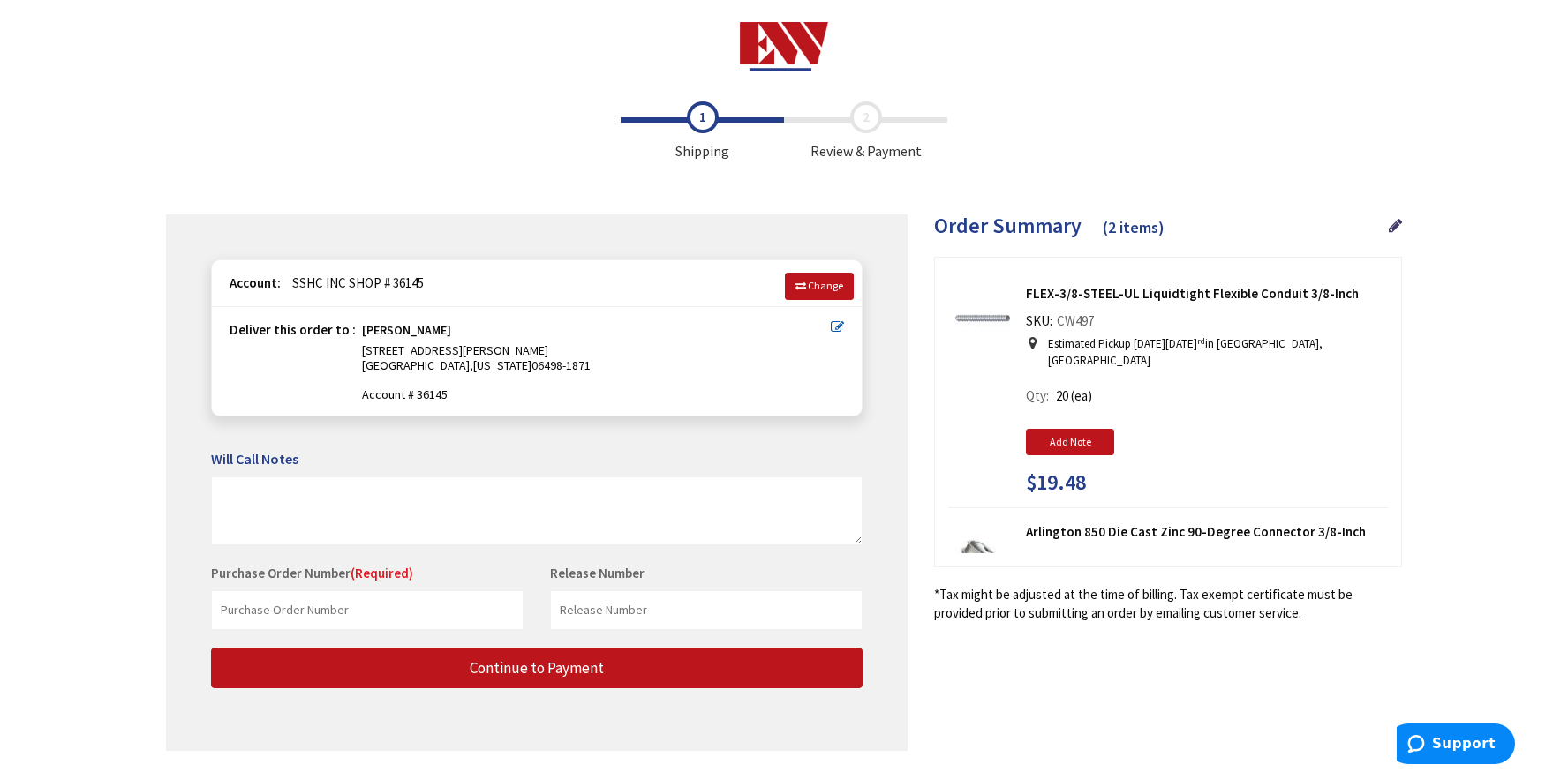
click at [833, 324] on icon at bounding box center [837, 327] width 14 height 14
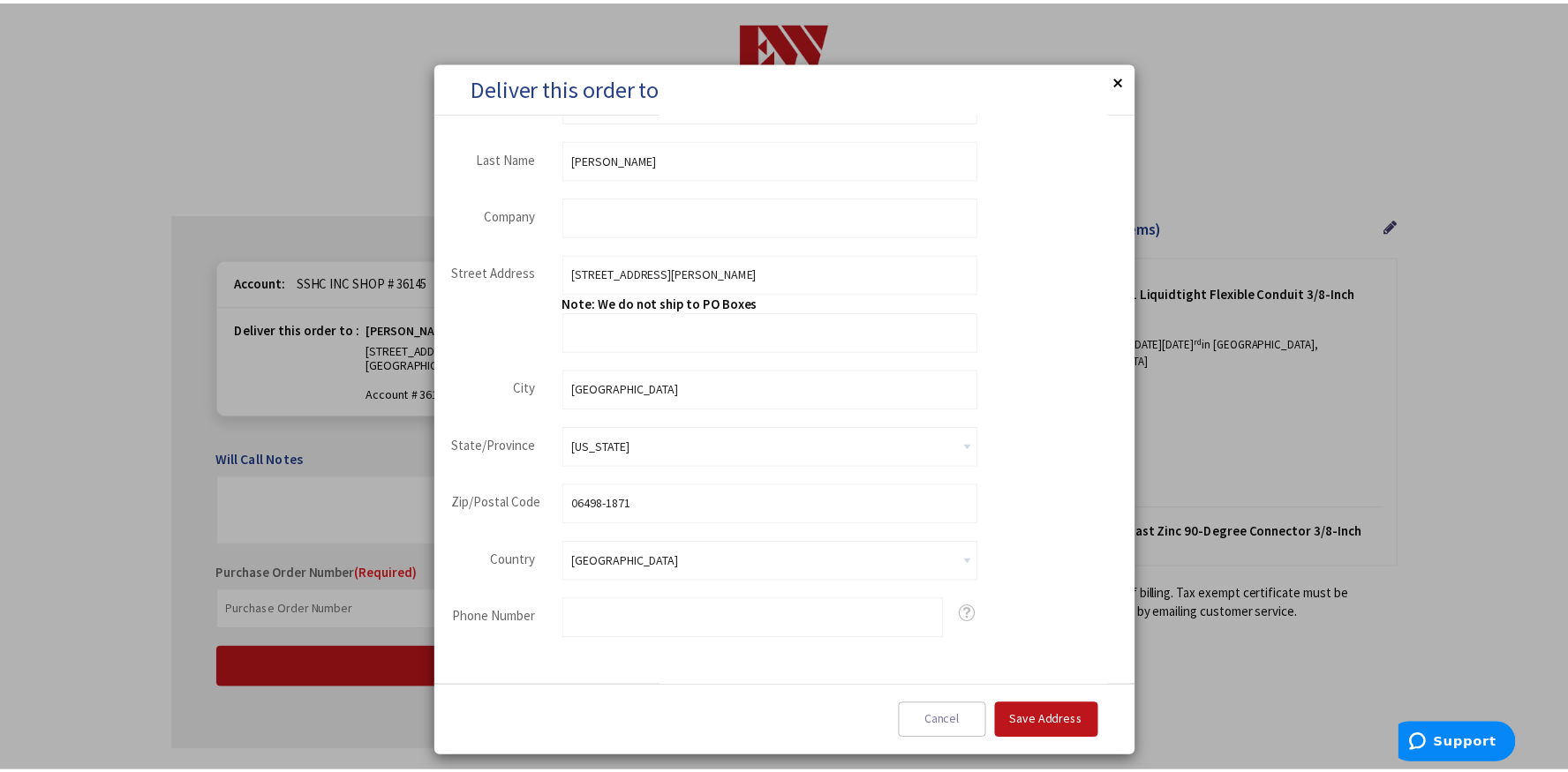
scroll to position [114, 0]
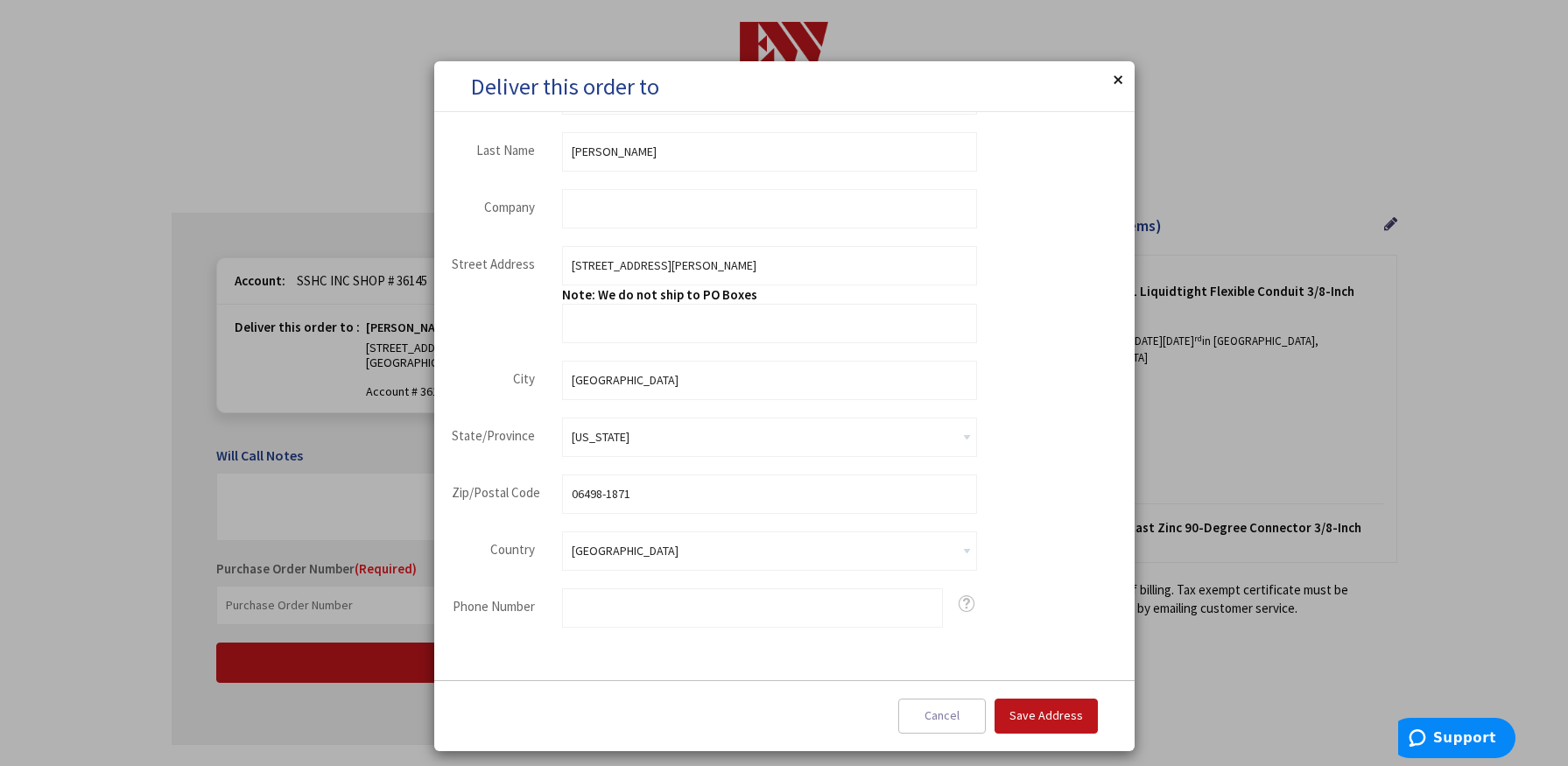
click at [1118, 81] on button "Close" at bounding box center [1117, 79] width 35 height 35
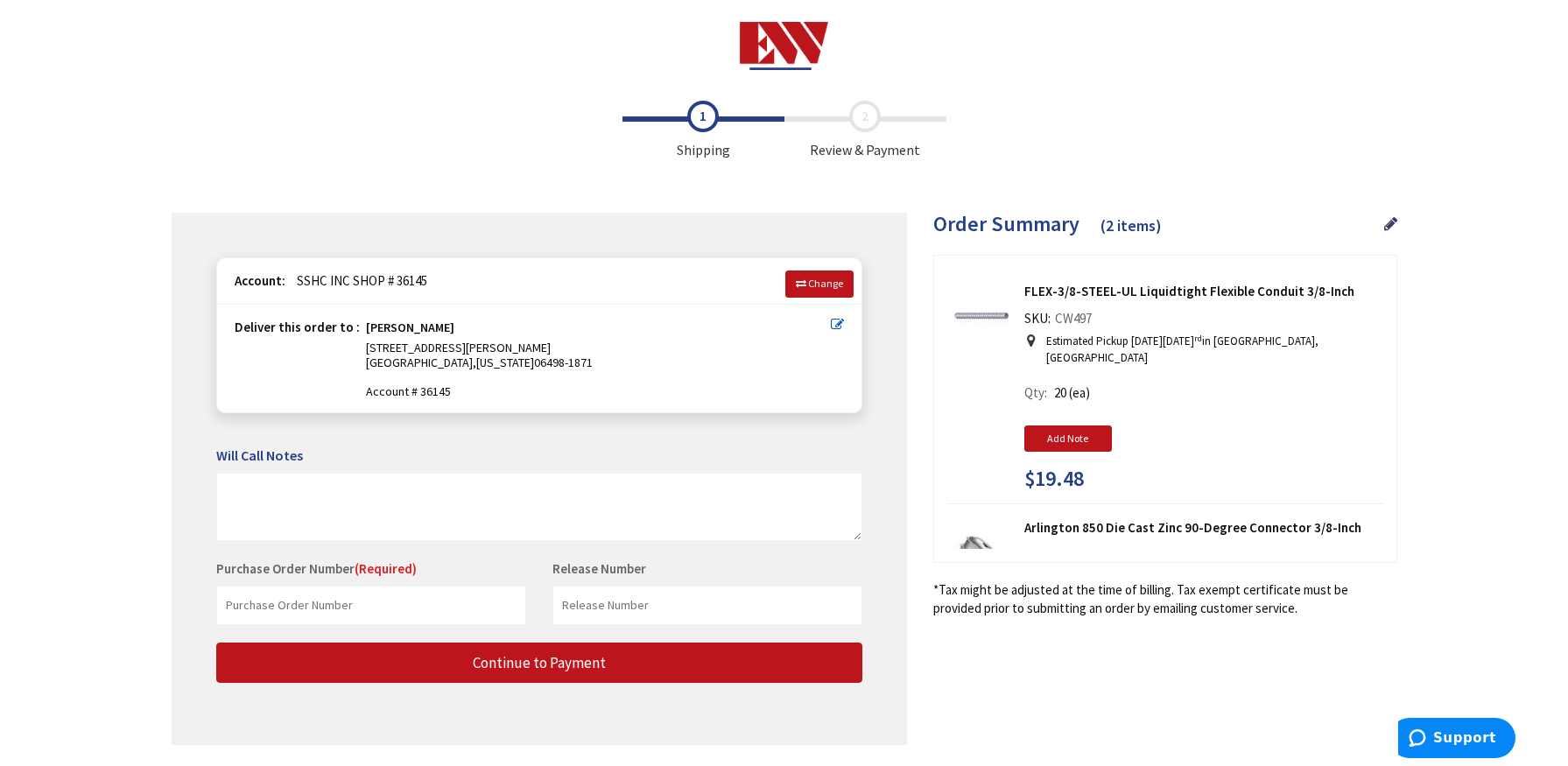
scroll to position [0, 0]
click at [820, 290] on span "Change" at bounding box center [819, 283] width 35 height 13
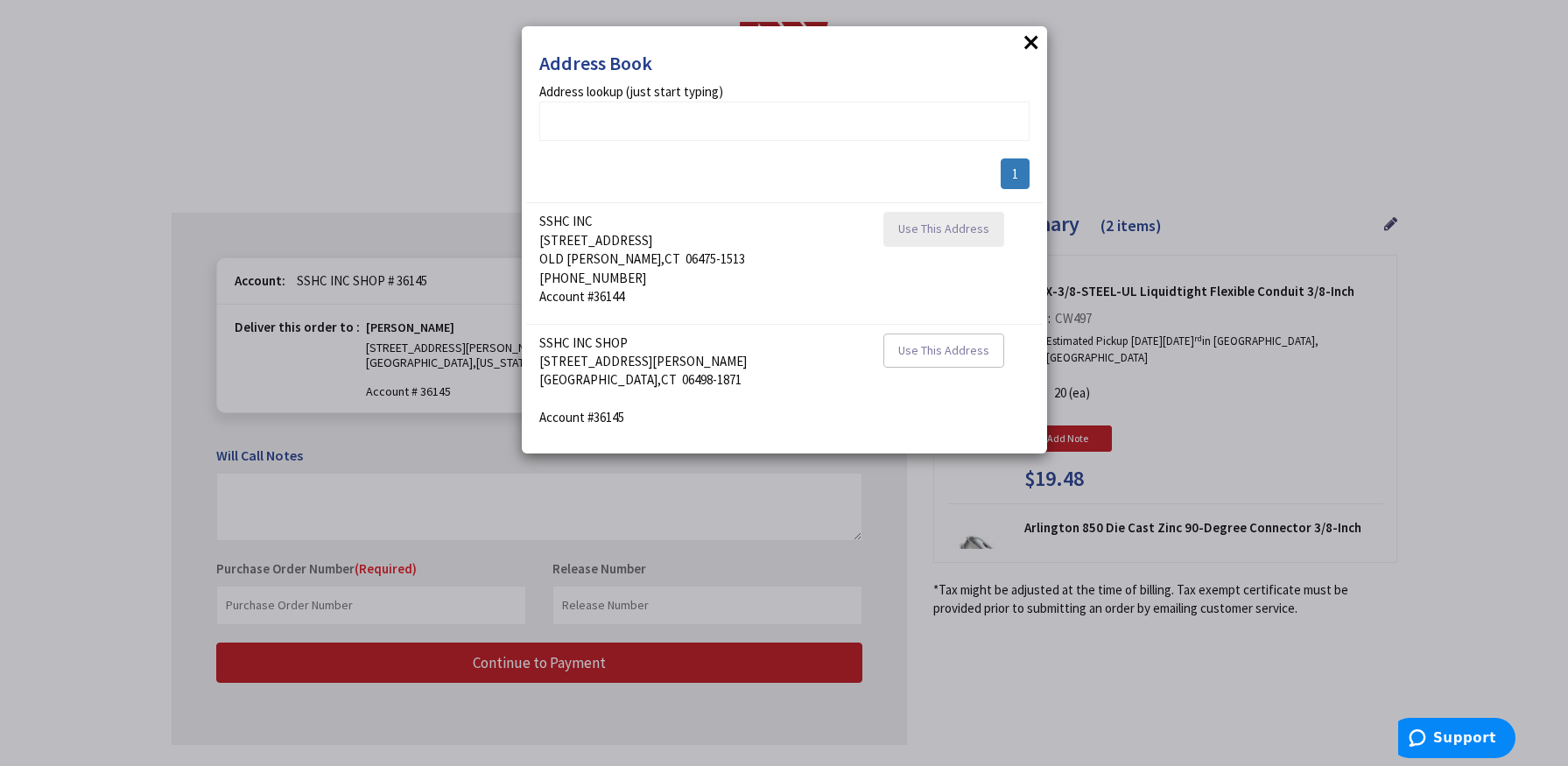
click at [921, 229] on span "Use This Address" at bounding box center [944, 228] width 91 height 15
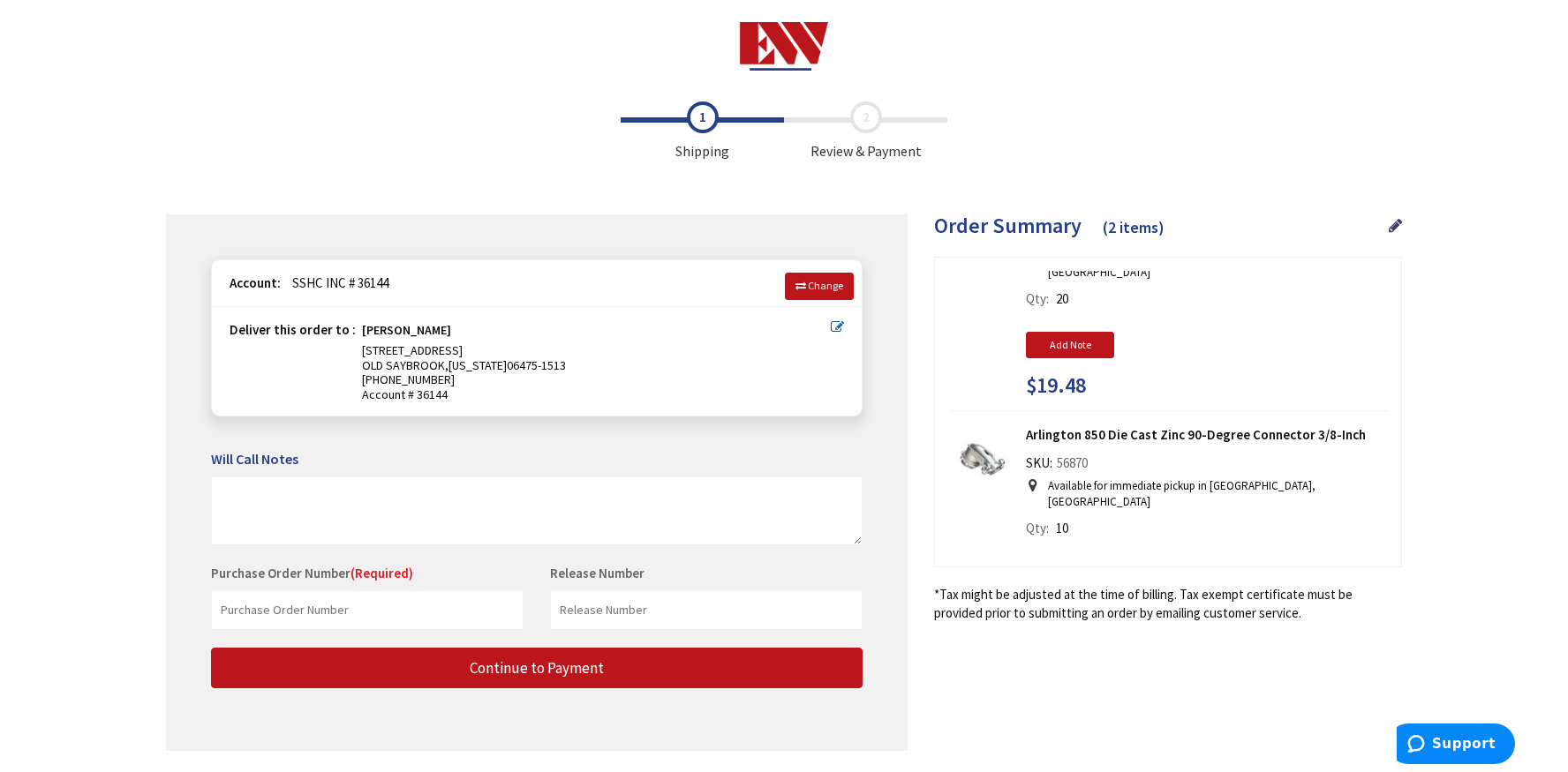
scroll to position [169, 0]
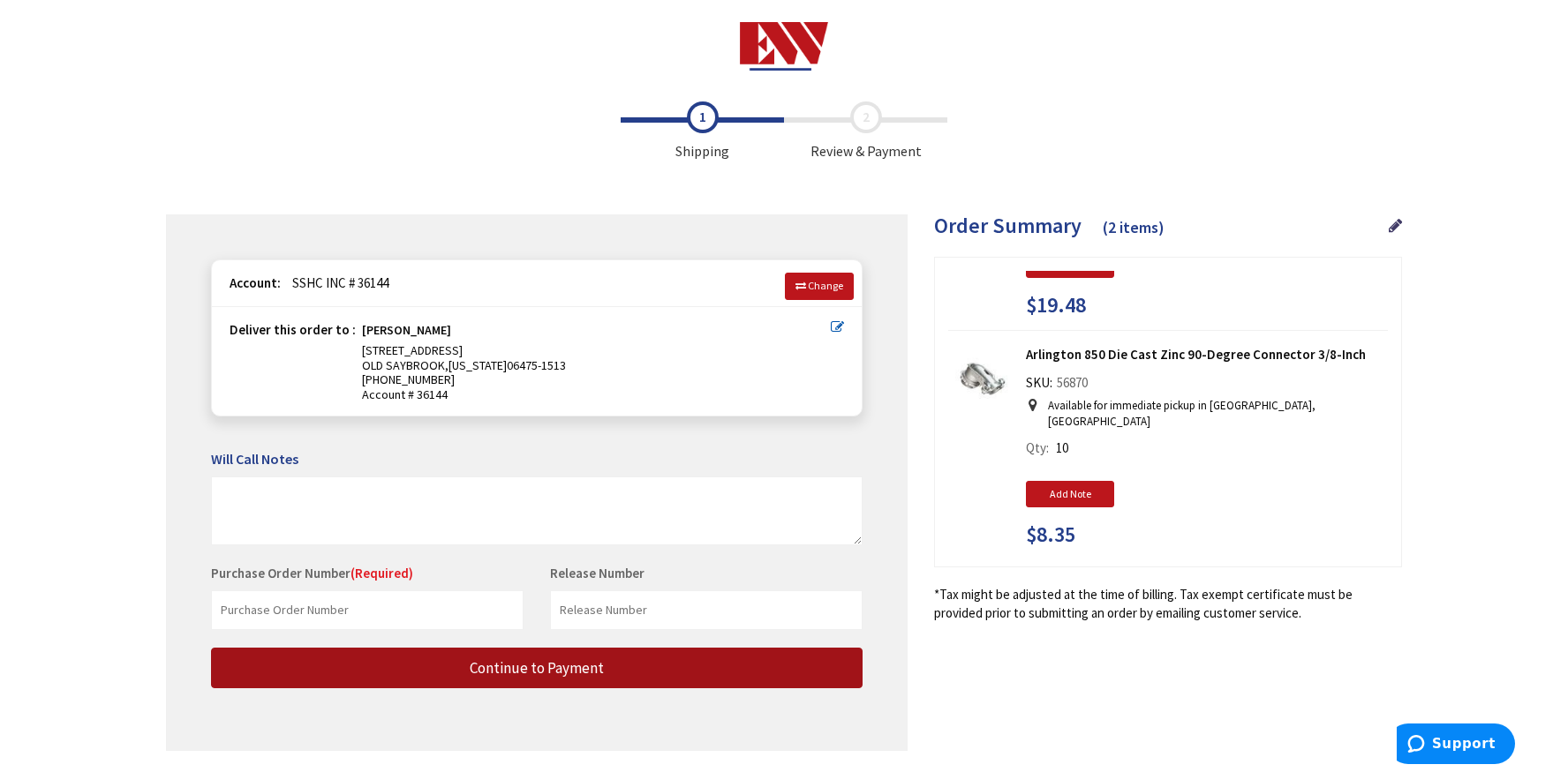
click at [626, 669] on button "Continue to Payment" at bounding box center [536, 668] width 652 height 42
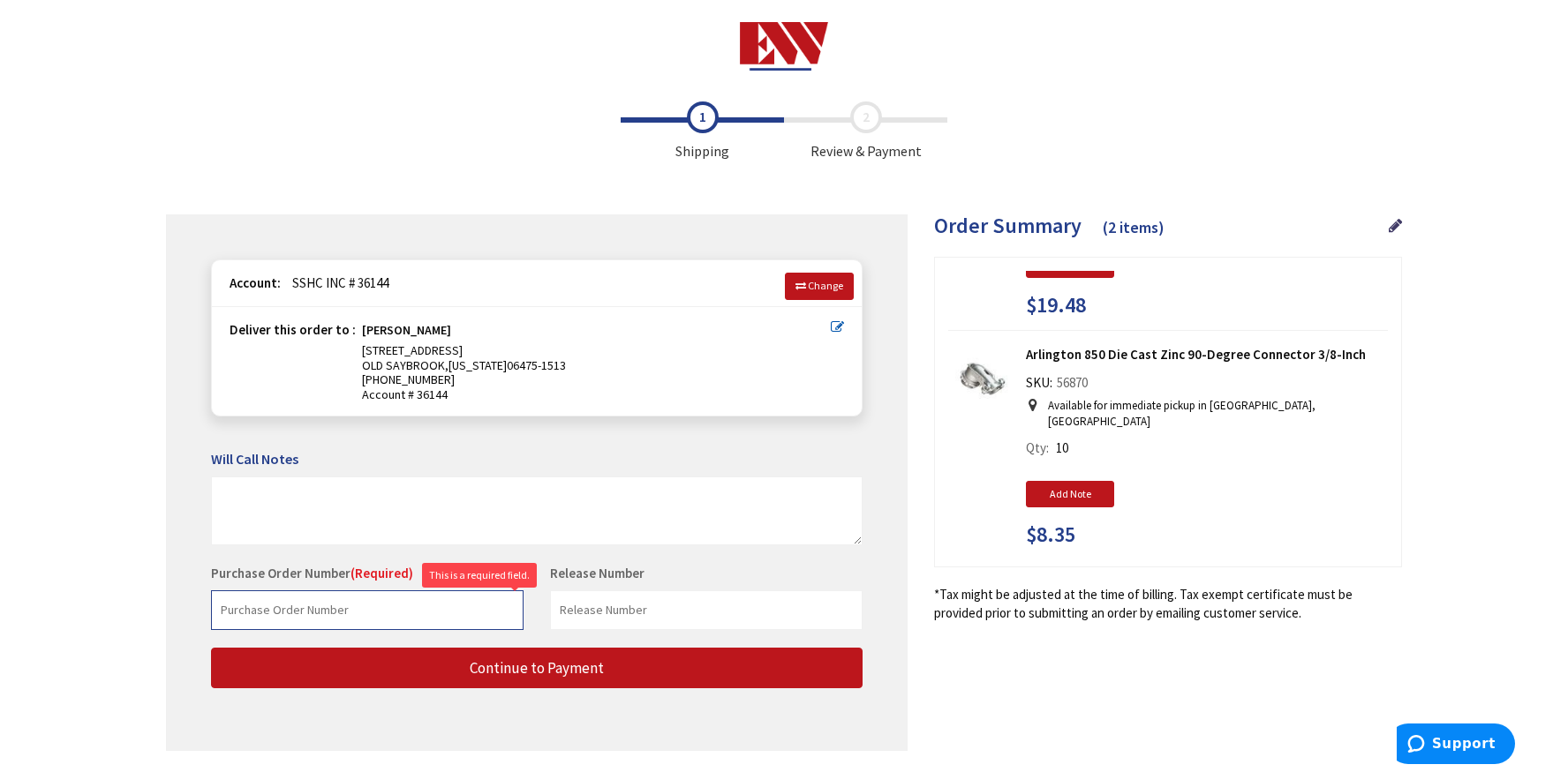
click at [321, 614] on input "text" at bounding box center [367, 610] width 313 height 40
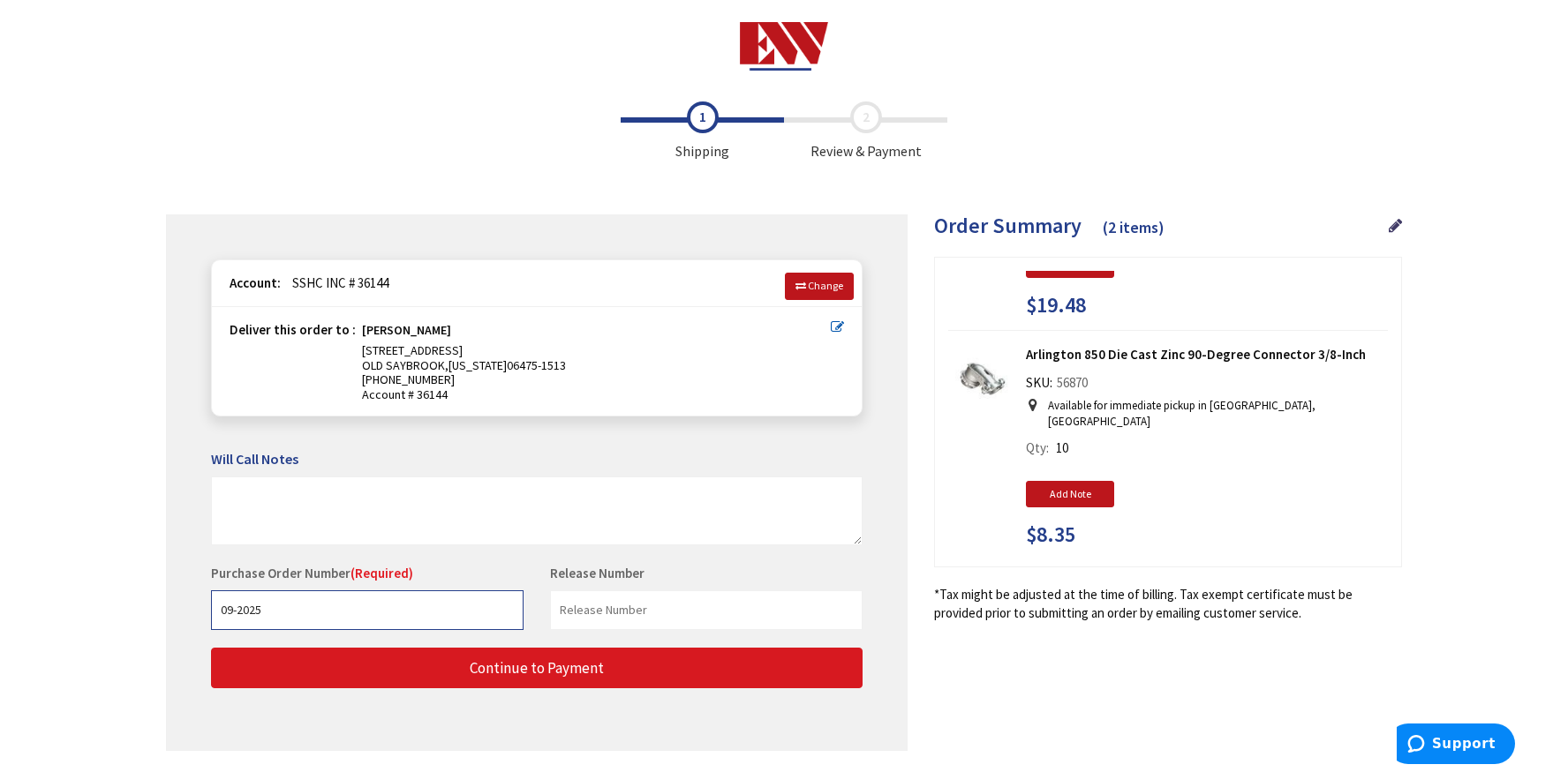
type input "09-2025"
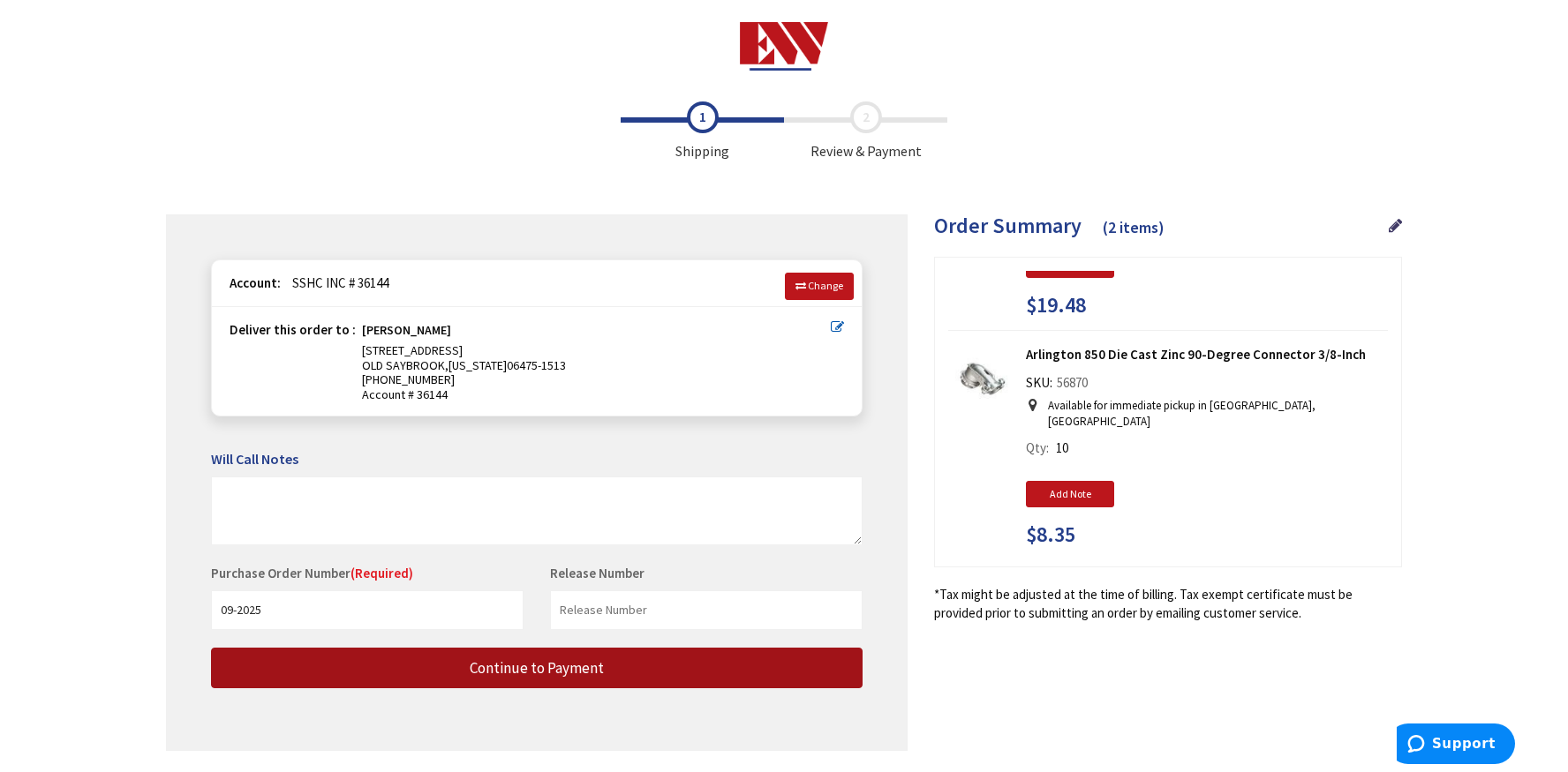
click at [542, 669] on span "Continue to Payment" at bounding box center [537, 668] width 134 height 19
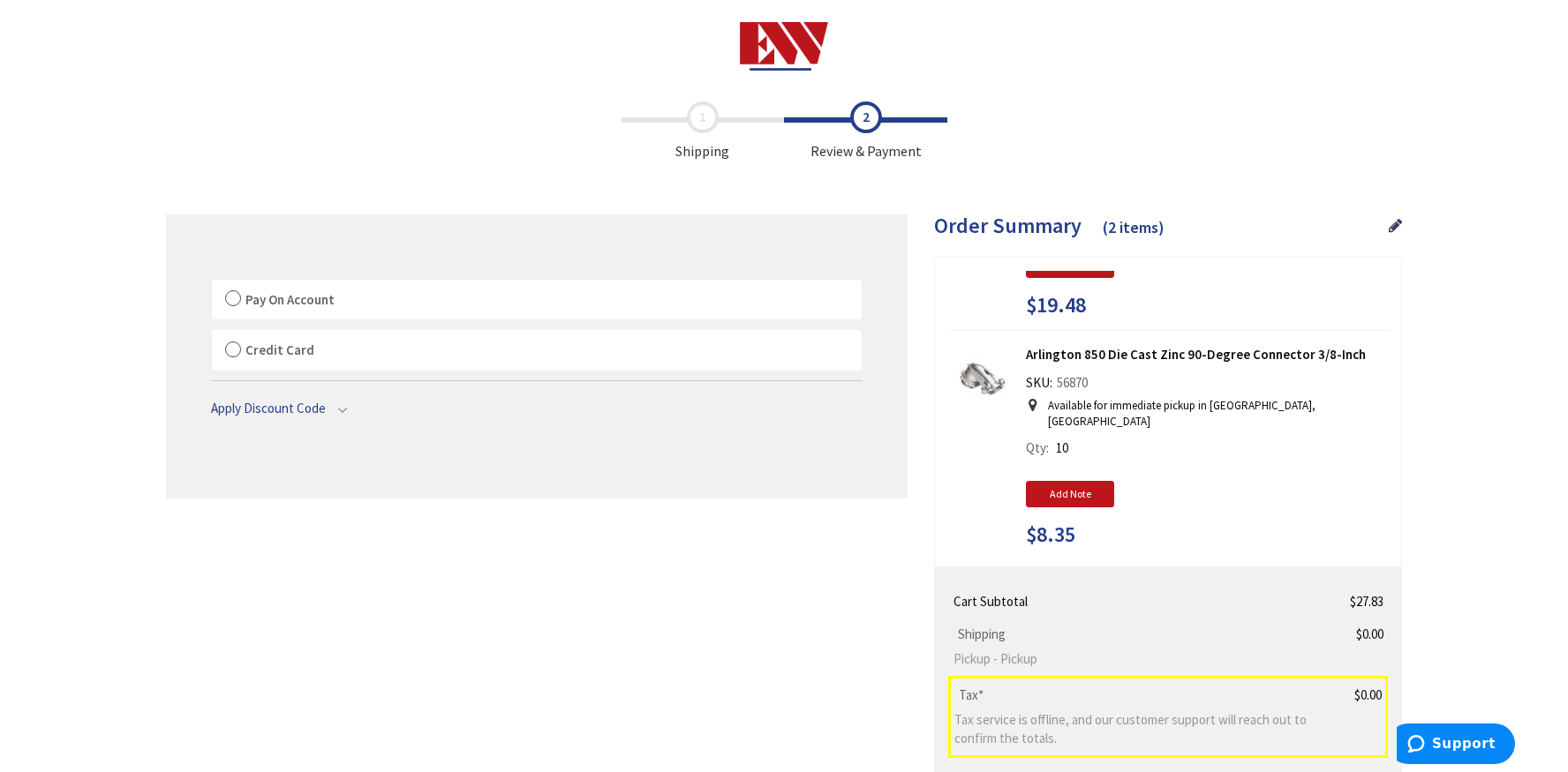
click at [233, 350] on label "Credit Card" at bounding box center [536, 351] width 650 height 41
click at [212, 334] on input "Credit Card" at bounding box center [212, 334] width 0 height 0
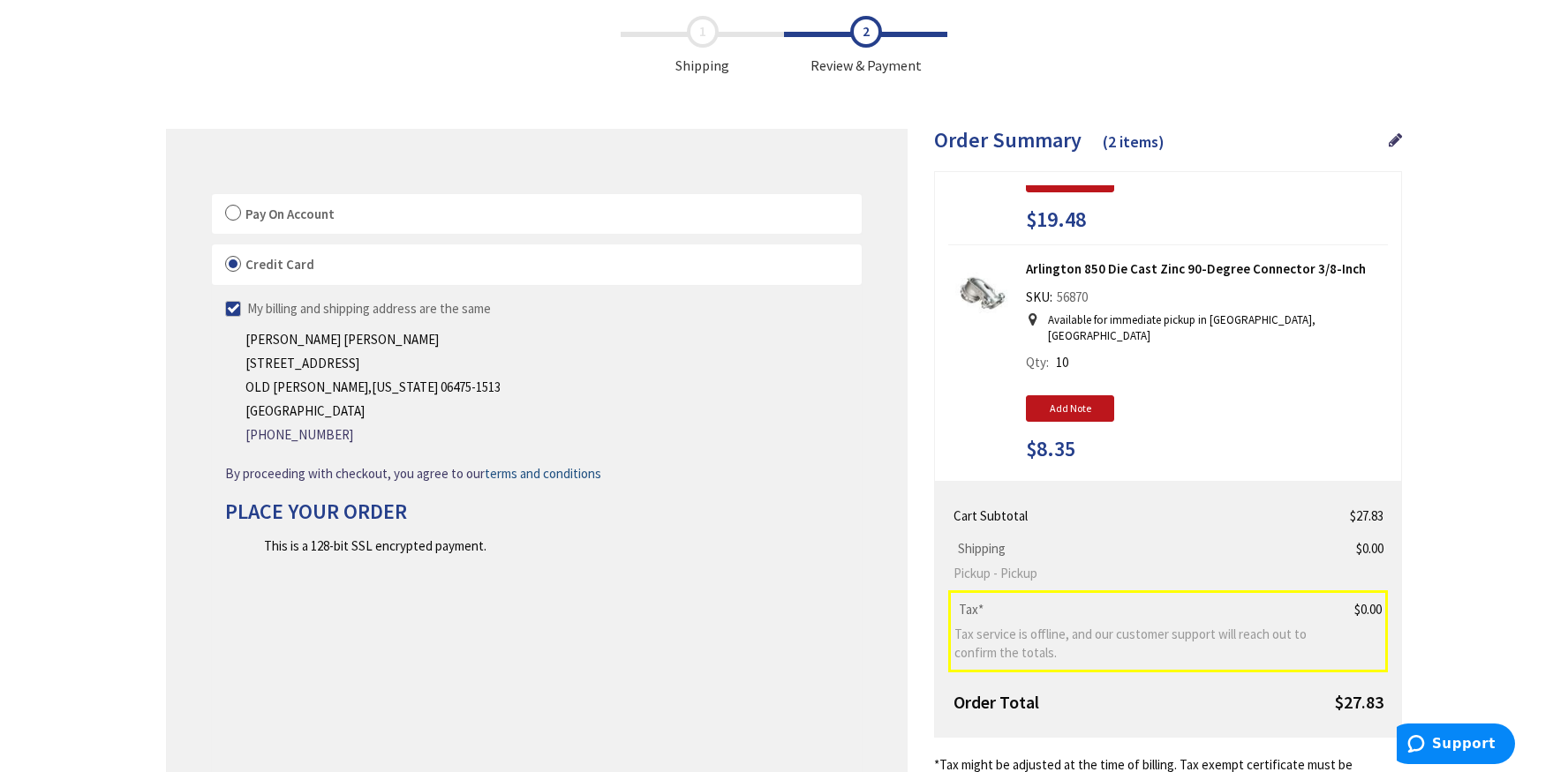
scroll to position [88, 0]
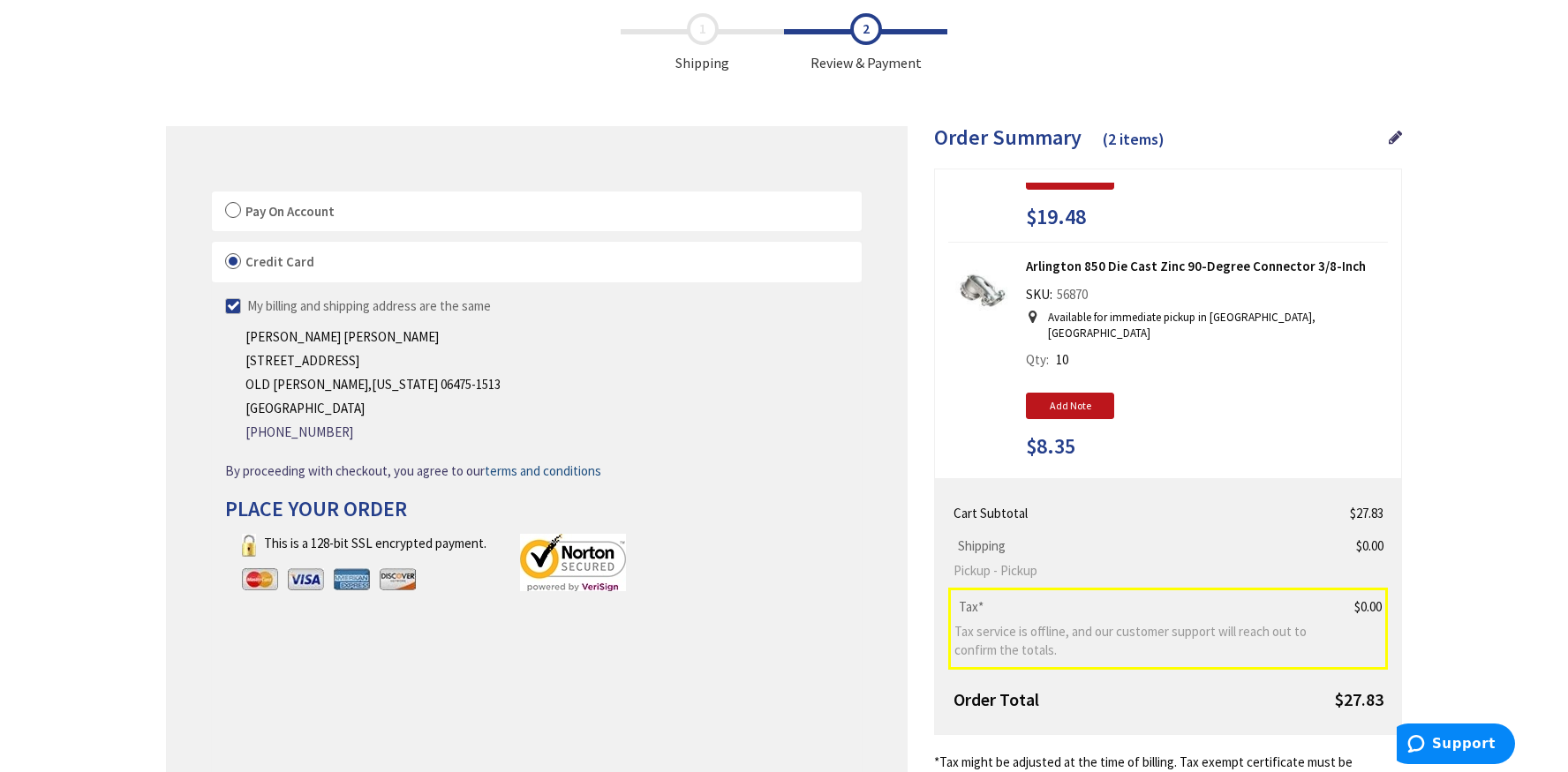
click at [234, 308] on label "My billing and shipping address are the same" at bounding box center [358, 305] width 266 height 18
click at [219, 308] on input "My billing and shipping address are the same" at bounding box center [214, 306] width 12 height 12
checkbox input "false"
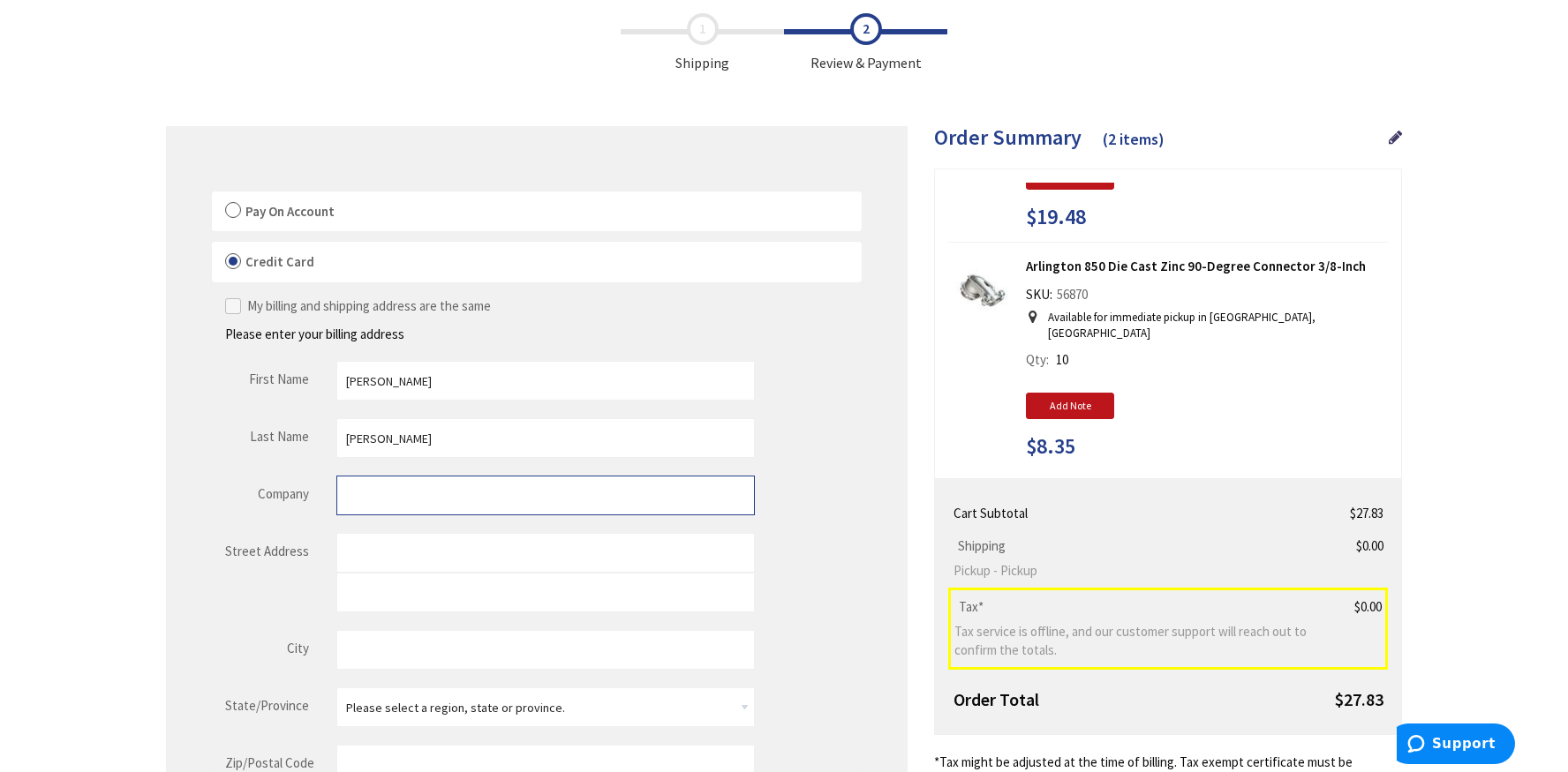
click at [369, 494] on input "Company" at bounding box center [545, 495] width 419 height 40
type input "SSHC, Inc."
click at [367, 558] on input "Street Address: Line 1" at bounding box center [545, 553] width 419 height 40
type input "[STREET_ADDRESS][PERSON_NAME]"
click at [362, 644] on input "City" at bounding box center [545, 650] width 419 height 40
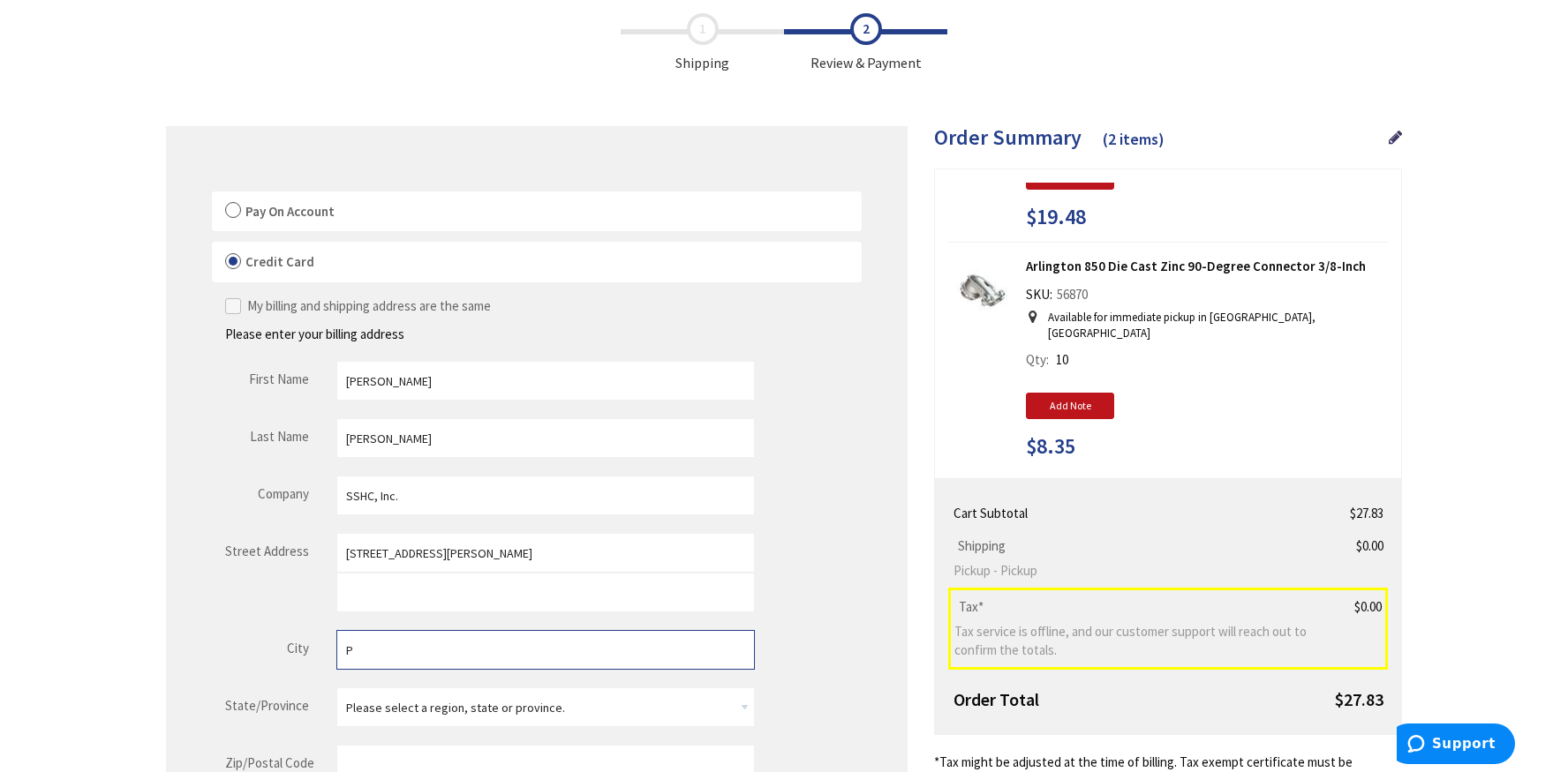
type input "[GEOGRAPHIC_DATA]"
click at [446, 711] on select "Please select a region, state or province. [US_STATE] [US_STATE] [US_STATE] [US…" at bounding box center [545, 707] width 419 height 40
select select "14"
click at [336, 688] on select "Please select a region, state or province. [US_STATE] [US_STATE] [US_STATE] [US…" at bounding box center [545, 707] width 419 height 40
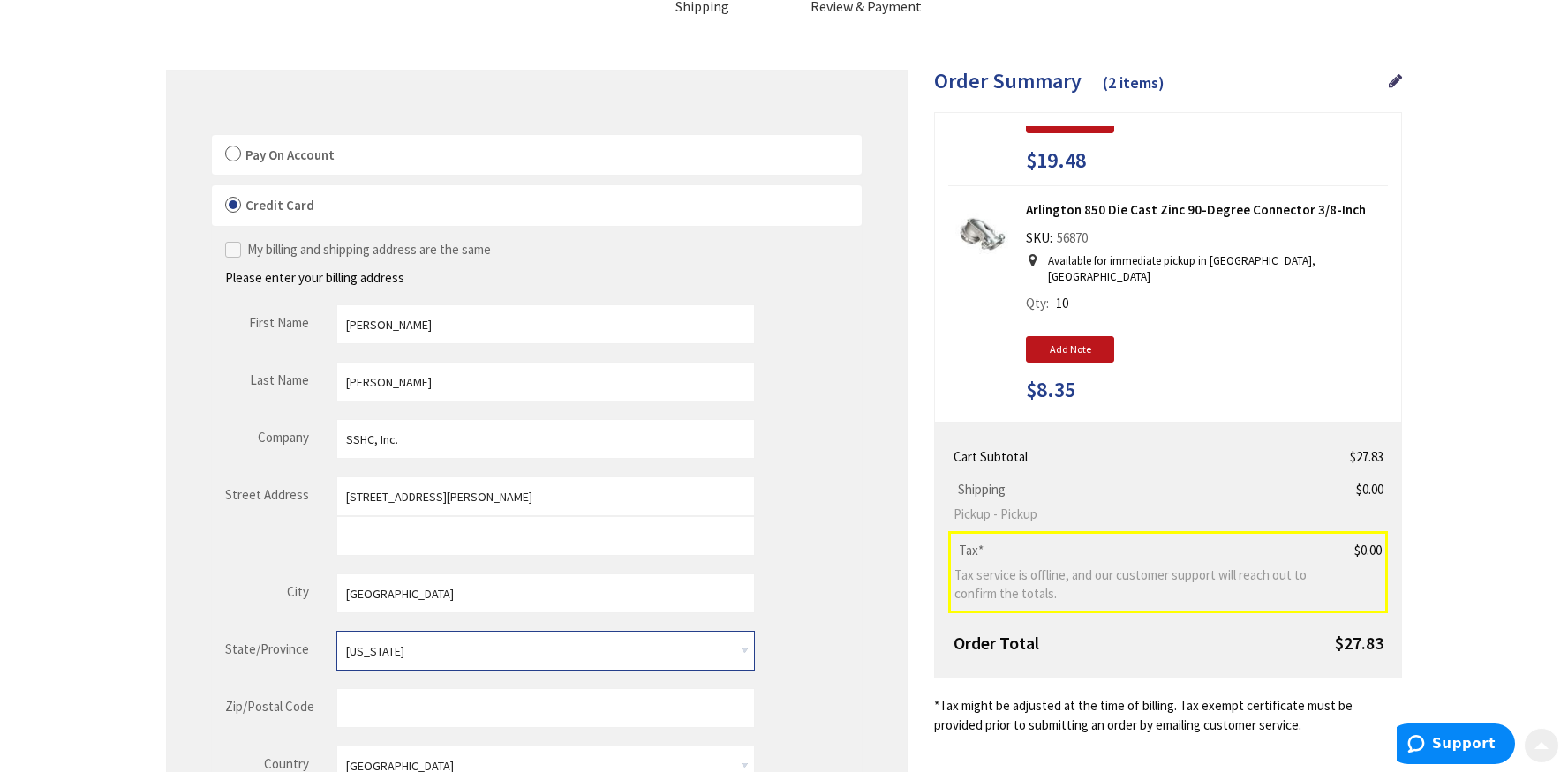
scroll to position [353, 0]
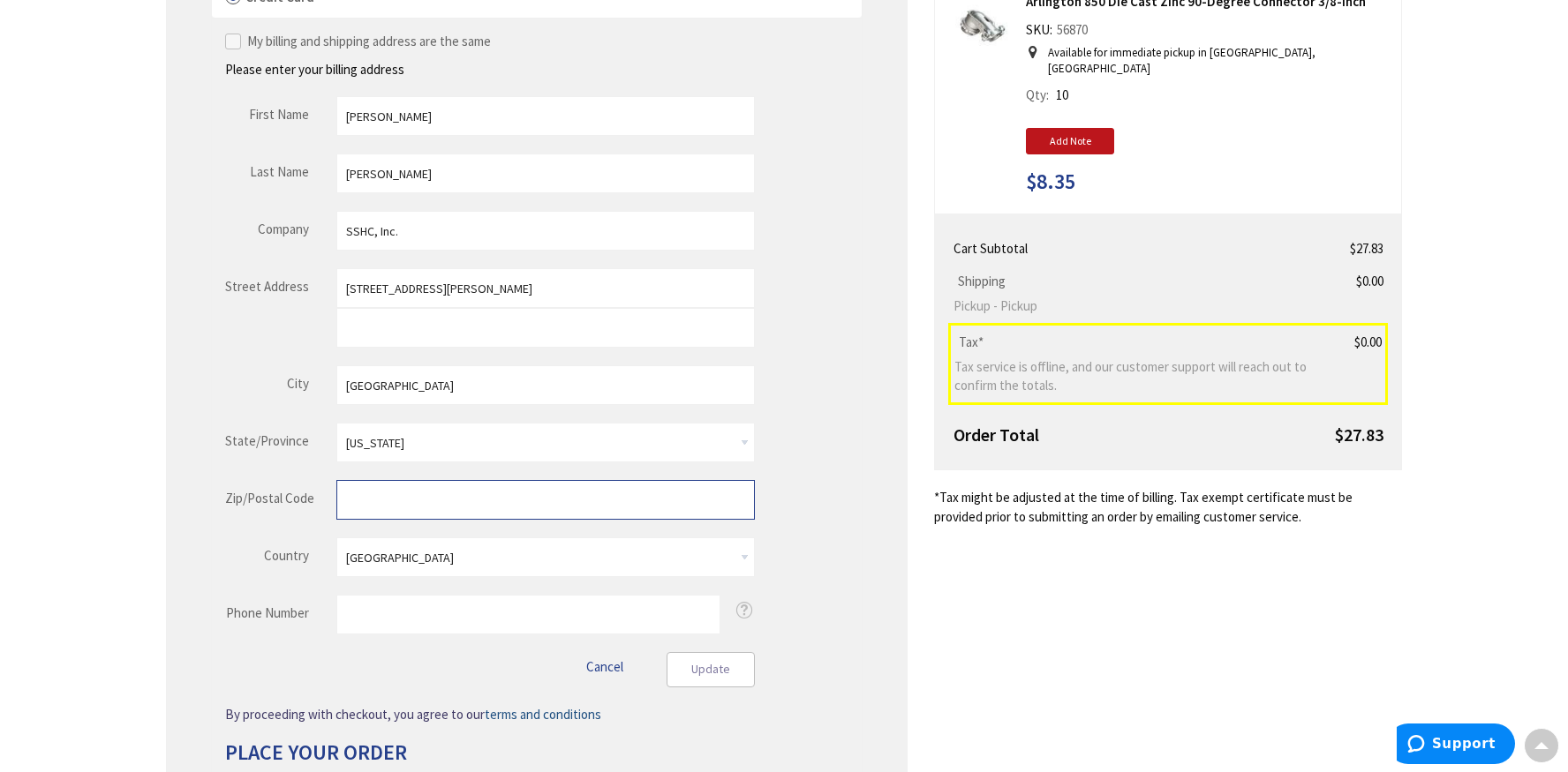
click at [365, 511] on input "Zip/Postal Code" at bounding box center [545, 499] width 419 height 40
type input "06062"
click at [366, 622] on input "Phone Number" at bounding box center [528, 615] width 384 height 40
type input "8603995434"
click at [443, 661] on div "Update Cancel" at bounding box center [490, 670] width 529 height 35
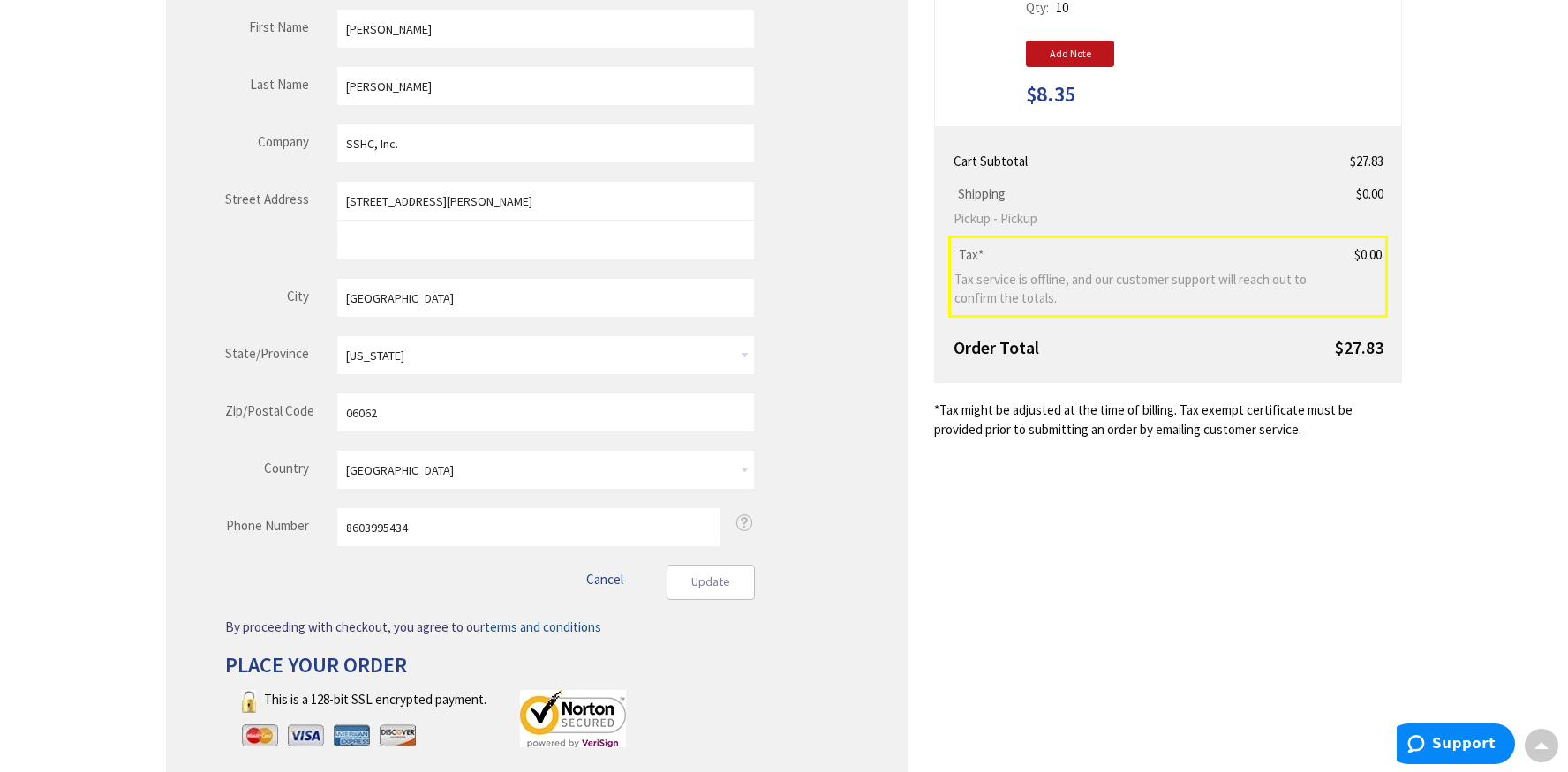
scroll to position [441, 0]
click at [699, 587] on span "Update" at bounding box center [711, 581] width 39 height 16
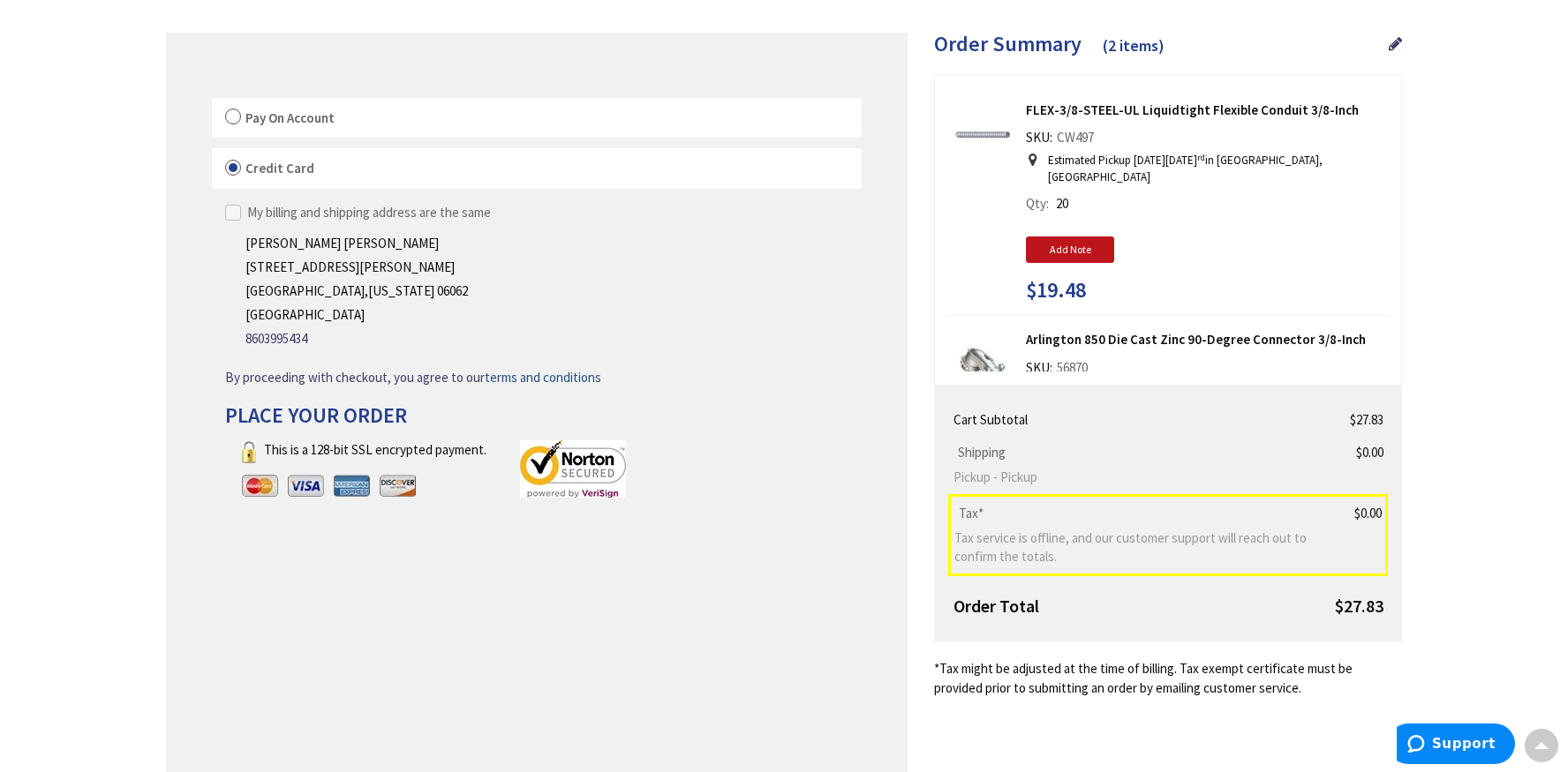
scroll to position [0, 0]
click at [1053, 256] on input "Add Note" at bounding box center [1070, 251] width 88 height 26
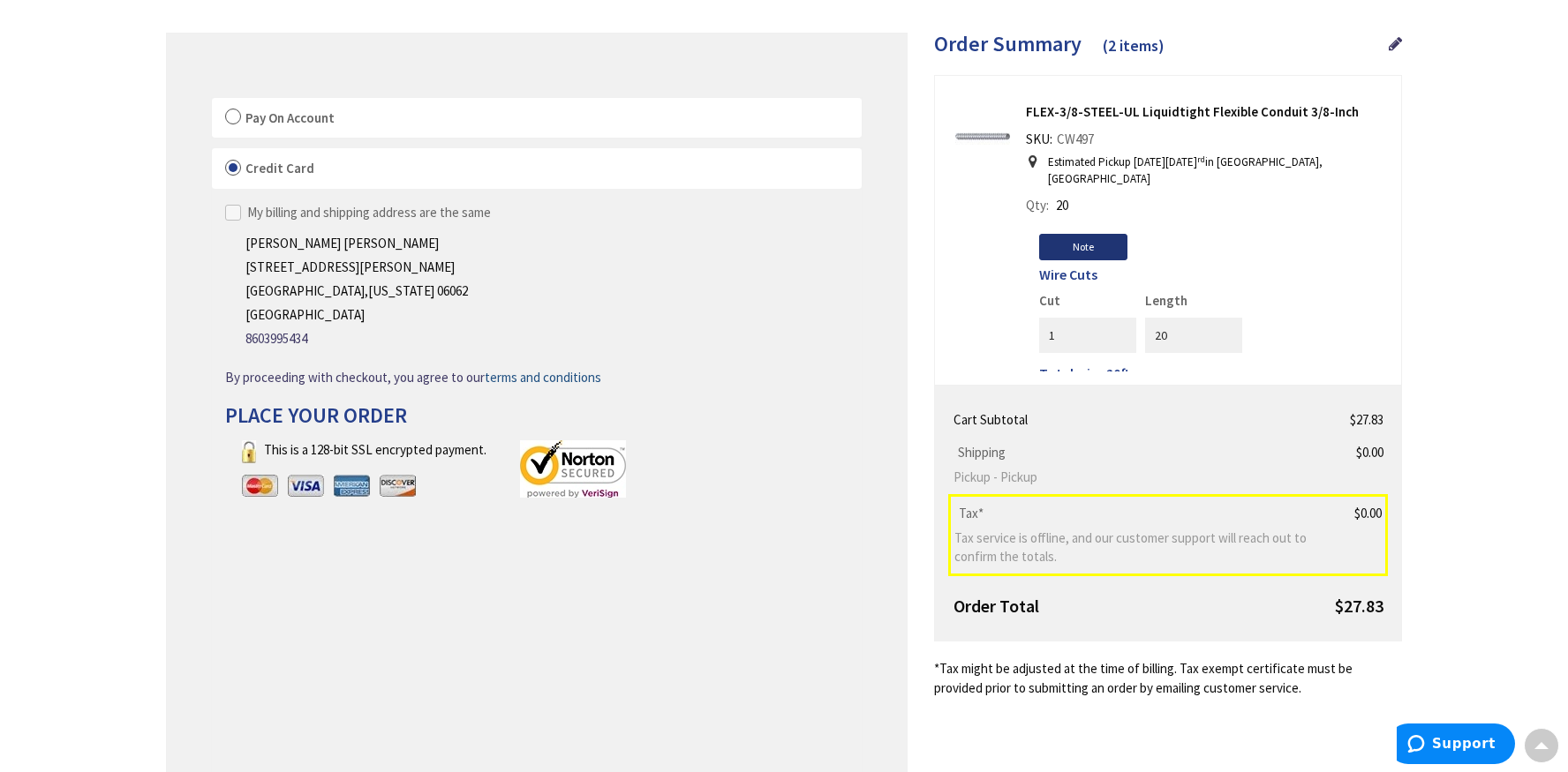
click at [1069, 249] on input "Note" at bounding box center [1083, 247] width 88 height 26
click at [1071, 257] on input "Note" at bounding box center [1083, 247] width 88 height 26
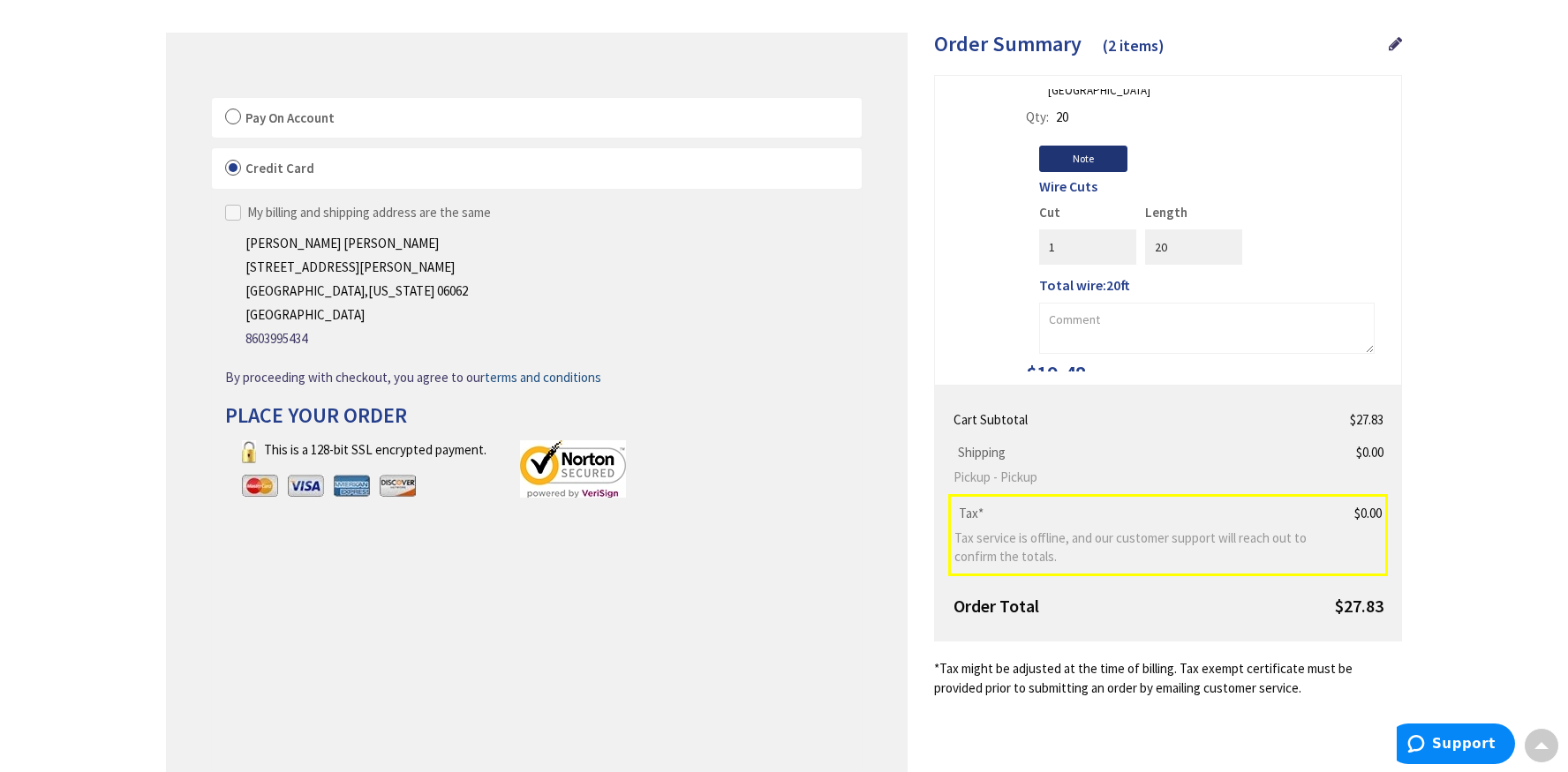
scroll to position [177, 0]
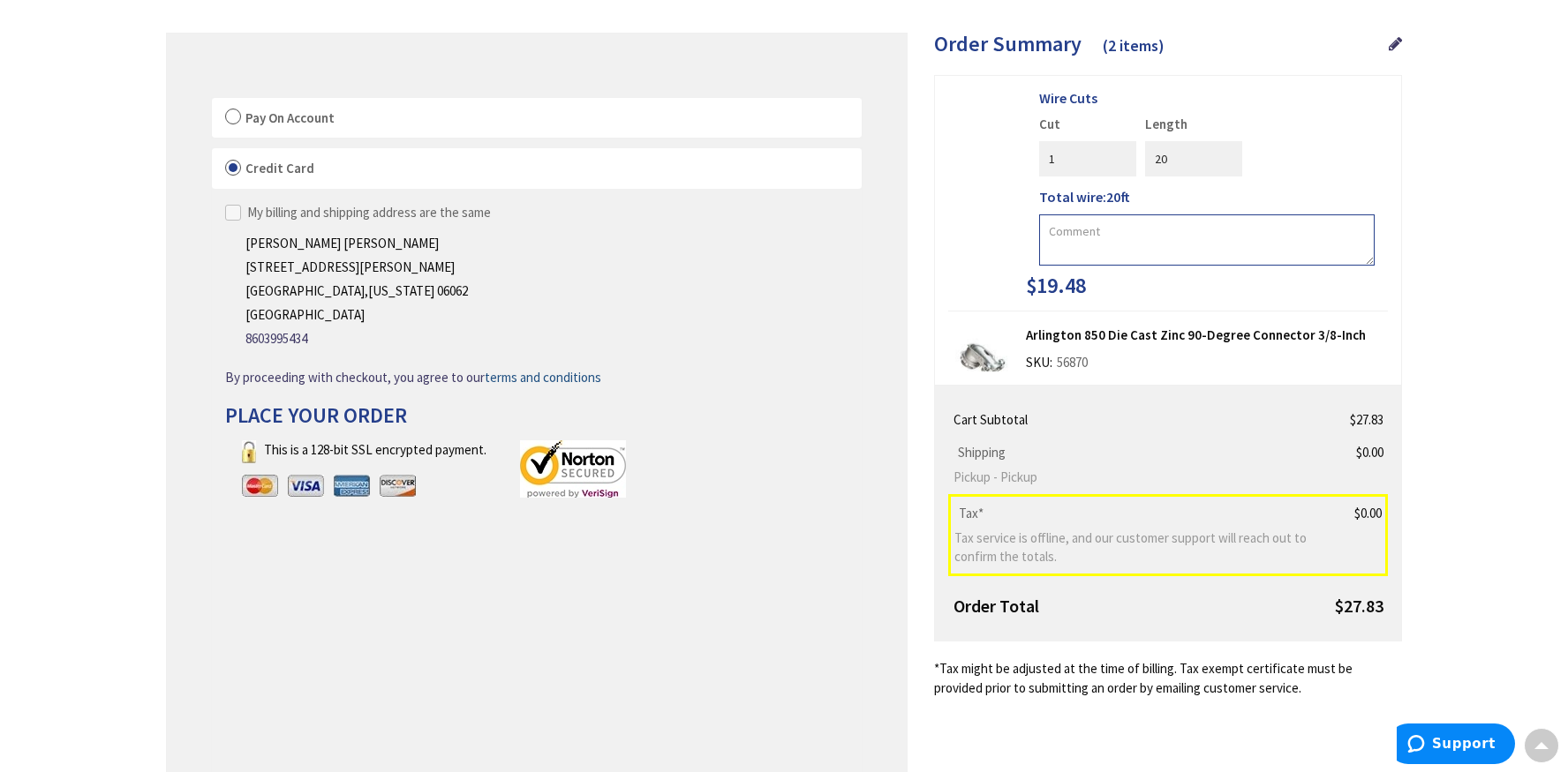
click at [1053, 236] on textarea at bounding box center [1207, 240] width 335 height 51
click at [1204, 229] on textarea "We'll pickup this item from the branch in Old Saybrook" at bounding box center [1207, 240] width 335 height 51
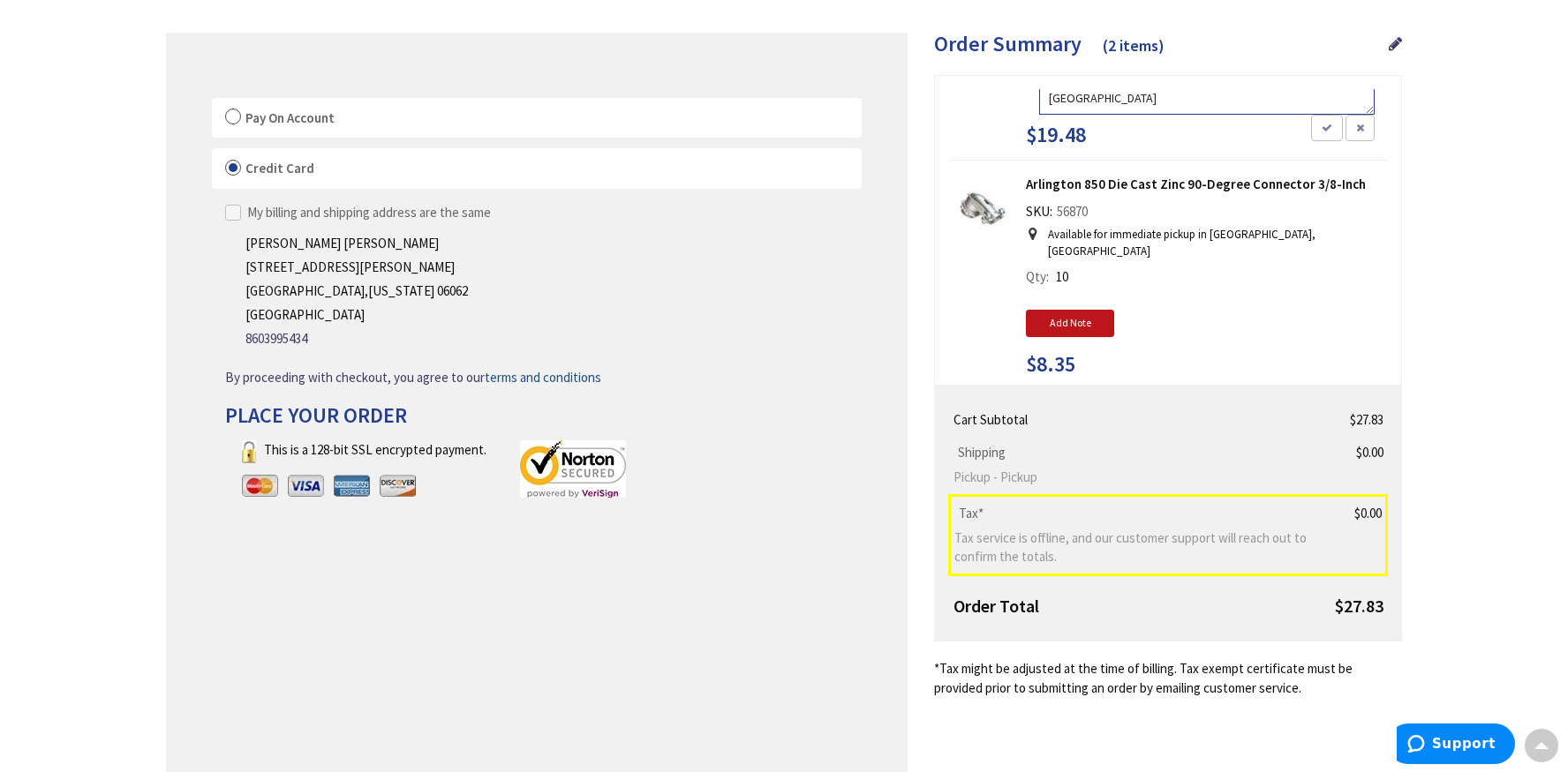
scroll to position [339, 0]
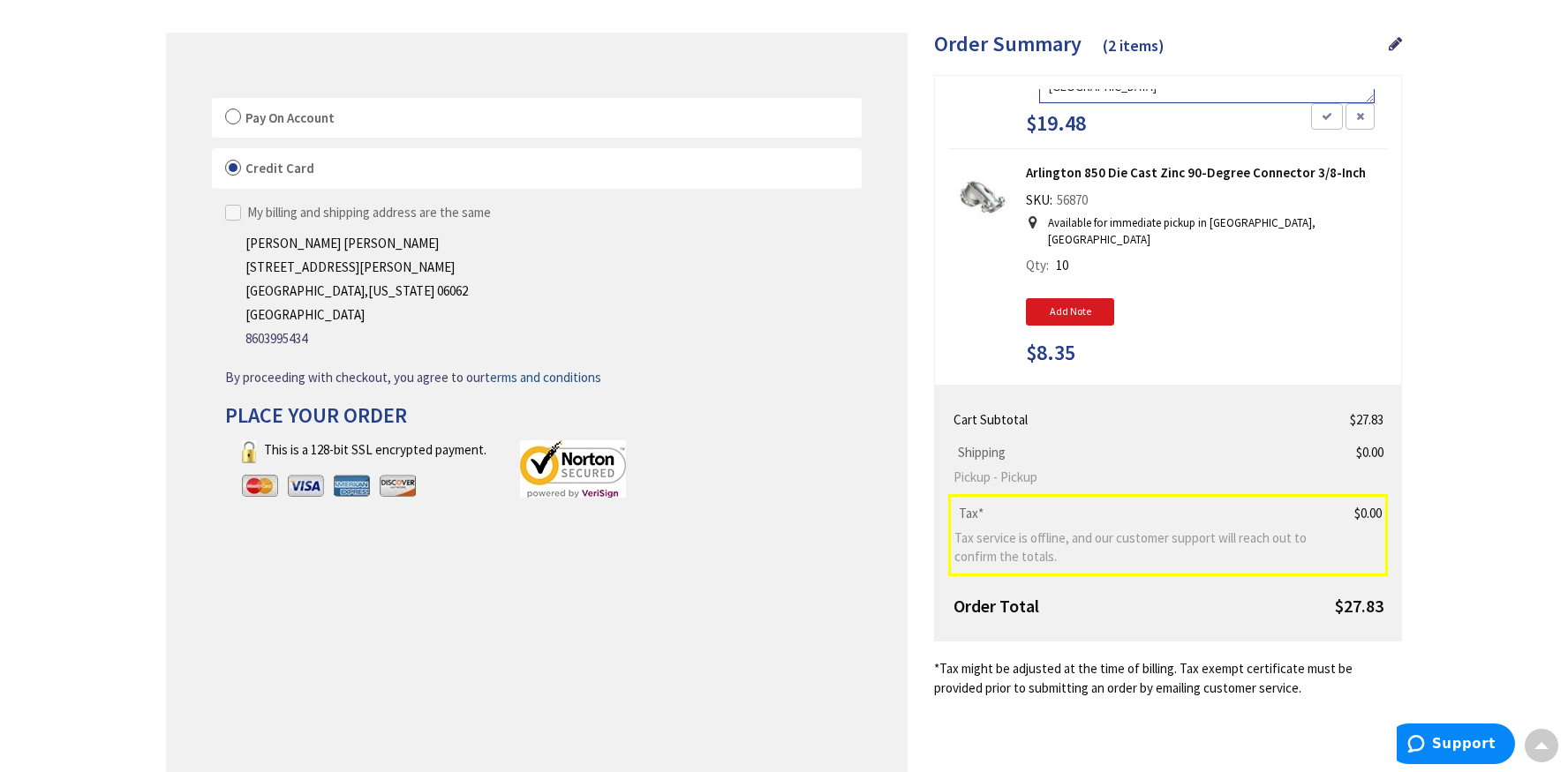
type textarea "We'll pickup this item from the EW branch in Old Saybrook"
click at [1099, 298] on input "Add Note" at bounding box center [1070, 311] width 88 height 26
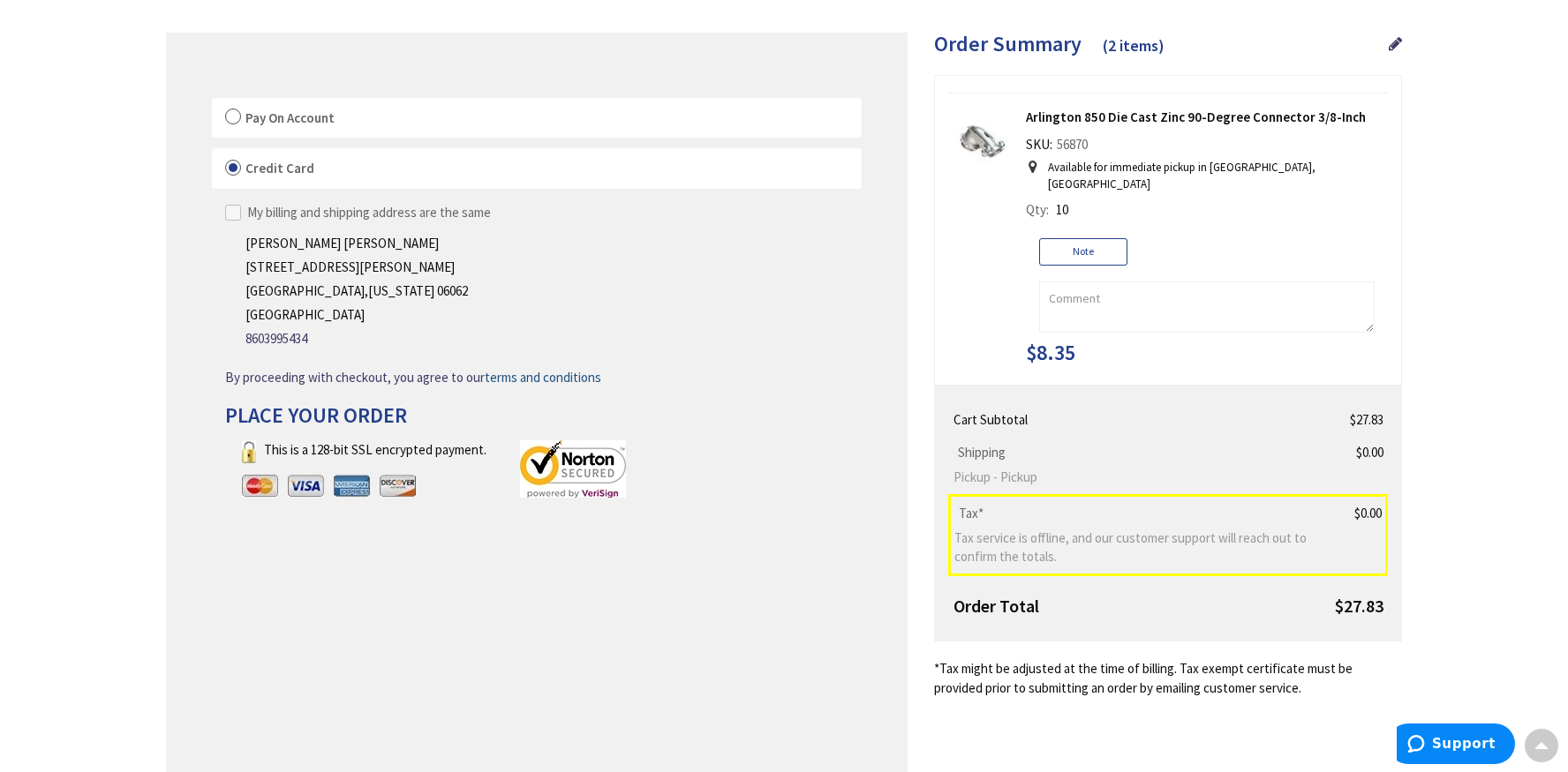
scroll to position [130, 0]
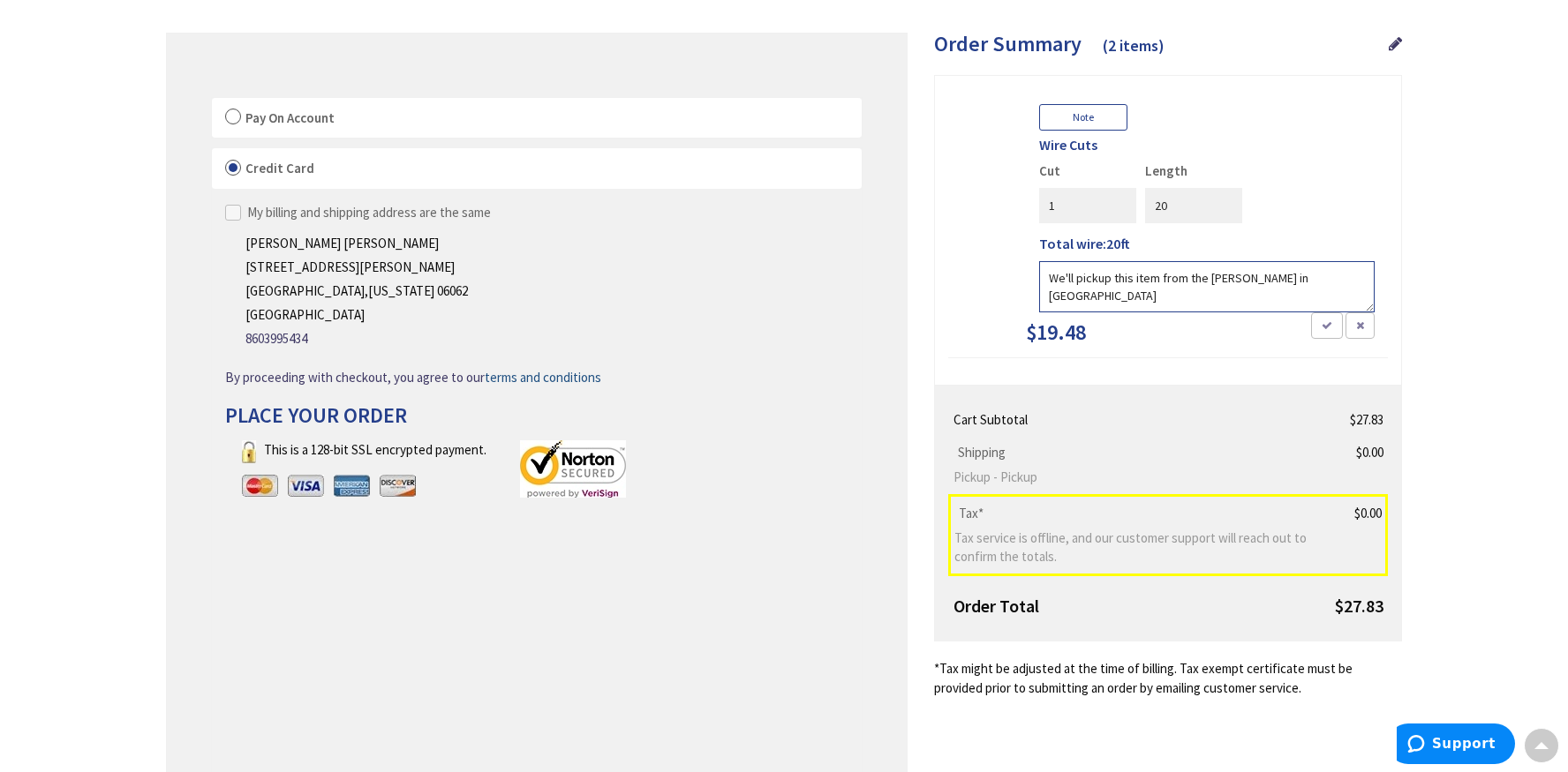
drag, startPoint x: 1048, startPoint y: 276, endPoint x: 1350, endPoint y: 279, distance: 302.0
click at [1350, 279] on textarea "We'll pickup this item from the EW branch in Old Saybrook" at bounding box center [1207, 286] width 335 height 51
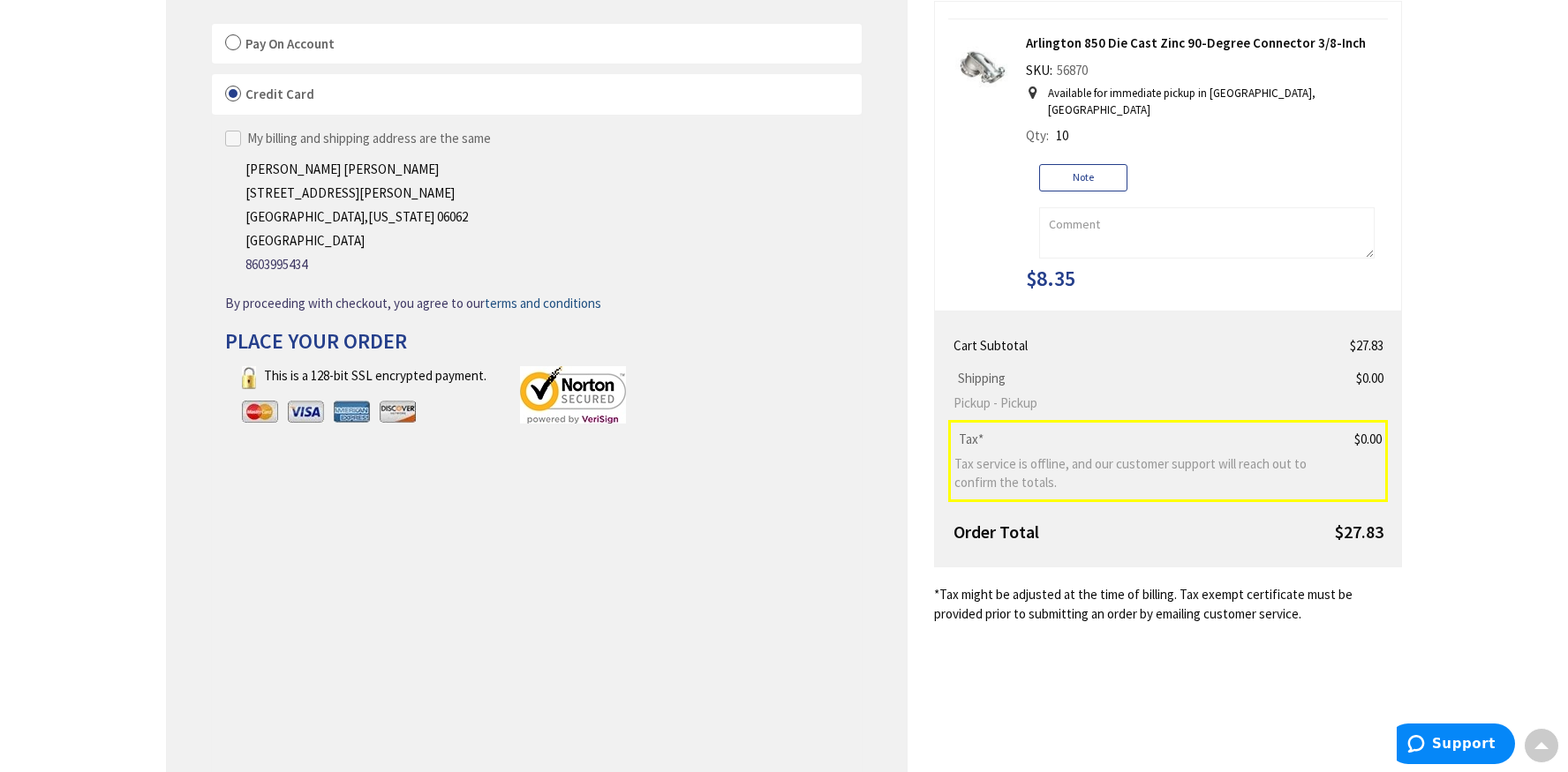
scroll to position [358, 0]
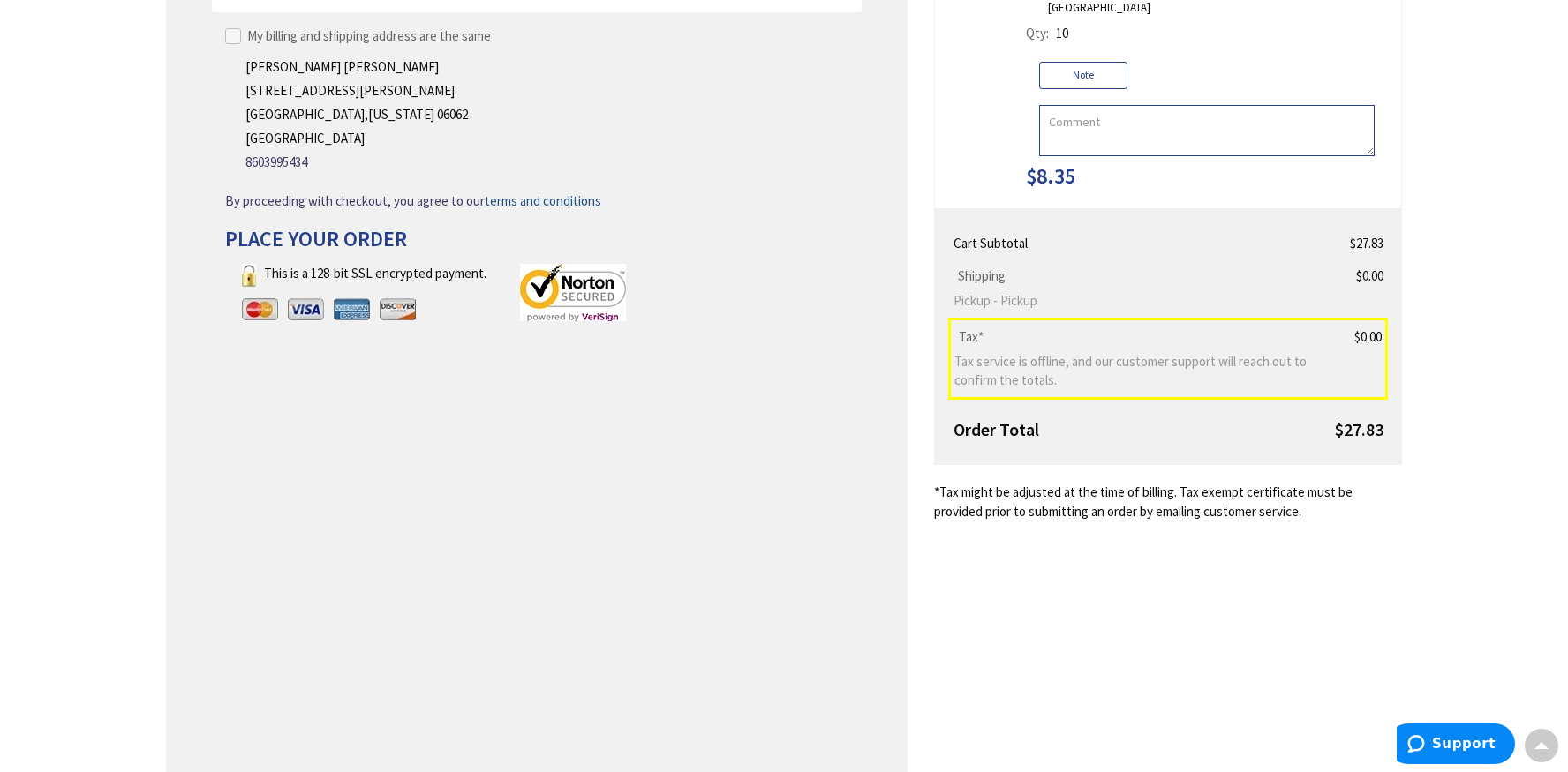
click at [1053, 112] on textarea at bounding box center [1207, 130] width 335 height 51
paste textarea "We'll pickup this item from the EW branch in Old Saybrook"
click at [1156, 110] on textarea "We'll pickup this item from the EW branch in Old Saybrook" at bounding box center [1207, 130] width 335 height 51
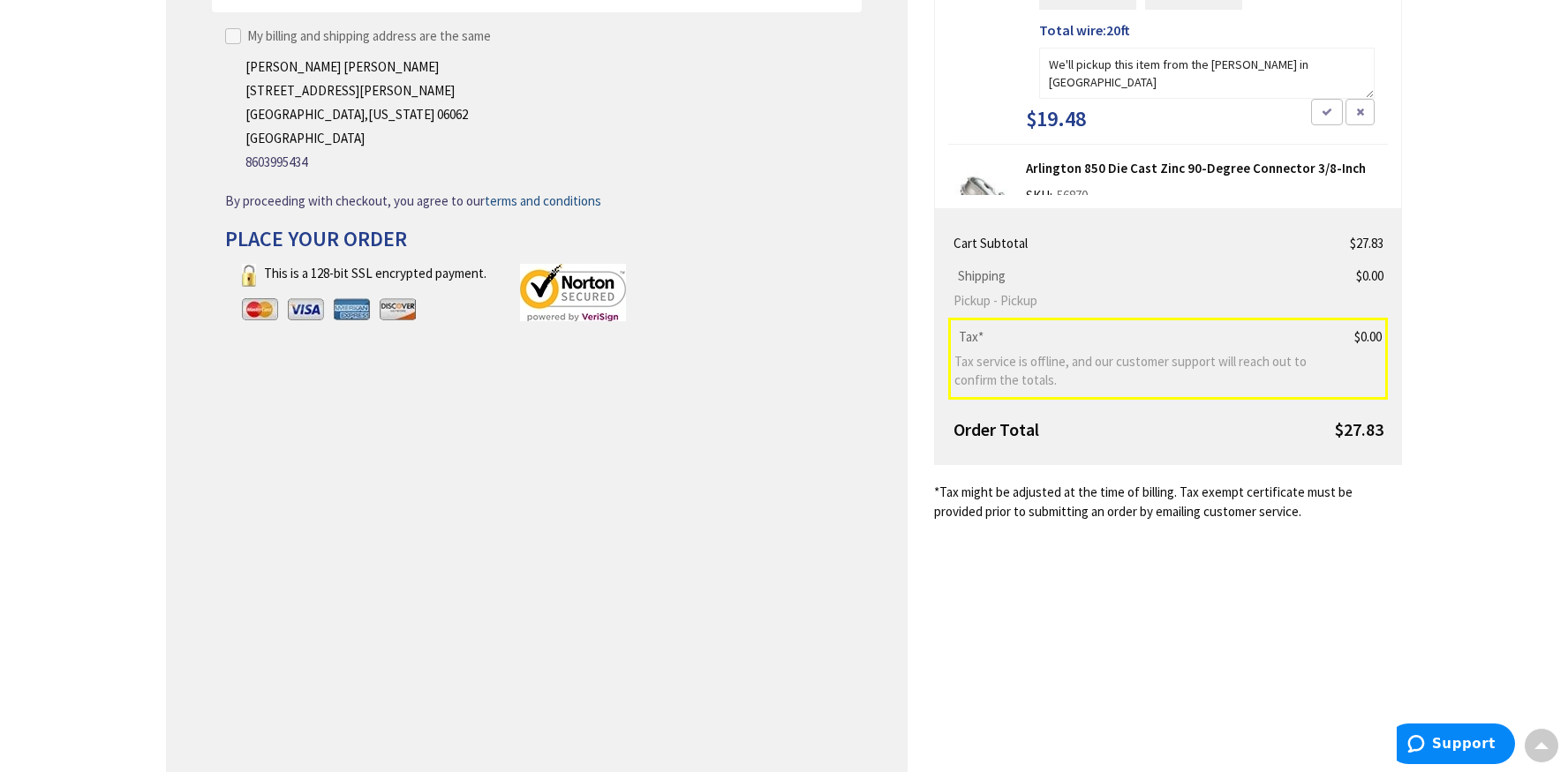
scroll to position [130, 0]
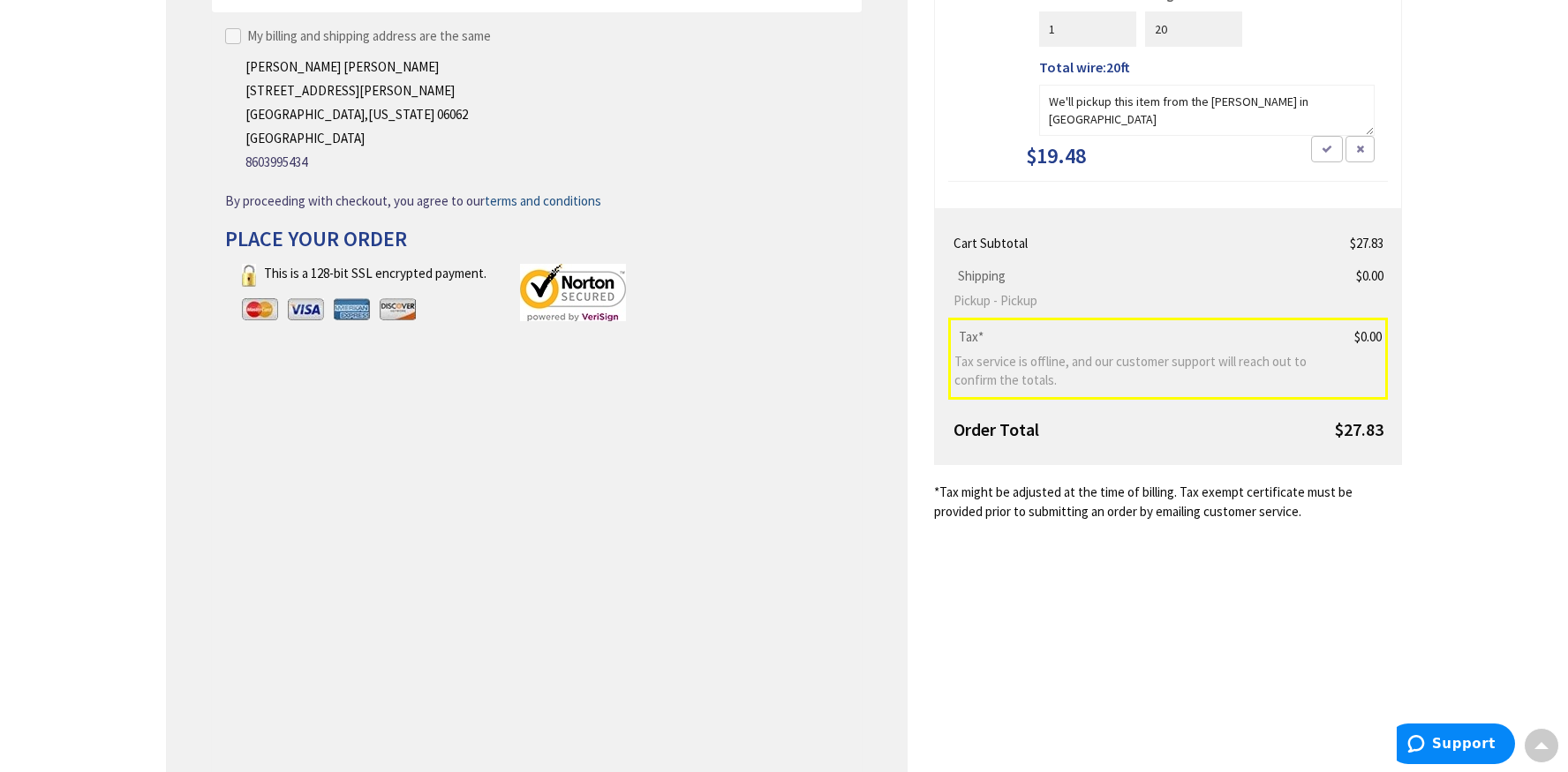
type textarea "We'll pickup this item, from the EW branch in Old Saybrook"
click at [1158, 104] on textarea "We'll pickup this item from the EW branch in Old Saybrook" at bounding box center [1207, 110] width 335 height 51
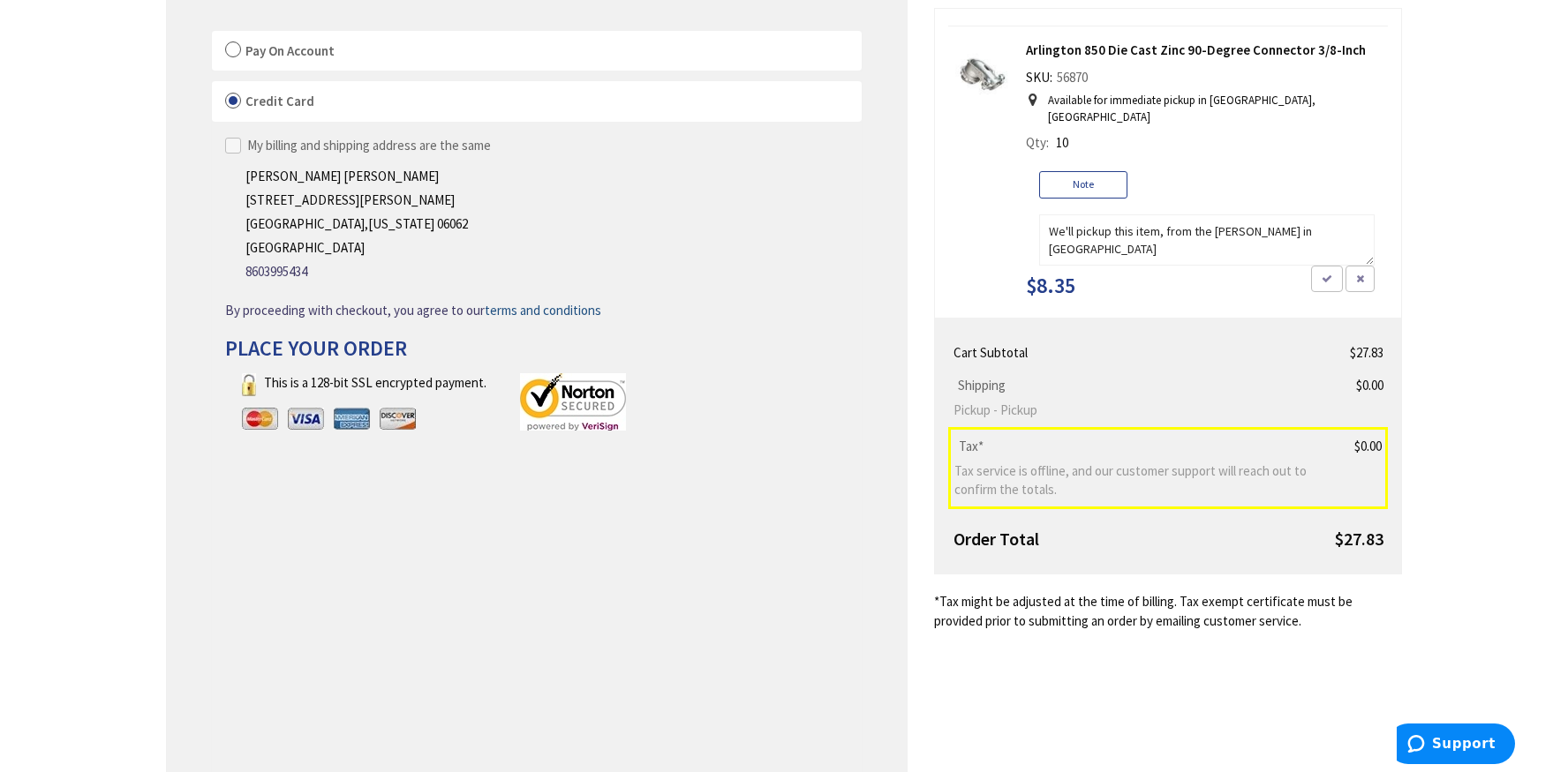
scroll to position [265, 0]
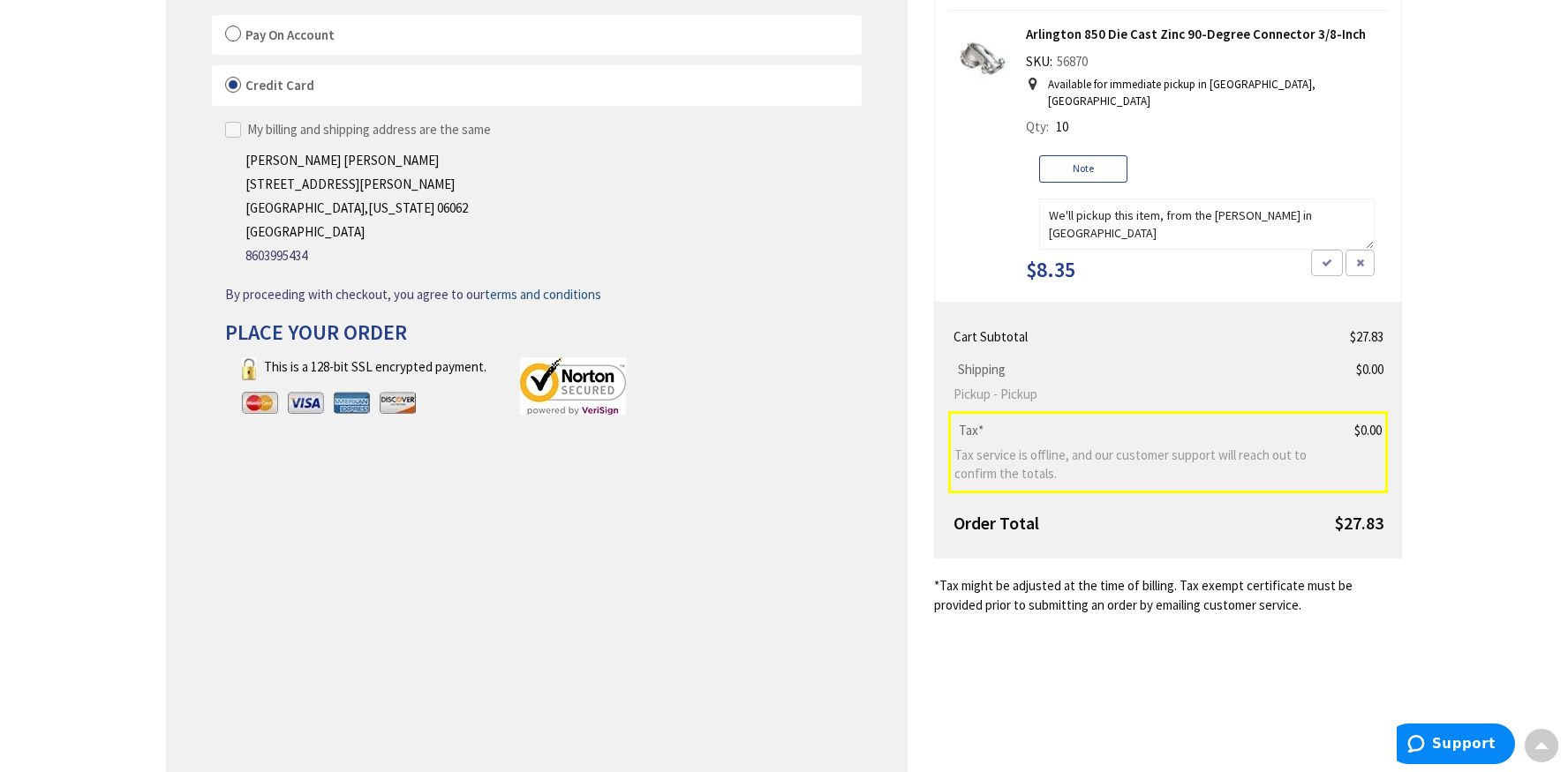
type textarea "We'll pickup this item, from the EW branch in Old Saybrook"
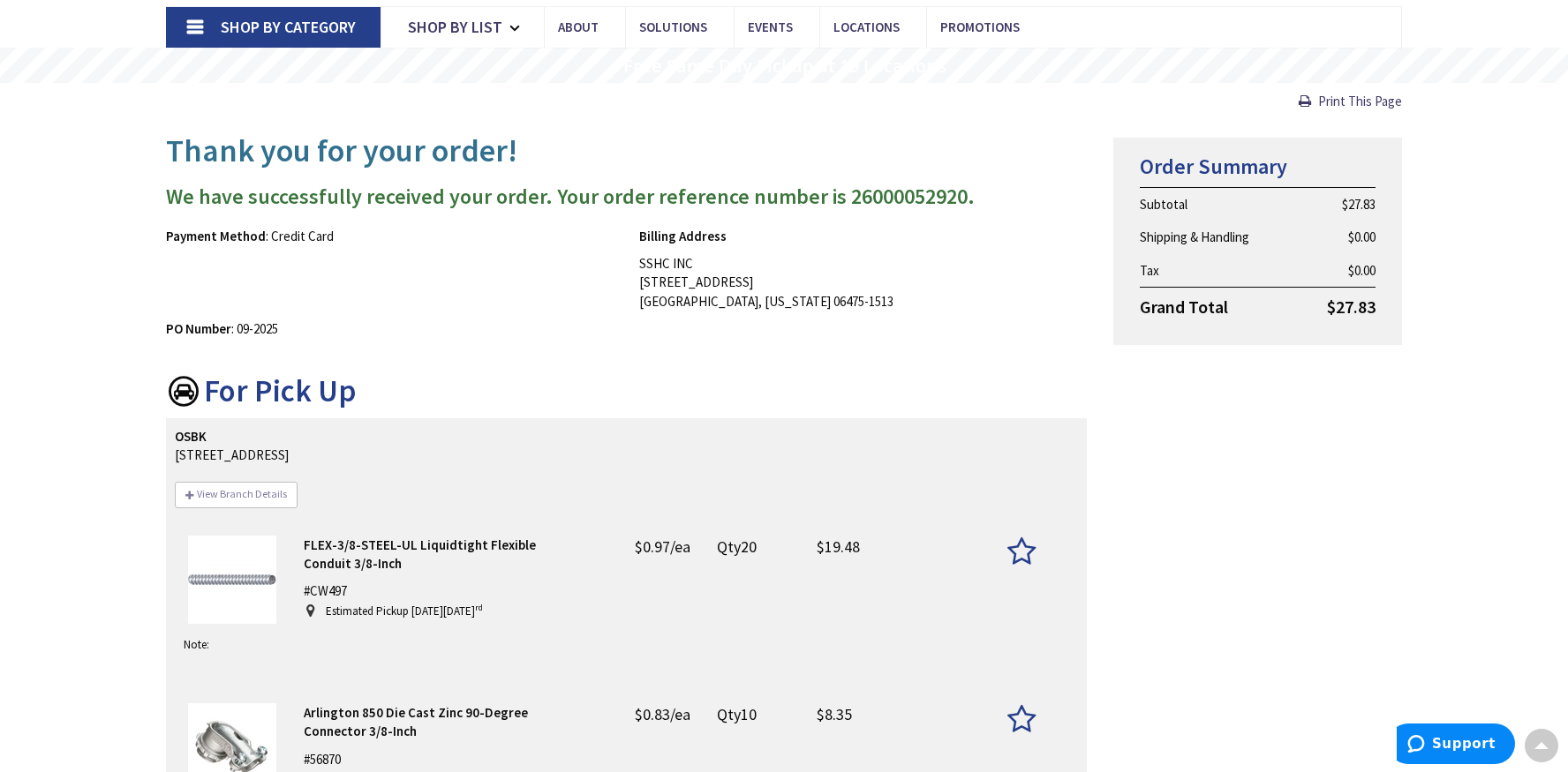
scroll to position [88, 0]
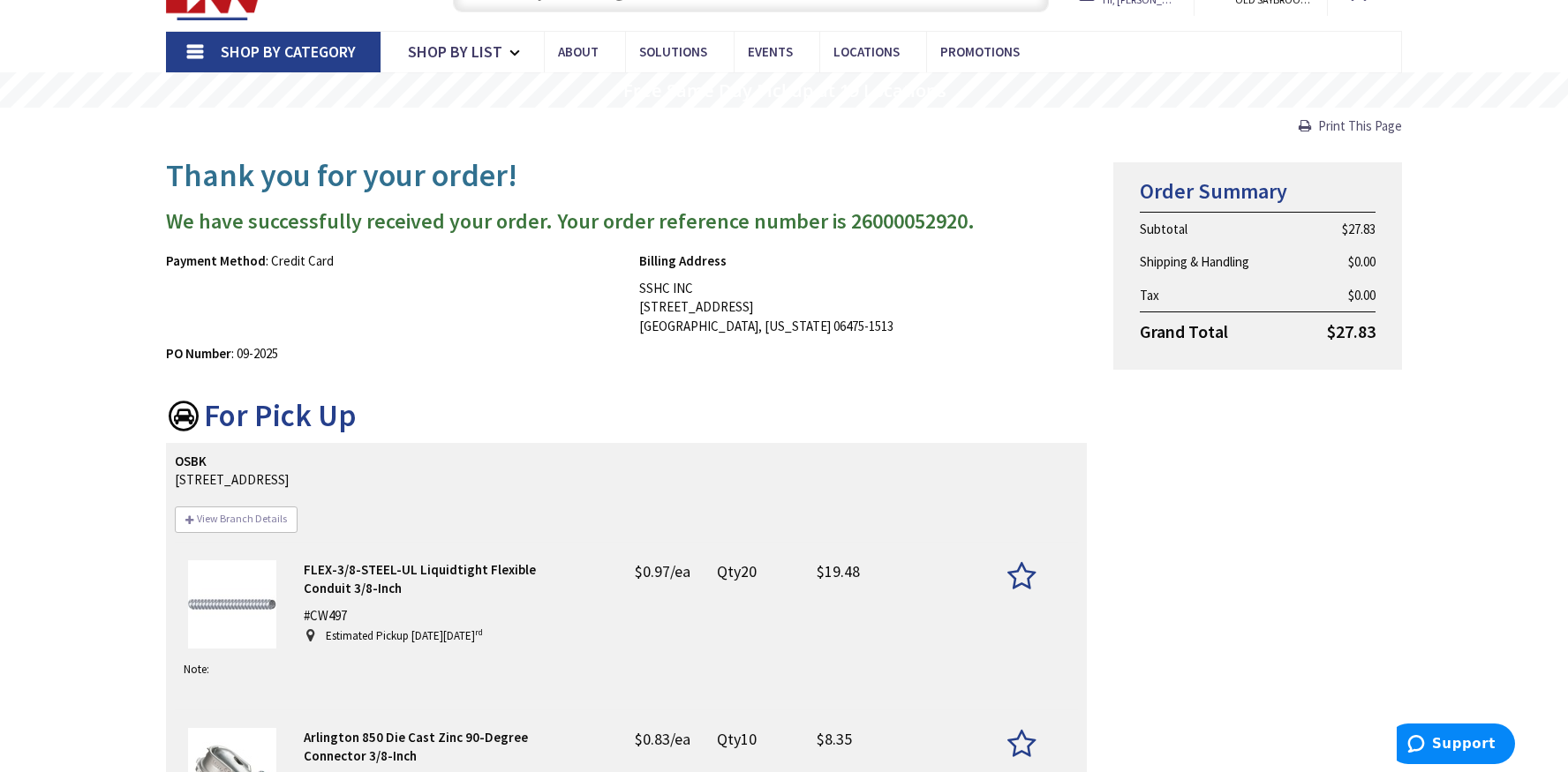
click at [1326, 128] on span "Print This Page" at bounding box center [1360, 125] width 84 height 17
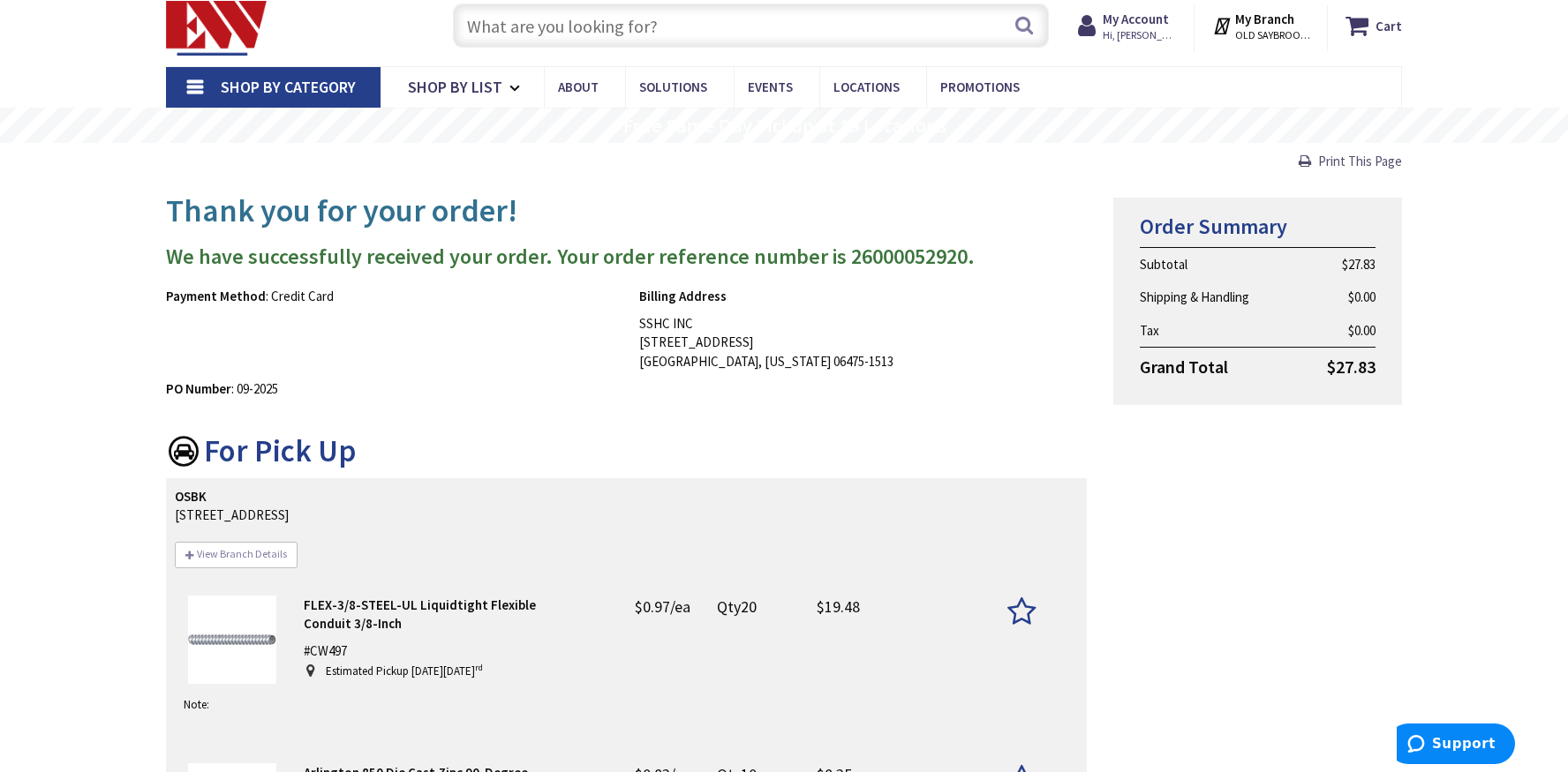
scroll to position [0, 0]
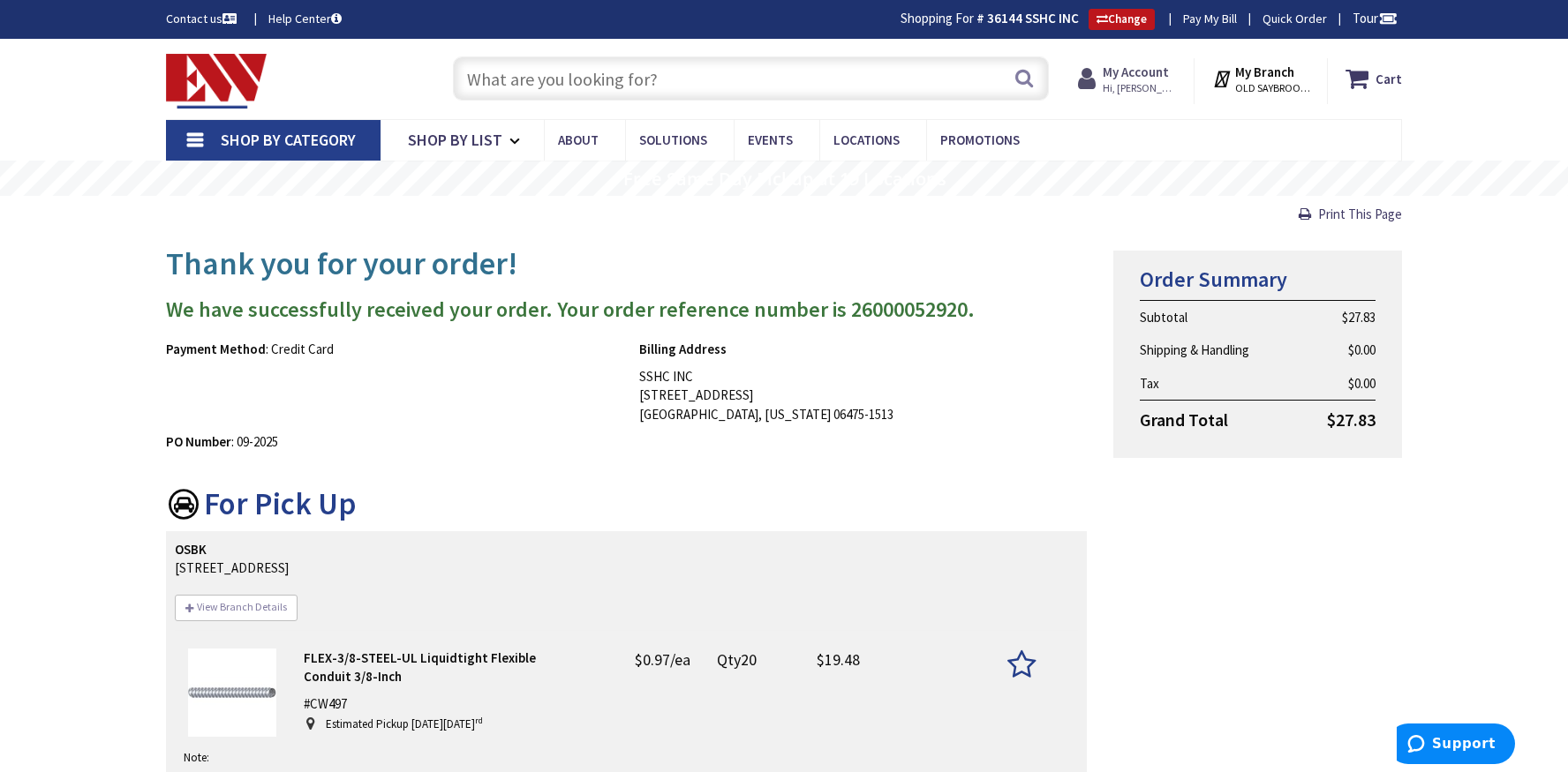
click at [1133, 82] on span "Hi, Chris" at bounding box center [1140, 88] width 75 height 15
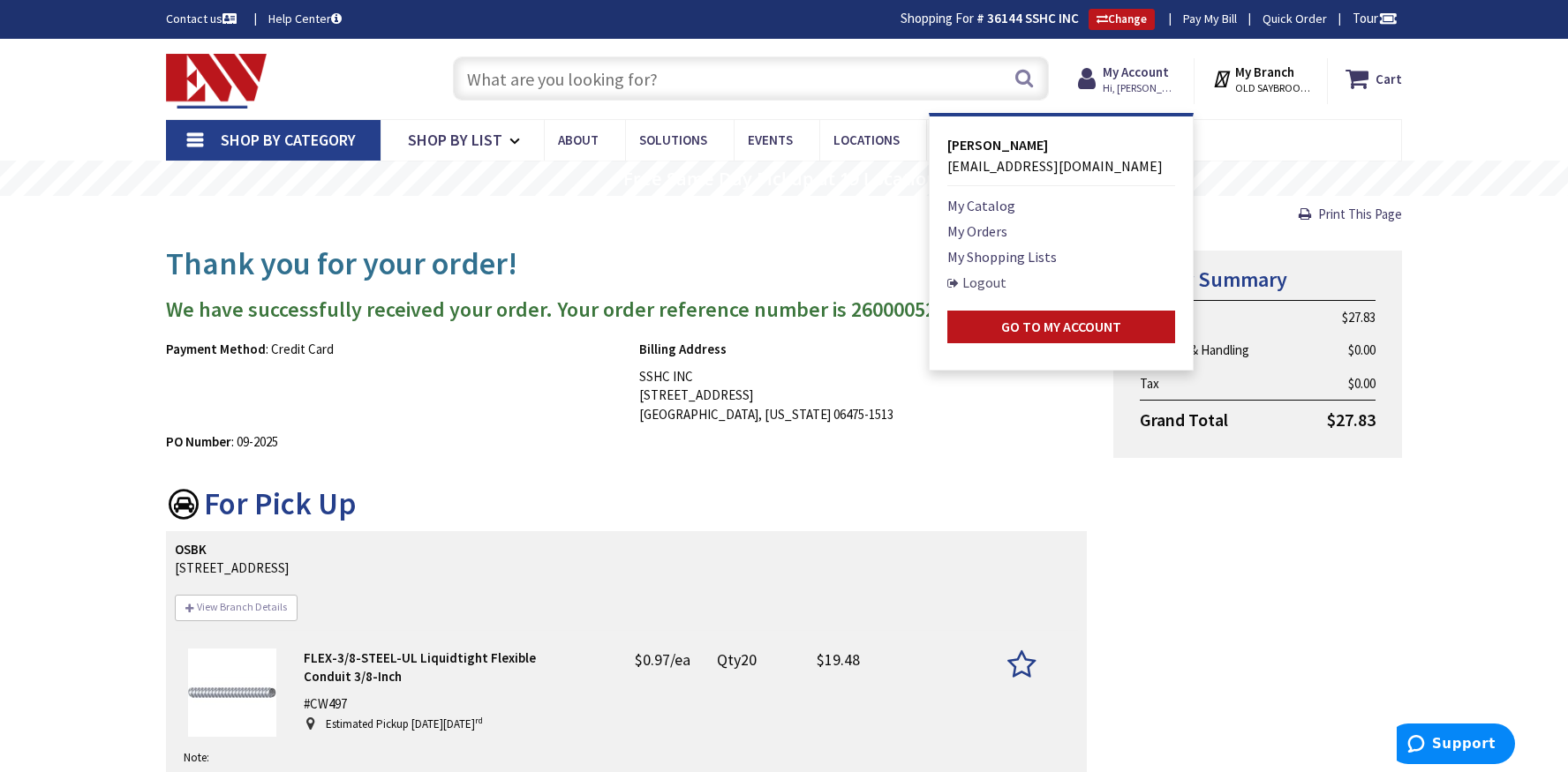
click at [1004, 285] on link "Logout" at bounding box center [976, 283] width 59 height 21
